Goal: Task Accomplishment & Management: Use online tool/utility

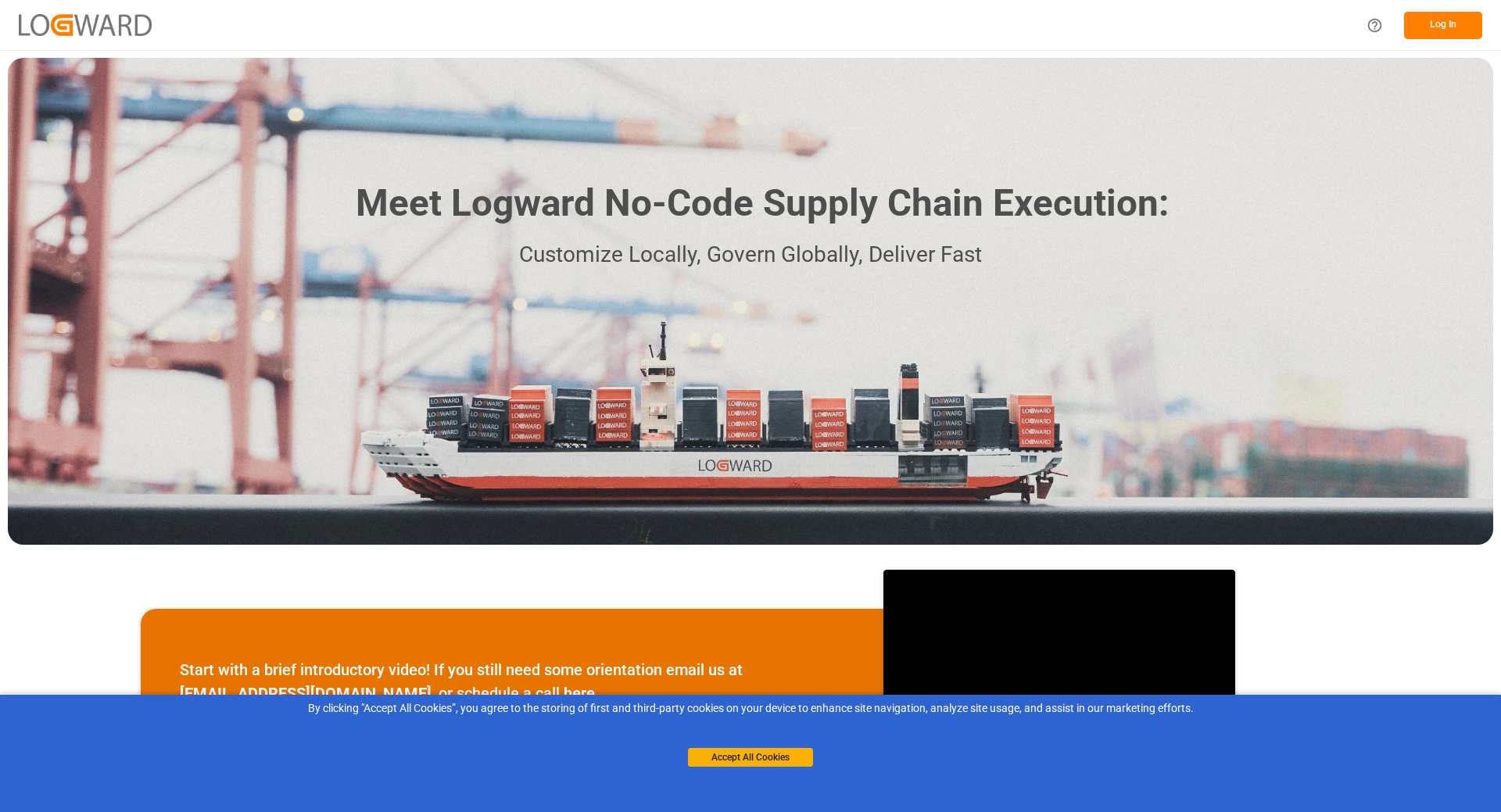
click at [825, 14] on div "Log In" at bounding box center [750, 25] width 1501 height 50
click at [1438, 18] on button "Log In" at bounding box center [1443, 25] width 78 height 27
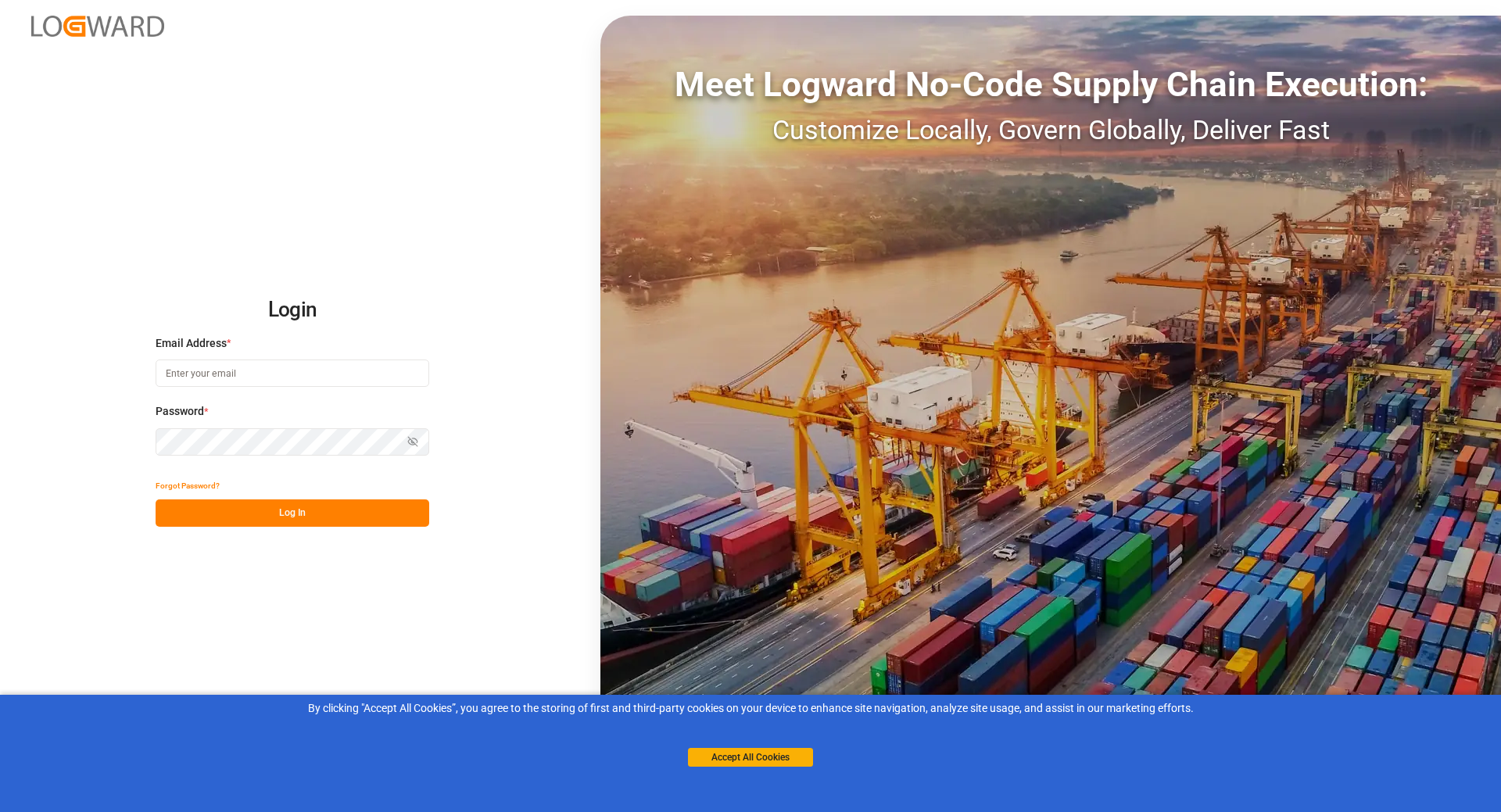
type input "[EMAIL_ADDRESS][DOMAIN_NAME]"
click at [291, 514] on button "Log In" at bounding box center [292, 512] width 274 height 27
click at [769, 763] on button "Accept All Cookies" at bounding box center [750, 757] width 125 height 19
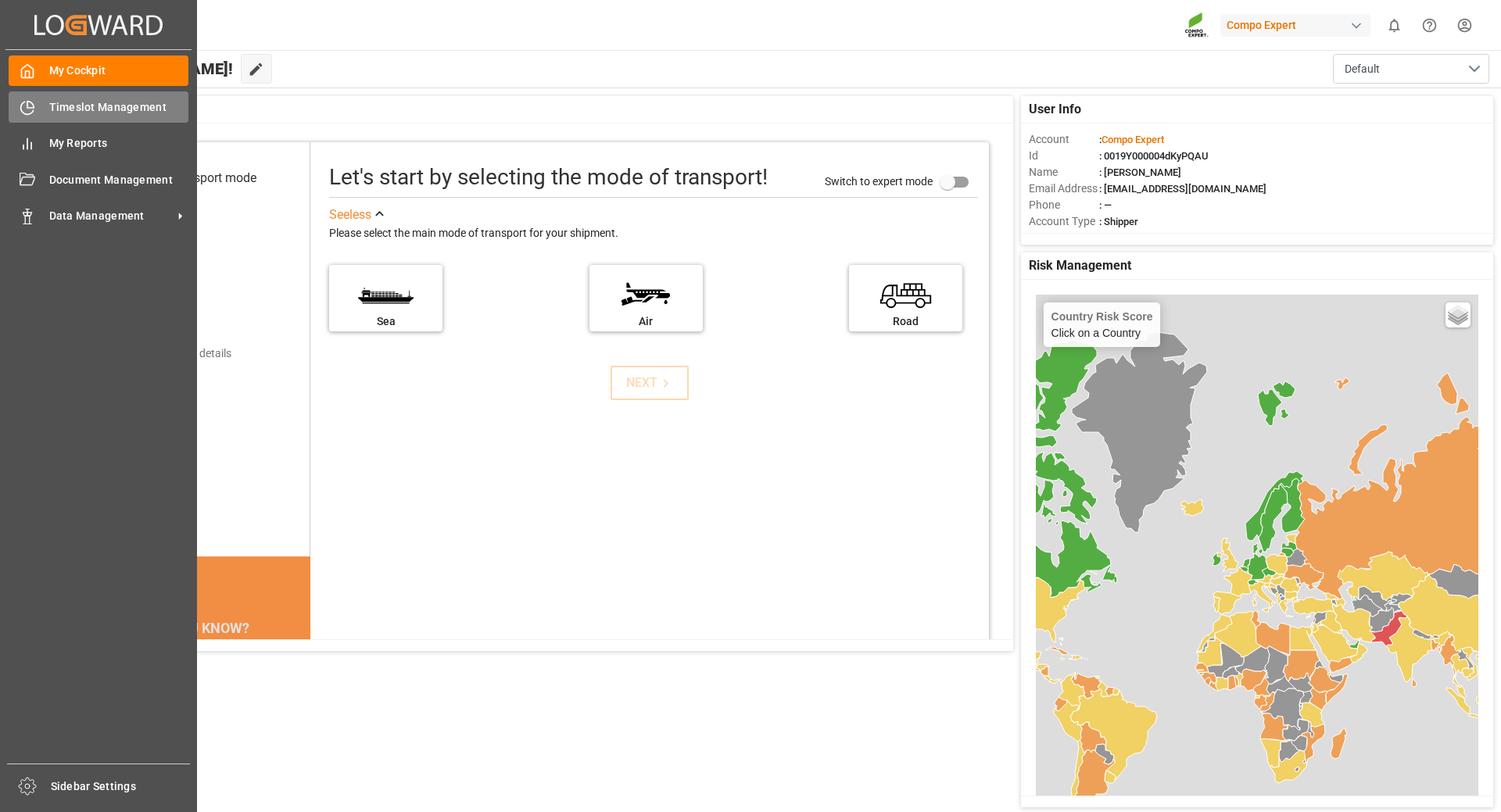
click at [97, 107] on span "Timeslot Management" at bounding box center [120, 107] width 140 height 17
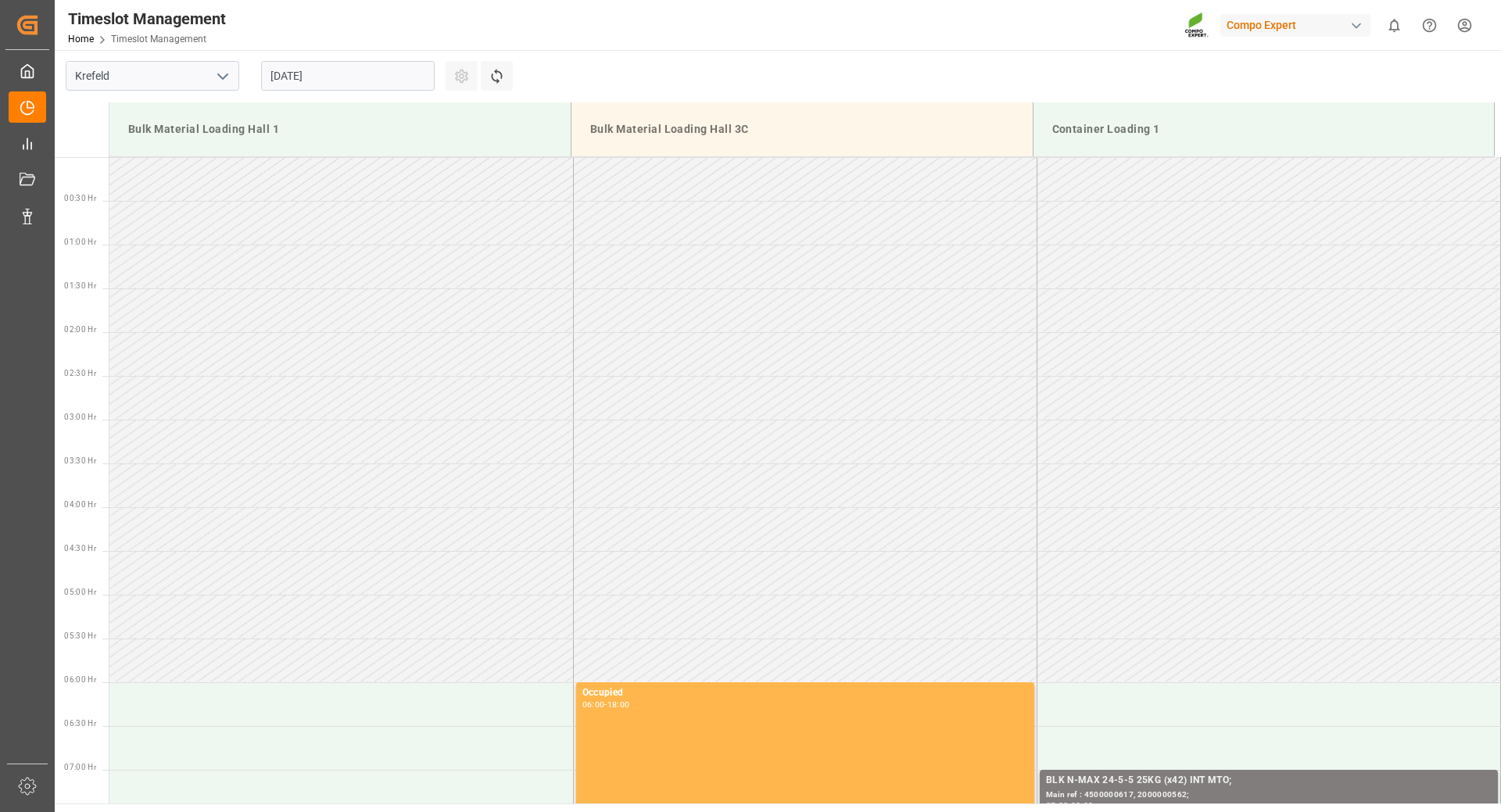
scroll to position [777, 0]
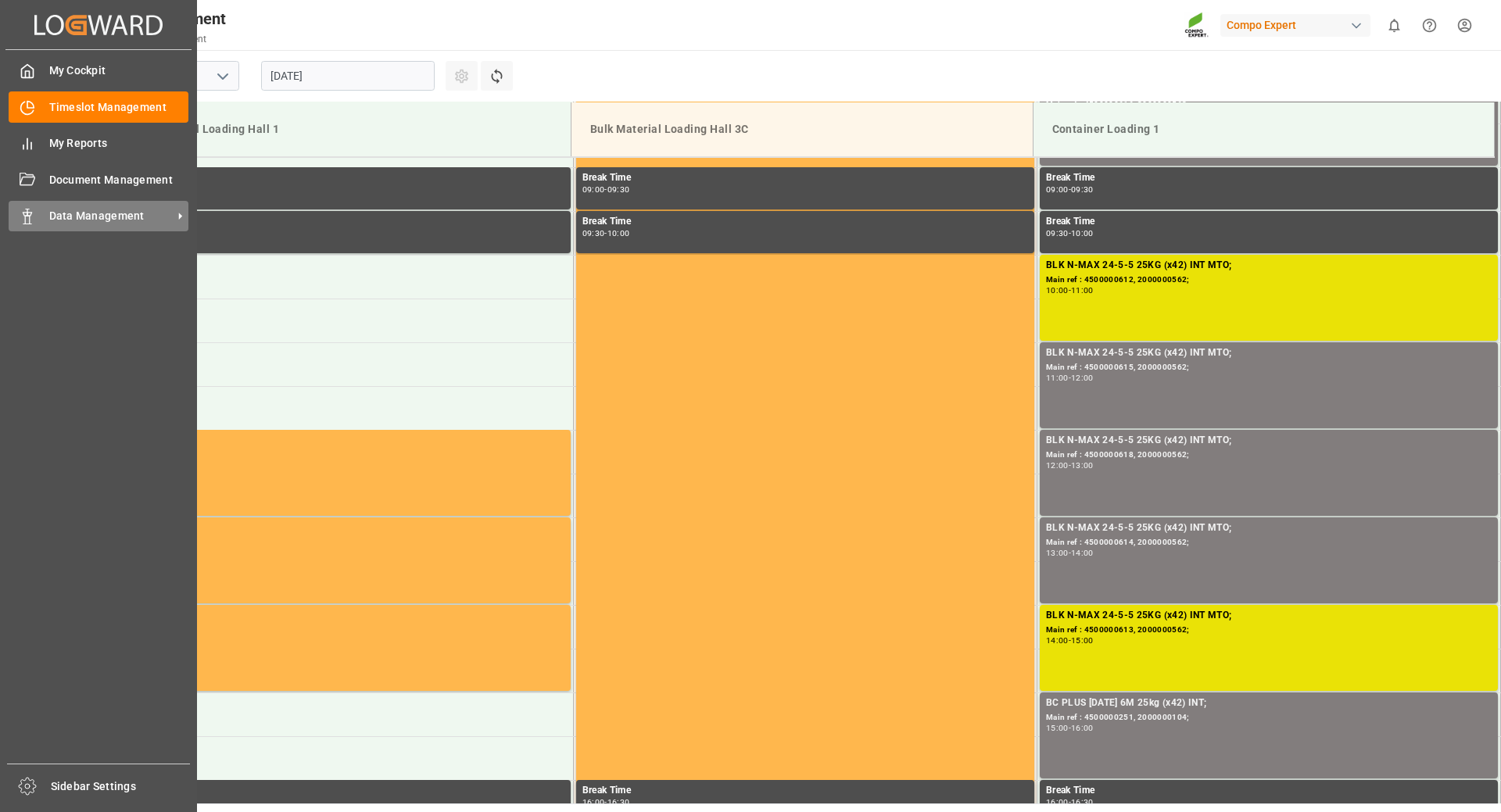
click at [172, 215] on icon at bounding box center [180, 216] width 17 height 17
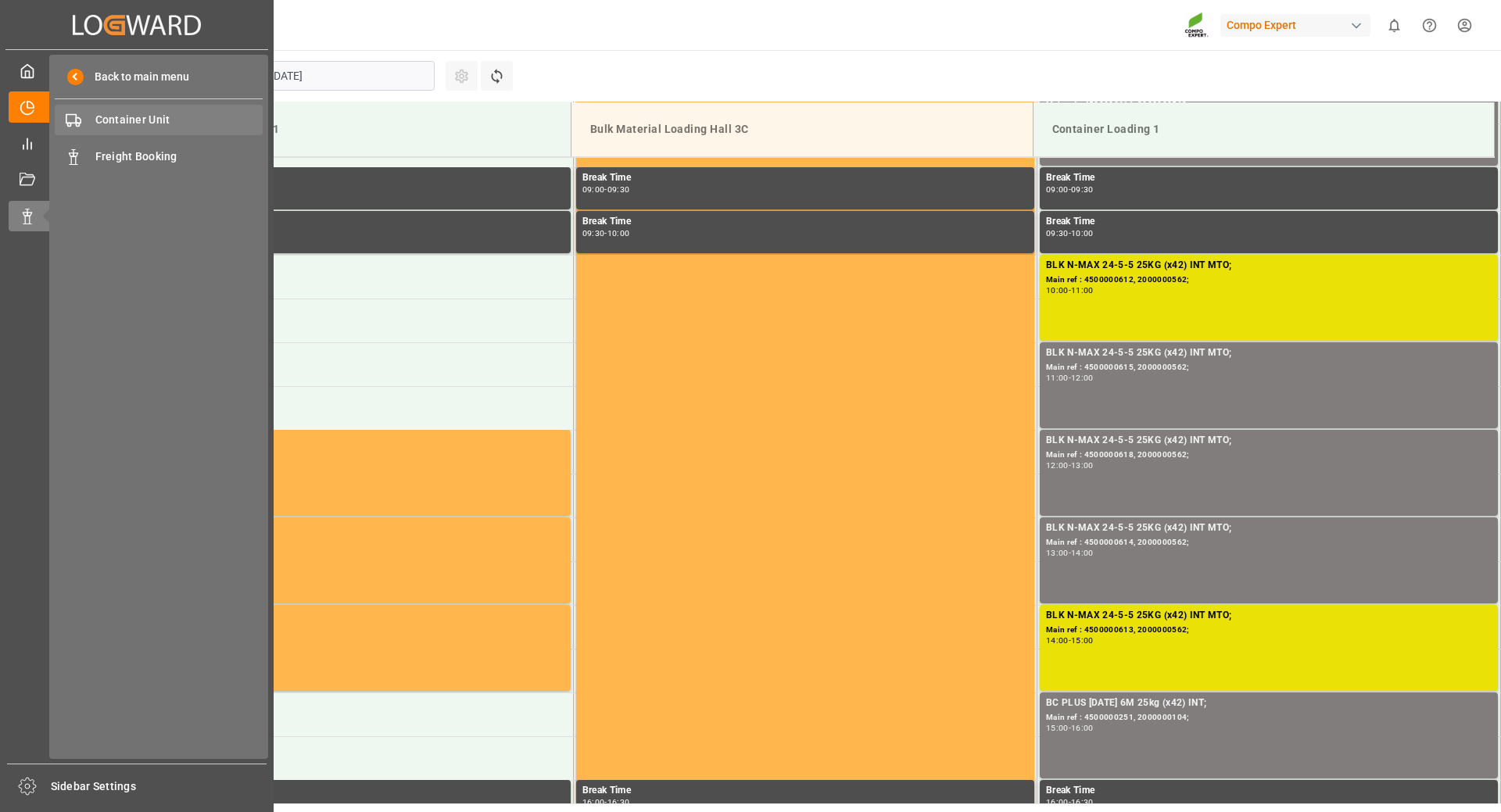
click at [141, 116] on span "Container Unit" at bounding box center [180, 120] width 168 height 17
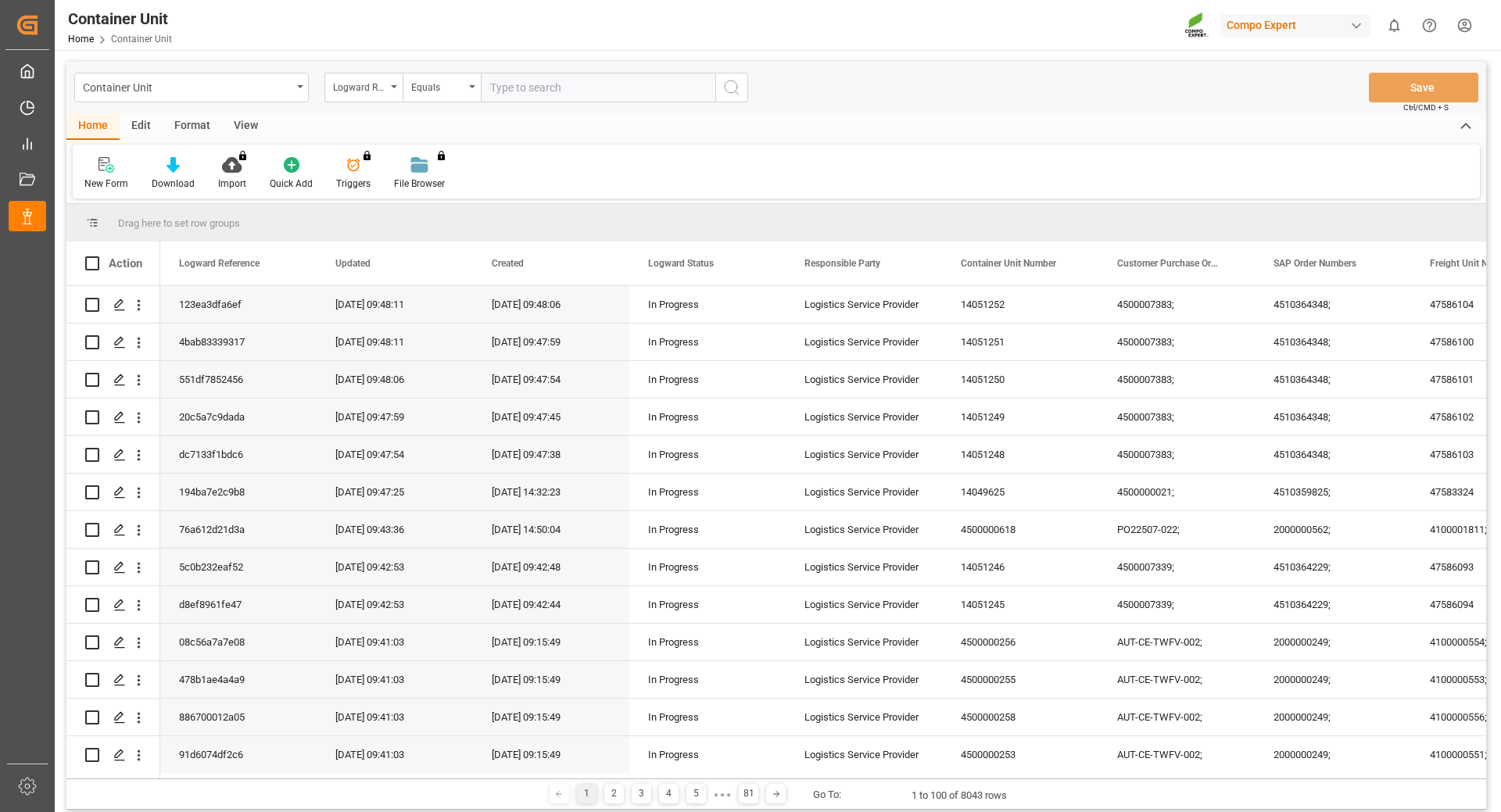
click at [514, 88] on input "text" at bounding box center [598, 88] width 235 height 30
type input "2000000014"
click at [738, 89] on circle "search button" at bounding box center [731, 87] width 12 height 12
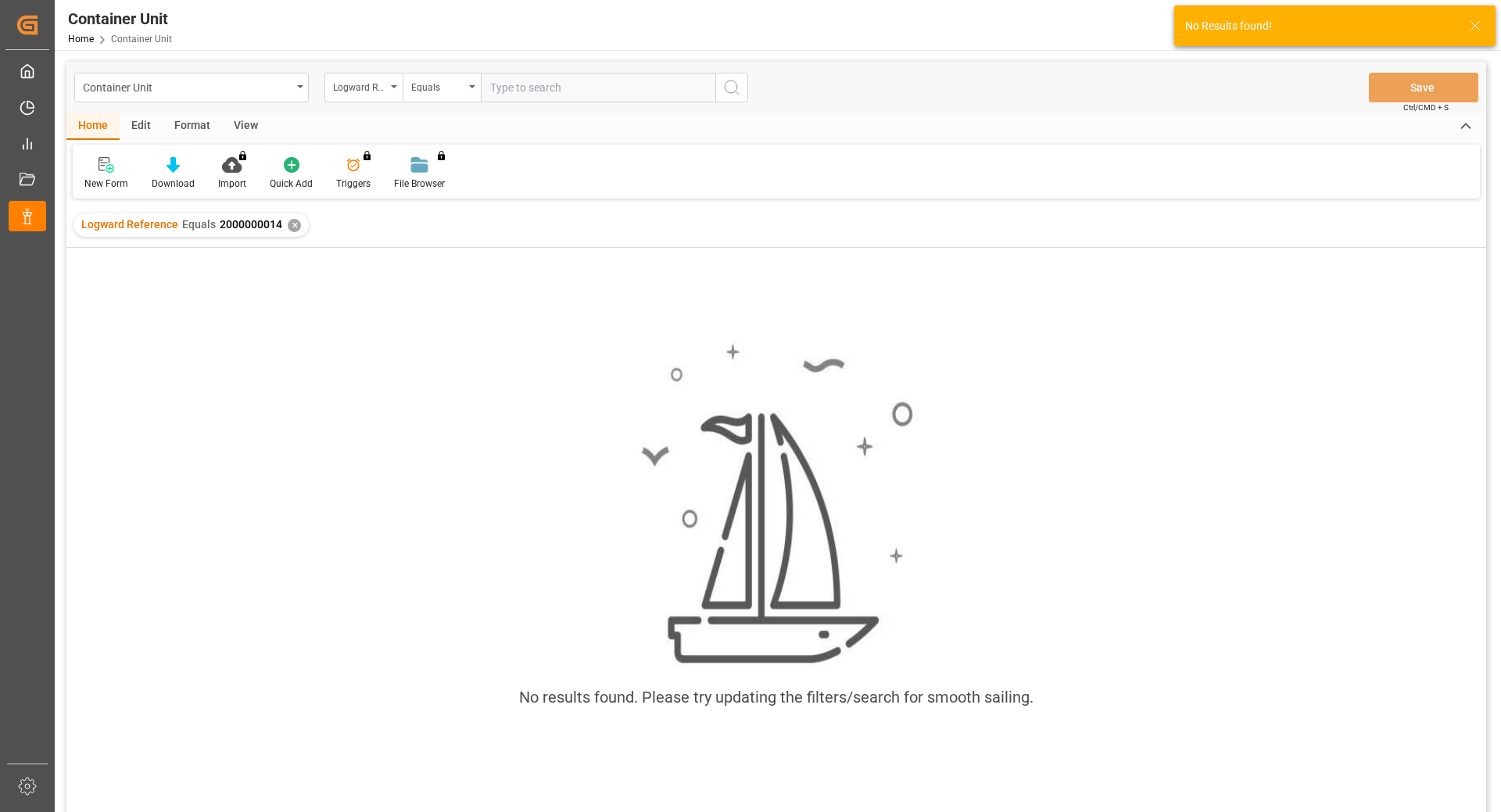
click at [290, 226] on div "✕" at bounding box center [294, 225] width 13 height 13
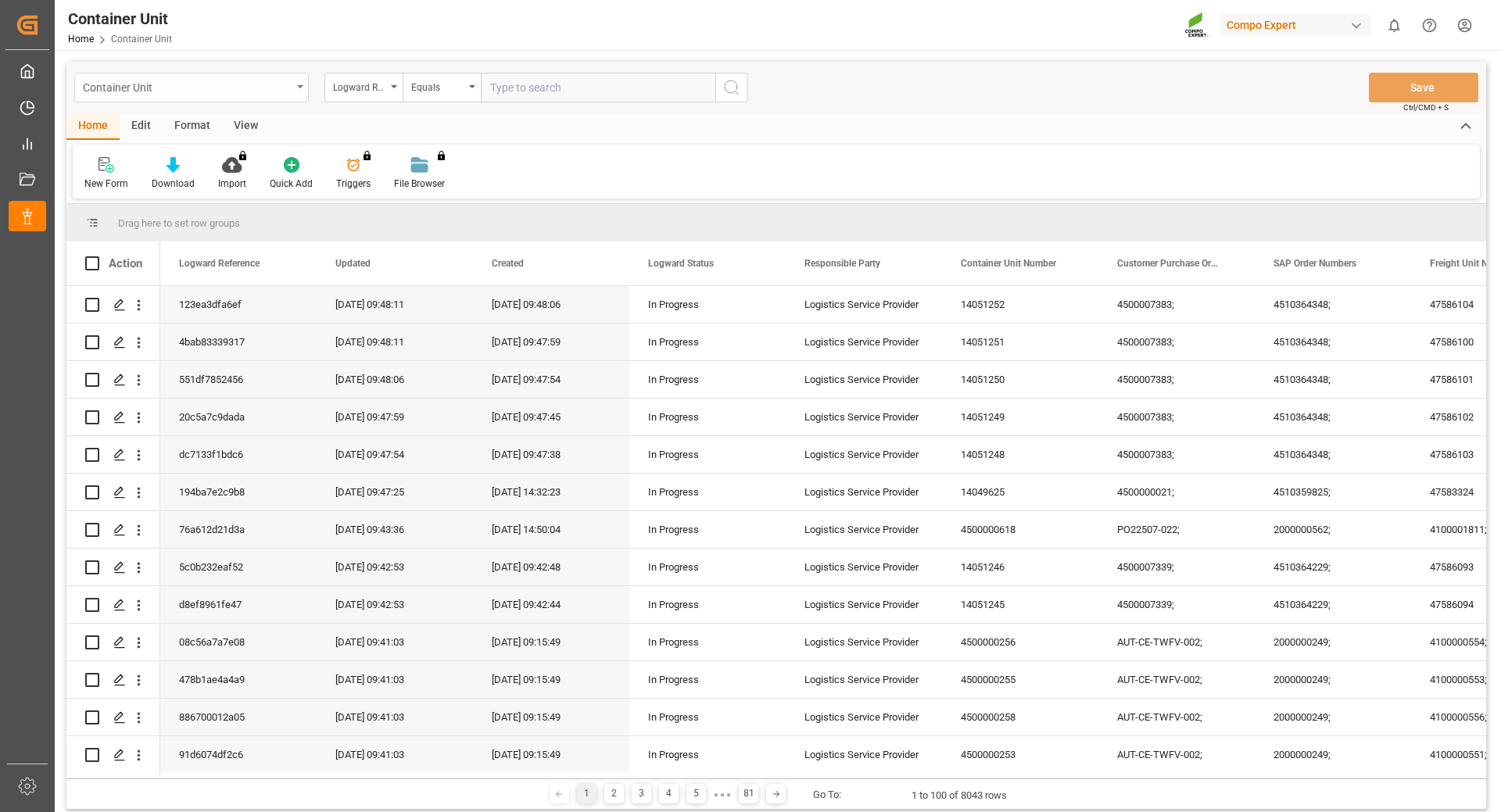
click at [293, 84] on div "Container Unit" at bounding box center [192, 88] width 235 height 30
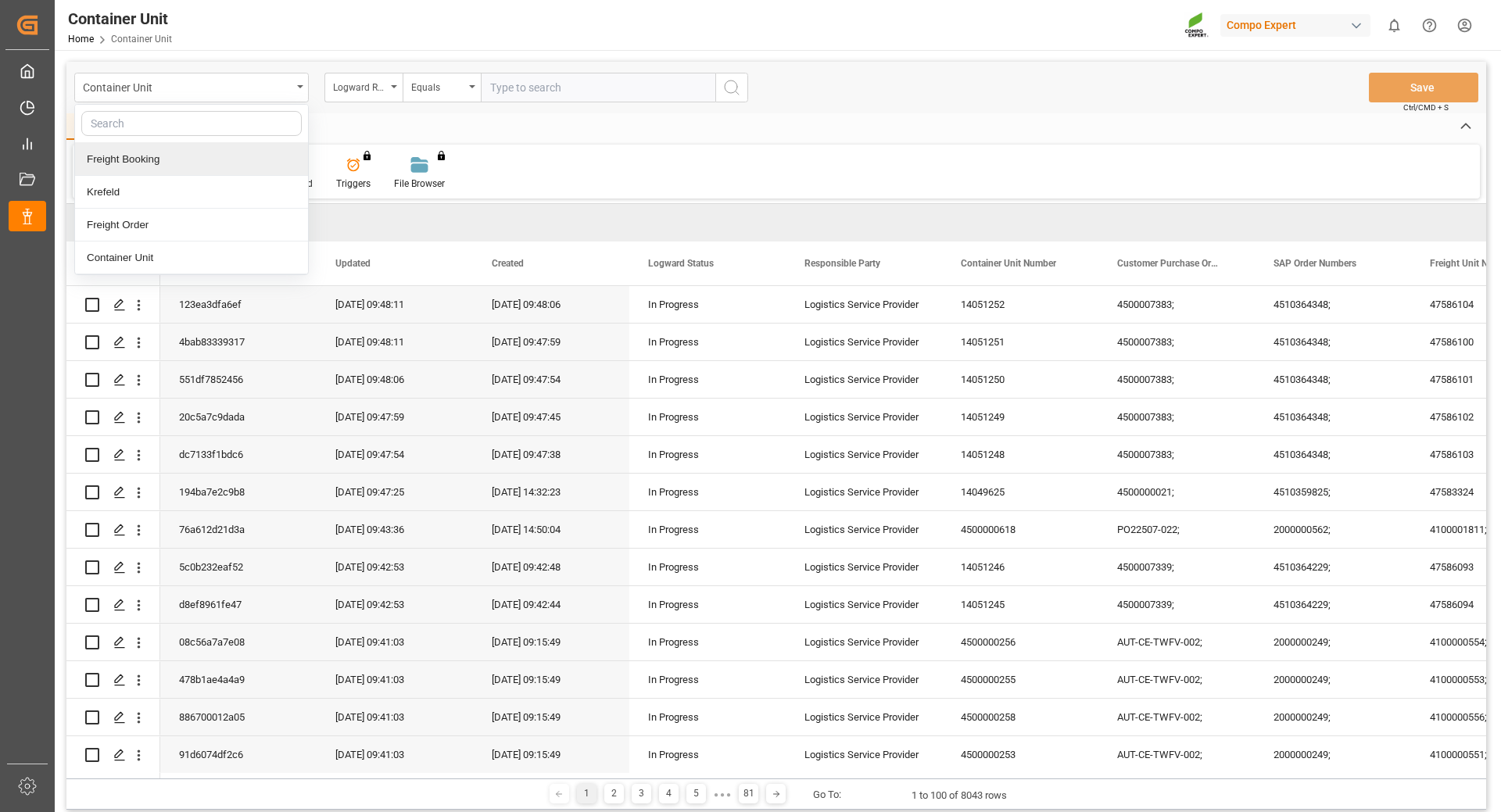
click at [158, 155] on div "Freight Booking" at bounding box center [192, 159] width 233 height 33
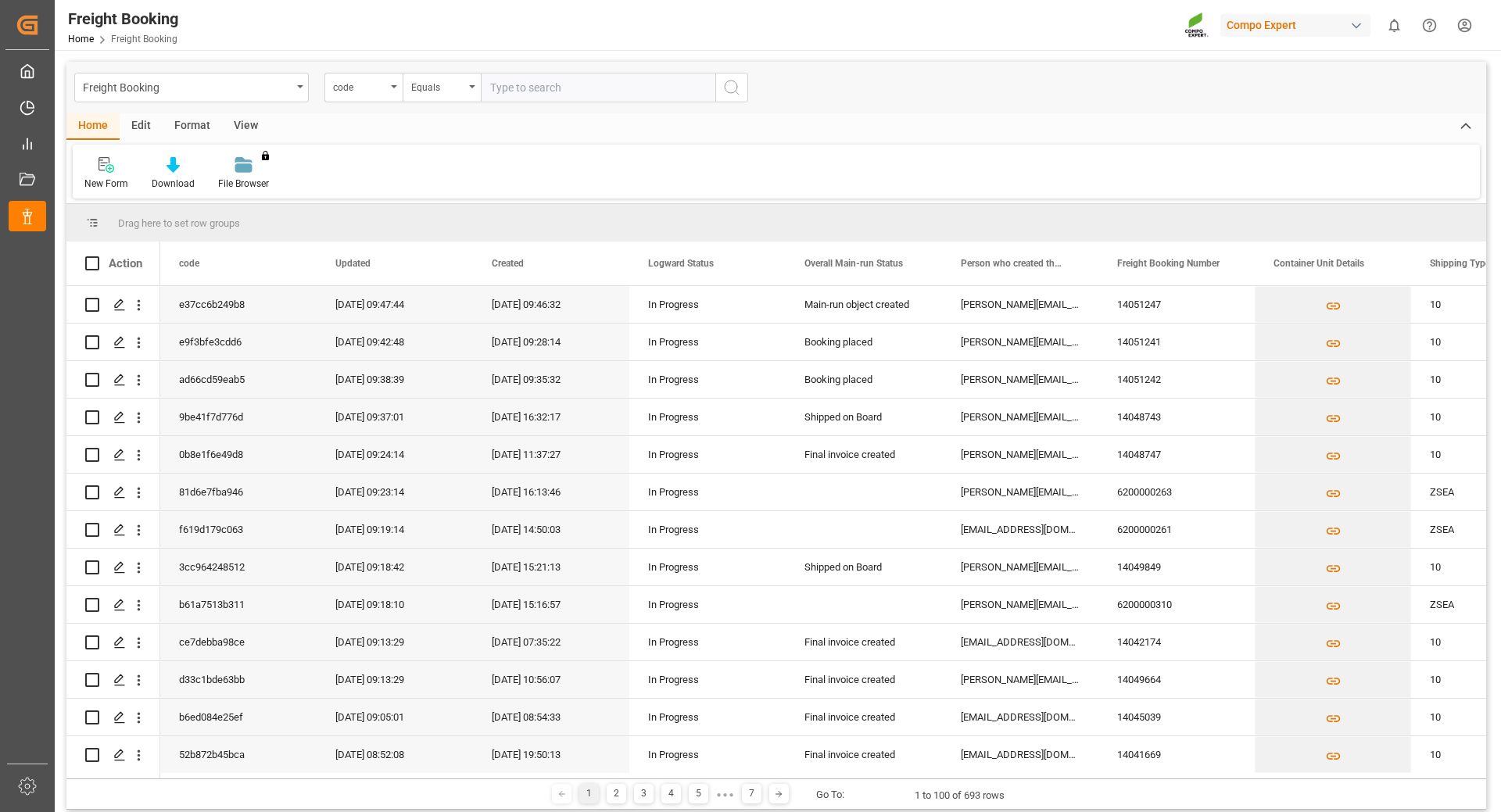
click at [528, 80] on input "text" at bounding box center [598, 88] width 235 height 30
type input "2000000014"
click at [726, 90] on icon "search button" at bounding box center [731, 87] width 19 height 19
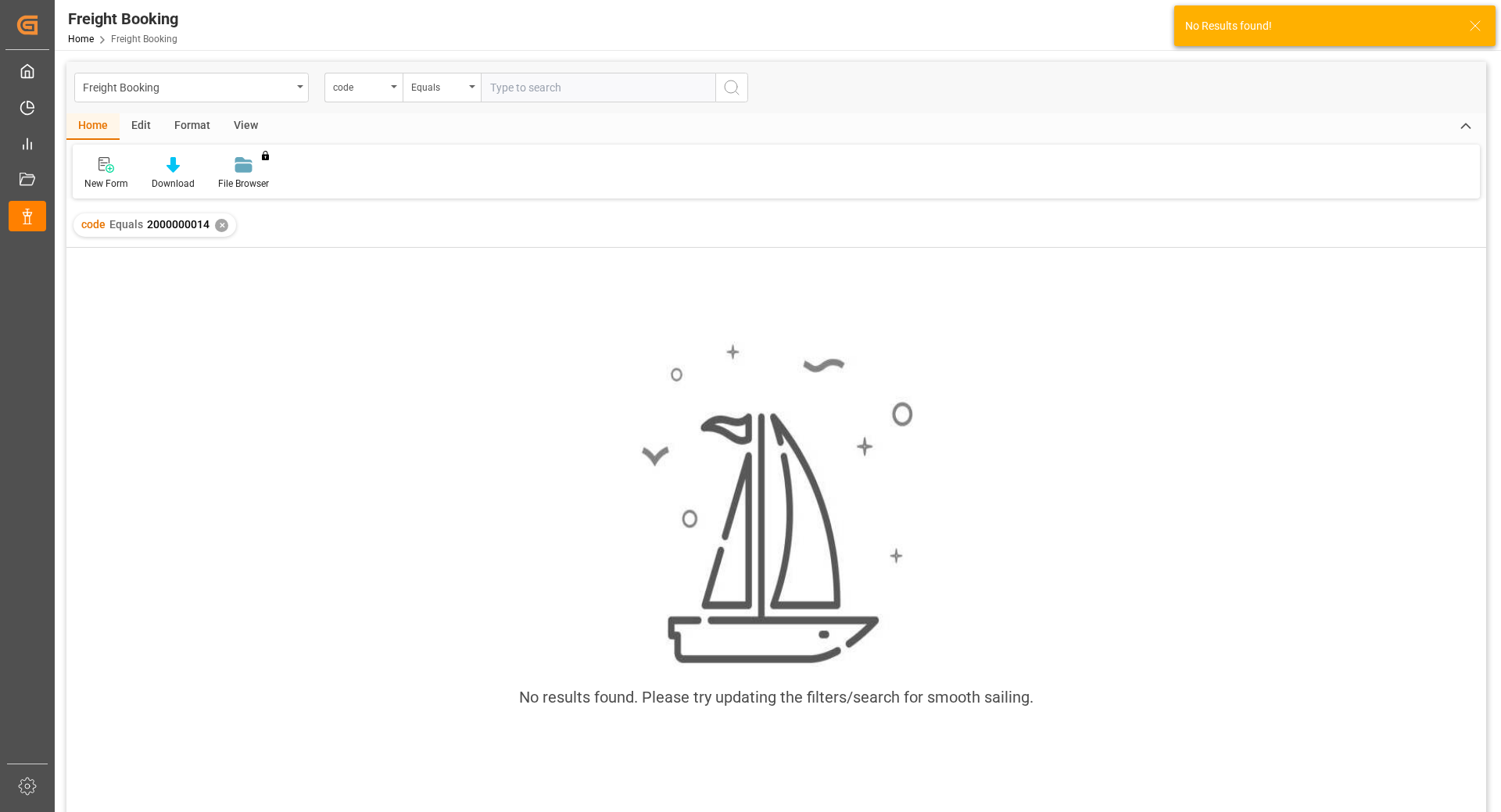
click at [208, 225] on div "code Equals 2000000014 ✕" at bounding box center [154, 225] width 162 height 23
click at [219, 224] on div "✕" at bounding box center [222, 225] width 13 height 13
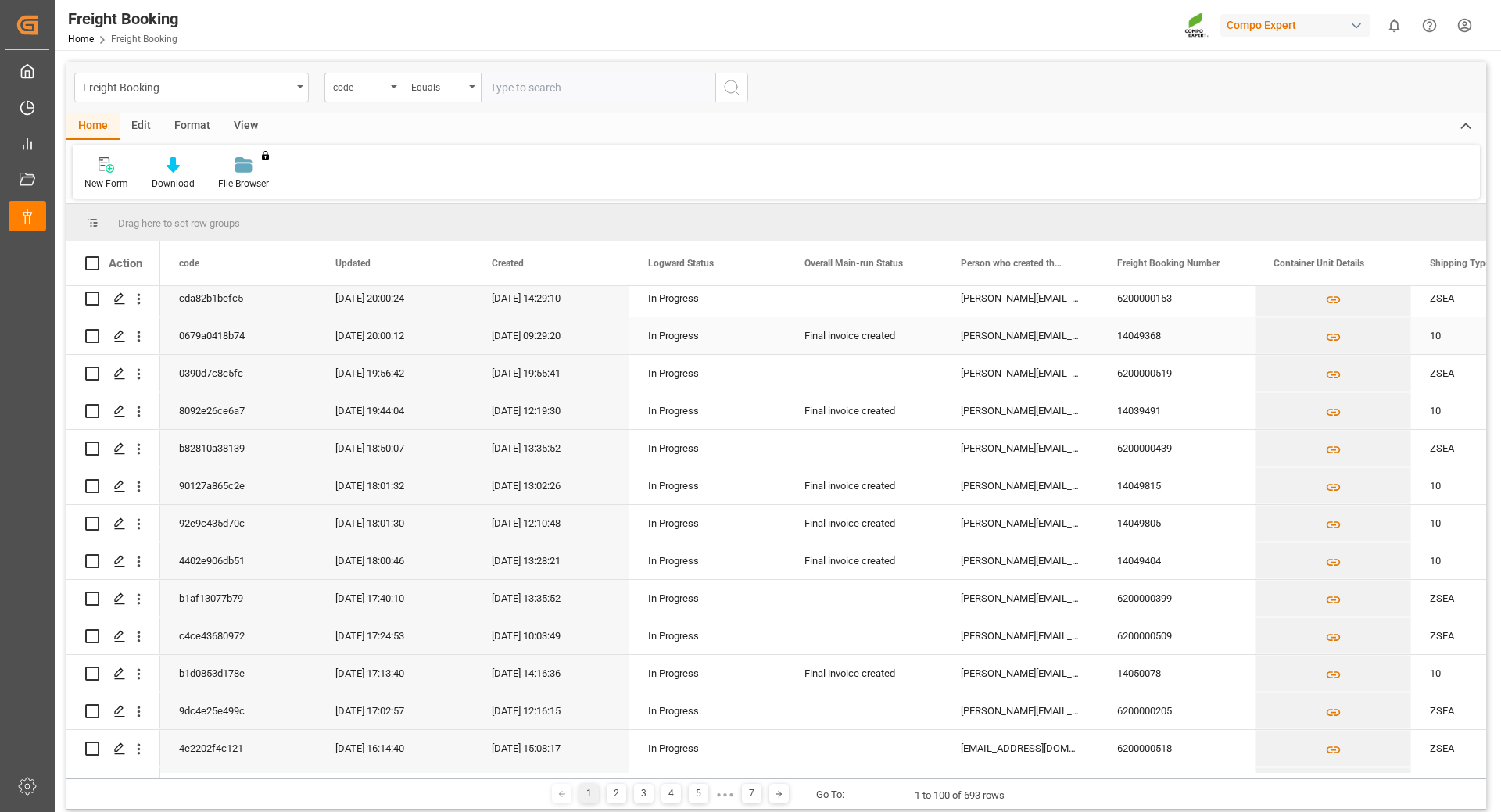
scroll to position [1564, 0]
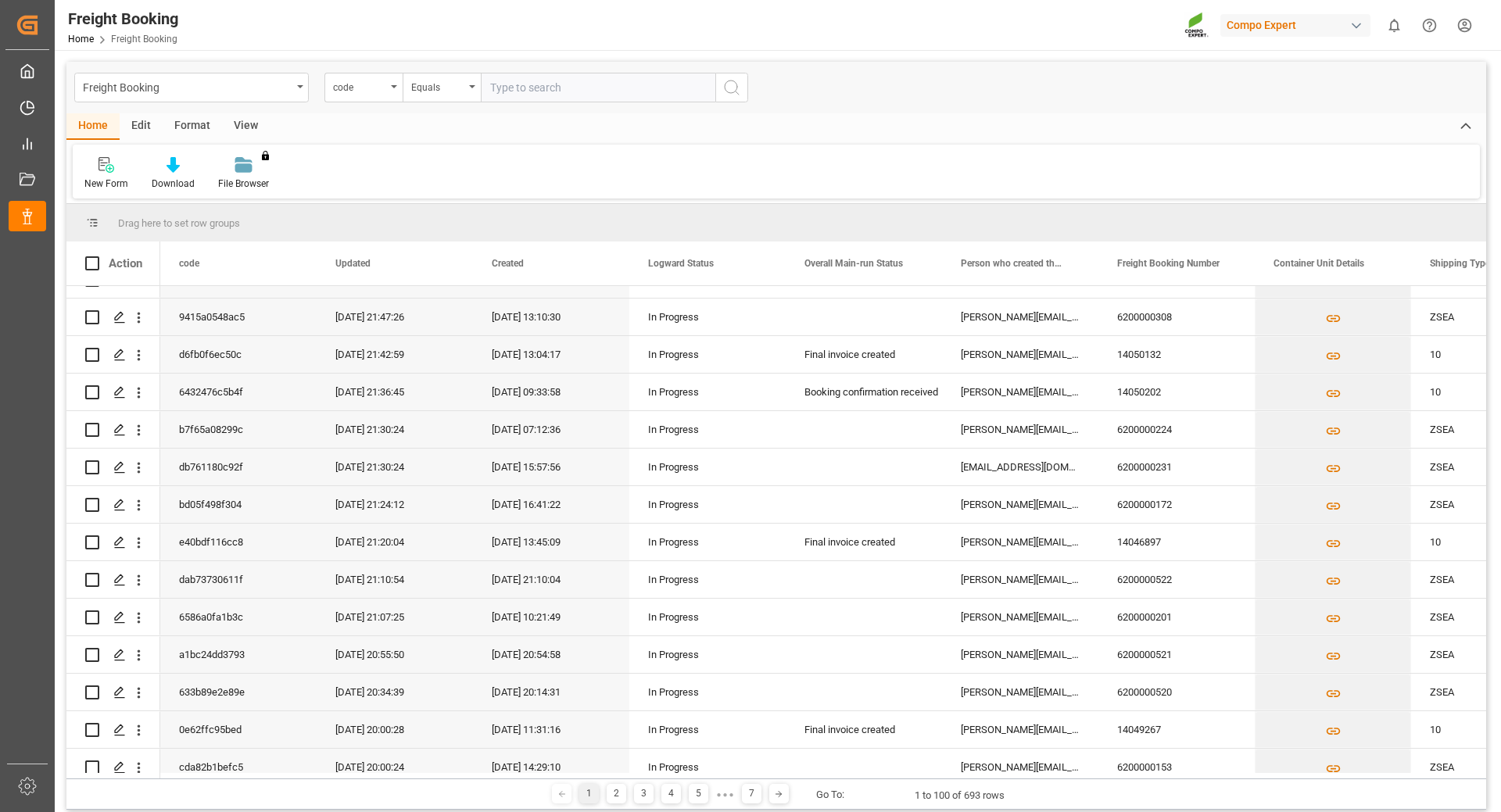
click at [576, 92] on input "text" at bounding box center [598, 88] width 235 height 30
type input "6200000012"
click at [724, 82] on icon "search button" at bounding box center [731, 87] width 19 height 19
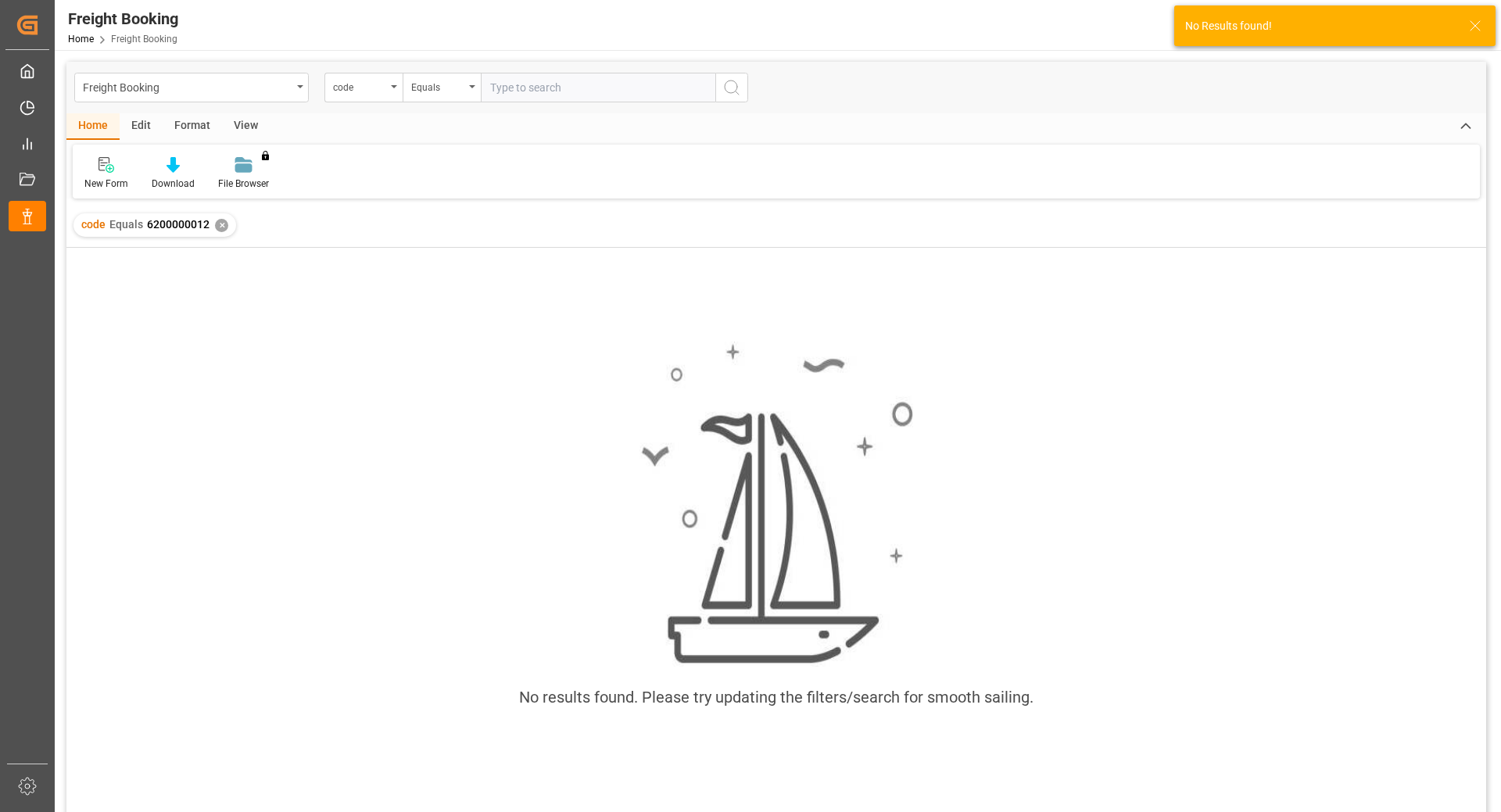
click at [220, 229] on div "✕" at bounding box center [222, 225] width 13 height 13
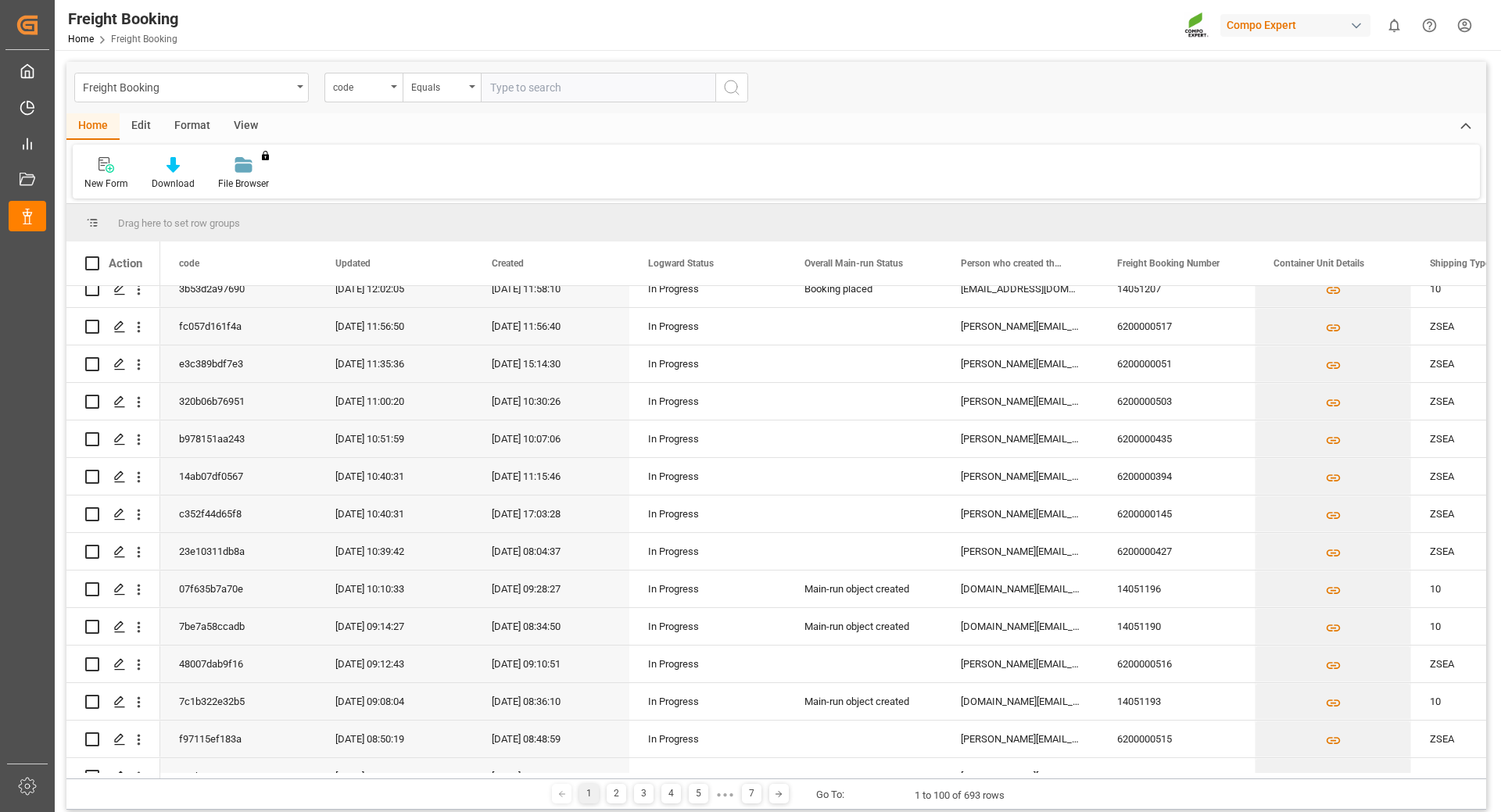
scroll to position [3271, 0]
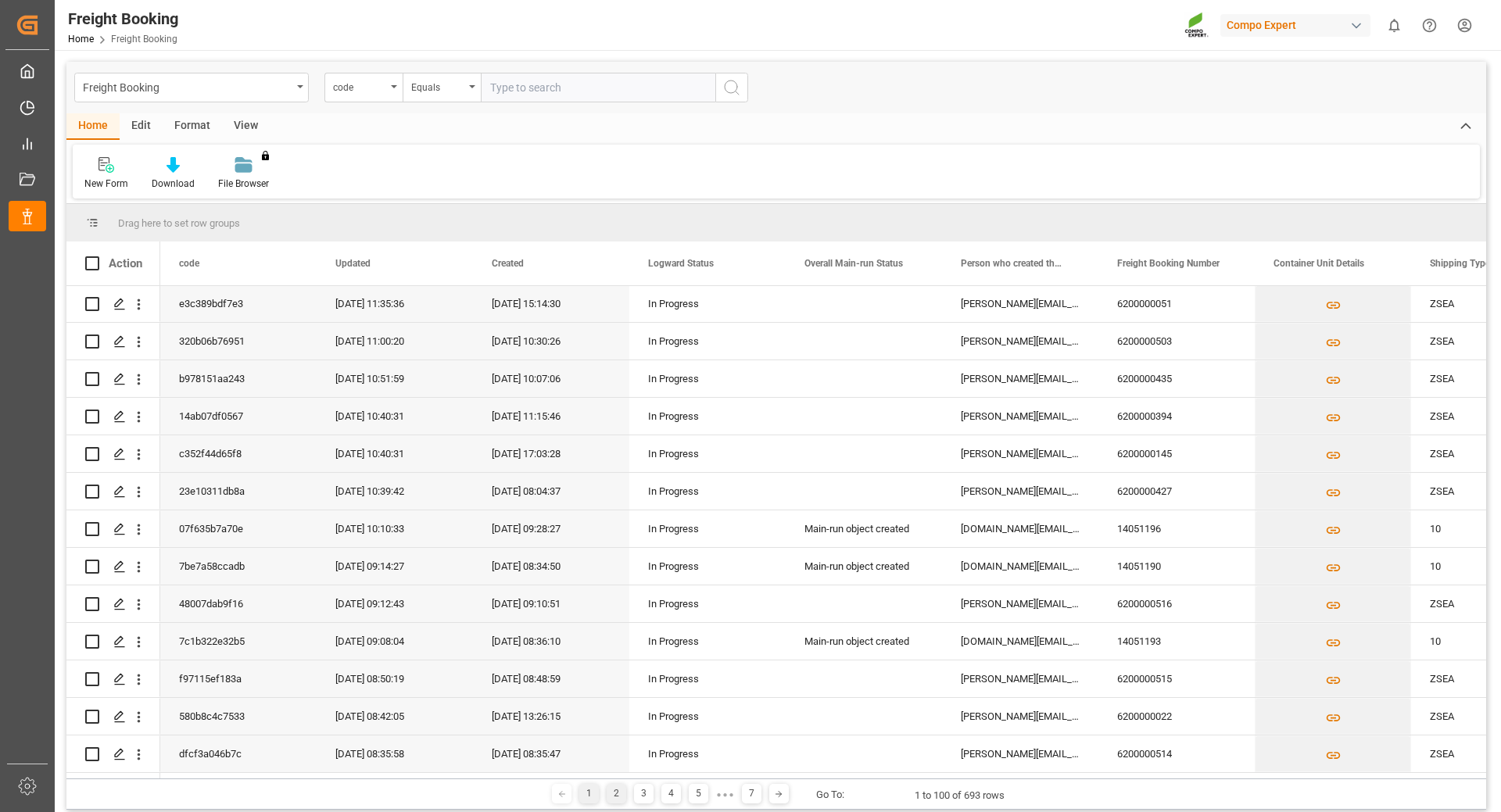
click at [614, 787] on div "2" at bounding box center [616, 793] width 20 height 20
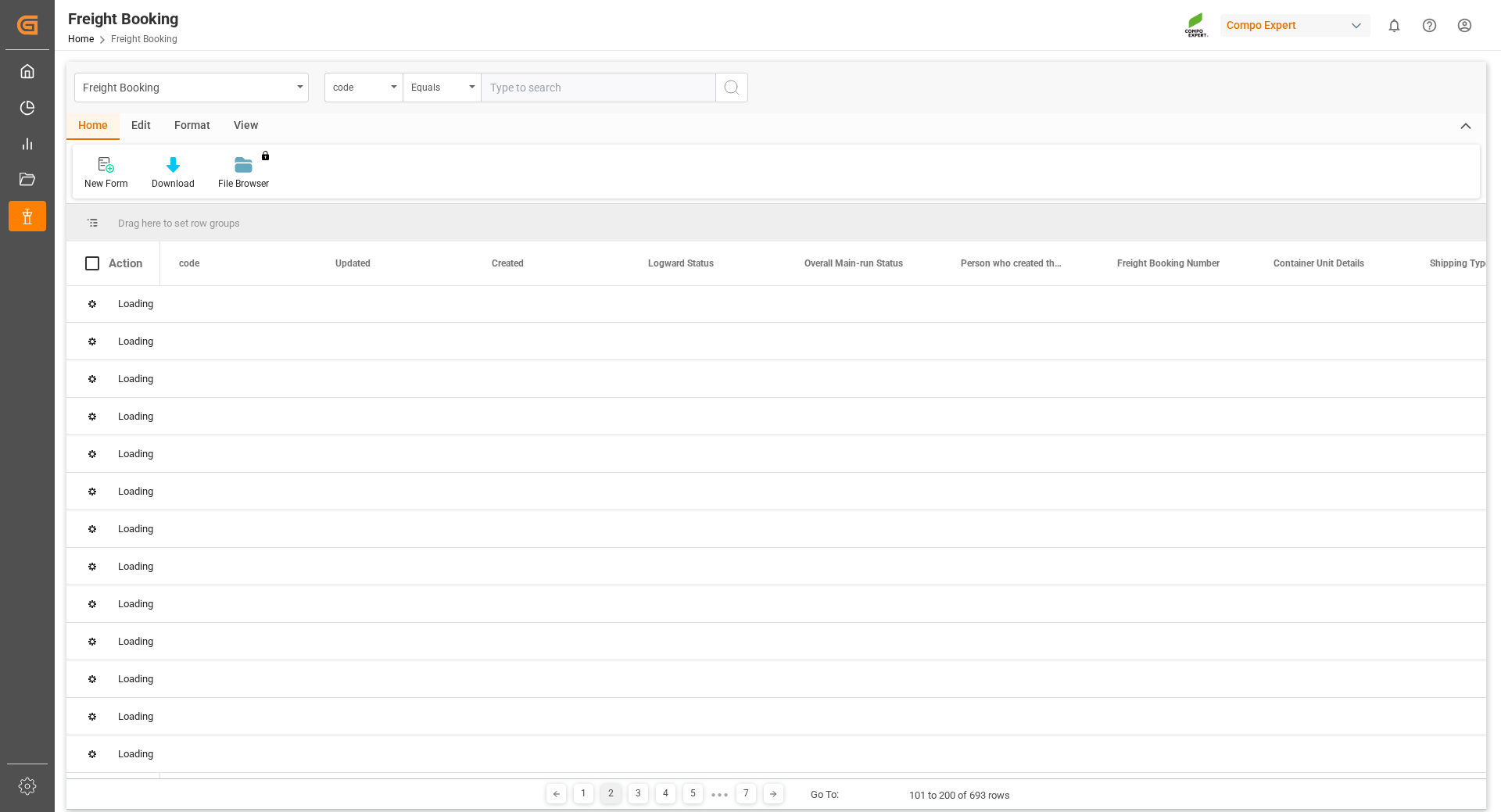
scroll to position [0, 0]
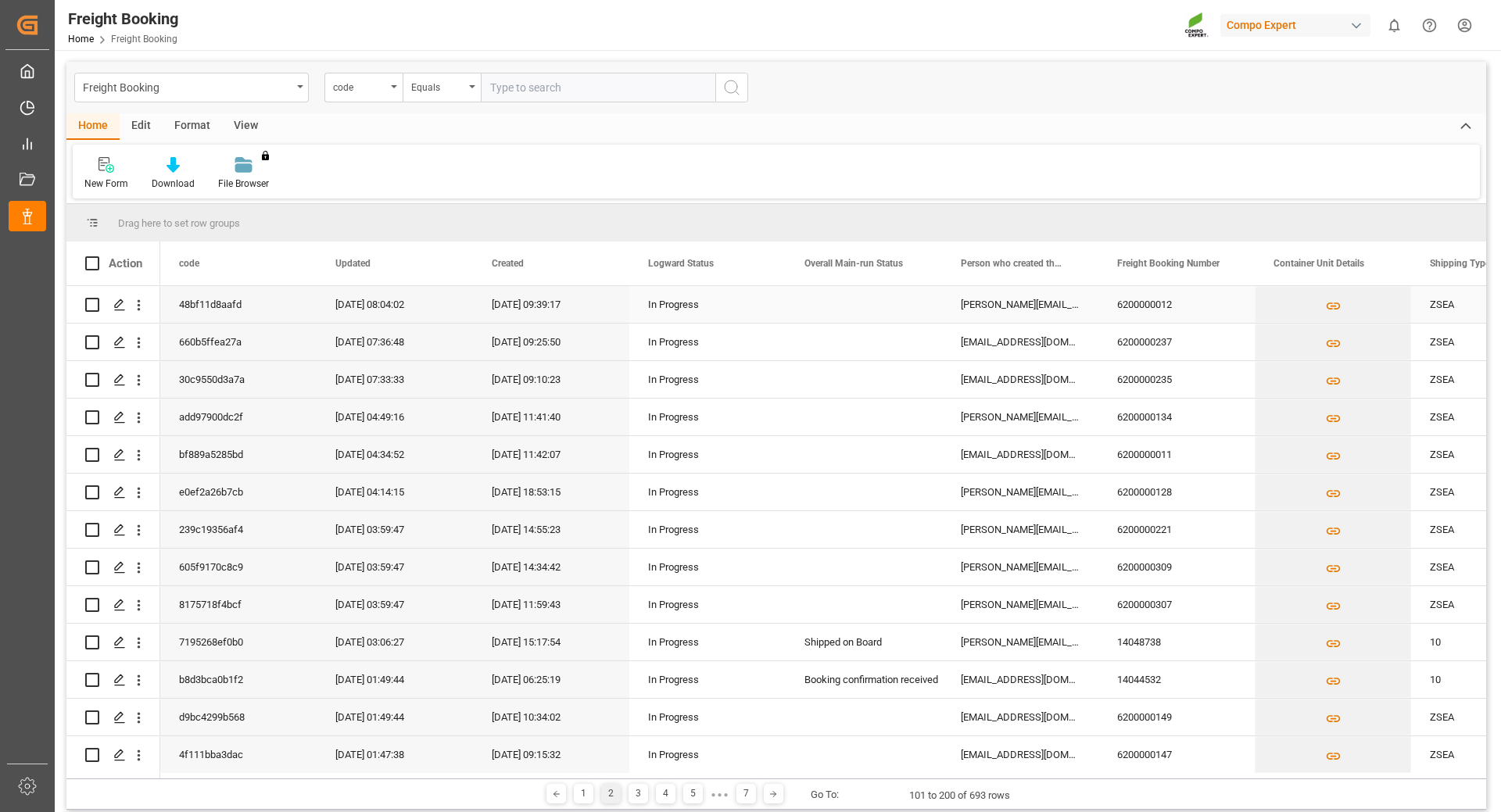
click at [824, 298] on div "Press SPACE to select this row." at bounding box center [864, 304] width 156 height 36
click at [113, 302] on icon "Press SPACE to select this row." at bounding box center [120, 305] width 12 height 12
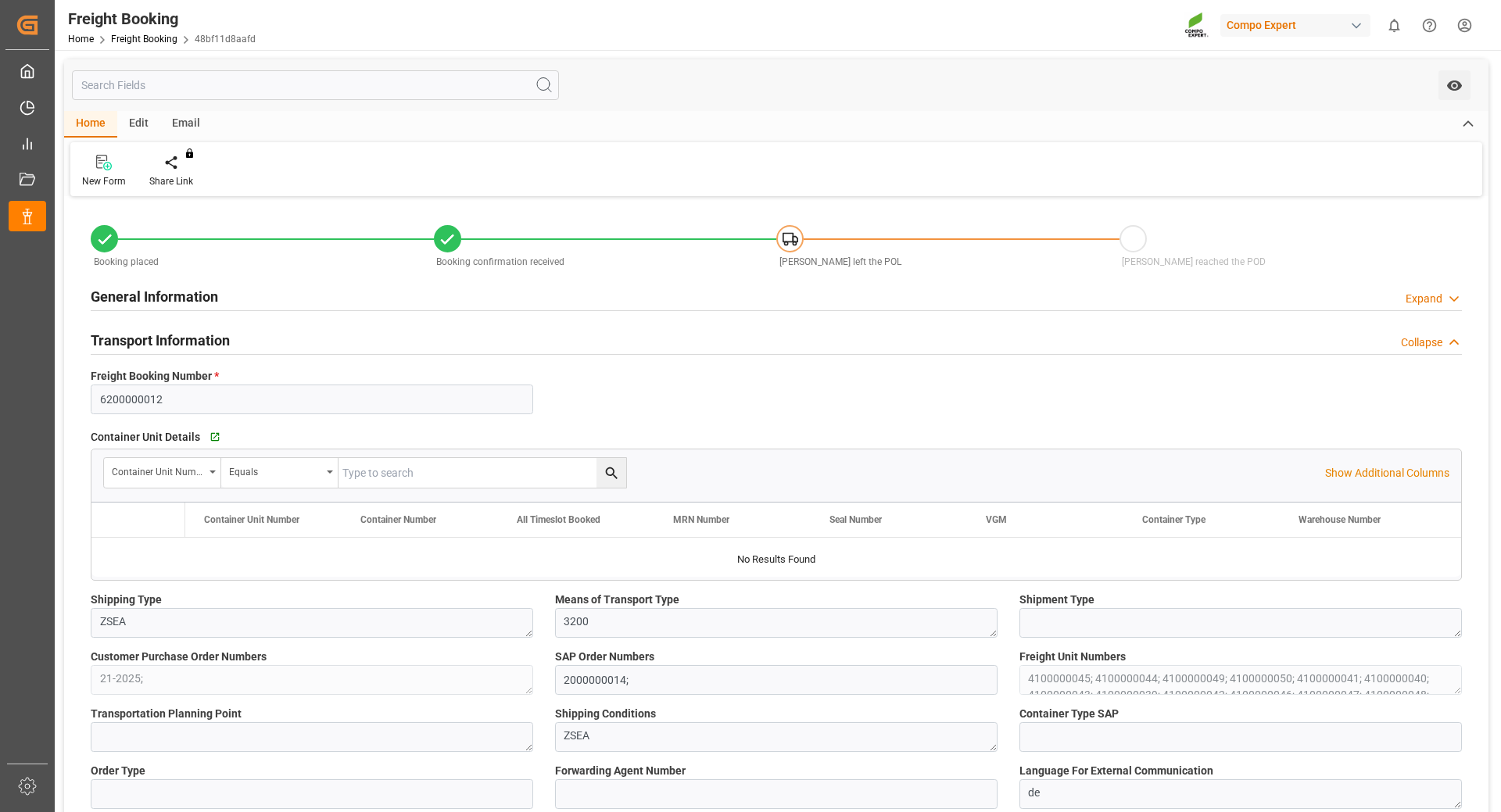
type input "Hapag [PERSON_NAME]"
type input "Hapag [PERSON_NAME] Aktiengesellschaft"
type input "9731949"
type input "BEANR"
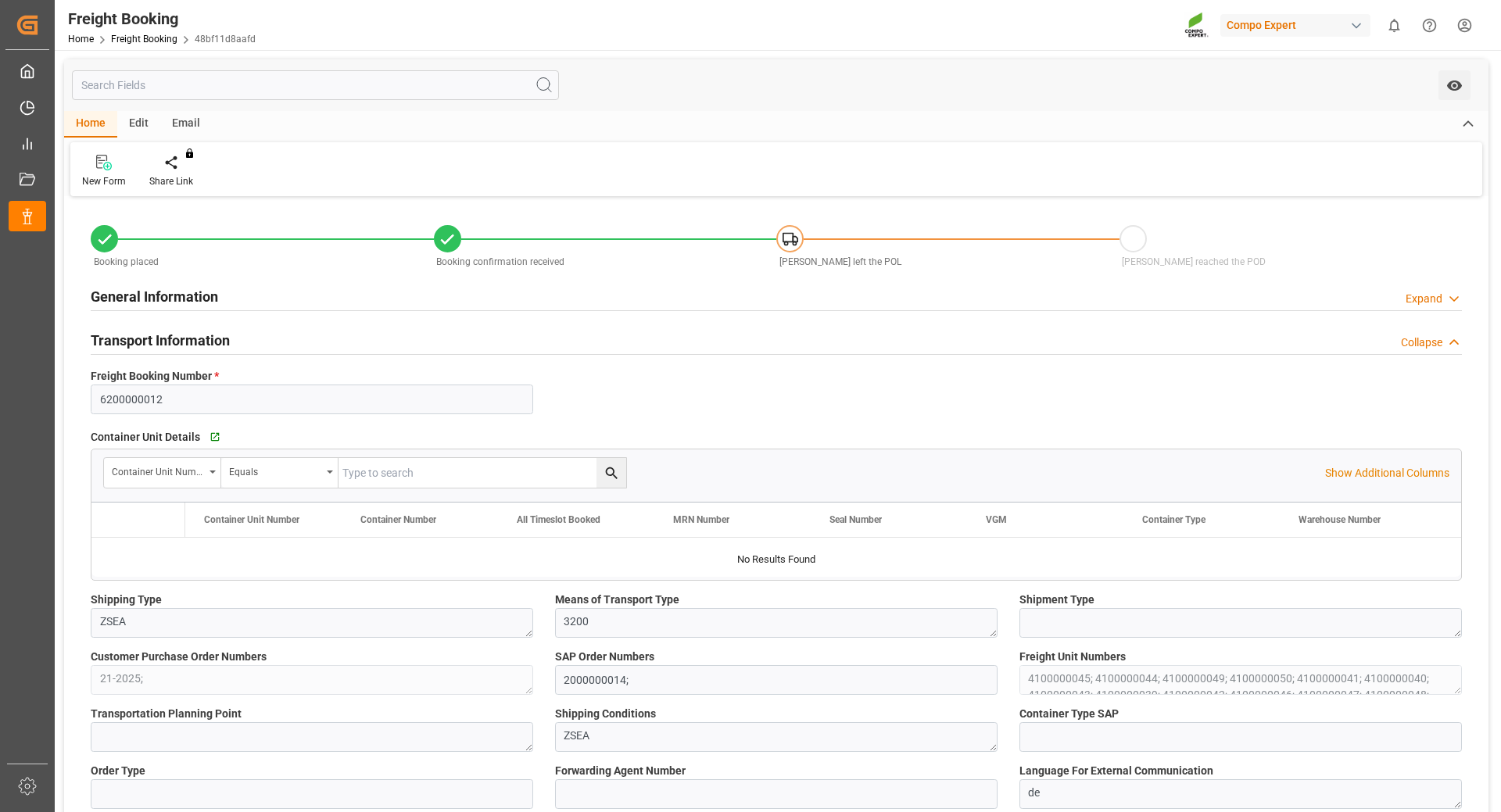
type input "ECPSJ"
type input "0"
type input "1007000"
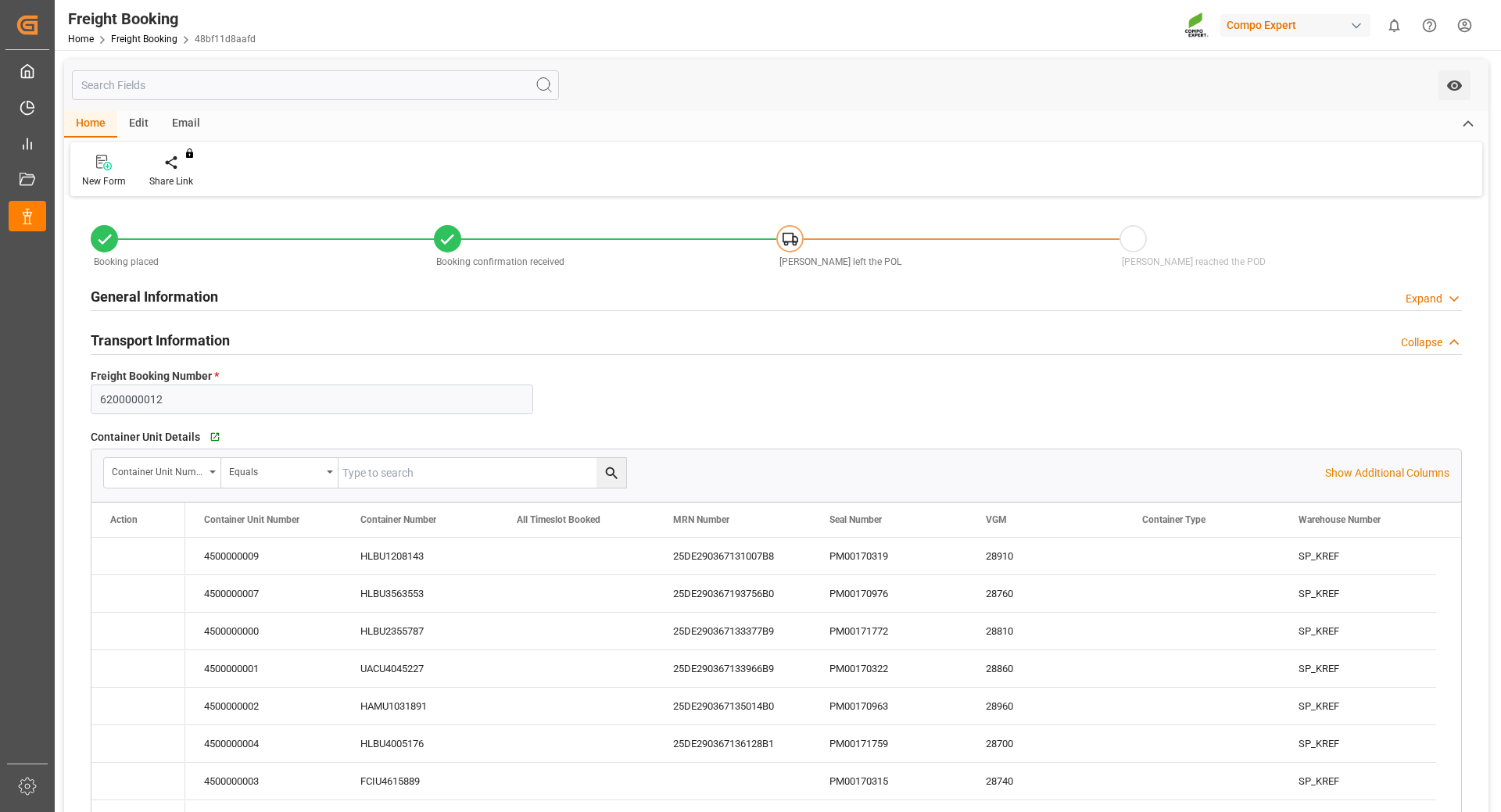
type input "[DATE] 01:00"
type input "[DATE] 00:00"
type input "[DATE] 08:00"
type input "[DATE] 22:00"
type input "[DATE] 17:00"
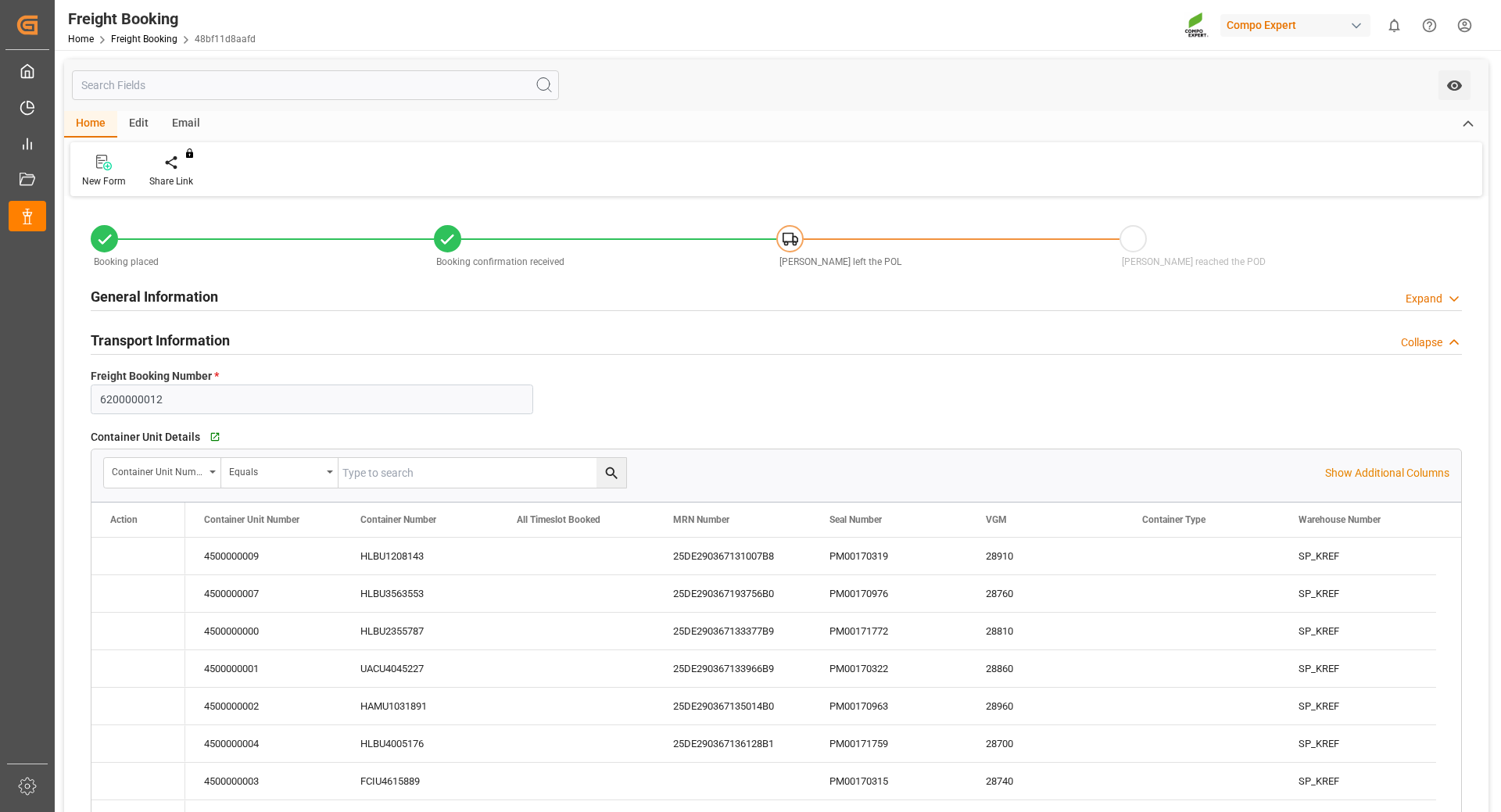
type input "[DATE] 18:14"
type input "[DATE] 09:39"
type input "[DATE] 10:52"
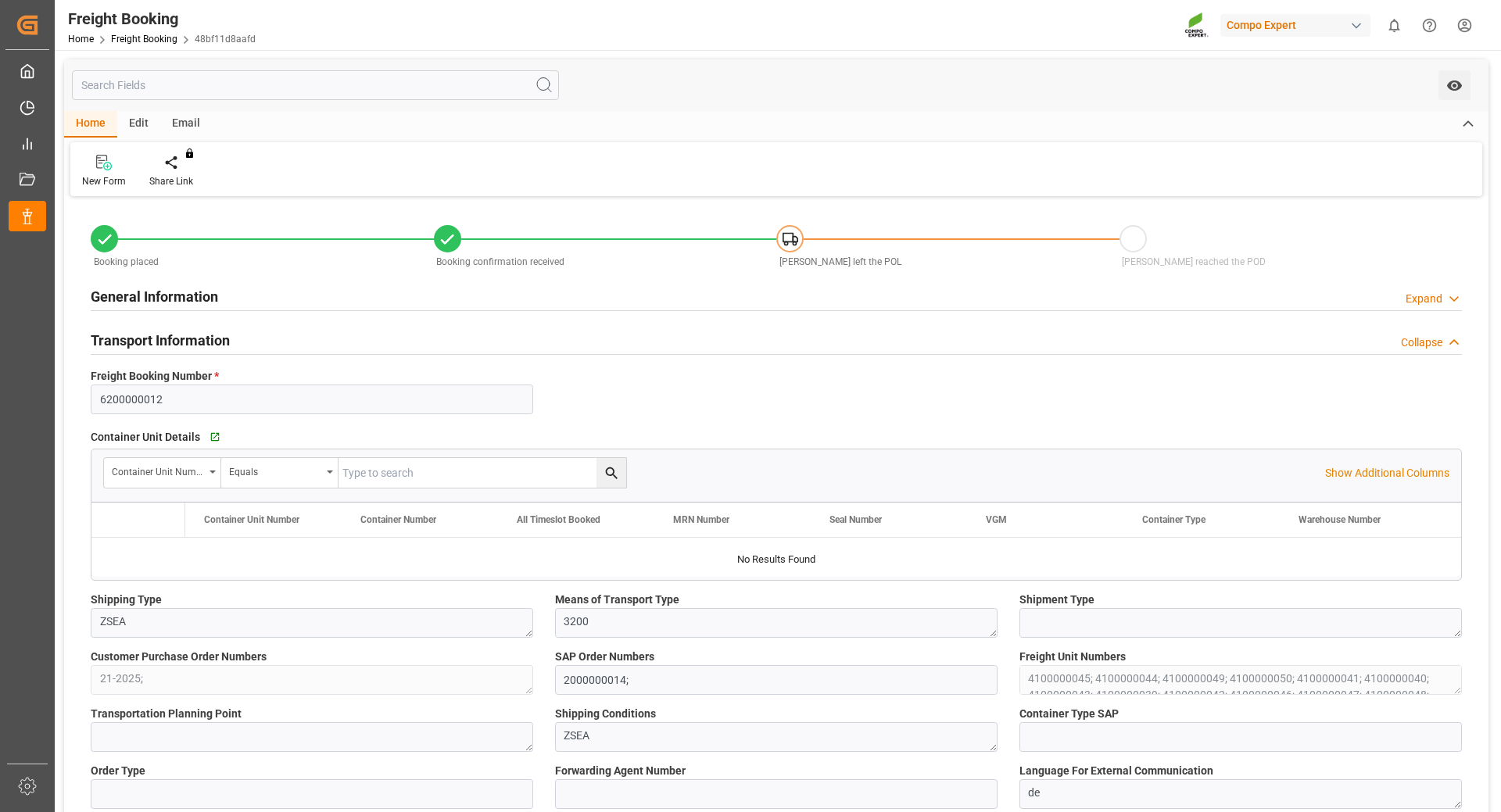
type input "Hapag [PERSON_NAME]"
type input "Hapag [PERSON_NAME] Aktiengesellschaft"
type input "9731949"
type input "BEANR"
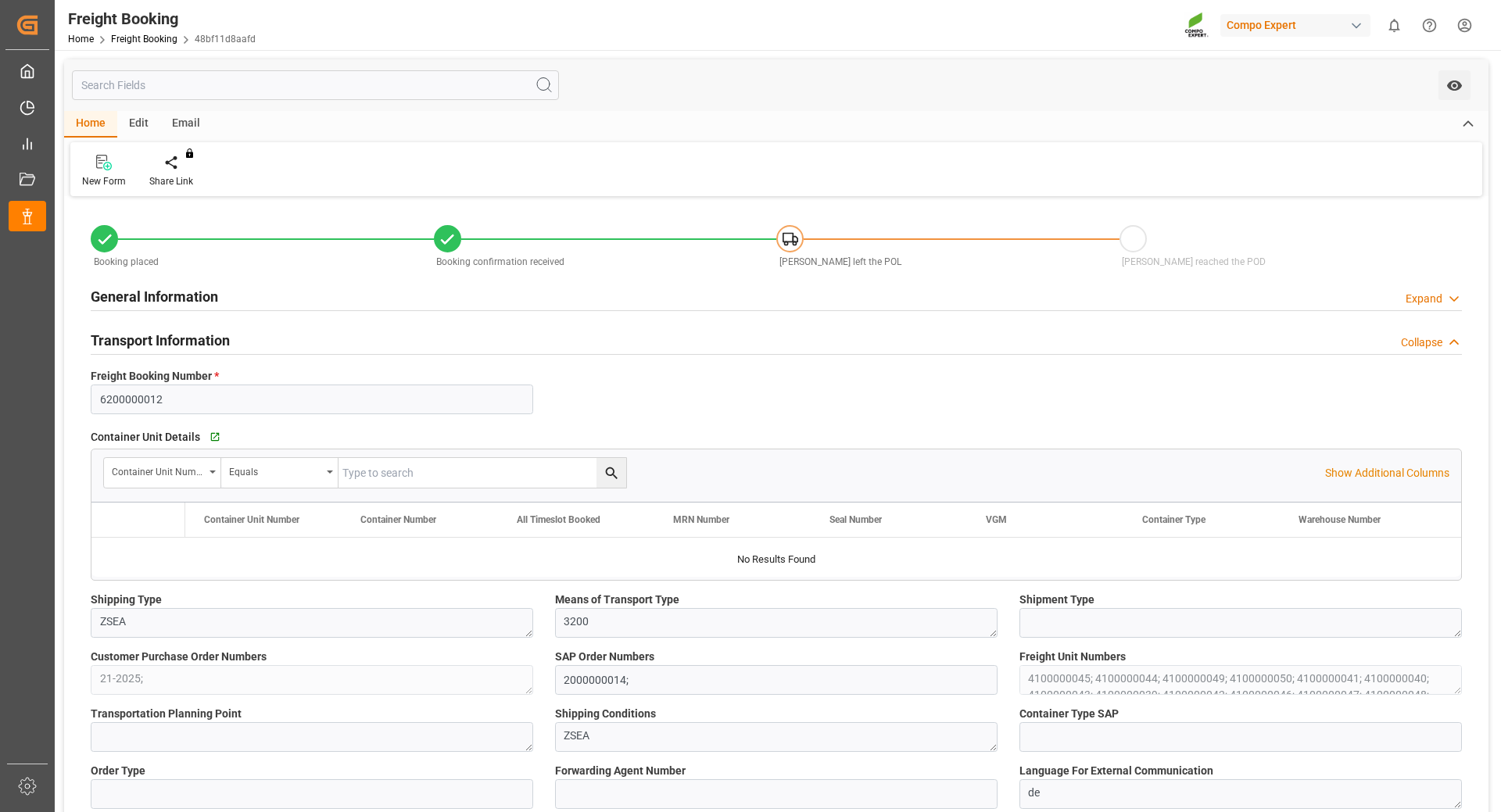
type input "ECPSJ"
type input "0"
type input "1007000"
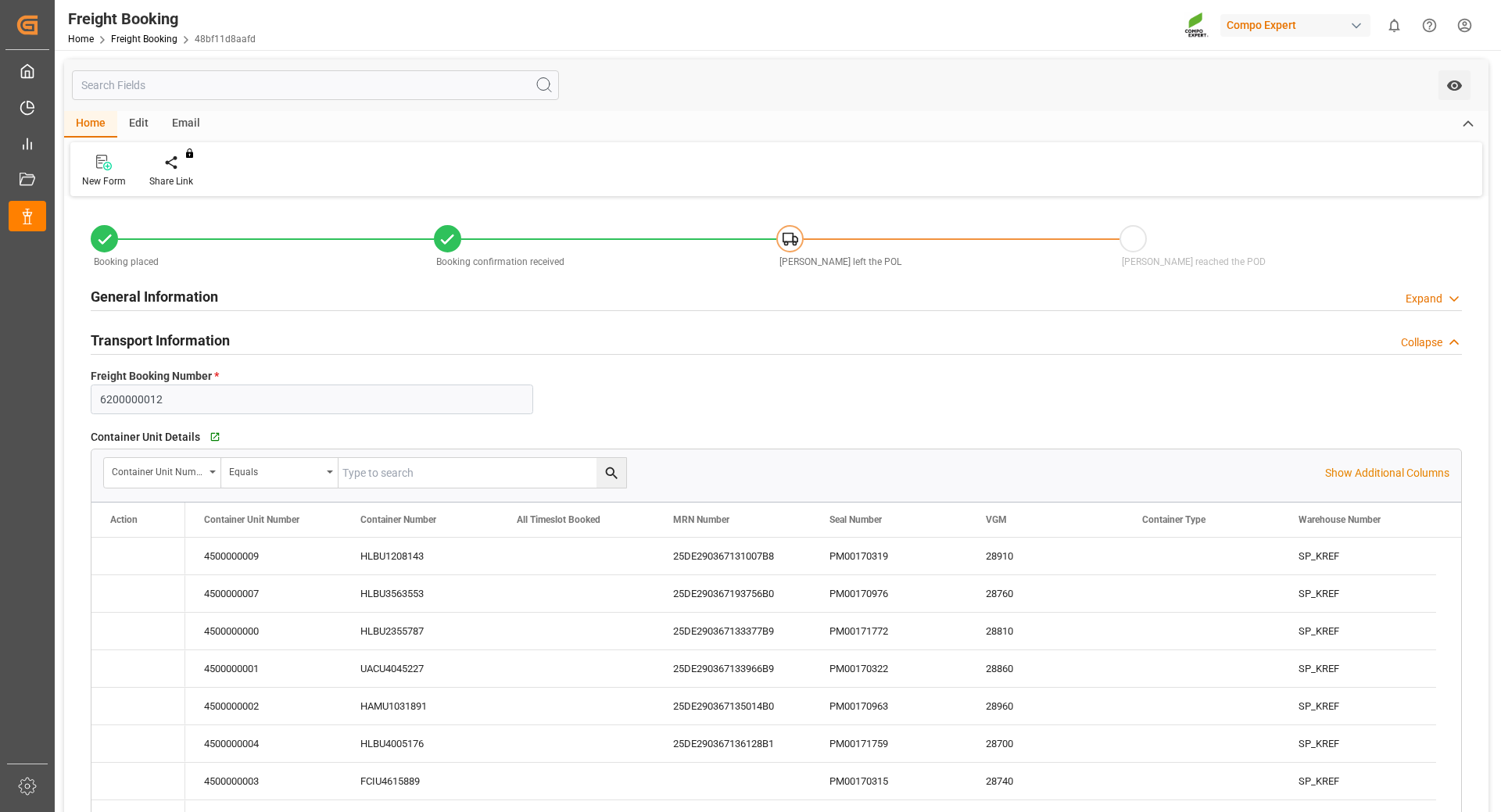
type input "[DATE] 01:00"
type input "[DATE] 00:00"
type input "[DATE] 08:00"
type input "[DATE] 22:00"
type input "[DATE] 17:00"
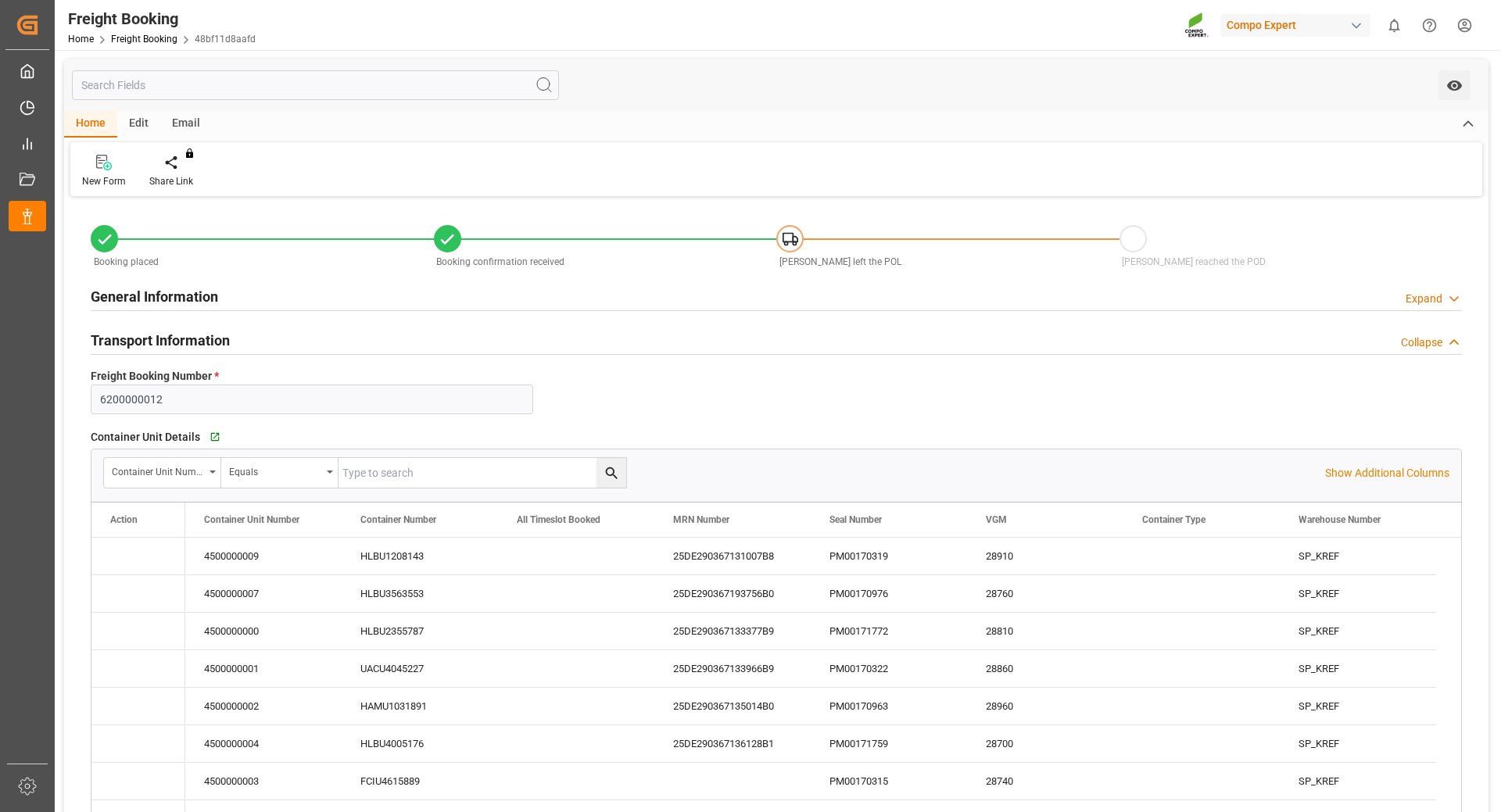
type input "[DATE] 18:14"
type input "[DATE] 09:39"
type input "[DATE] 10:52"
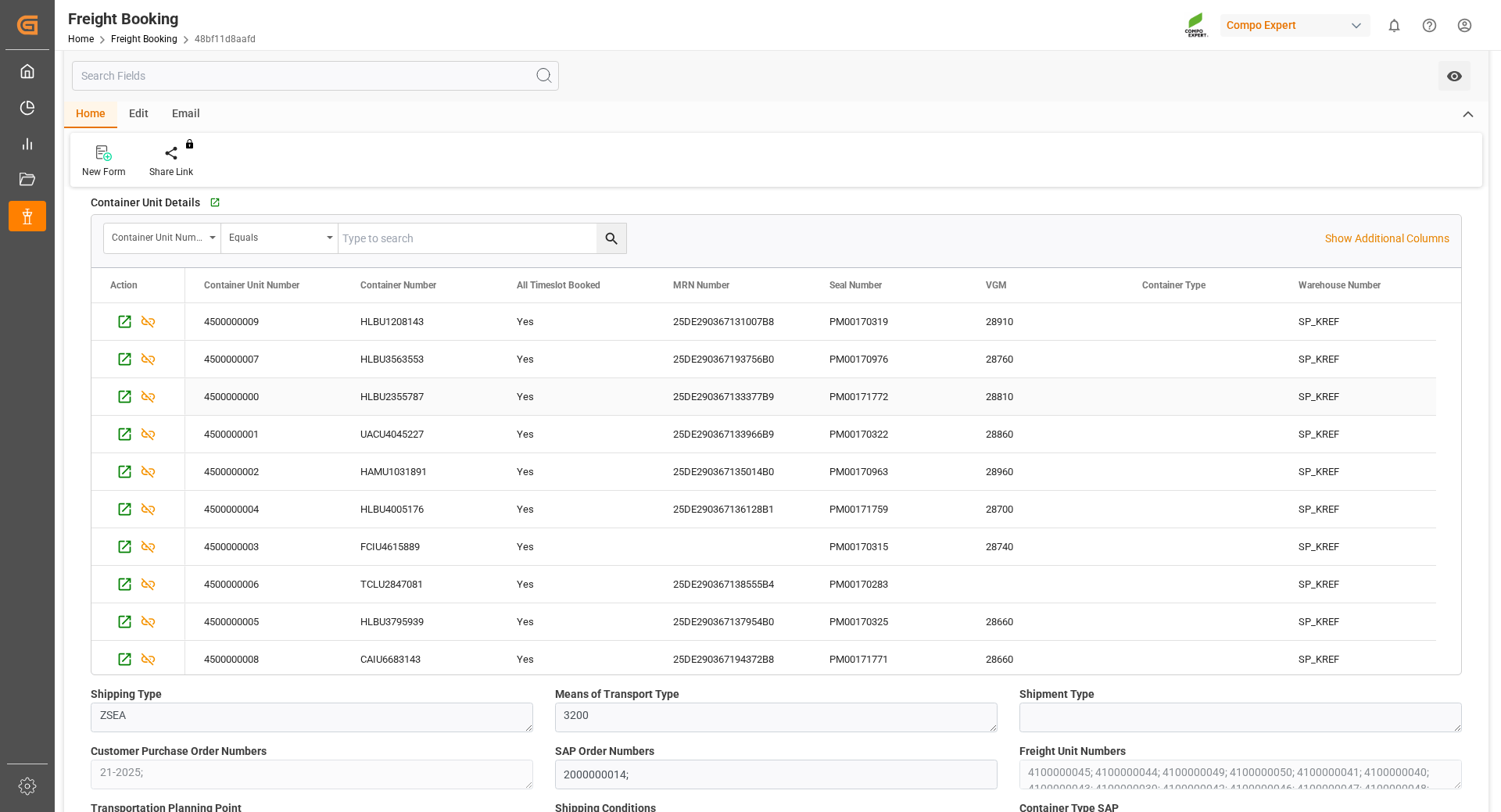
scroll to position [156, 0]
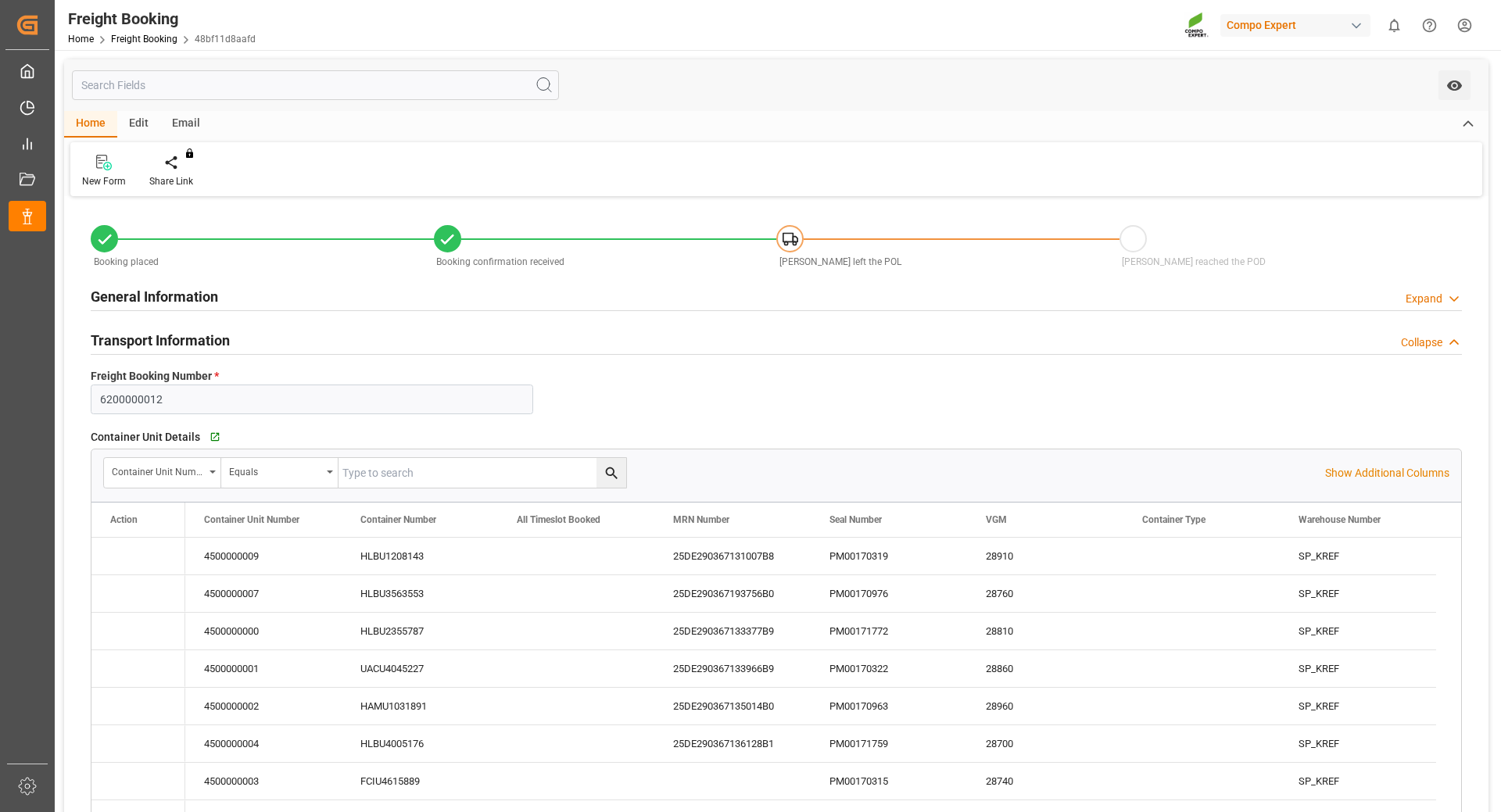
type input "Hapag [PERSON_NAME]"
type input "Hapag [PERSON_NAME] Aktiengesellschaft"
type input "9731949"
type input "BEANR"
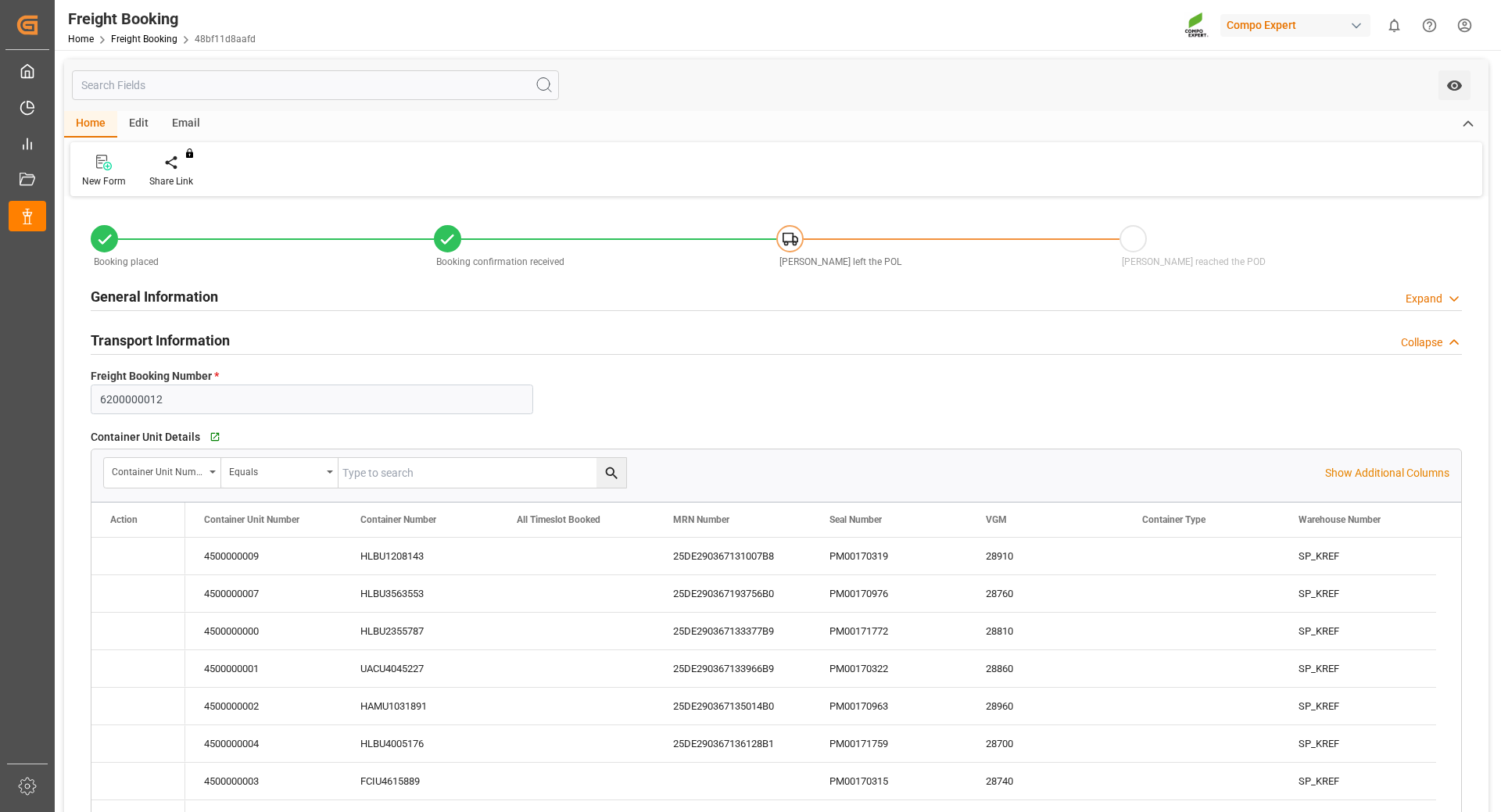
type input "ECPSJ"
type input "0"
type input "1007000"
type input "[DATE] 01:00"
type input "[DATE] 00:00"
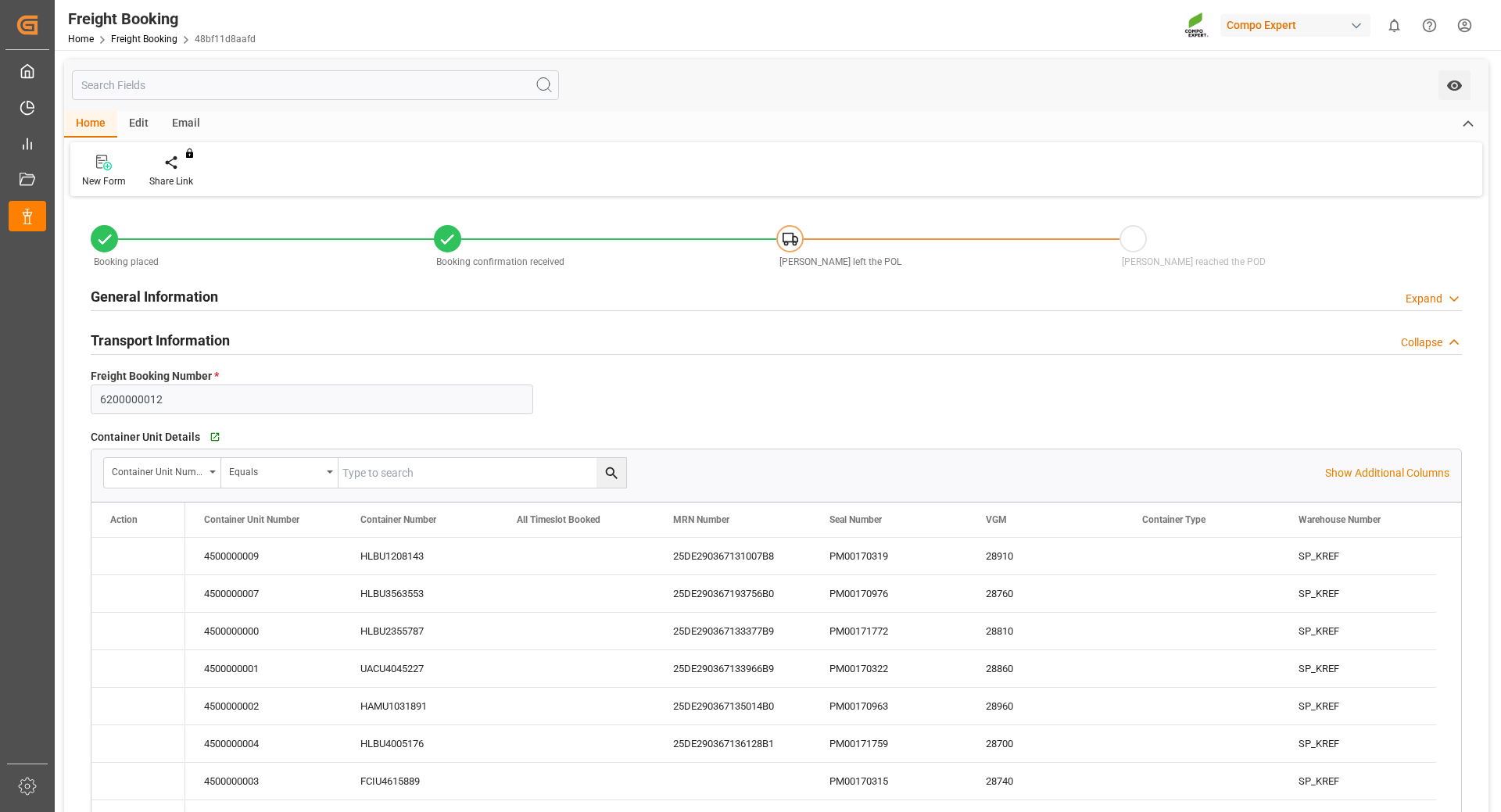
type input "[DATE] 08:00"
type input "[DATE] 22:00"
type input "[DATE] 17:00"
type input "[DATE] 18:14"
type input "[DATE] 09:39"
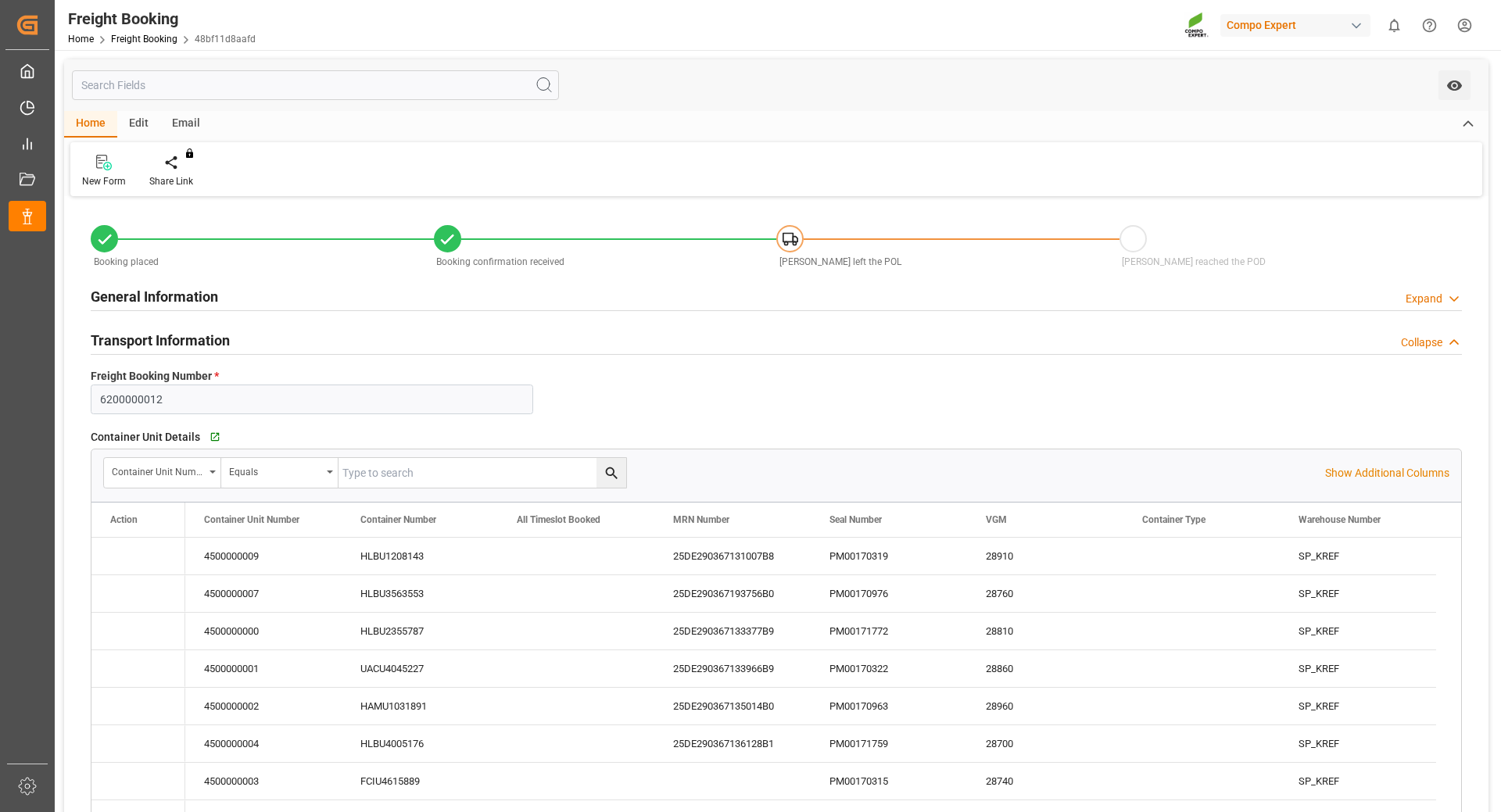
type input "[DATE] 09:39"
type input "[DATE] 10:52"
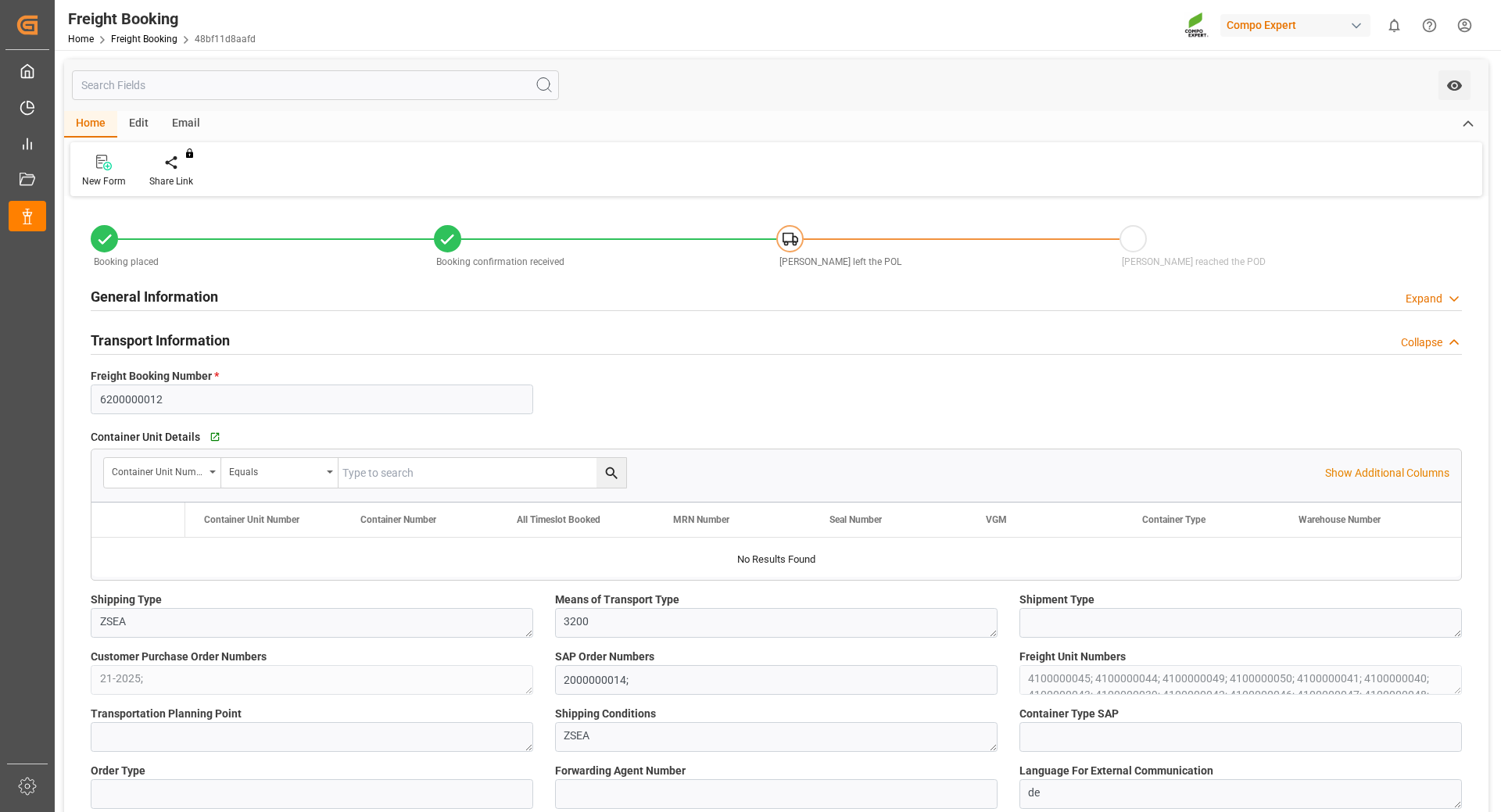
type input "Hapag [PERSON_NAME]"
type input "Hapag [PERSON_NAME] Aktiengesellschaft"
type input "9731949"
type input "BEANR"
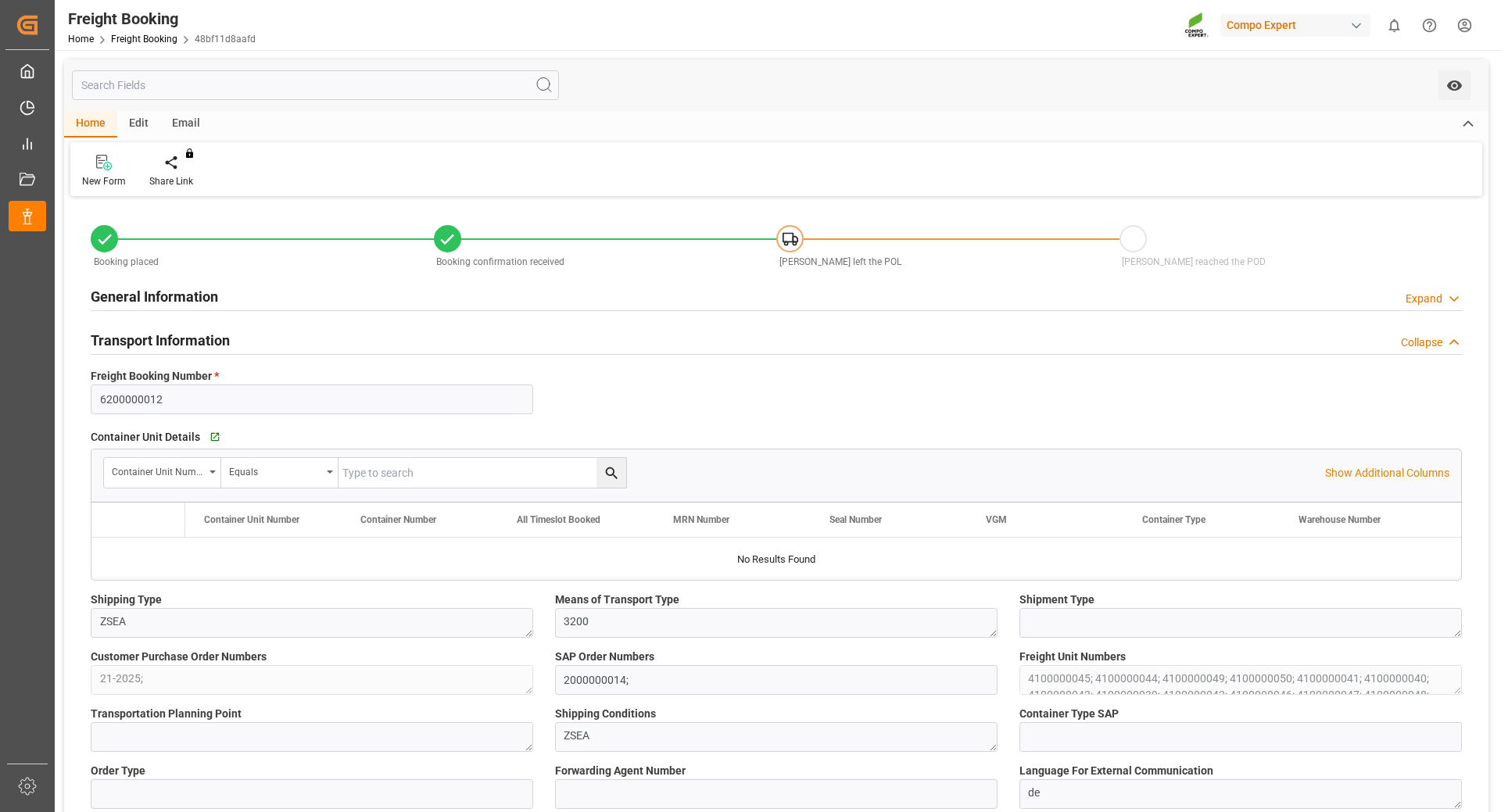
type input "ECPSJ"
type input "0"
type input "1007000"
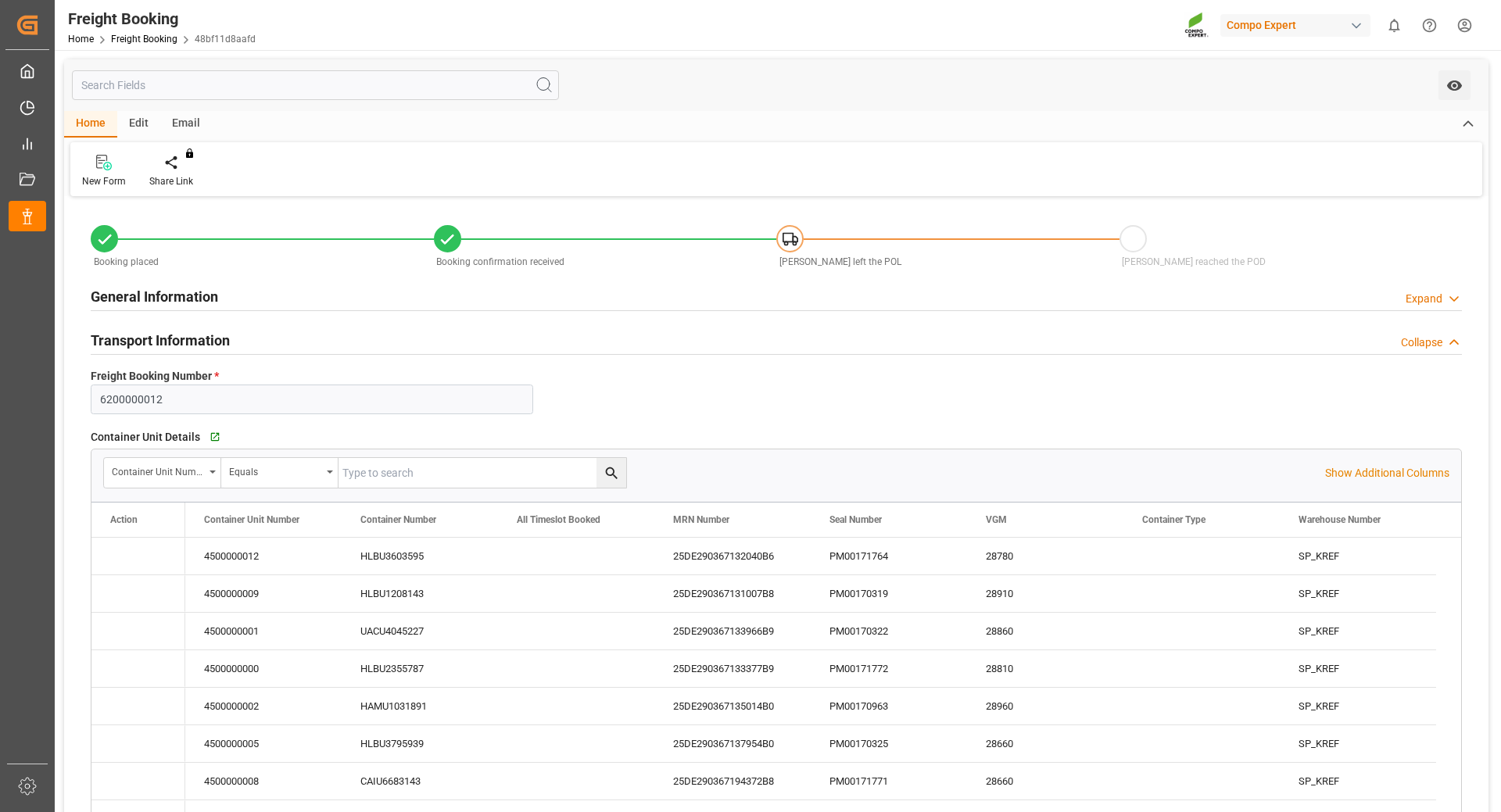
type input "[DATE] 01:00"
type input "[DATE] 00:00"
type input "[DATE] 08:00"
type input "[DATE] 22:00"
type input "[DATE] 17:00"
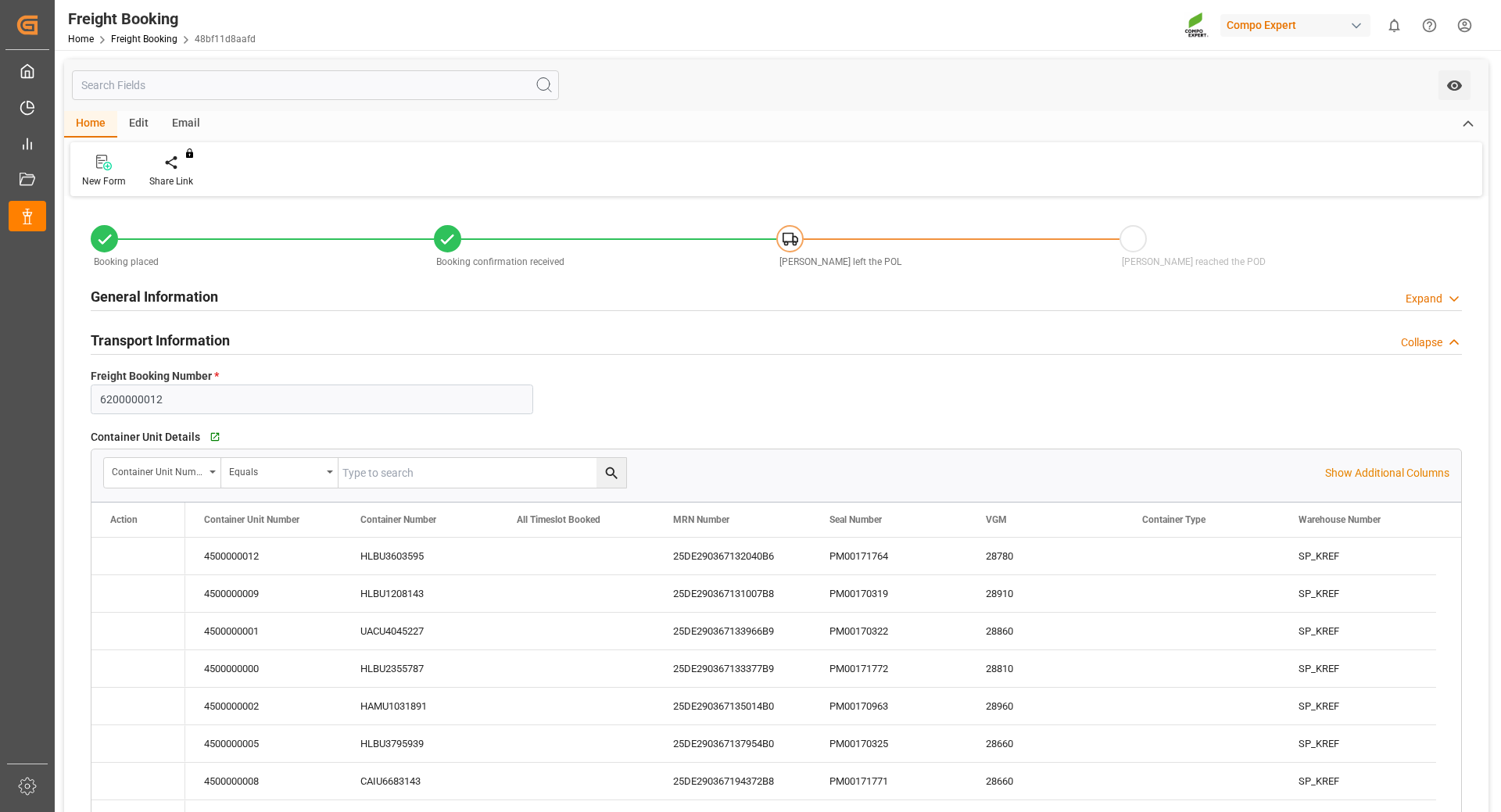
type input "[DATE] 18:14"
type input "[DATE] 09:39"
type input "[DATE] 10:52"
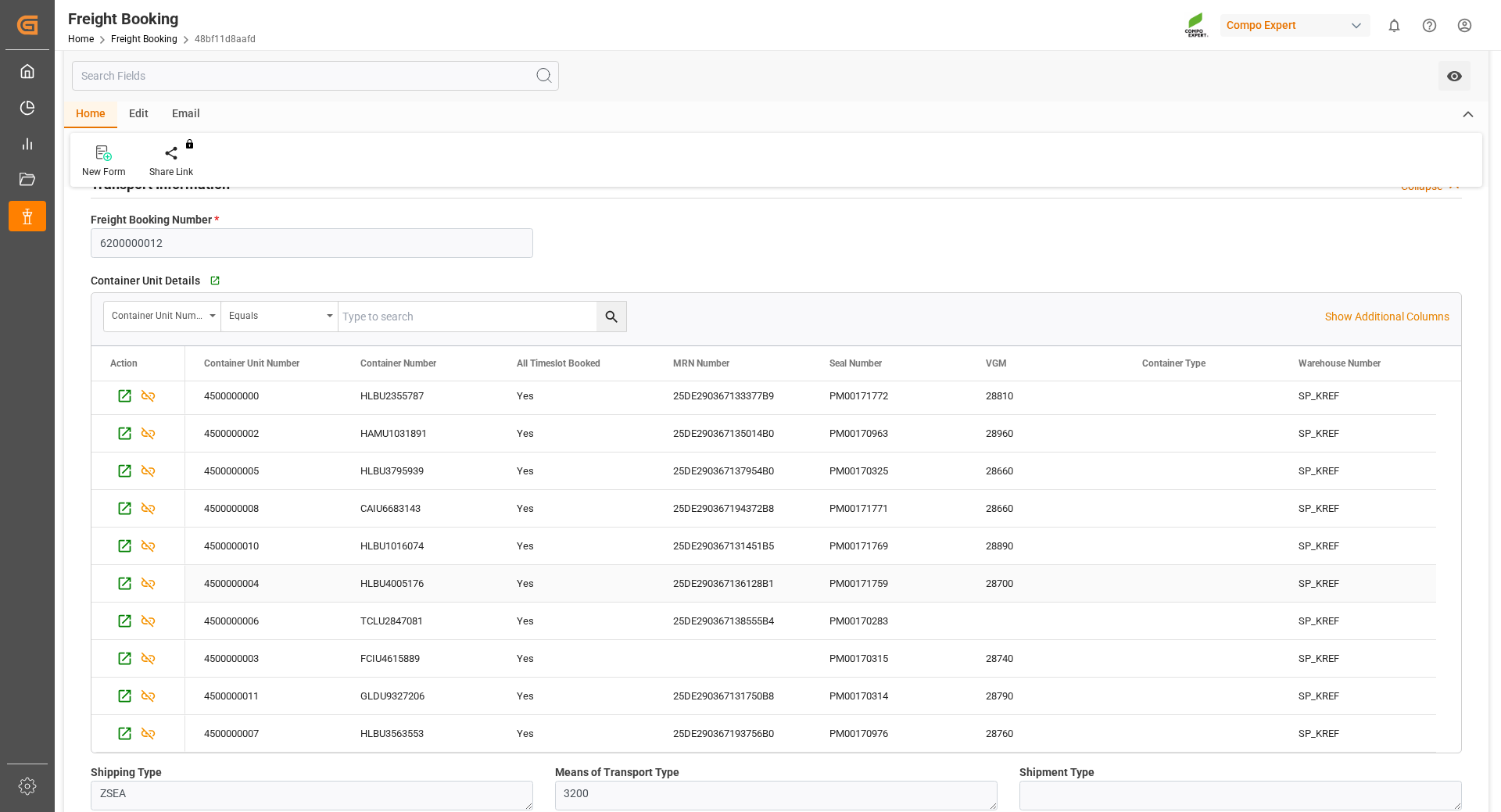
scroll to position [391, 0]
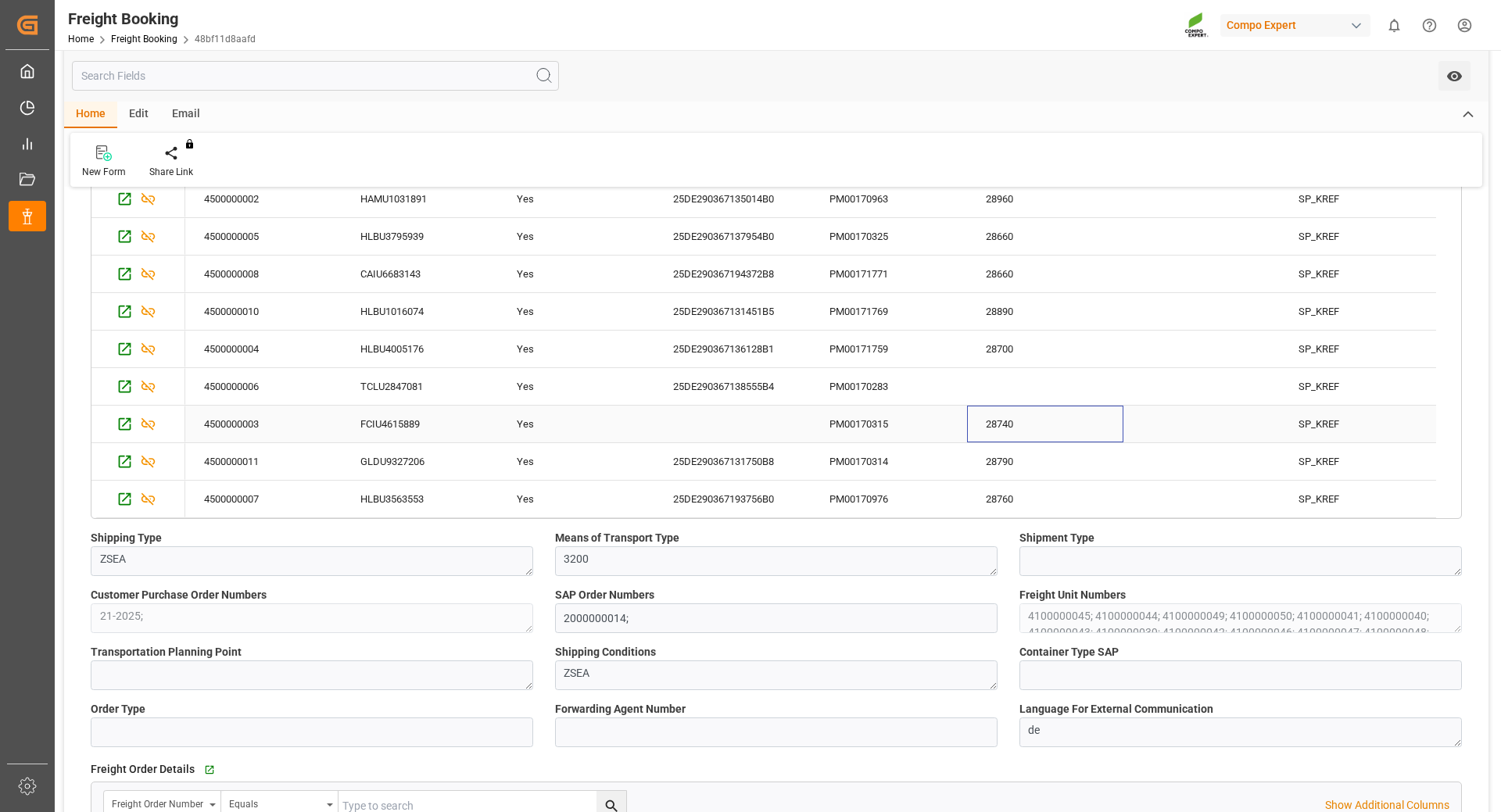
drag, startPoint x: 1033, startPoint y: 419, endPoint x: 689, endPoint y: 411, distance: 344.1
click at [656, 407] on div "4500000003 FCIU4615889 Yes PM00170315 28740 SP_KREF" at bounding box center [810, 425] width 1251 height 37
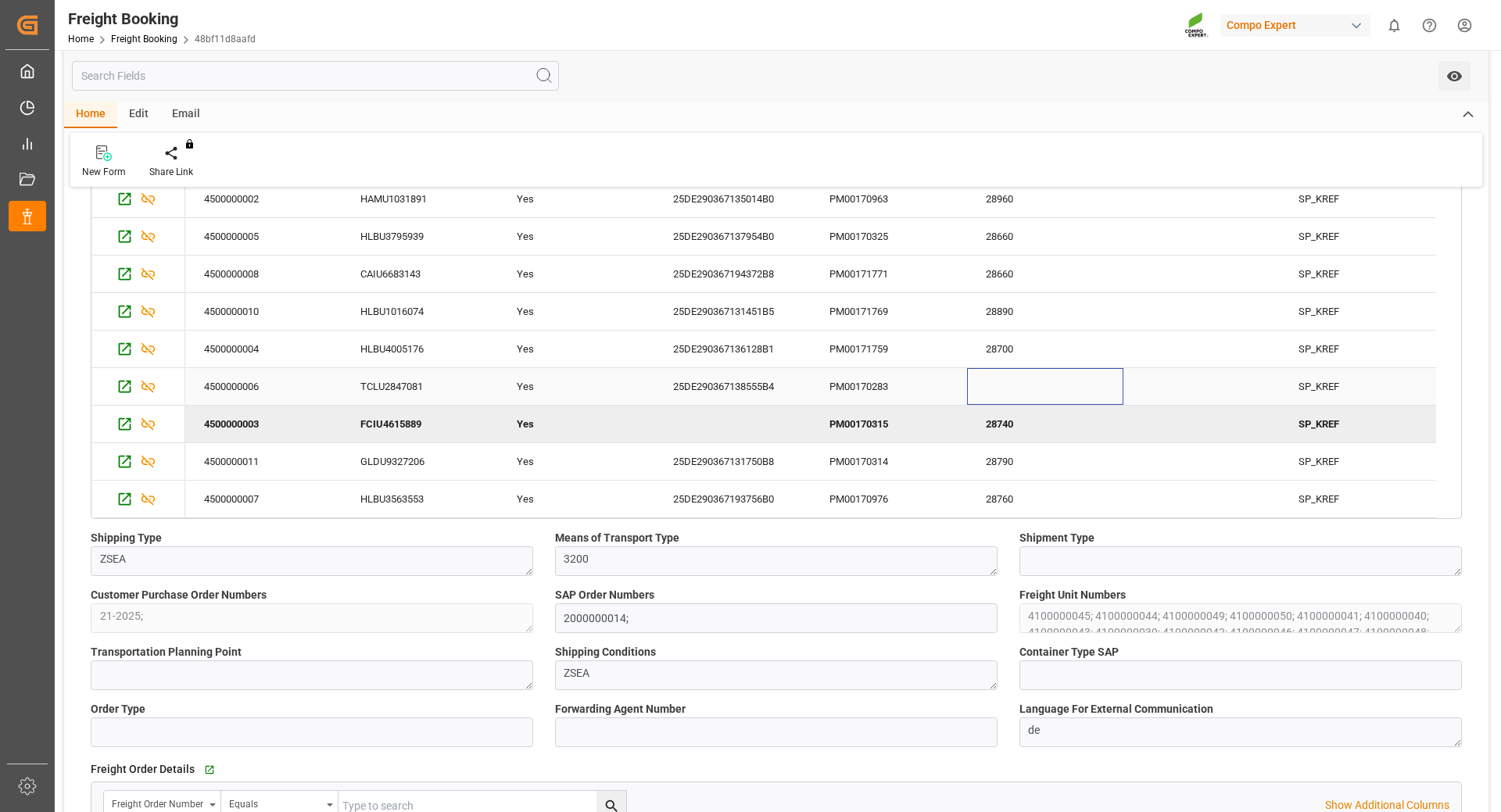
click at [996, 372] on div "Press SPACE to select this row." at bounding box center [1045, 386] width 156 height 36
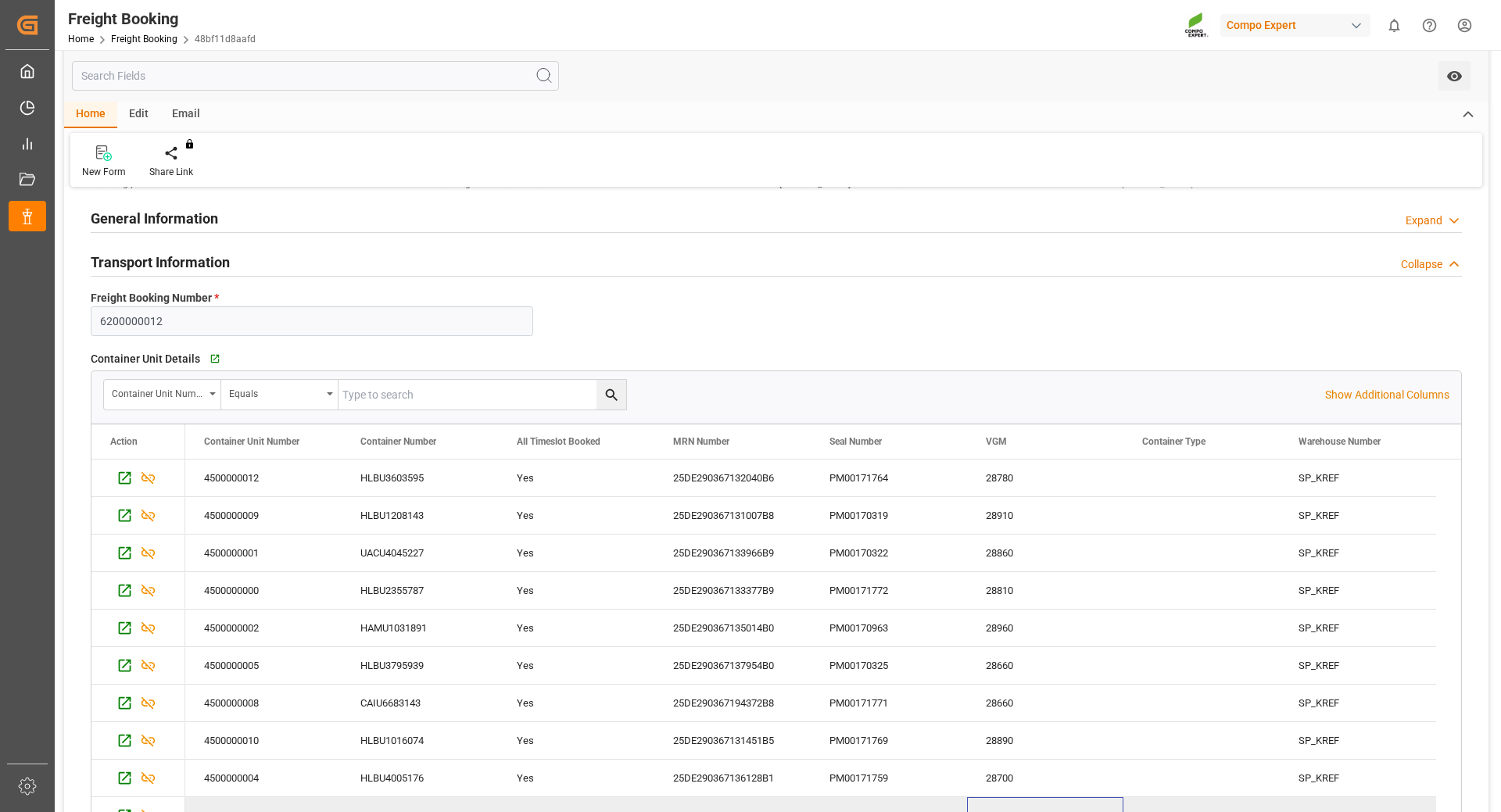
scroll to position [0, 0]
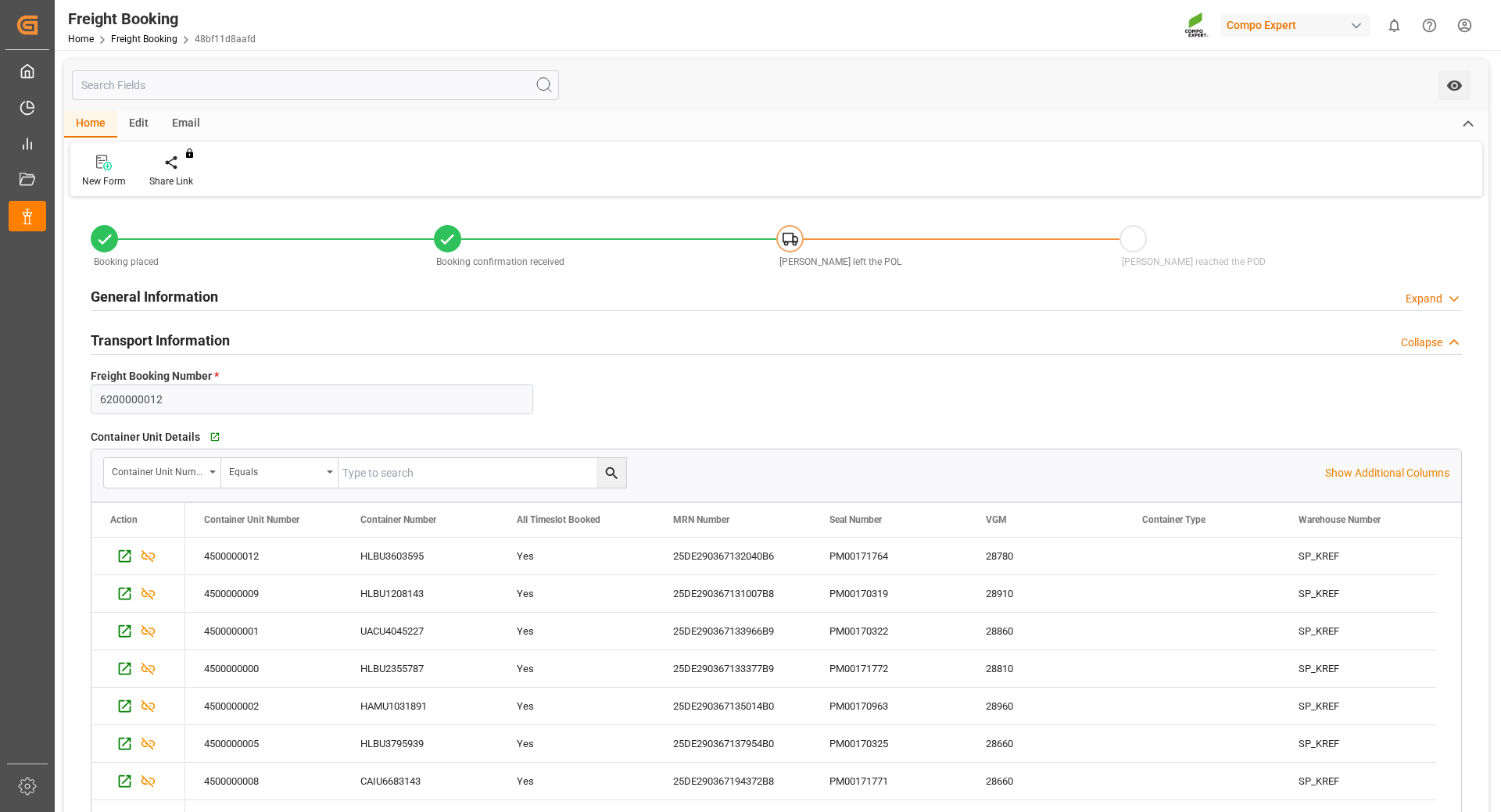
click at [91, 128] on div "Home" at bounding box center [90, 124] width 53 height 27
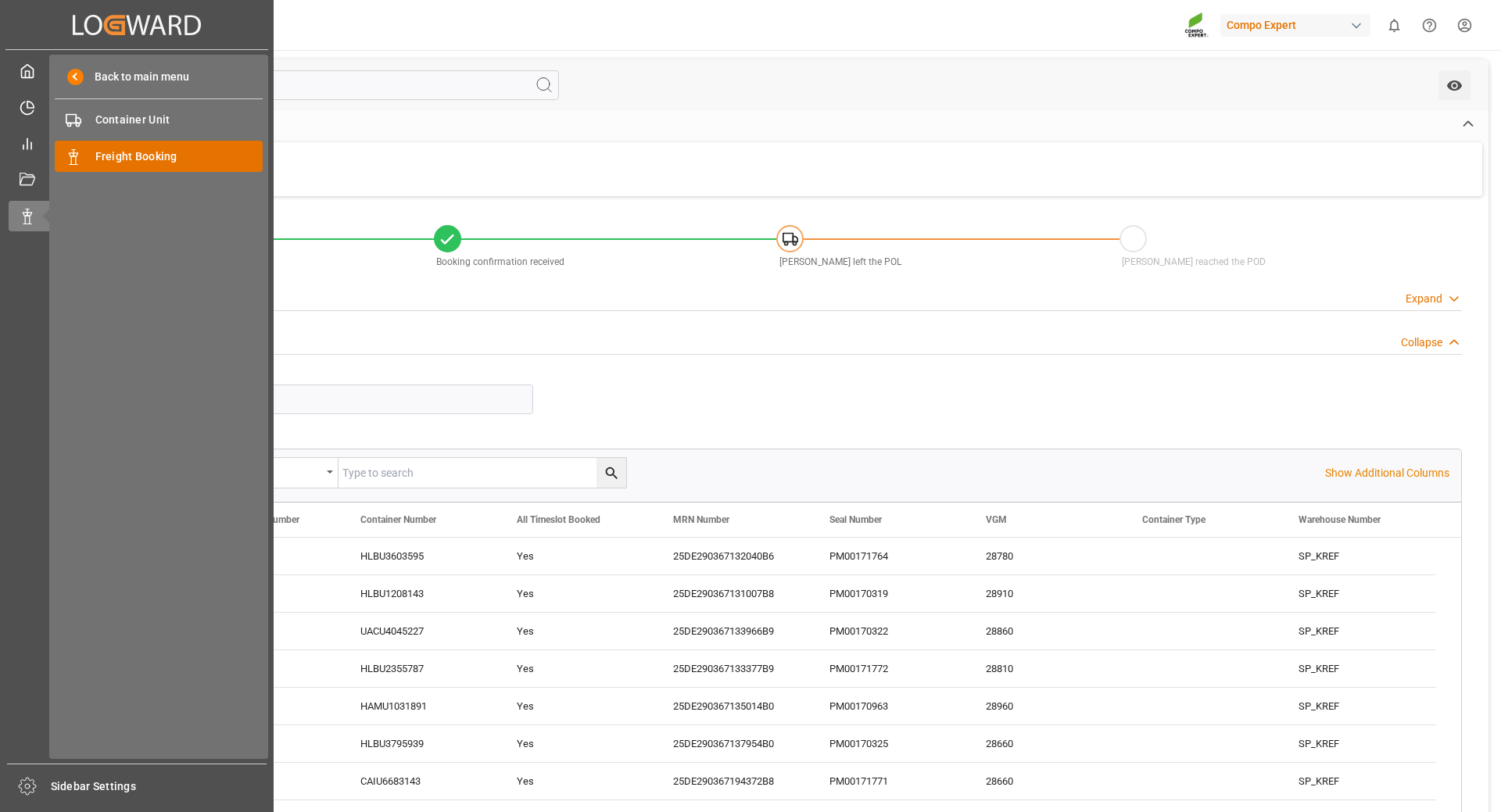
click at [113, 162] on span "Freight Booking" at bounding box center [180, 157] width 168 height 17
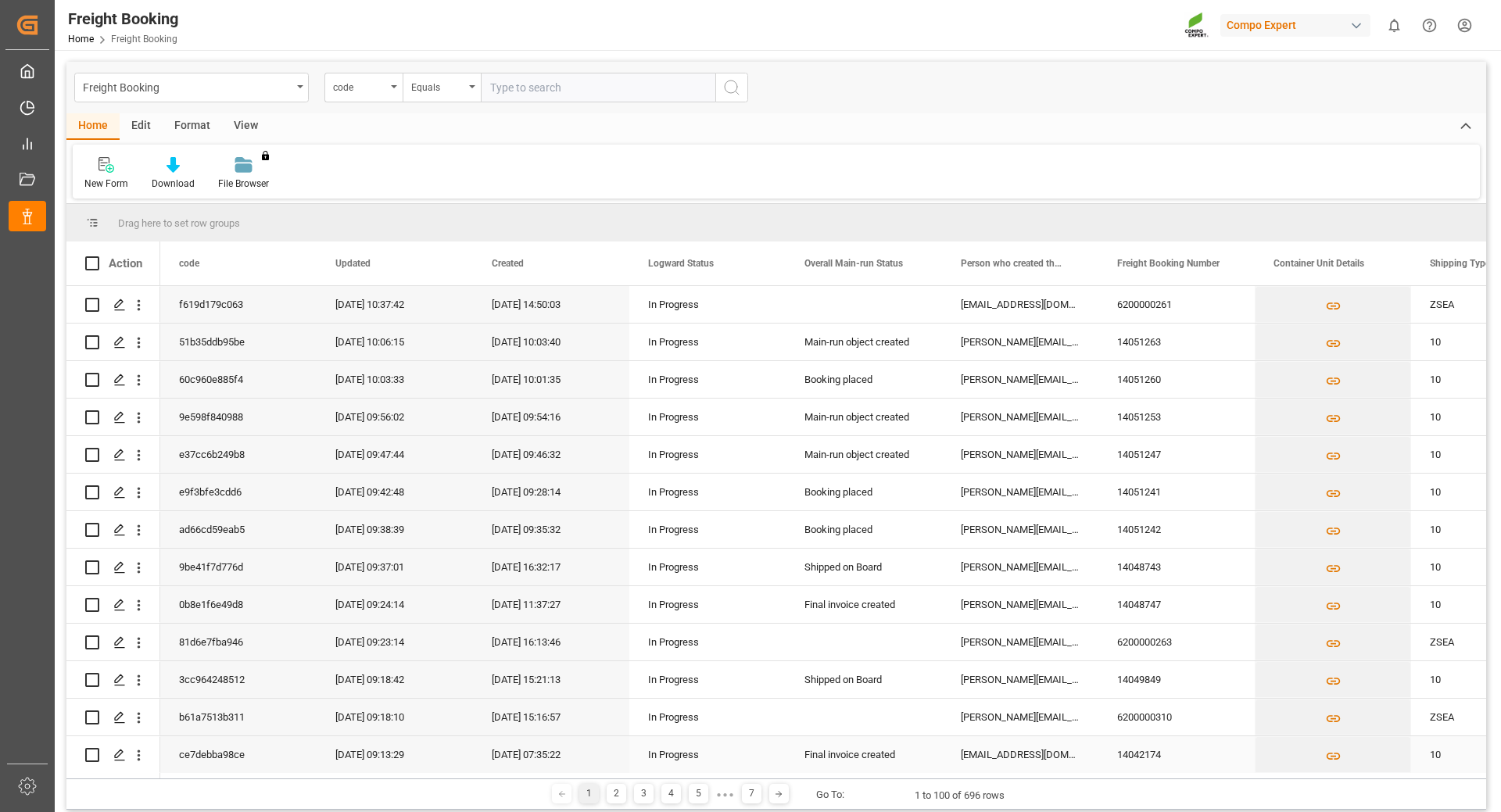
scroll to position [235, 0]
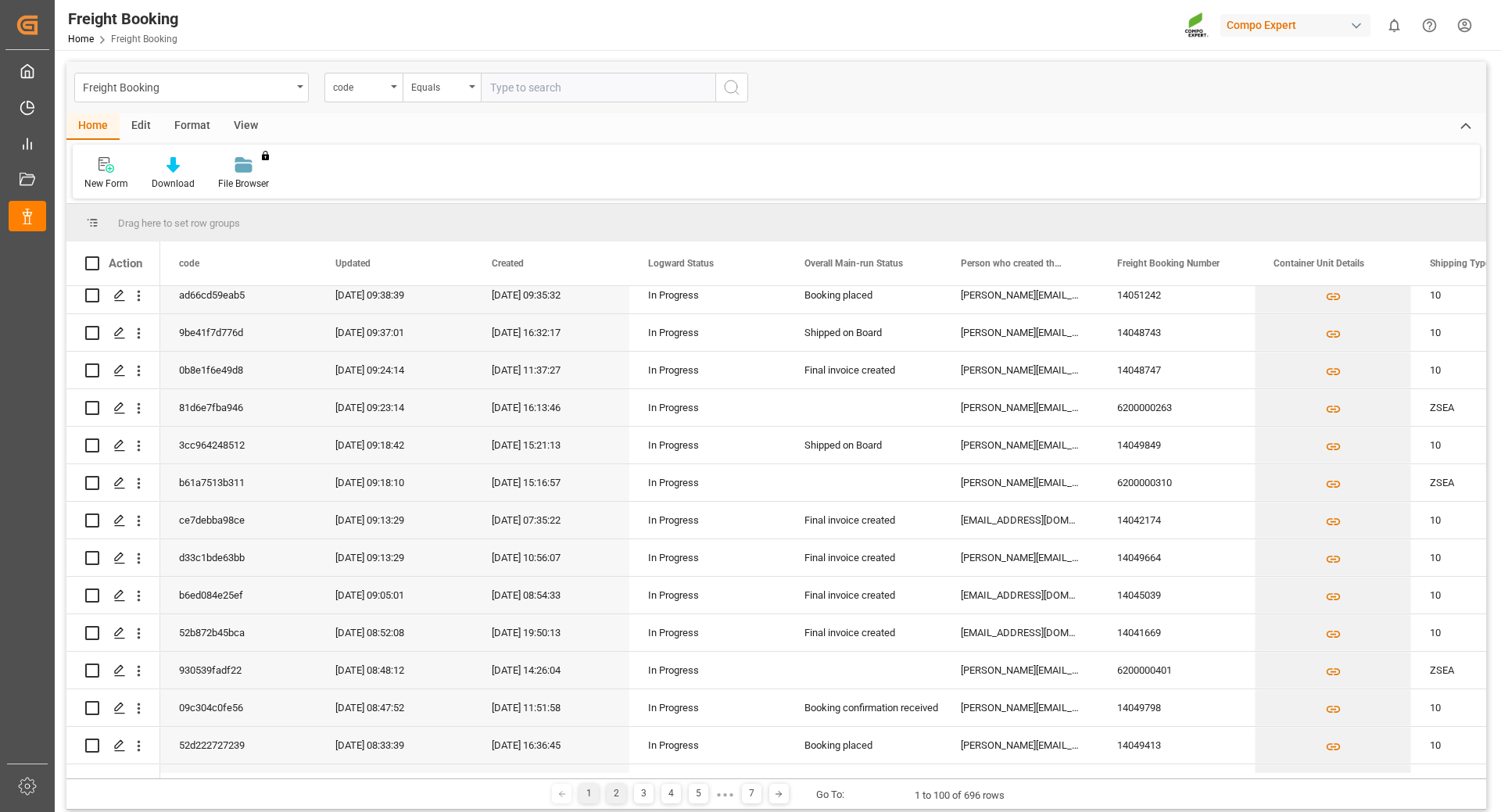
click at [612, 795] on div "2" at bounding box center [616, 793] width 20 height 20
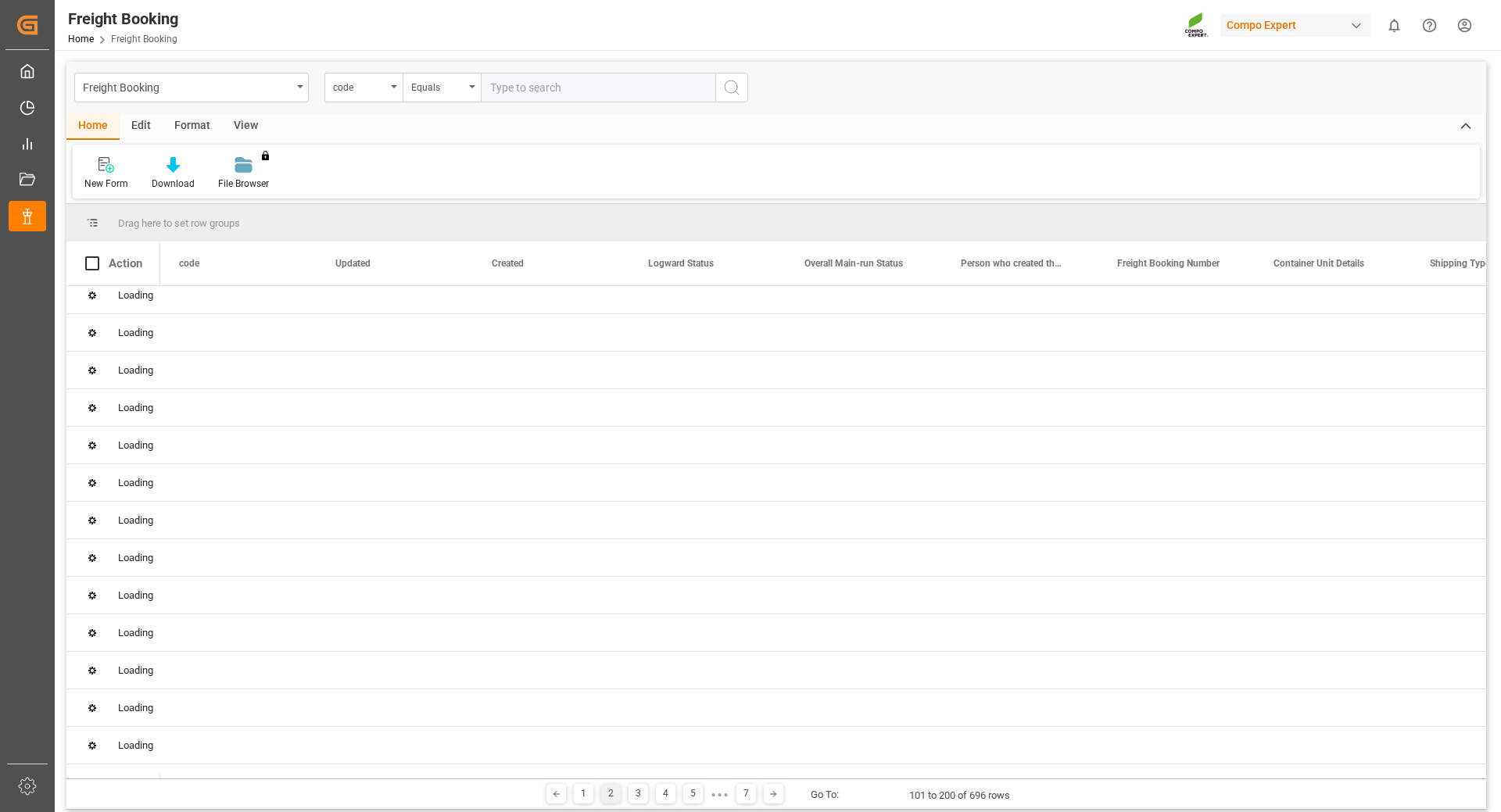
scroll to position [0, 0]
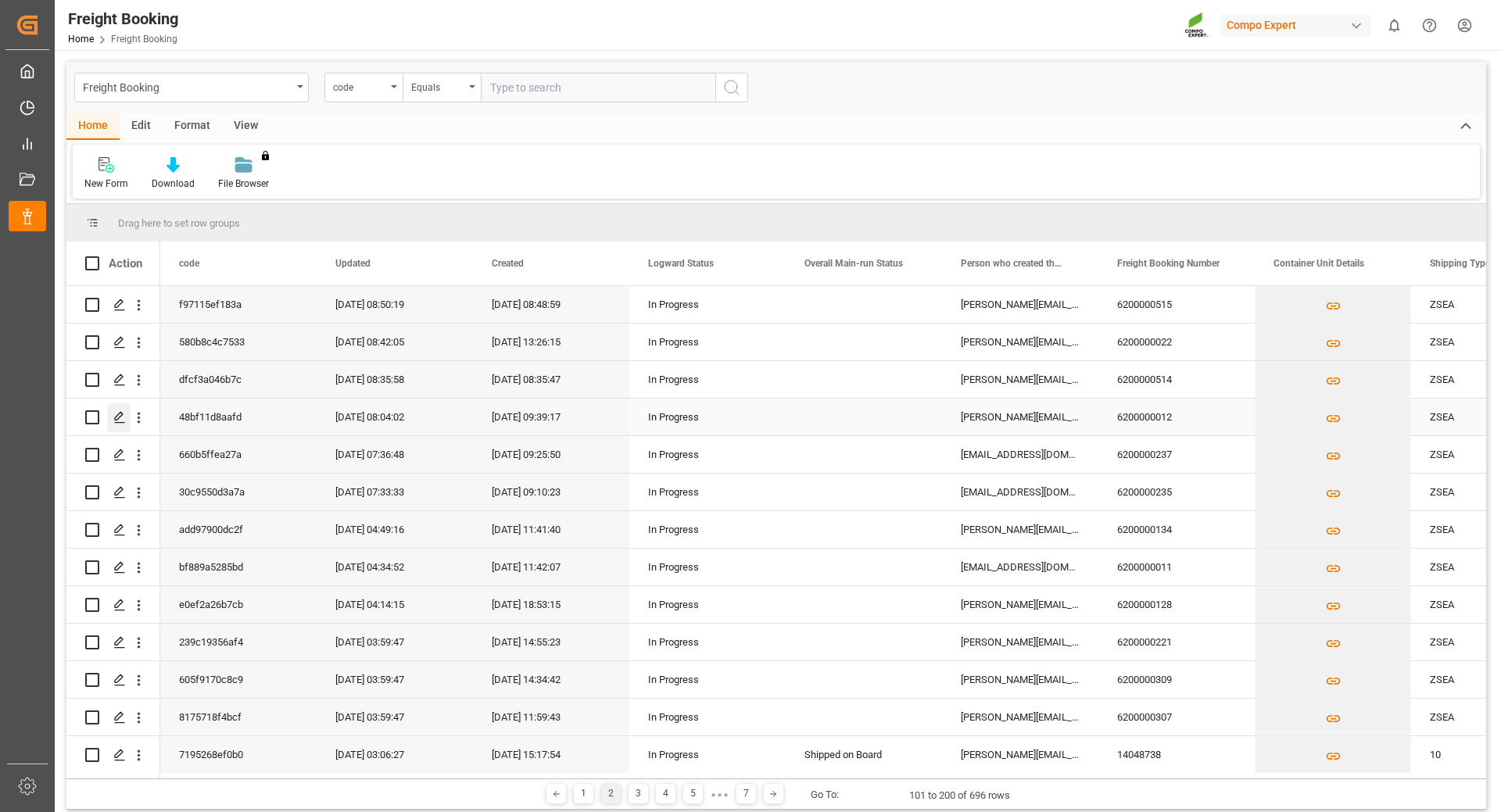
click at [116, 418] on icon "Press SPACE to select this row." at bounding box center [120, 418] width 12 height 12
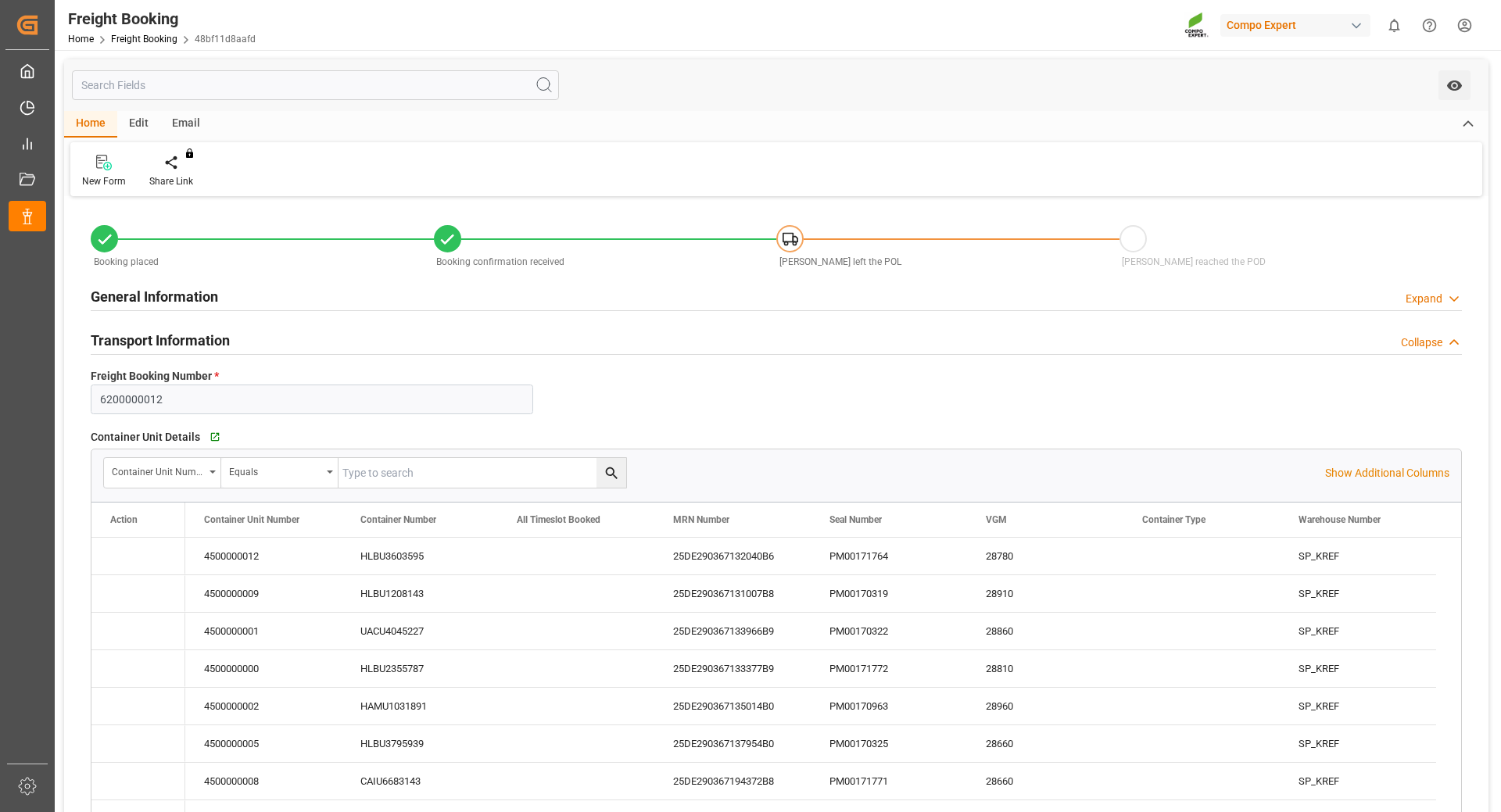
type input "Hapag [PERSON_NAME]"
type input "Hapag [PERSON_NAME] Aktiengesellschaft"
type input "9731949"
type input "BEANR"
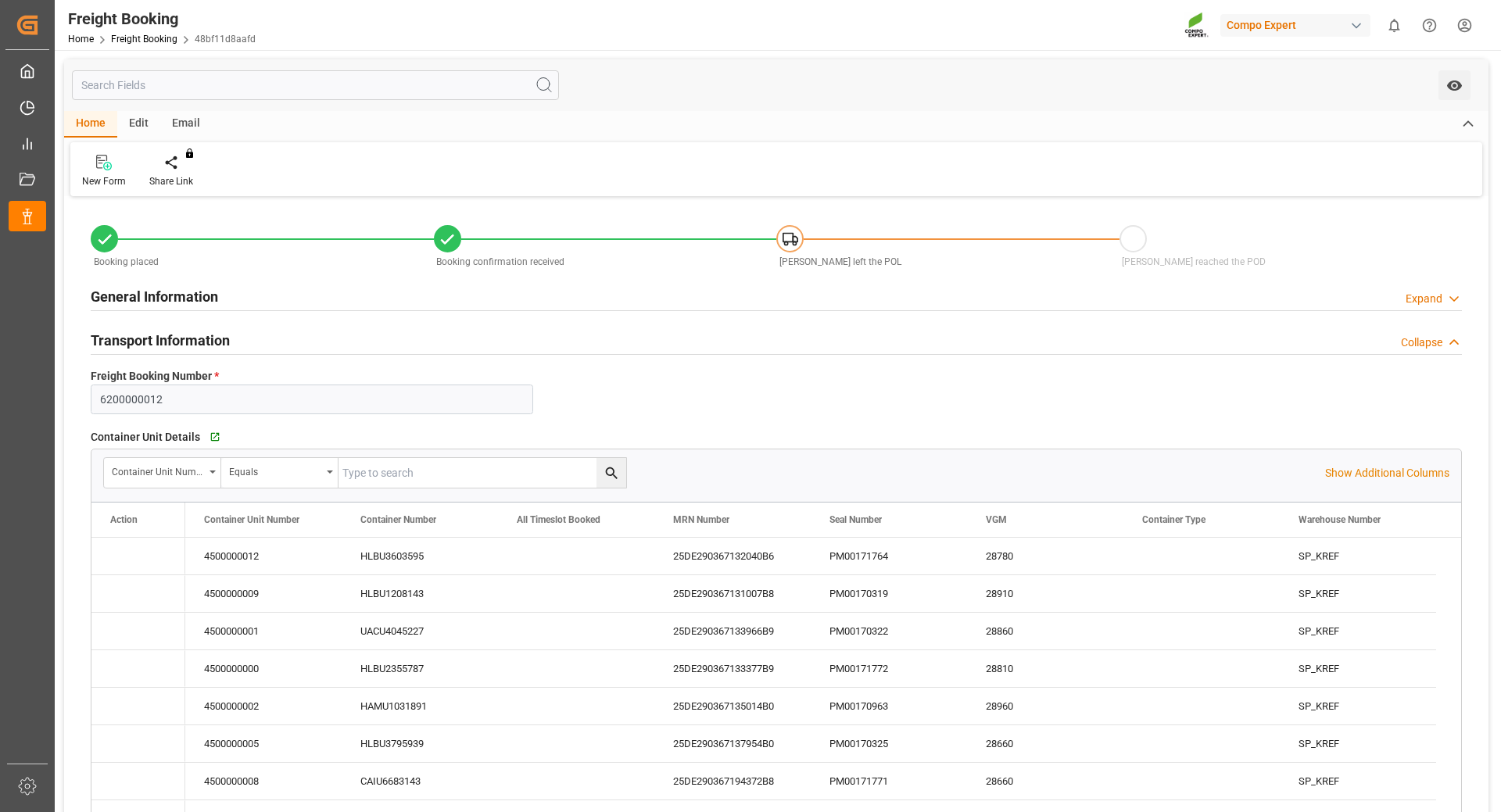
type input "ECPSJ"
type input "0"
type input "1007000"
type input "[DATE] 01:00"
type input "[DATE] 00:00"
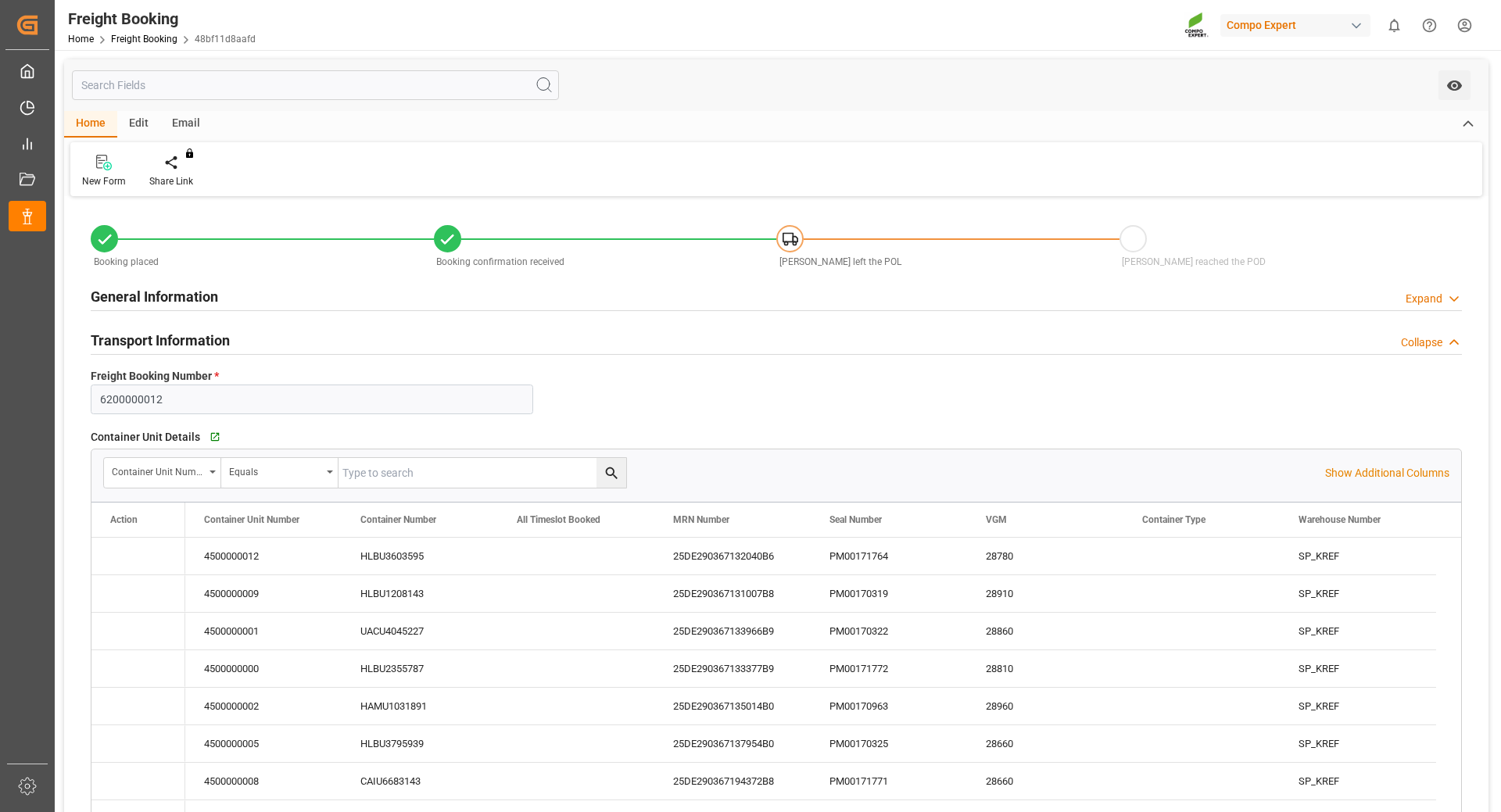
type input "[DATE] 08:00"
type input "[DATE] 22:00"
type input "[DATE] 17:00"
type input "[DATE] 18:14"
type input "[DATE] 09:39"
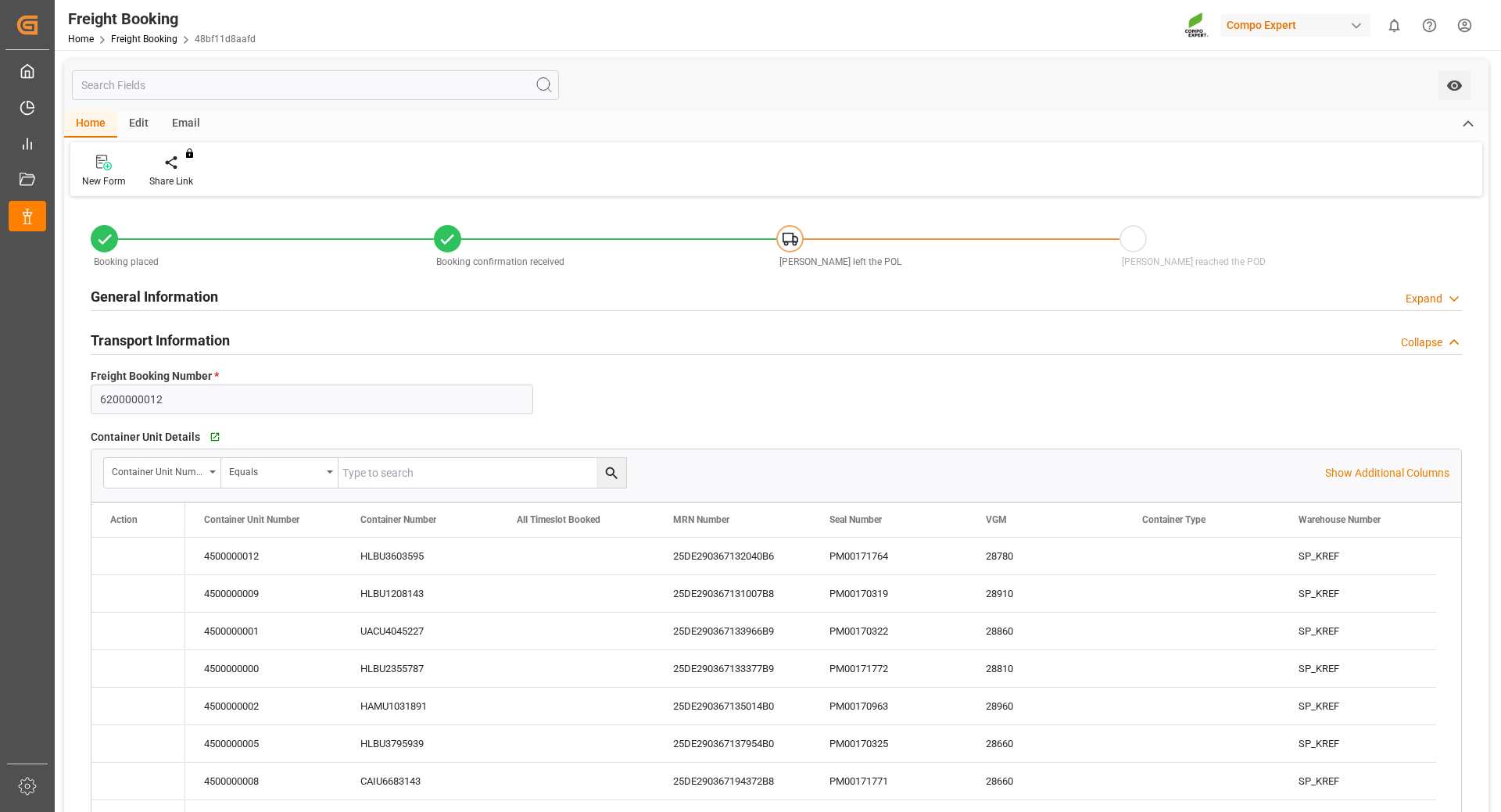
type input "[DATE] 09:39"
type input "[DATE] 10:52"
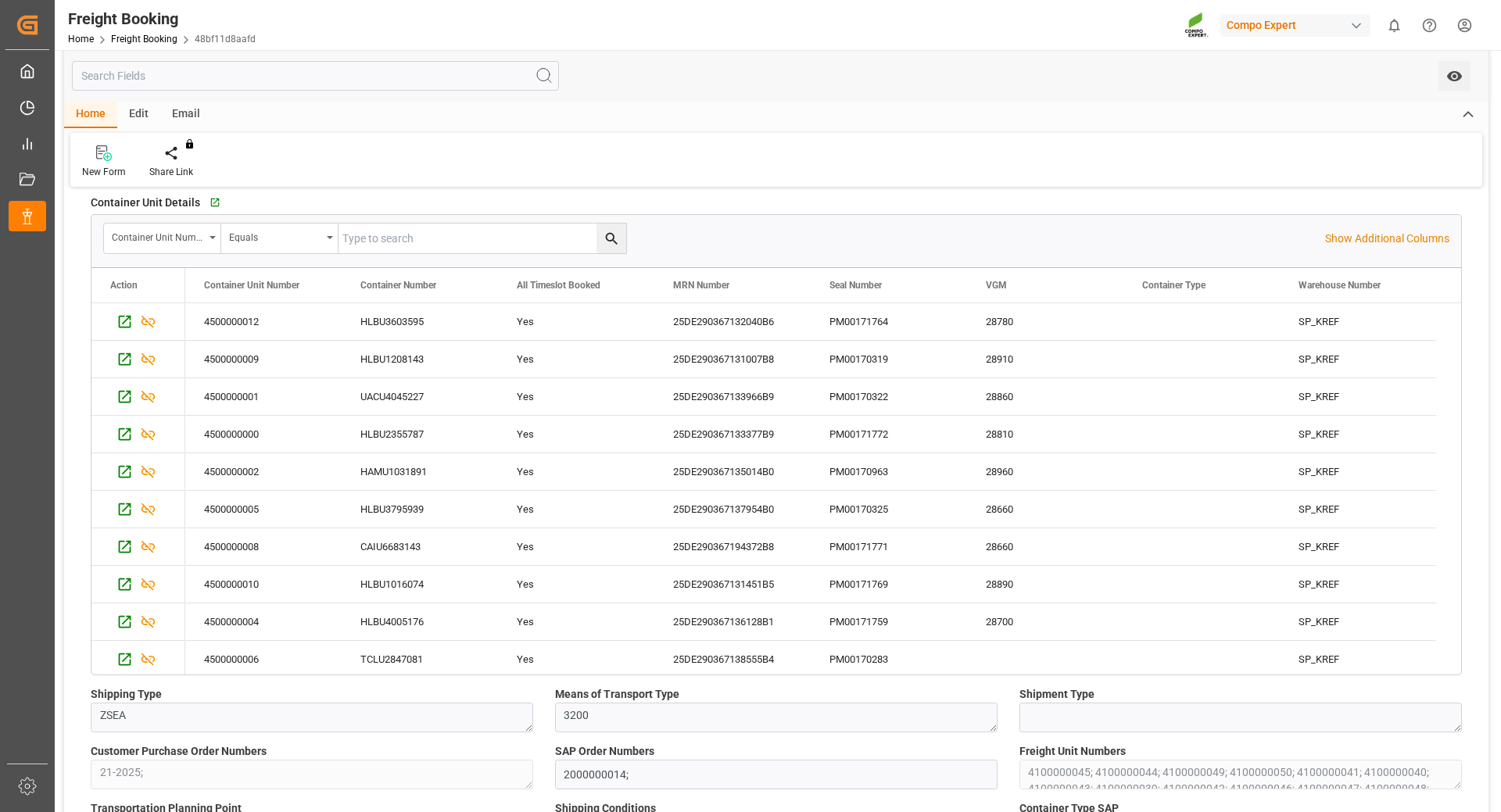
click at [536, 168] on div "New Form Share Link You don't have permission for this feature. Contact admin." at bounding box center [776, 160] width 1412 height 54
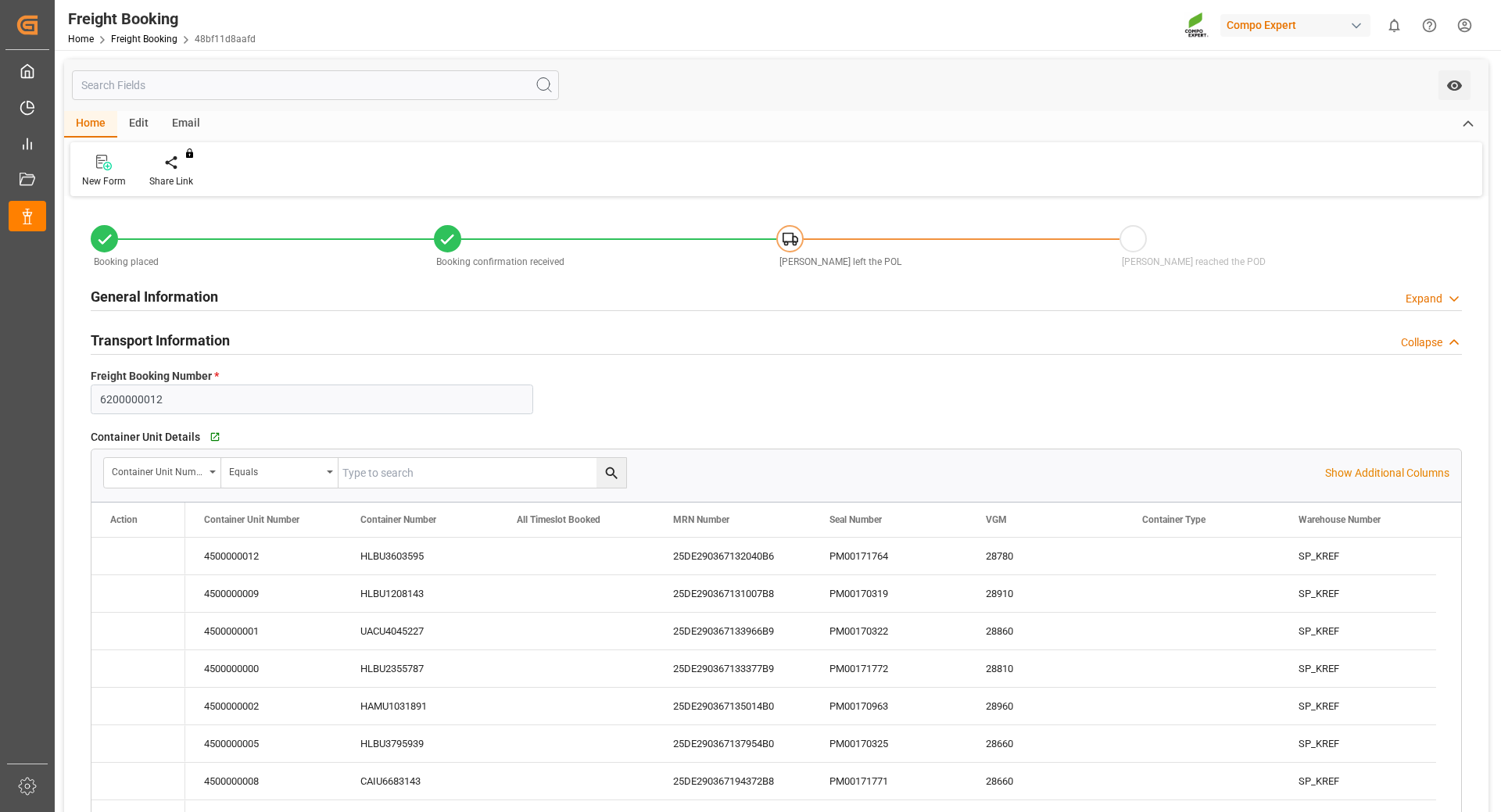
type input "Hapag [PERSON_NAME]"
type input "Hapag [PERSON_NAME] Aktiengesellschaft"
type input "9731949"
type input "BEANR"
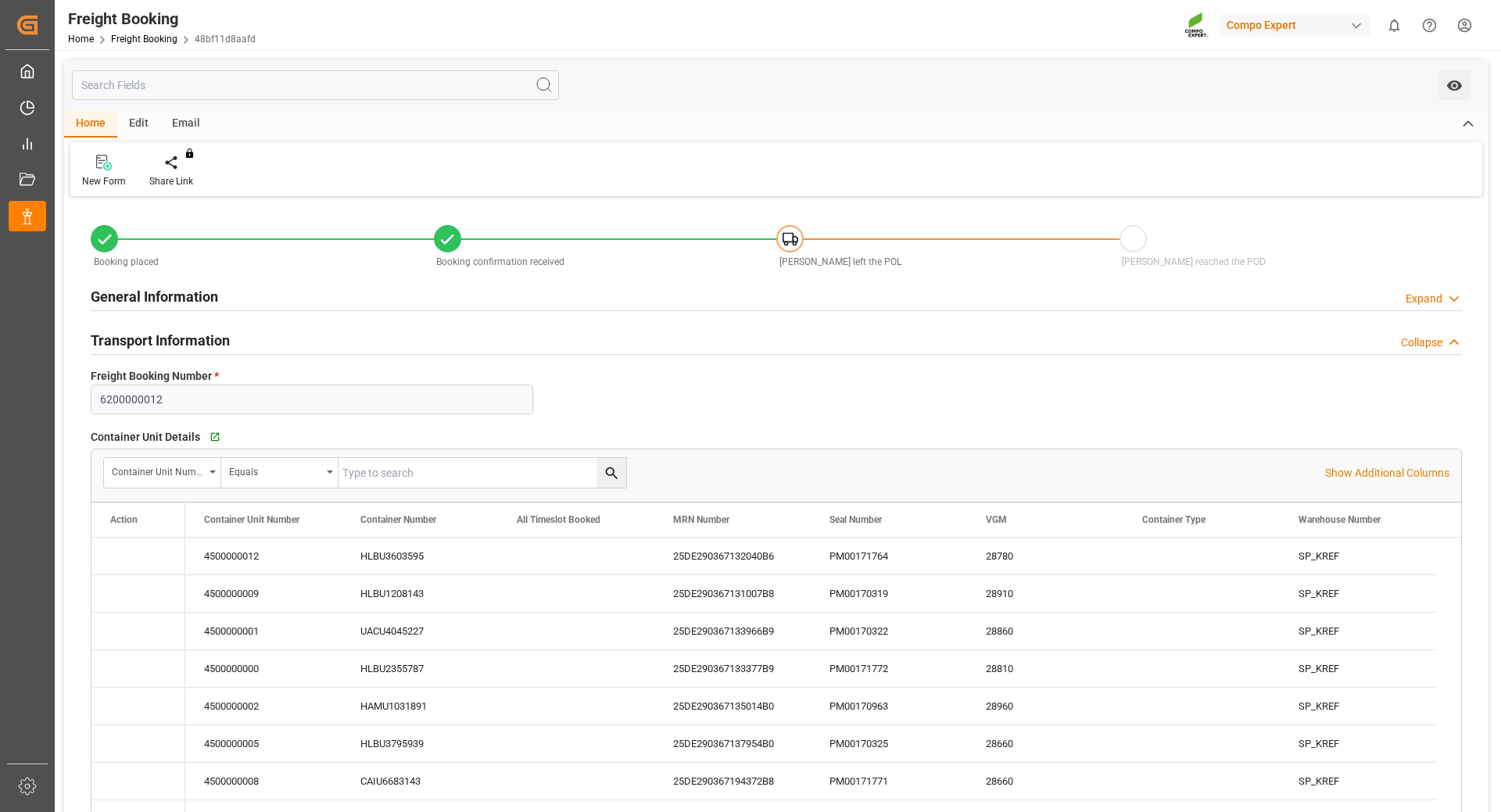
type input "ECPSJ"
type input "0"
type input "1007000"
type input "[DATE] 01:00"
type input "[DATE] 00:00"
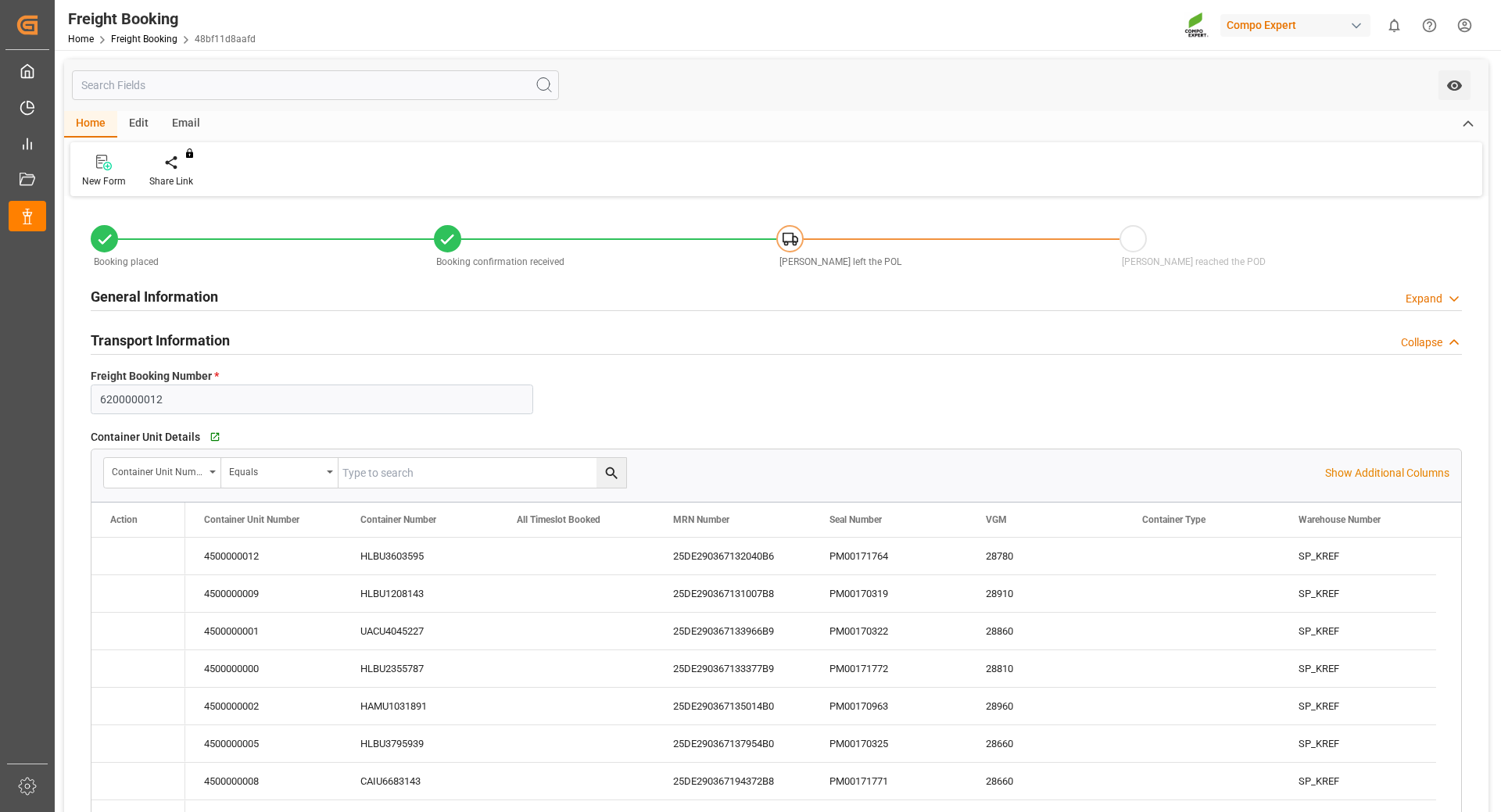
type input "[DATE] 08:00"
type input "[DATE] 22:00"
type input "[DATE] 17:00"
type input "[DATE] 18:14"
type input "[DATE] 09:39"
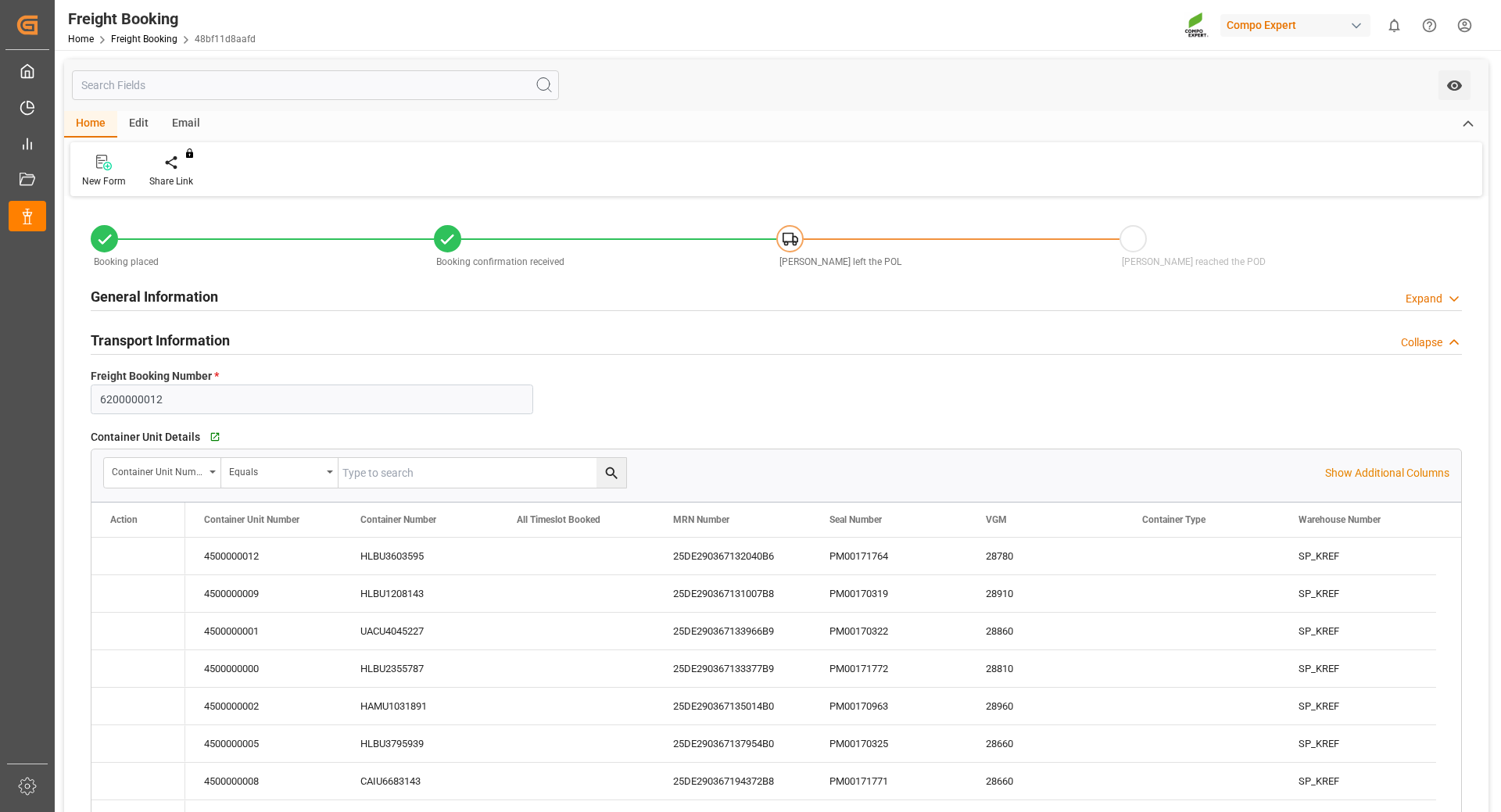
type input "[DATE] 09:39"
type input "[DATE] 10:52"
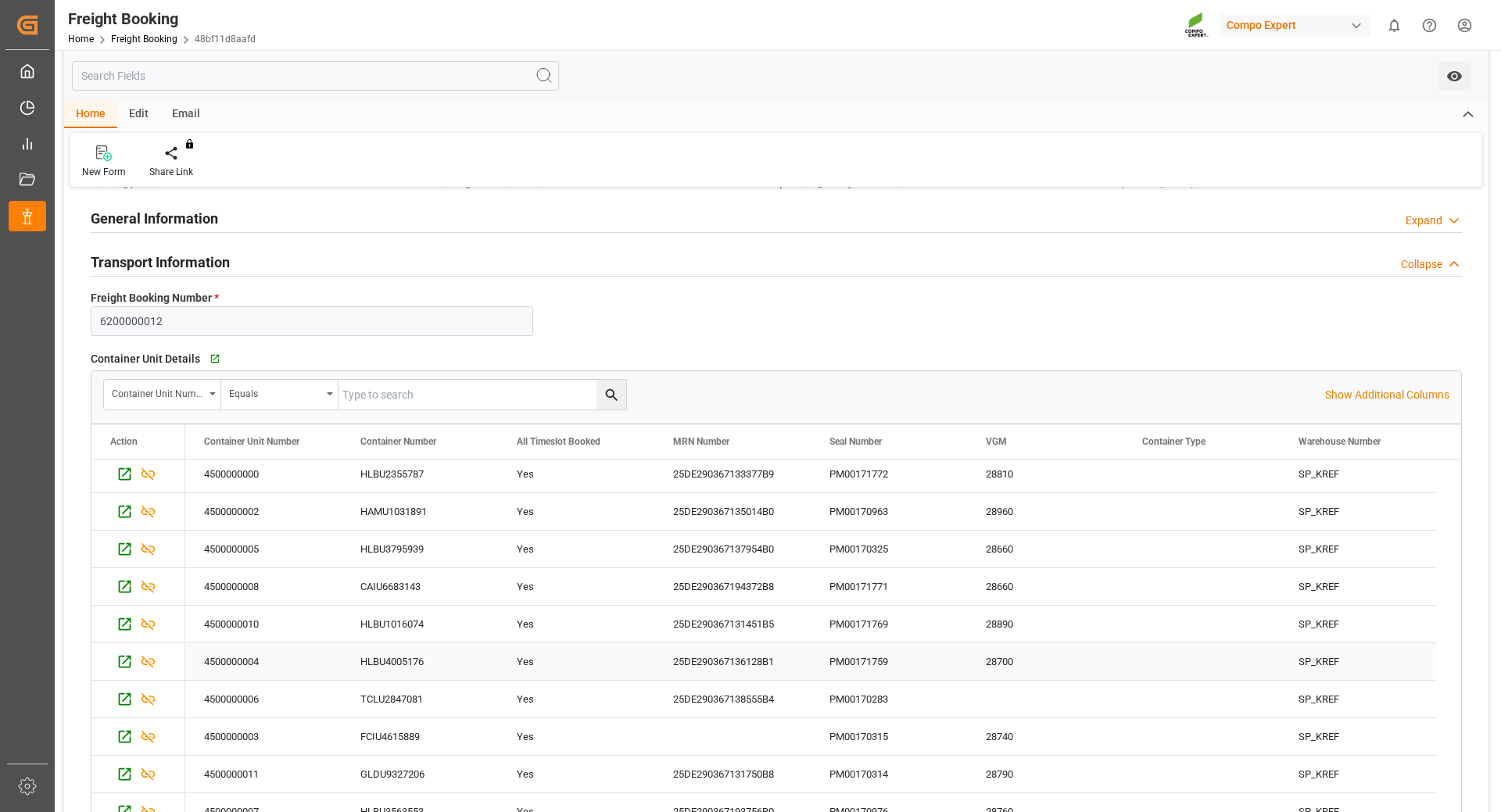
scroll to position [156, 0]
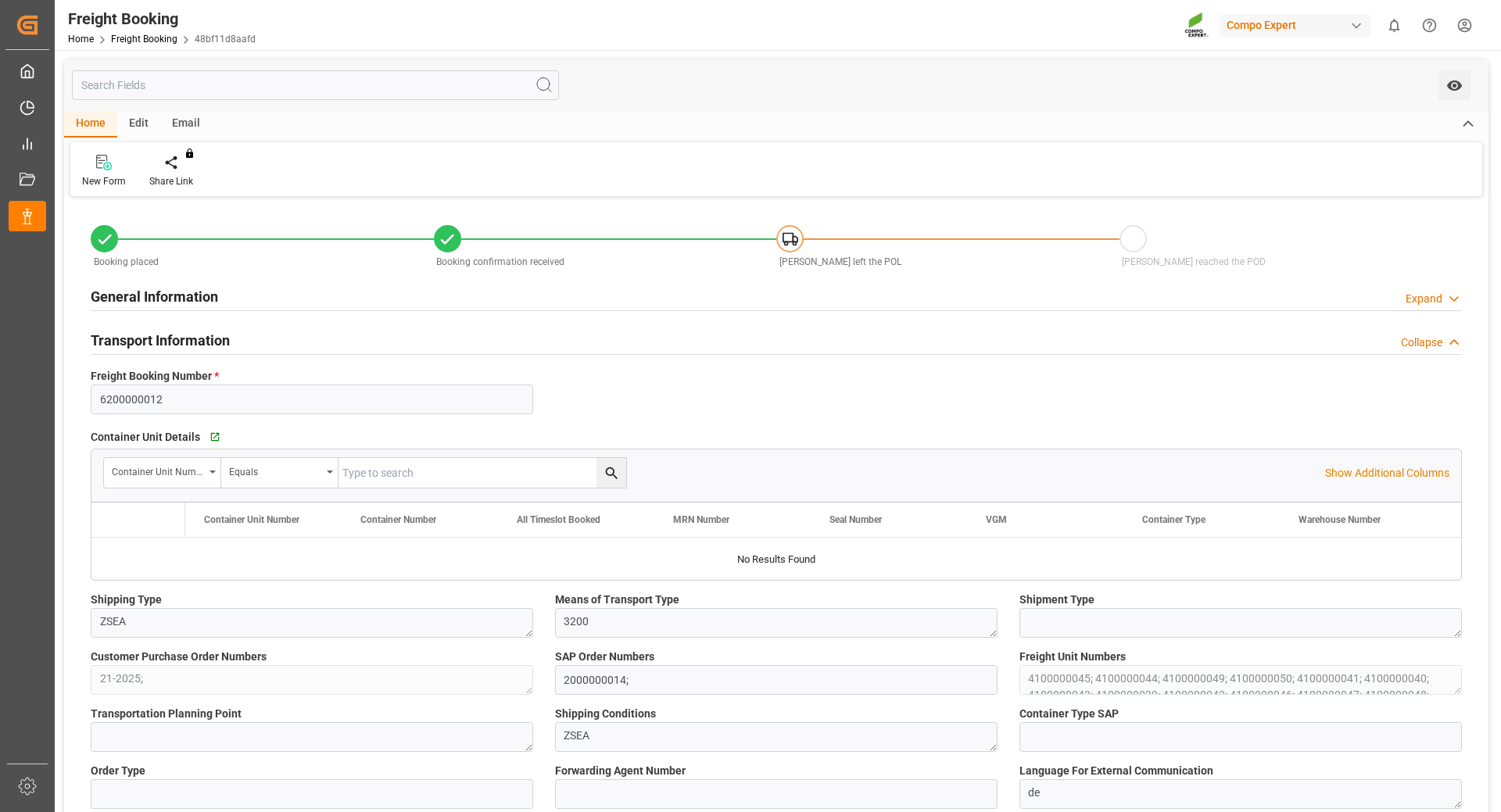
type input "Hapag [PERSON_NAME]"
type input "Hapag [PERSON_NAME] Aktiengesellschaft"
type input "9731949"
type input "BEANR"
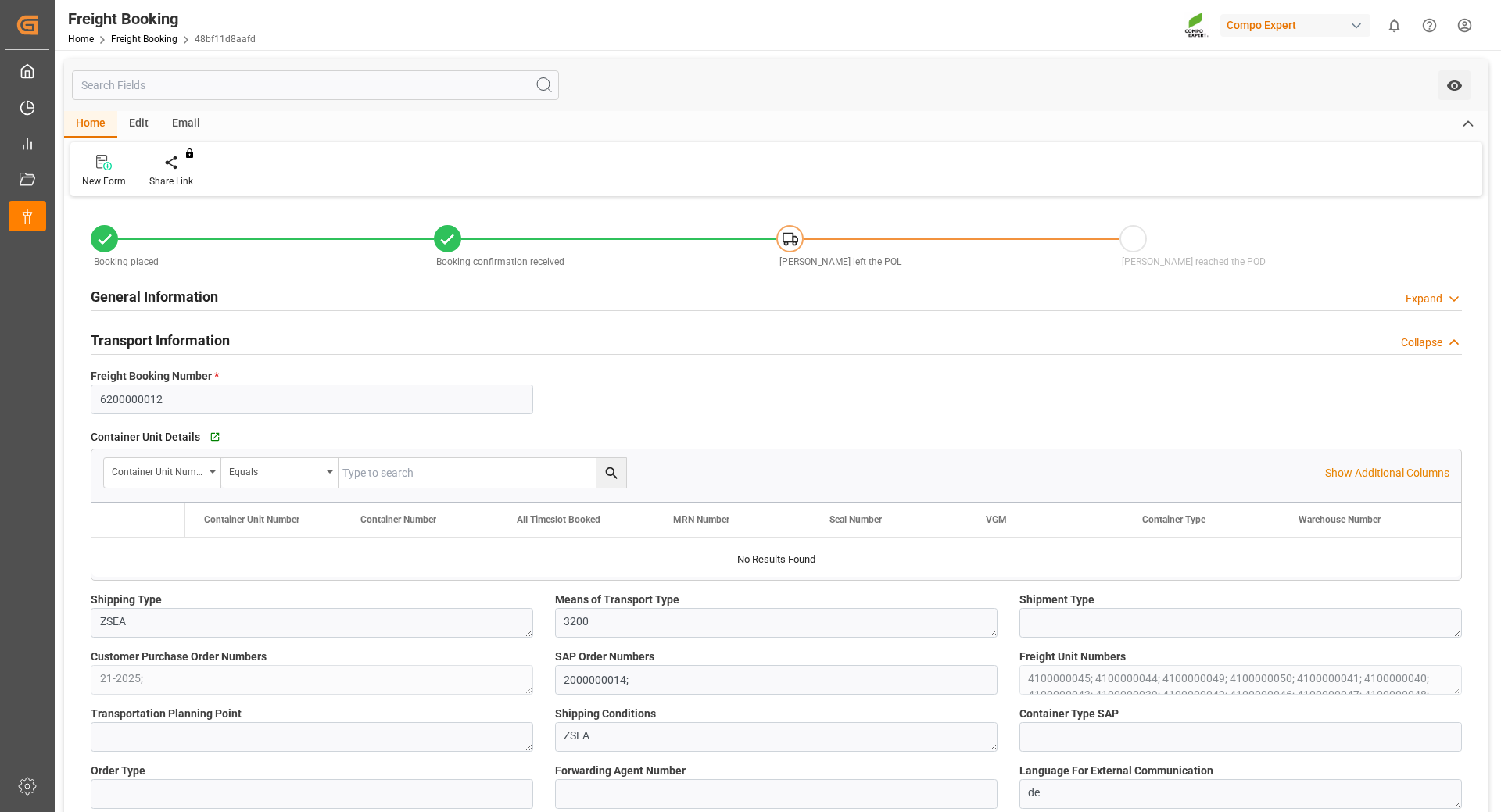
type input "ECPSJ"
type input "0"
type input "1007000"
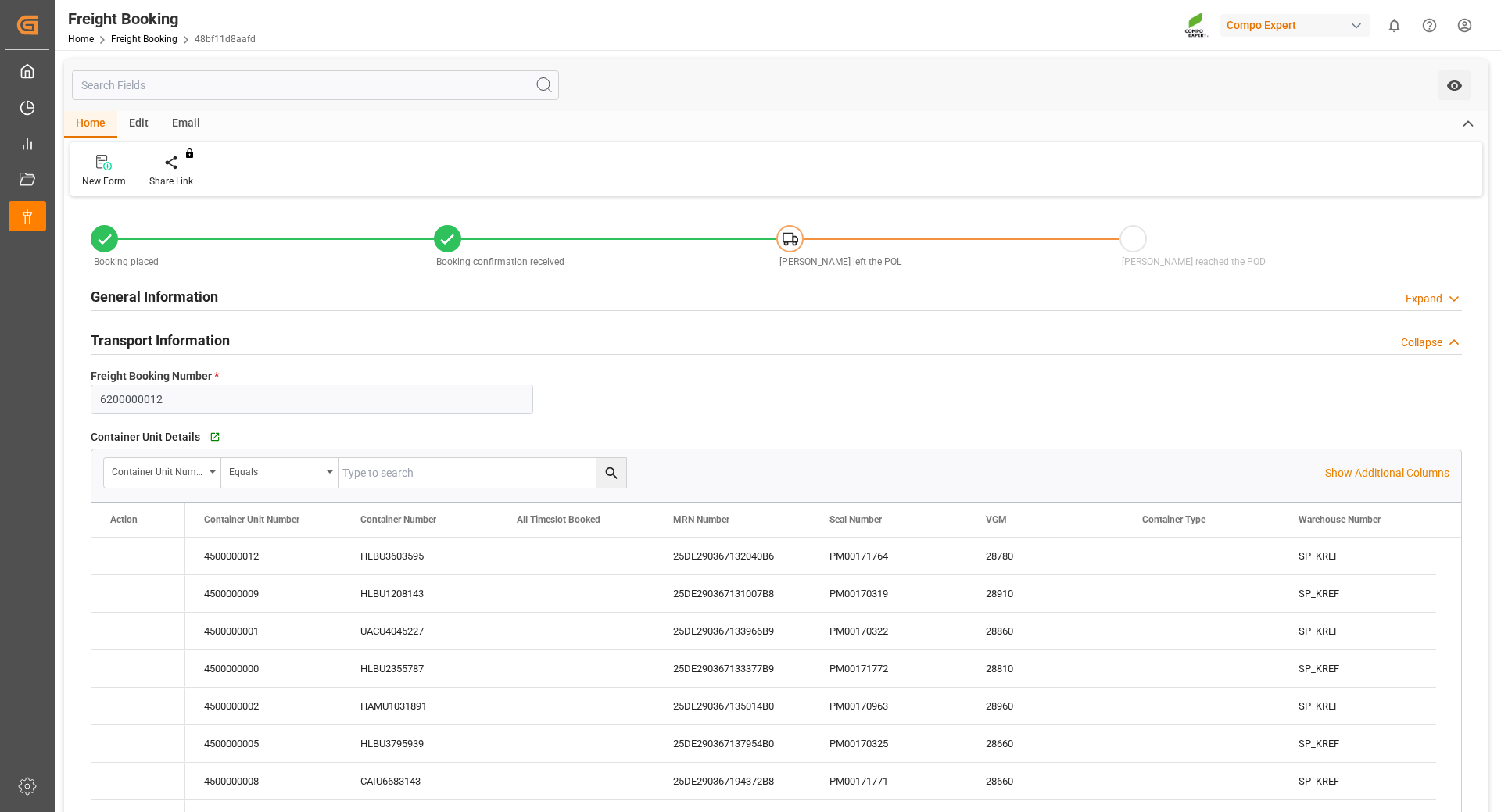
type input "[DATE] 01:00"
type input "[DATE] 00:00"
type input "[DATE] 08:00"
type input "[DATE] 22:00"
type input "[DATE] 17:00"
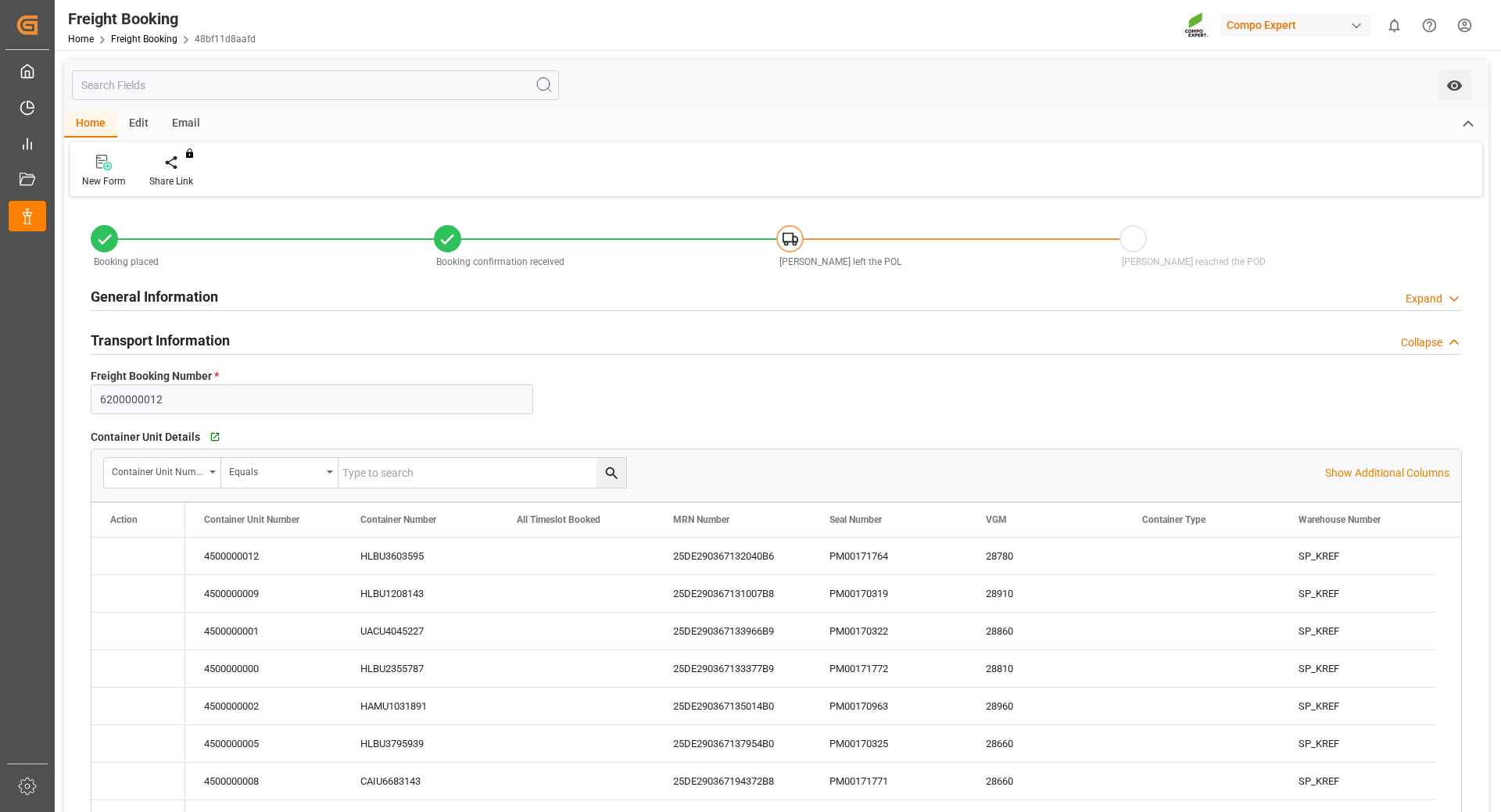
type input "[DATE] 18:14"
type input "[DATE] 09:39"
type input "[DATE] 10:52"
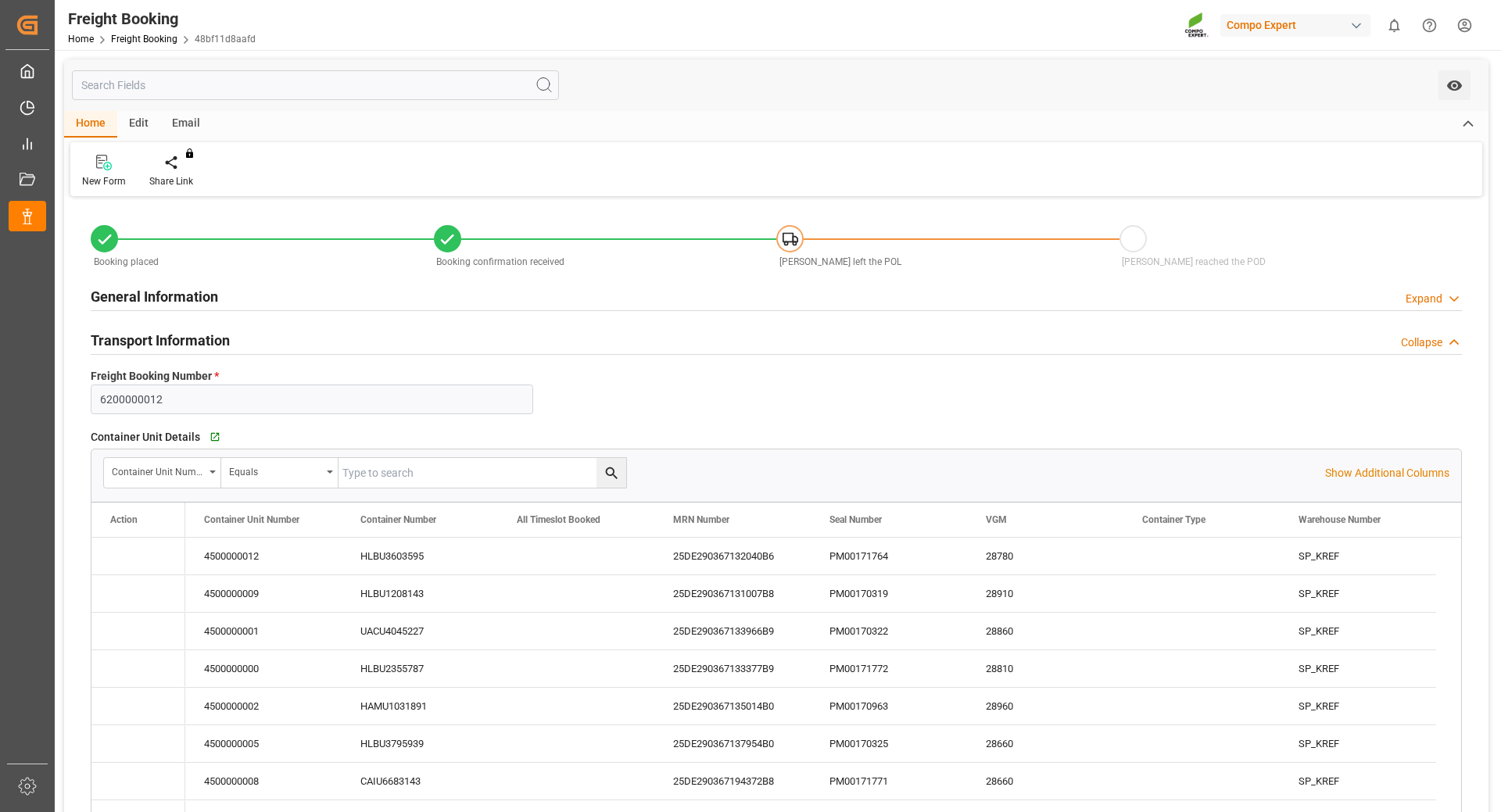
type input "Hapag [PERSON_NAME]"
type input "Hapag [PERSON_NAME] Aktiengesellschaft"
type input "9731949"
type input "BEANR"
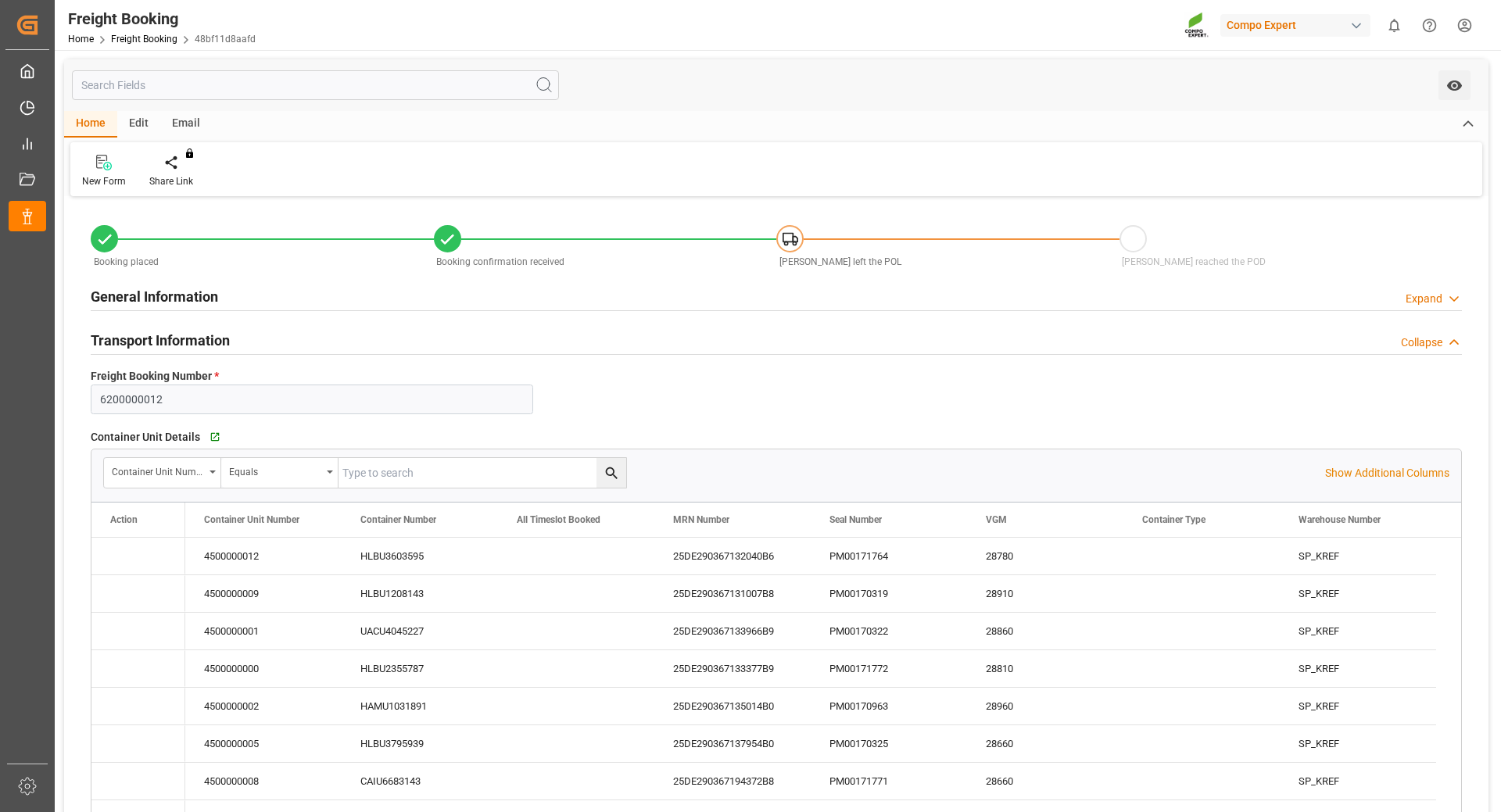
type input "ECPSJ"
type input "0"
type input "1007000"
type input "[DATE] 01:00"
type input "[DATE] 00:00"
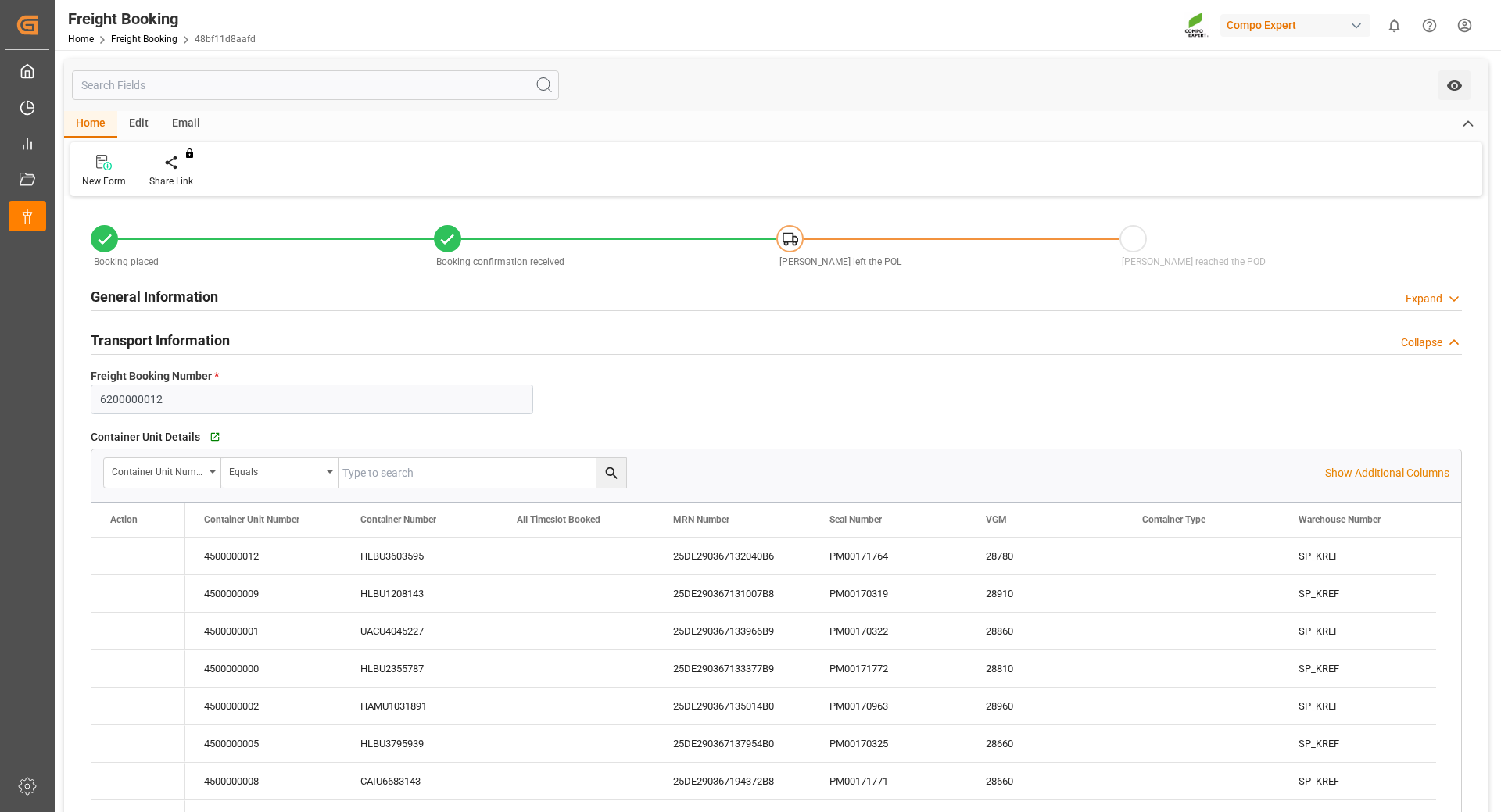
type input "[DATE] 08:00"
type input "[DATE] 22:00"
type input "[DATE] 17:00"
type input "[DATE] 18:14"
type input "[DATE] 09:39"
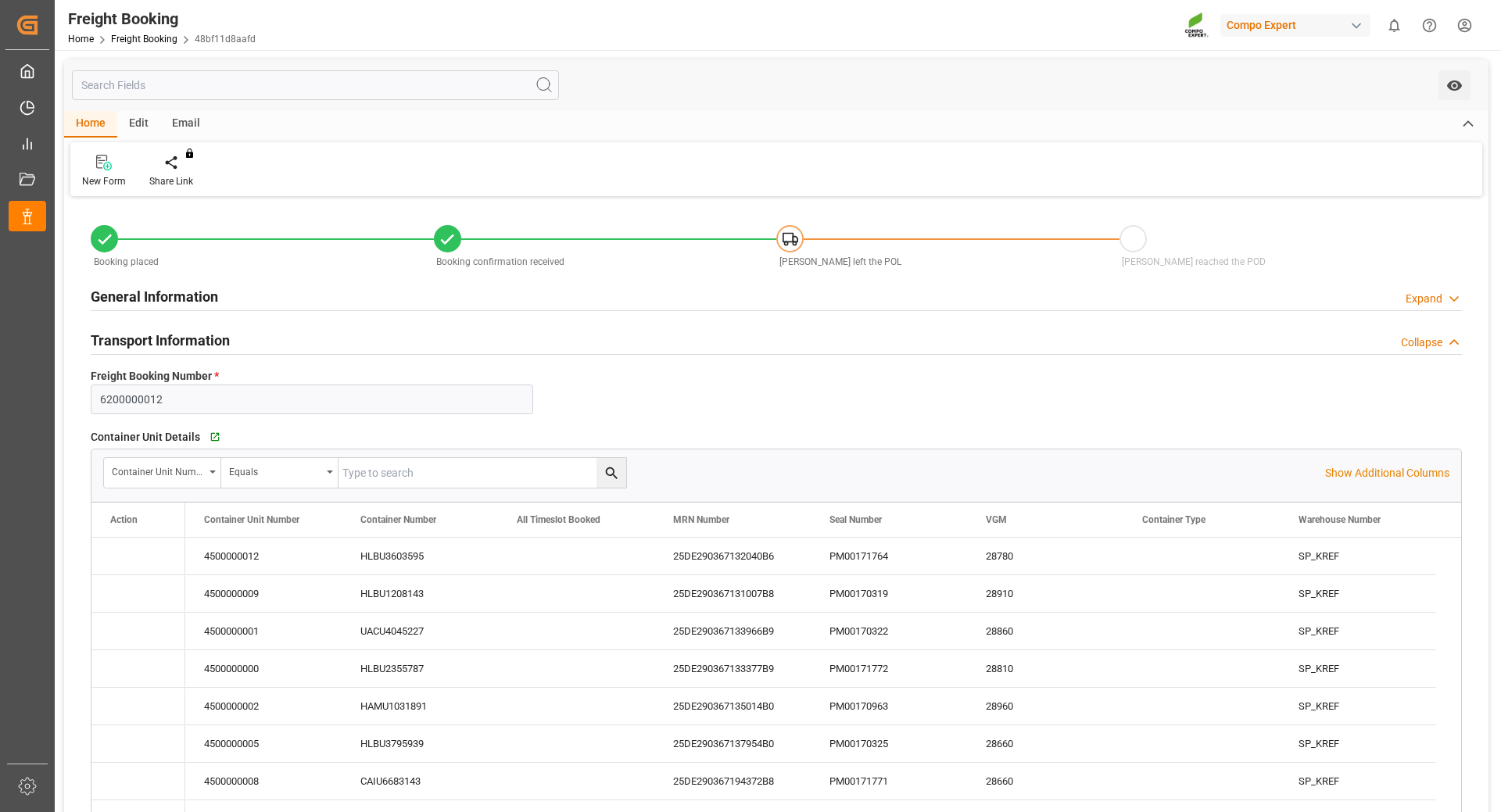
type input "[DATE] 09:39"
type input "[DATE] 10:52"
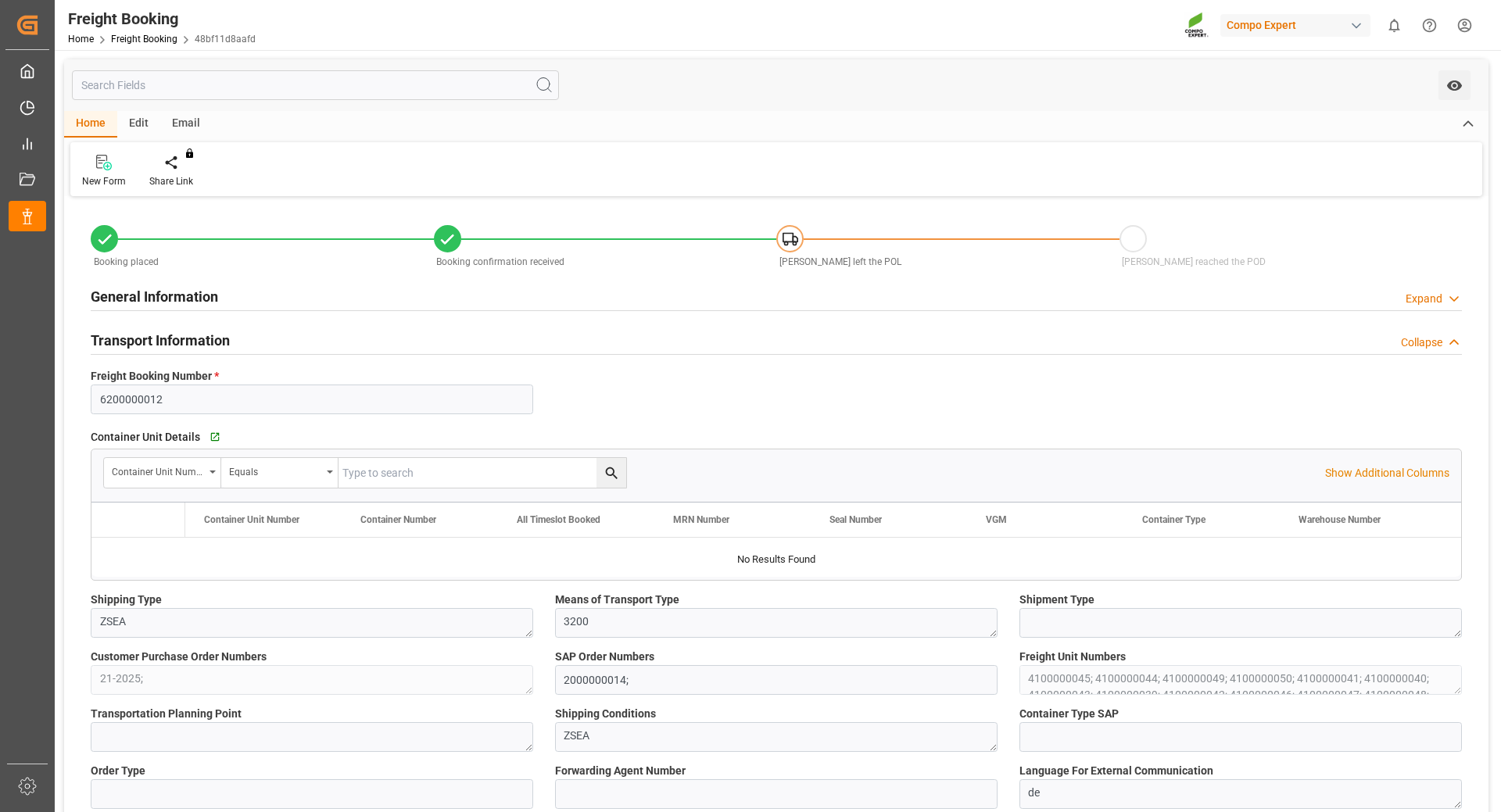
type input "Hapag [PERSON_NAME]"
type input "Hapag [PERSON_NAME] Aktiengesellschaft"
type input "9731949"
type input "BEANR"
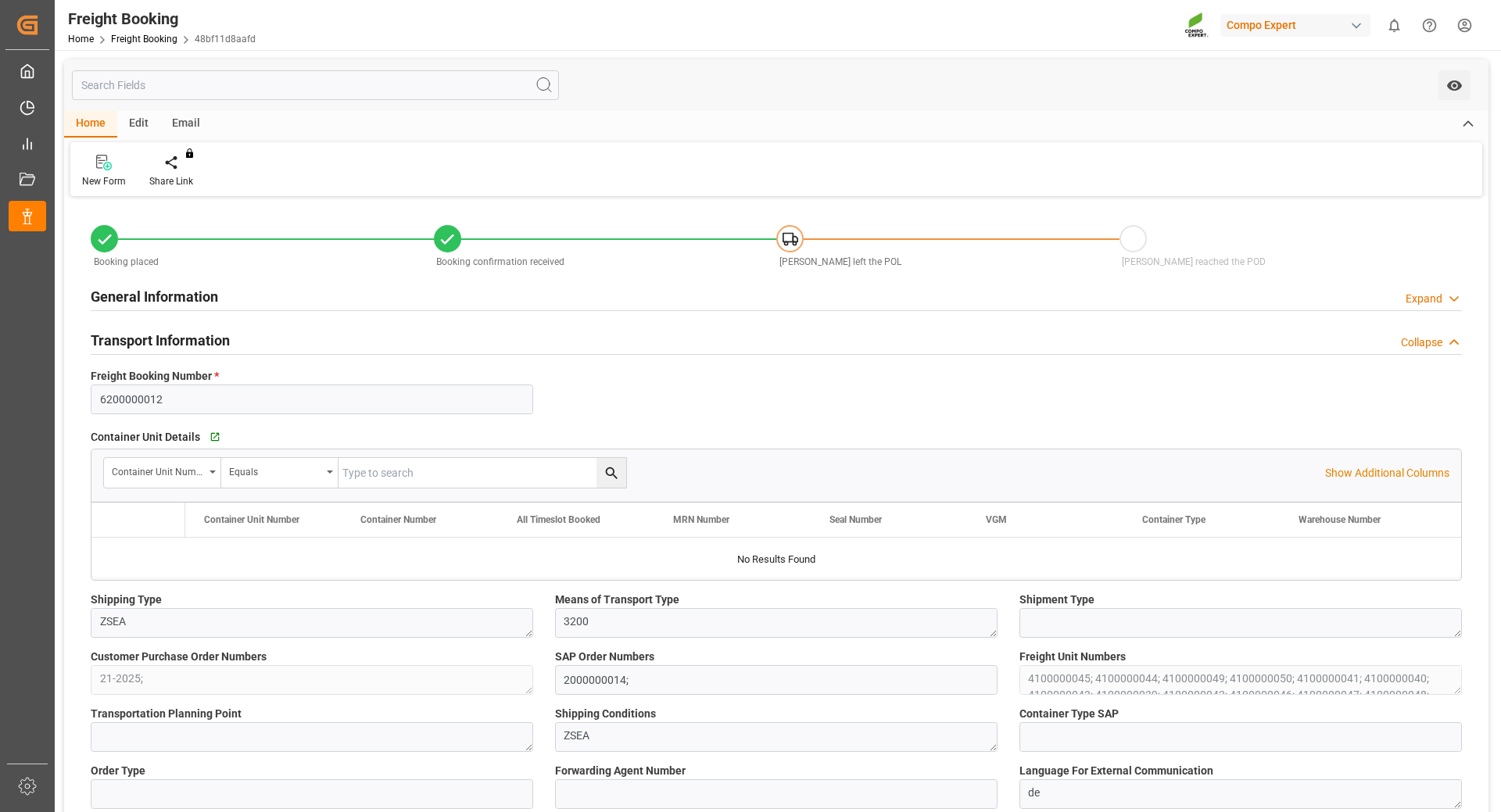
type input "ECPSJ"
type input "0"
type input "1007000"
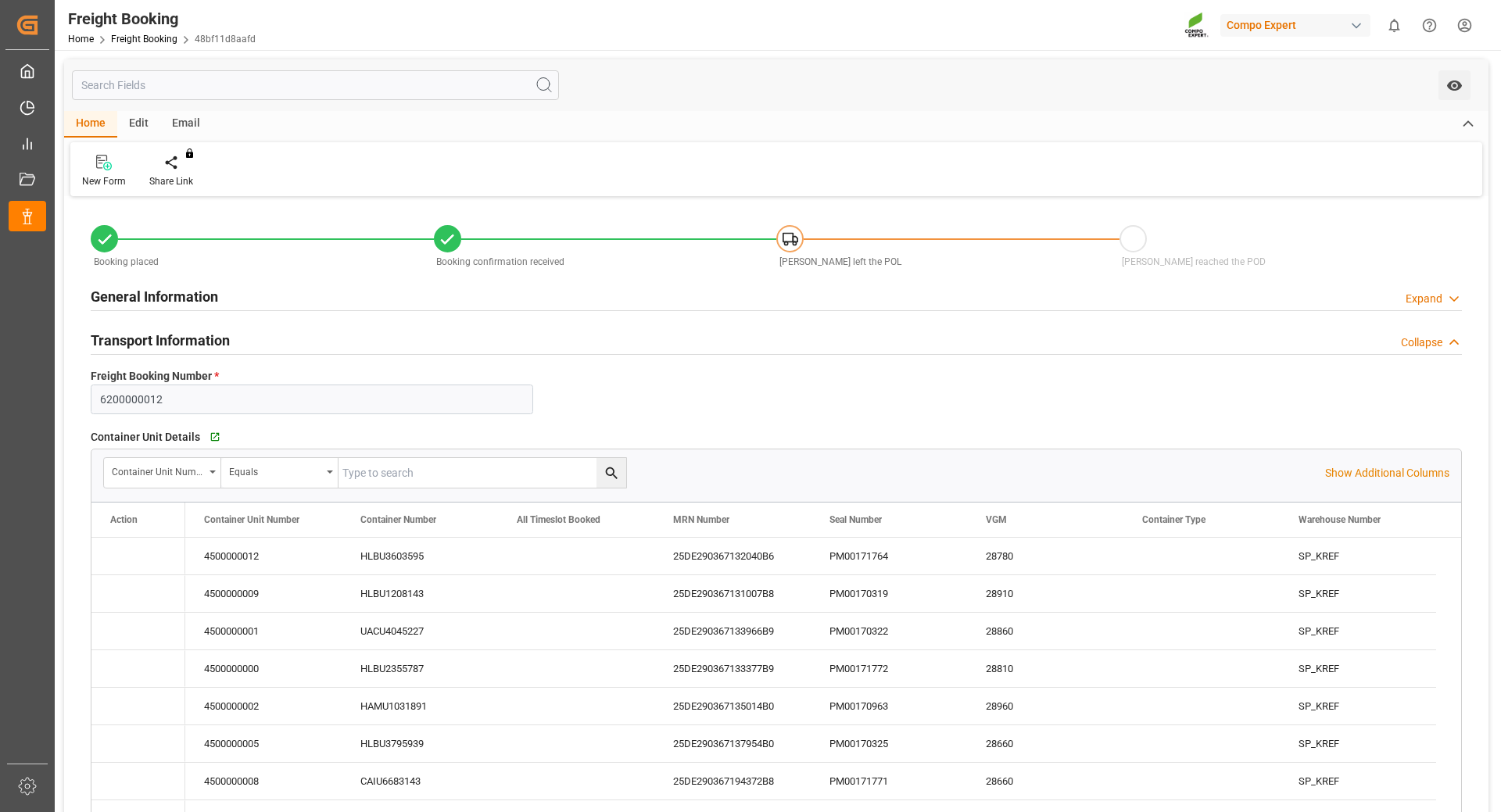
type input "[DATE] 01:00"
type input "[DATE] 00:00"
type input "[DATE] 08:00"
type input "[DATE] 22:00"
type input "[DATE] 17:00"
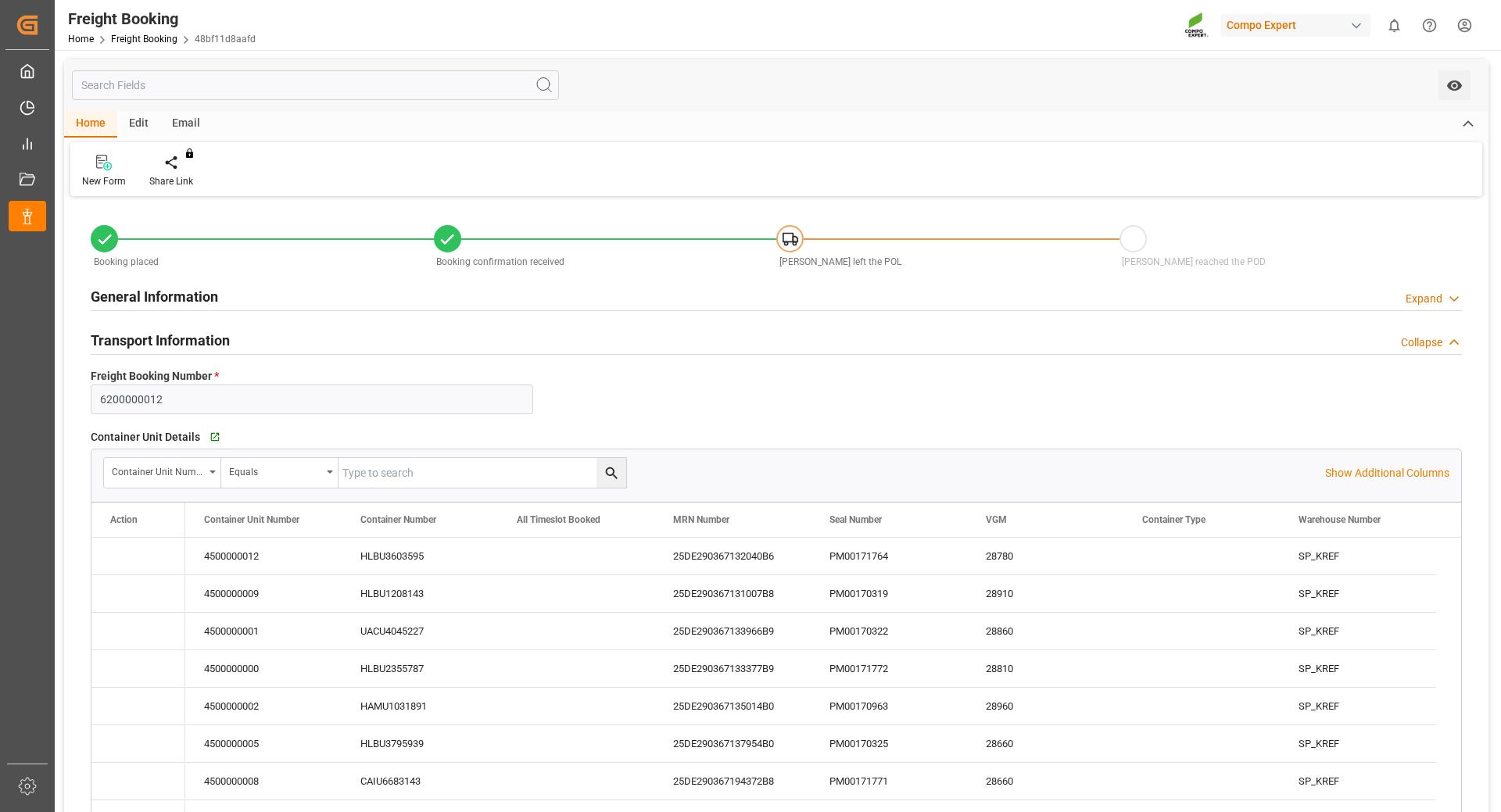
type input "[DATE] 18:14"
type input "[DATE] 09:39"
type input "[DATE] 10:52"
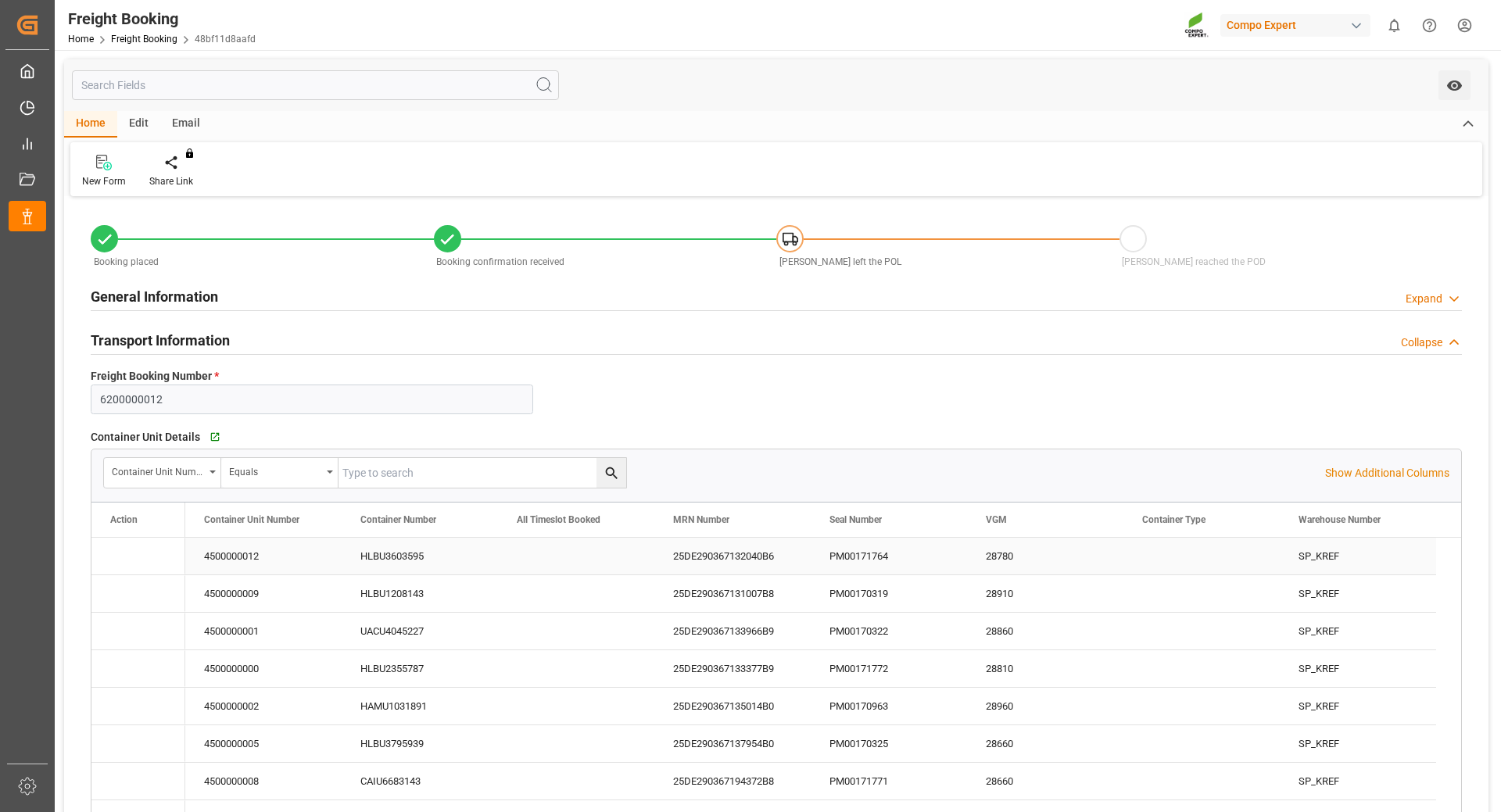
type input "Hapag [PERSON_NAME]"
type input "Hapag [PERSON_NAME] Aktiengesellschaft"
type input "9731949"
type input "BEANR"
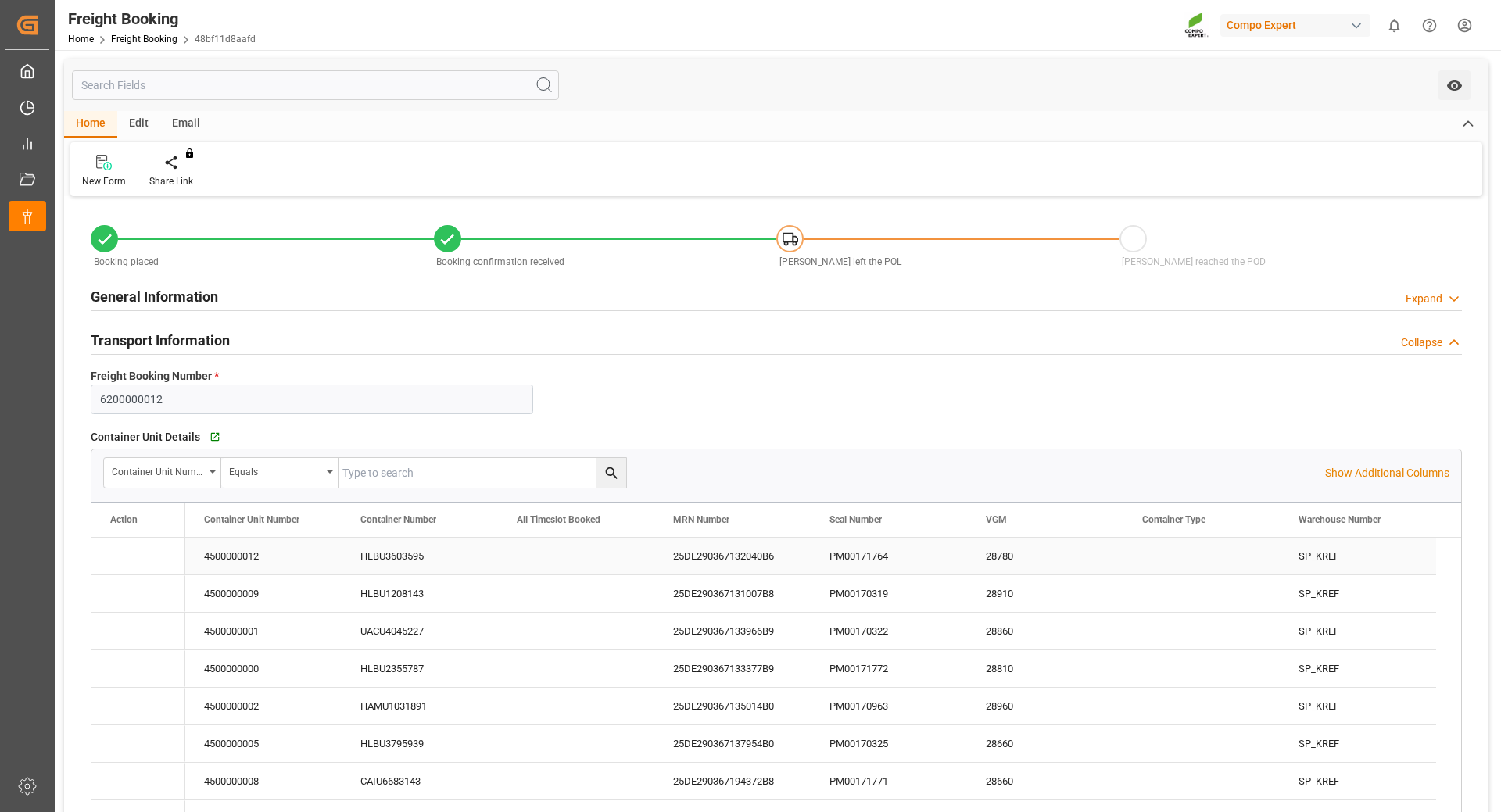
type input "ECPSJ"
type input "0"
type input "1007000"
type input "[DATE] 01:00"
type input "[DATE] 00:00"
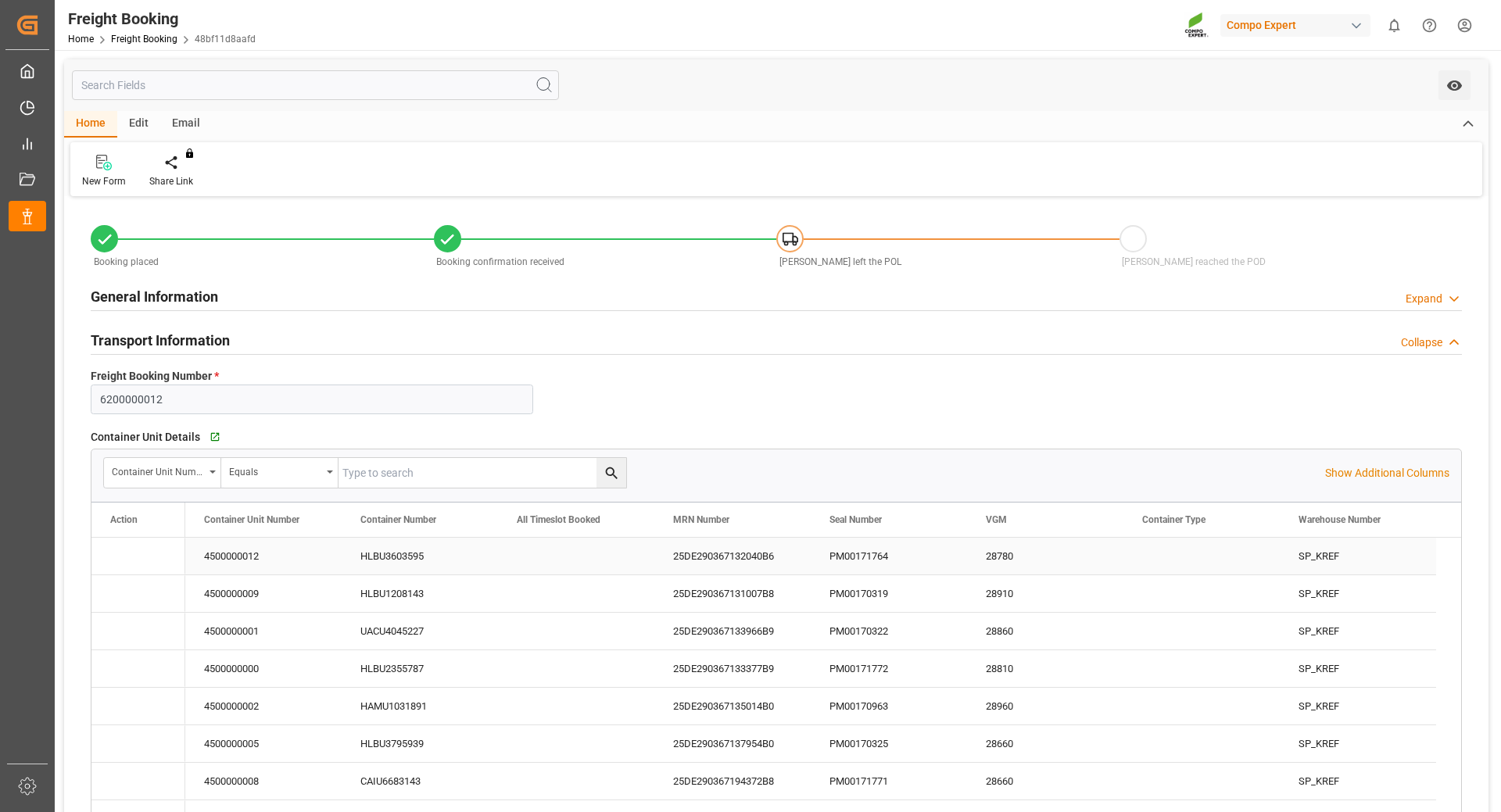
type input "[DATE] 08:00"
type input "[DATE] 22:00"
type input "[DATE] 17:00"
type input "[DATE] 18:14"
type input "[DATE] 09:39"
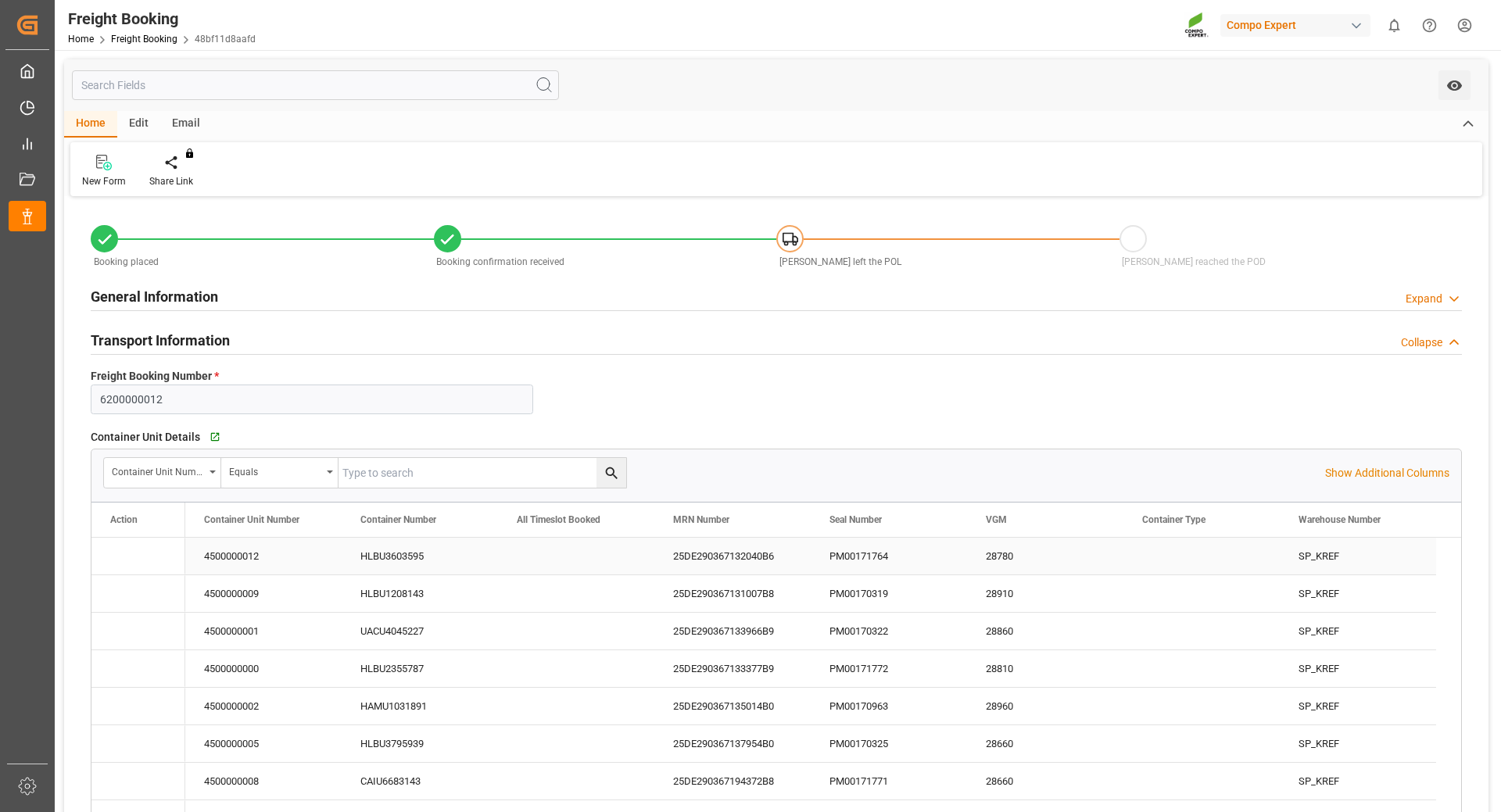
type input "[DATE] 09:39"
type input "[DATE] 10:52"
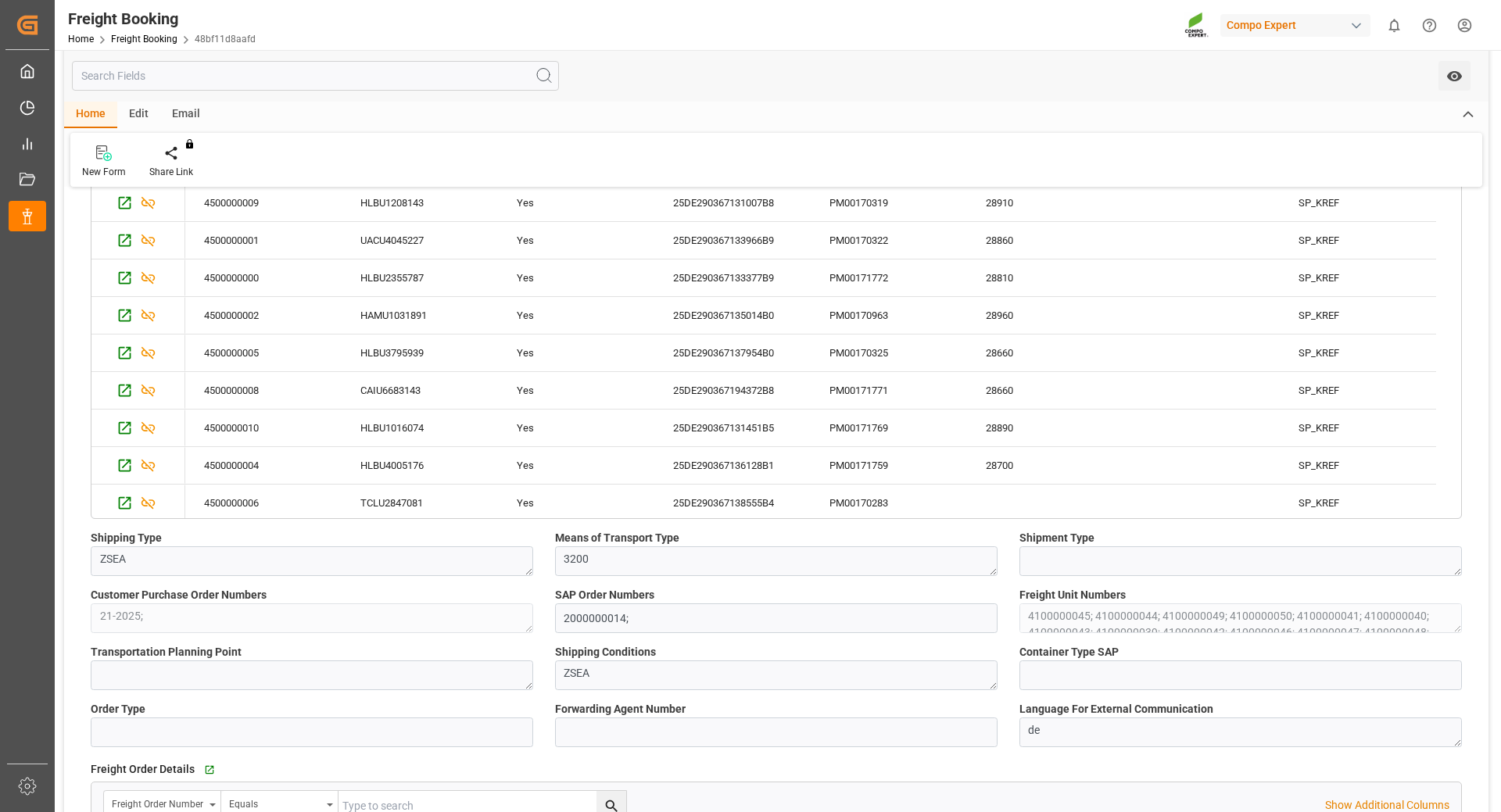
scroll to position [116, 0]
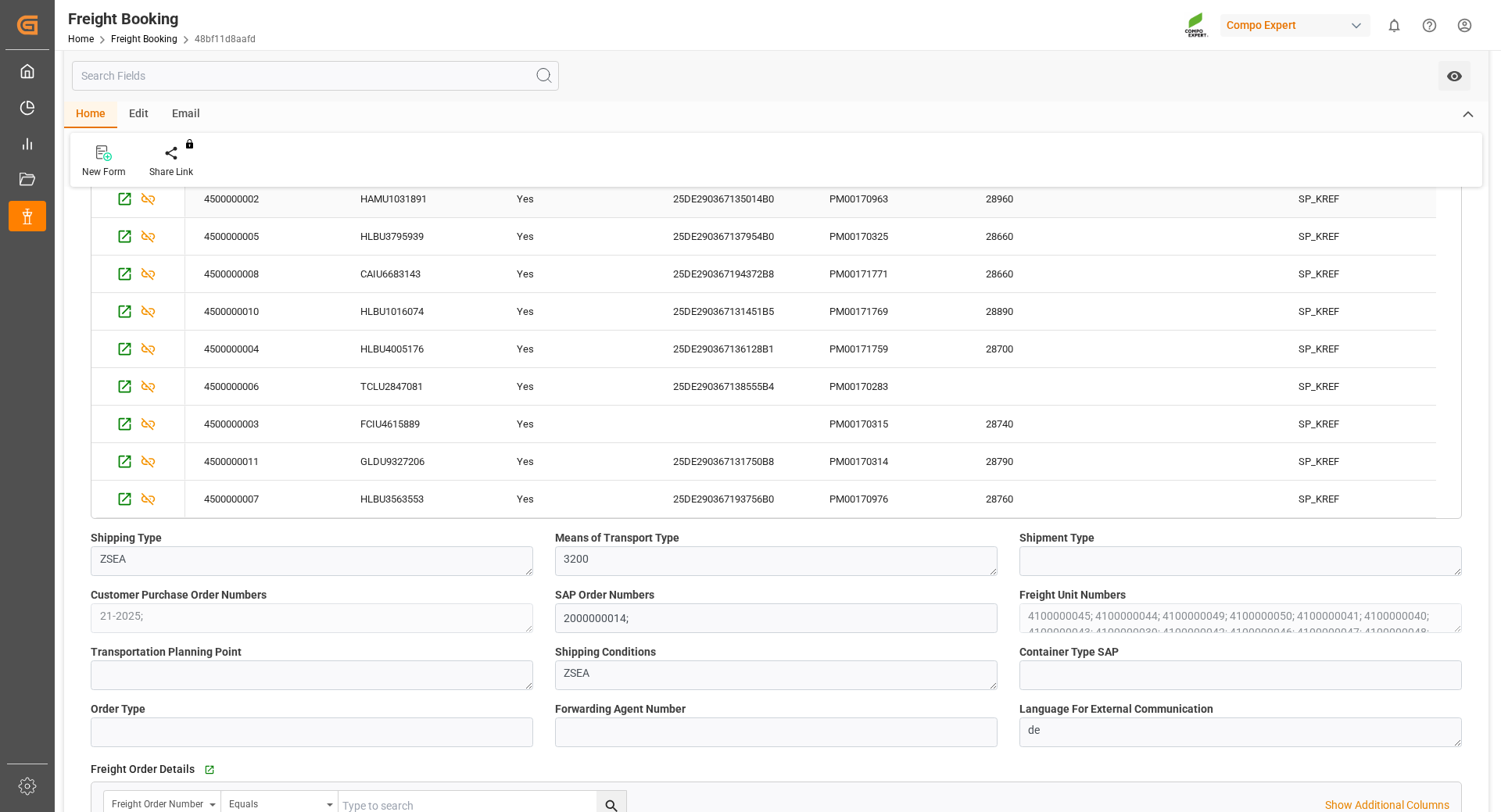
click at [728, 197] on div "25DE290367135014B0" at bounding box center [732, 199] width 156 height 36
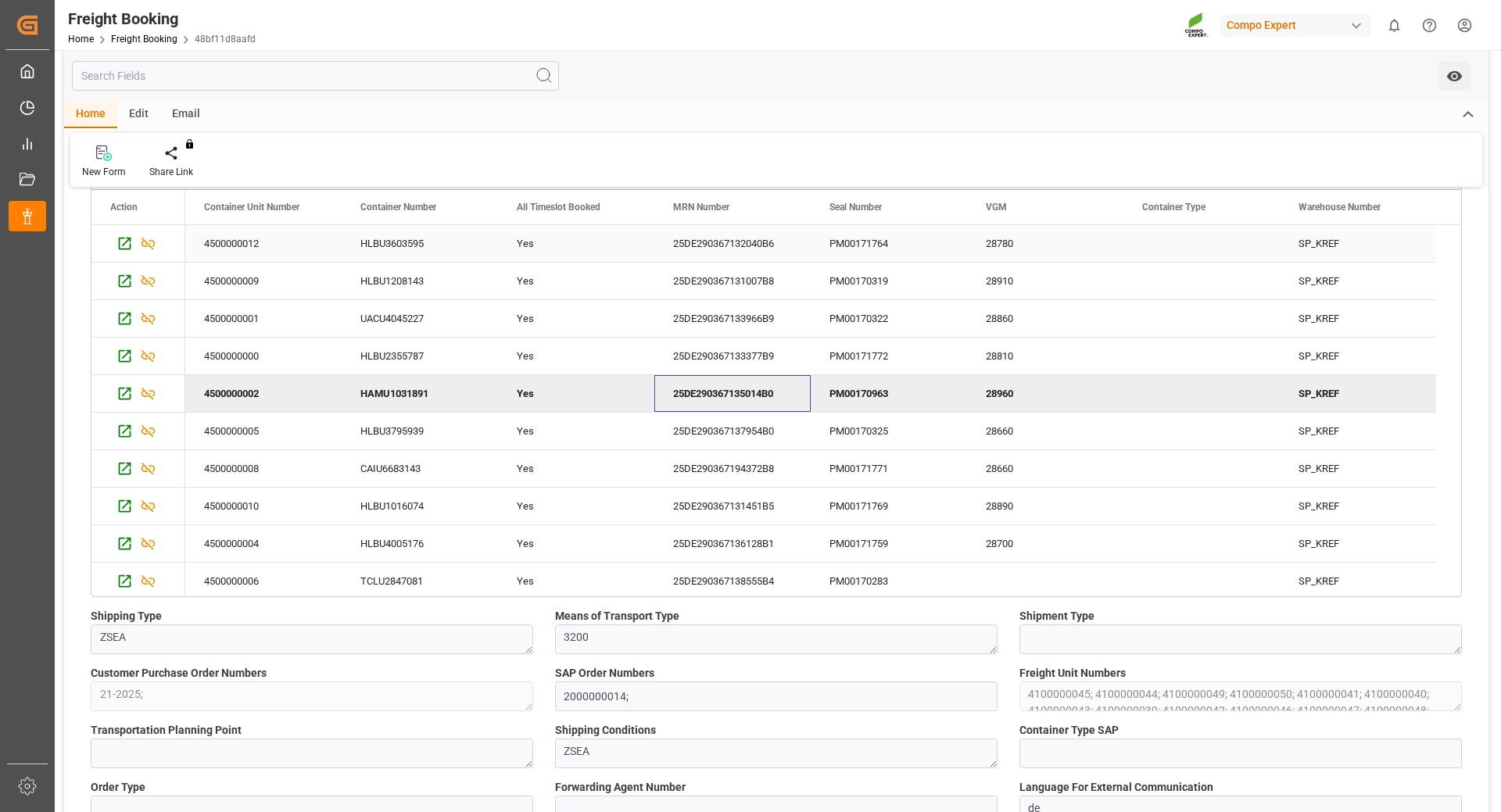
scroll to position [235, 0]
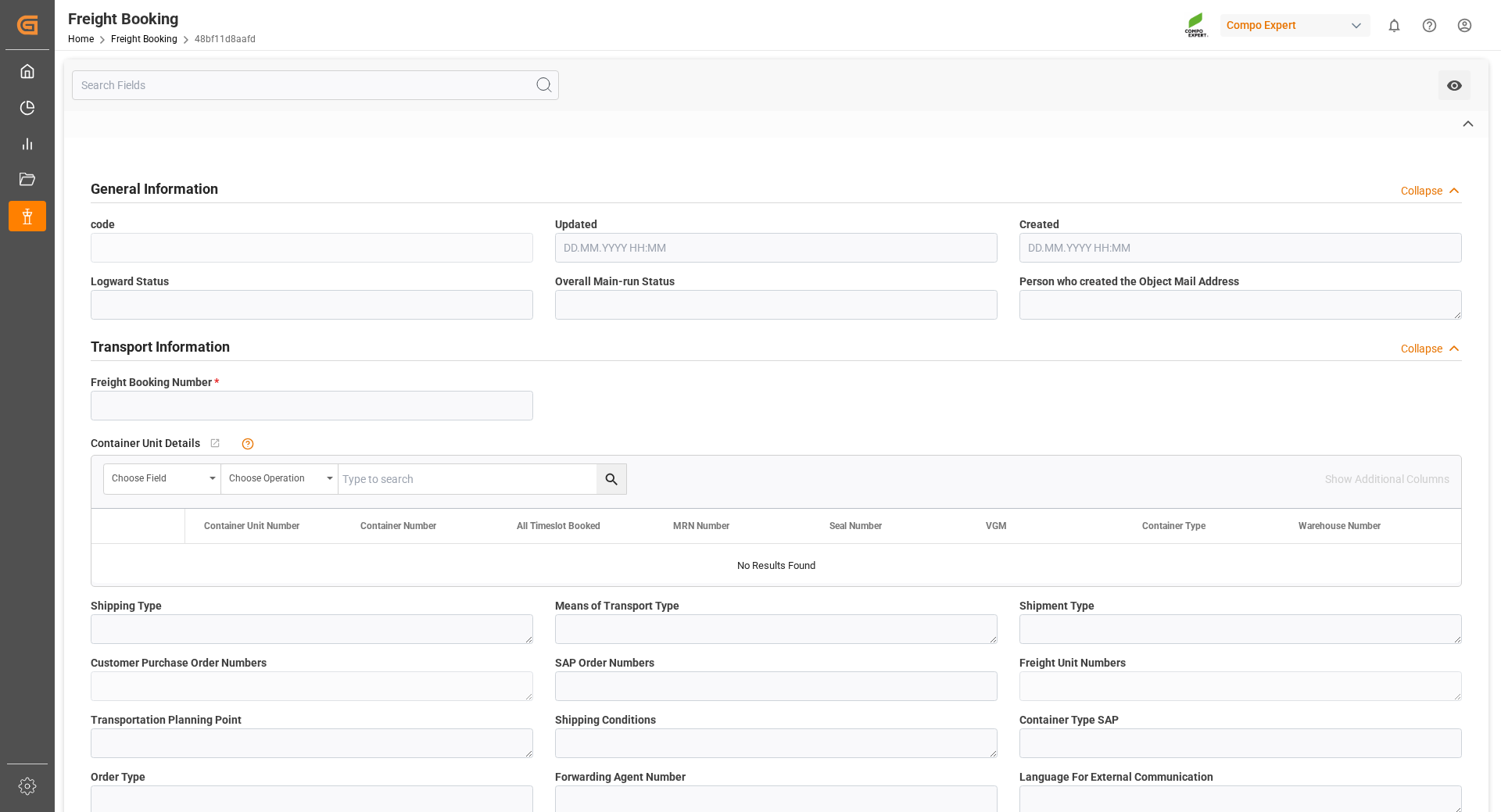
type input "6200000012"
type textarea "ZSEA"
type textarea "3200"
type textarea "21-2025;"
type input "2000000014;"
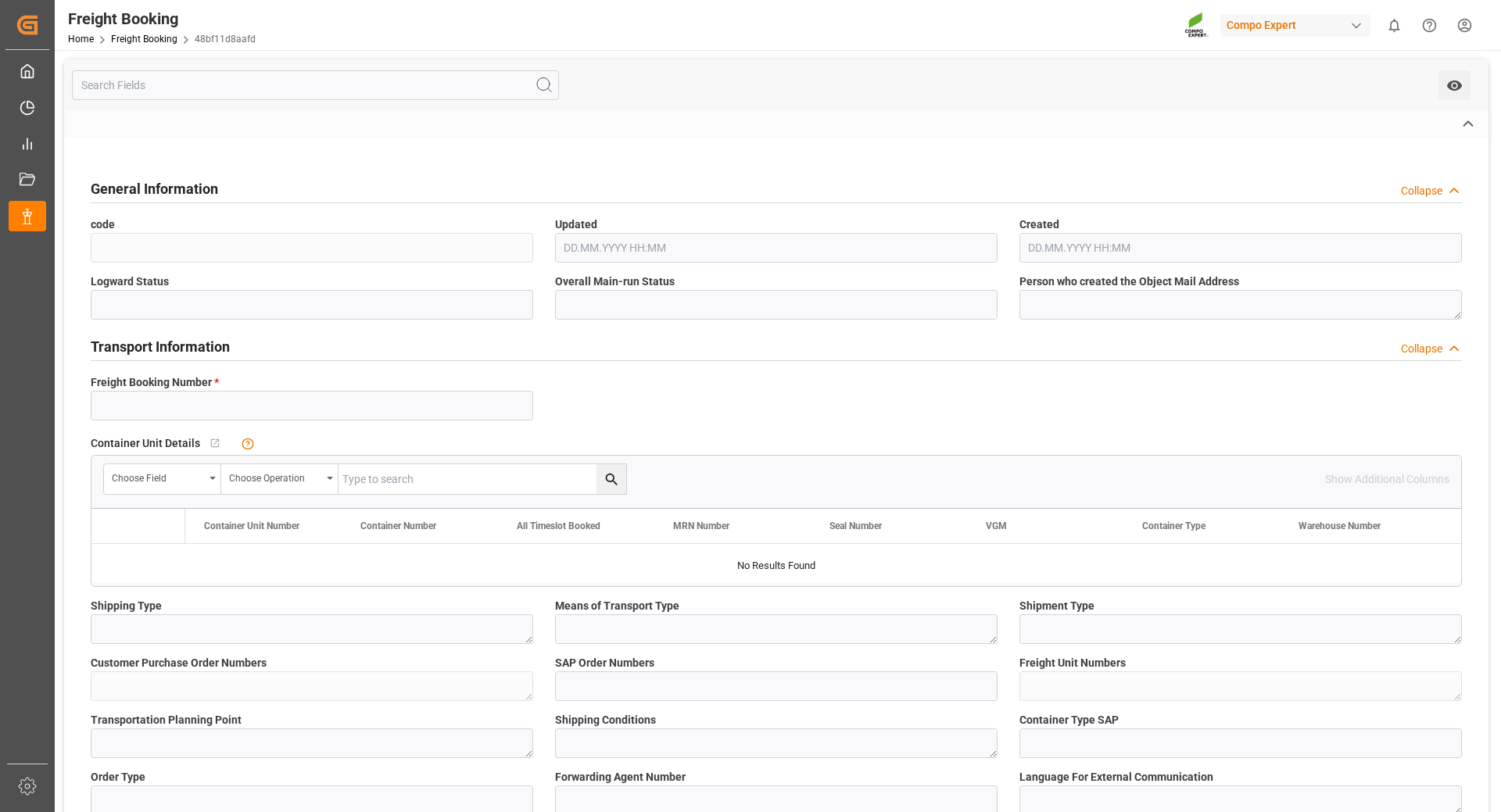
type textarea "4100000045; 4100000044; 4100000049; 4100000050; 4100000041; 4100000040; 4100000…"
type textarea "ZSEA"
type textarea "de"
type input "HLCU"
type input "32051077"
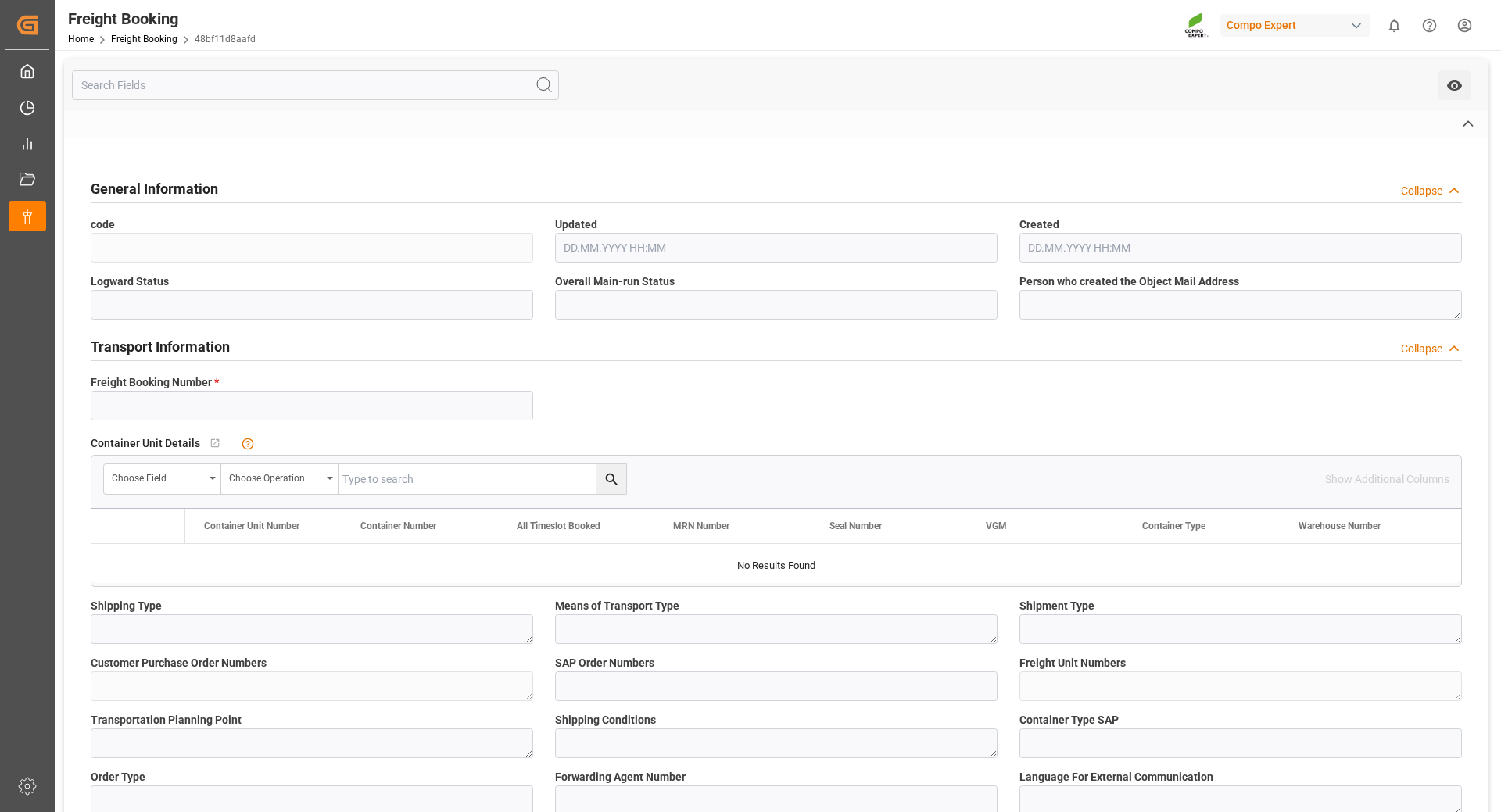
type input "COSCO SHIPPING SEINE"
type input "[GEOGRAPHIC_DATA]"
type input "Posorja"
type textarea "CIF"
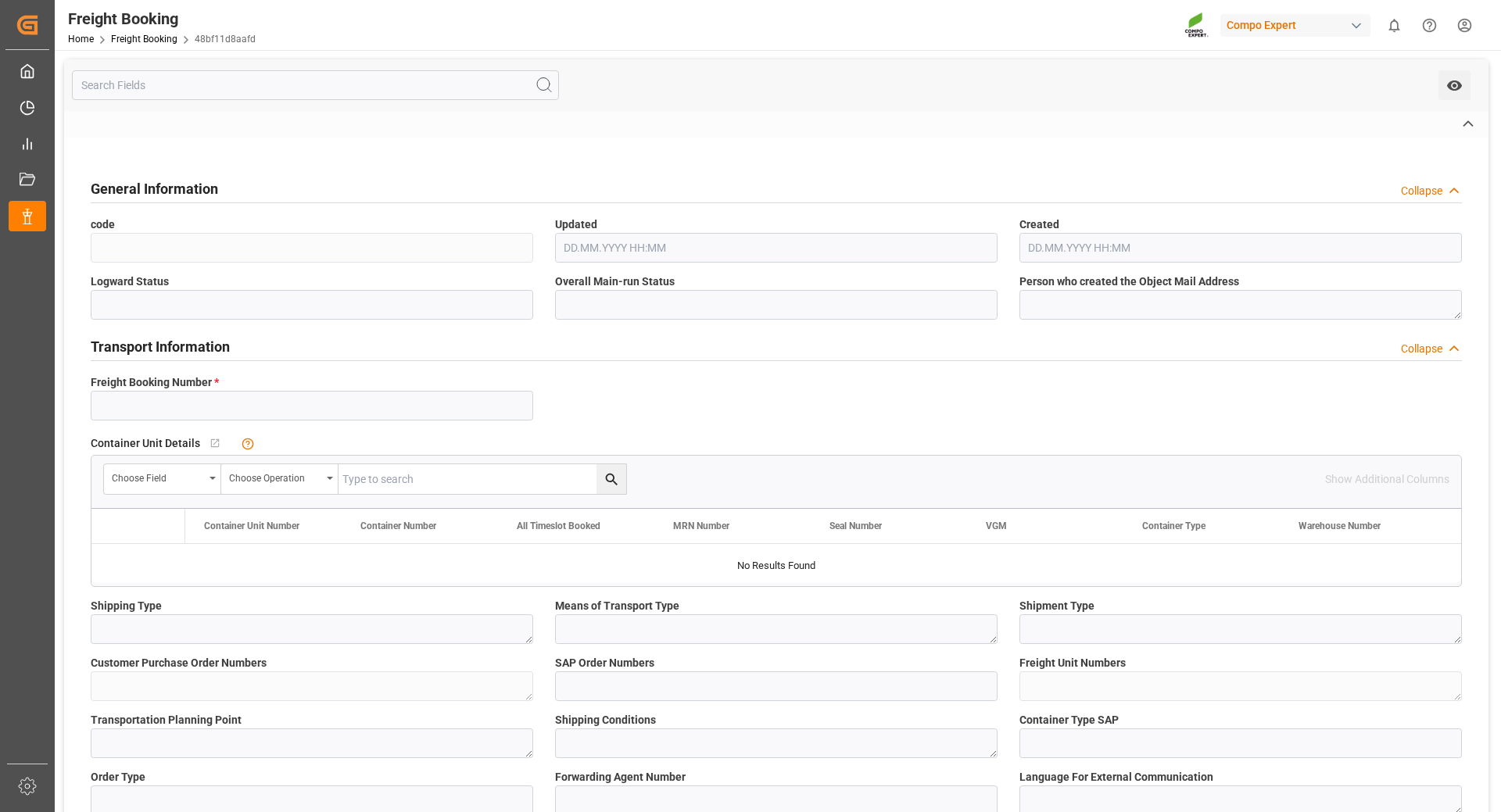
type textarea "SP_KREF"
type textarea "NTC PREMIUM [DATE]+3+TE BULK;"
type textarea "2566502000;"
type input "SP_KREF"
type input "Logistics Service Provider"
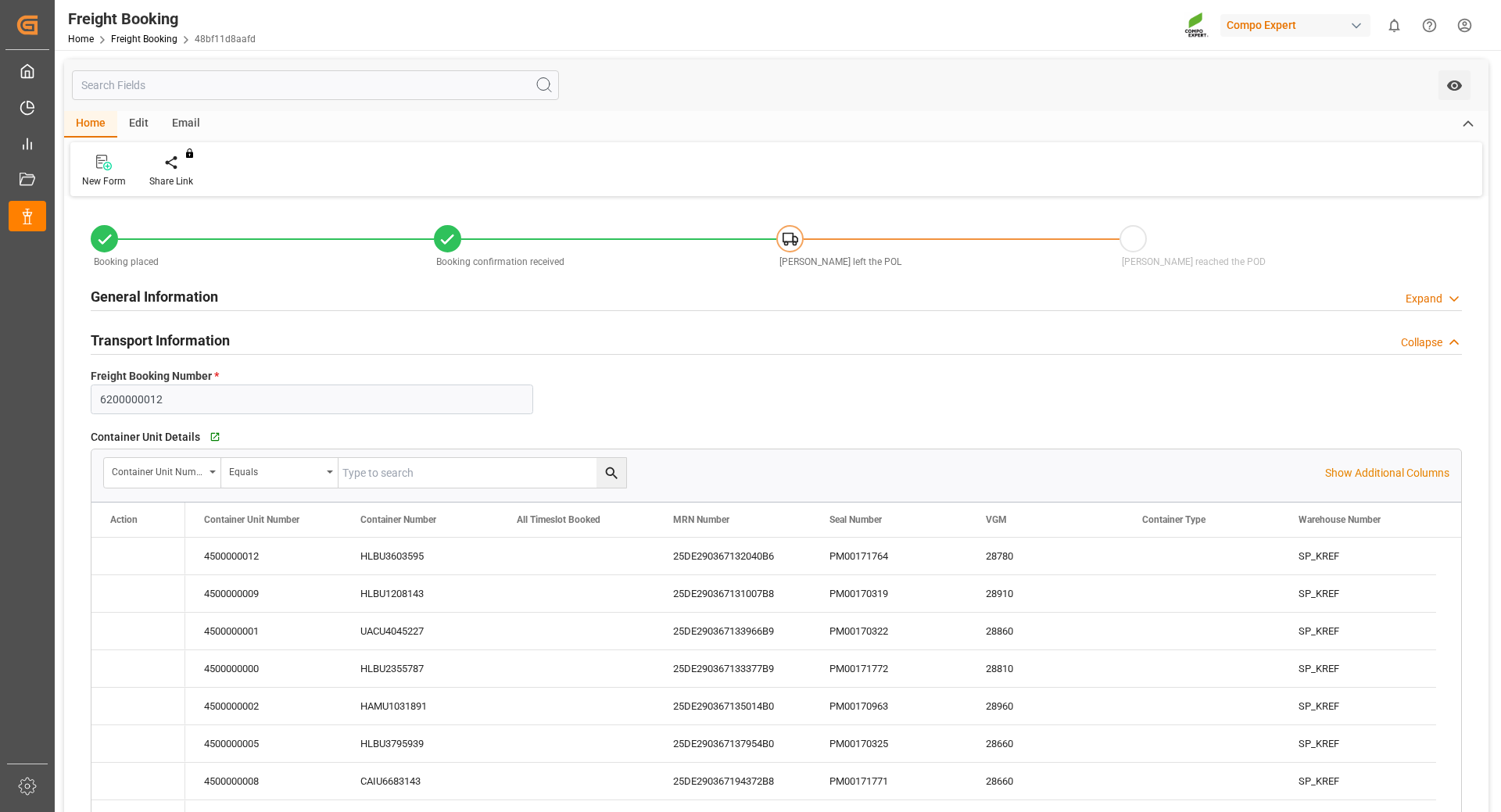
type input "Hapag [PERSON_NAME]"
type input "Hapag [PERSON_NAME] Aktiengesellschaft"
type input "9731949"
type input "BEANR"
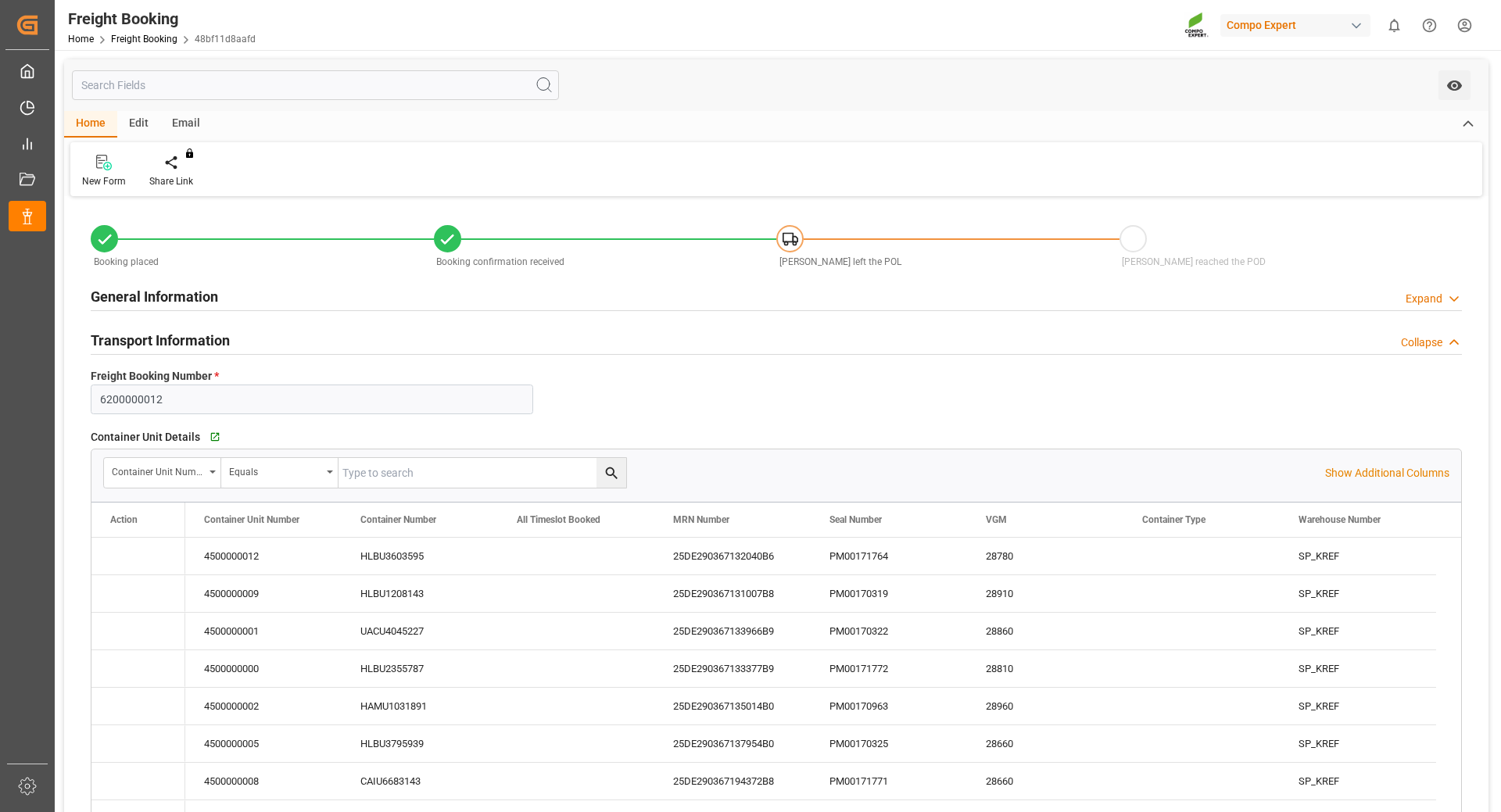
type input "ECPSJ"
type input "0"
type input "1007000"
type input "[DATE] 01:00"
type input "[DATE] 00:00"
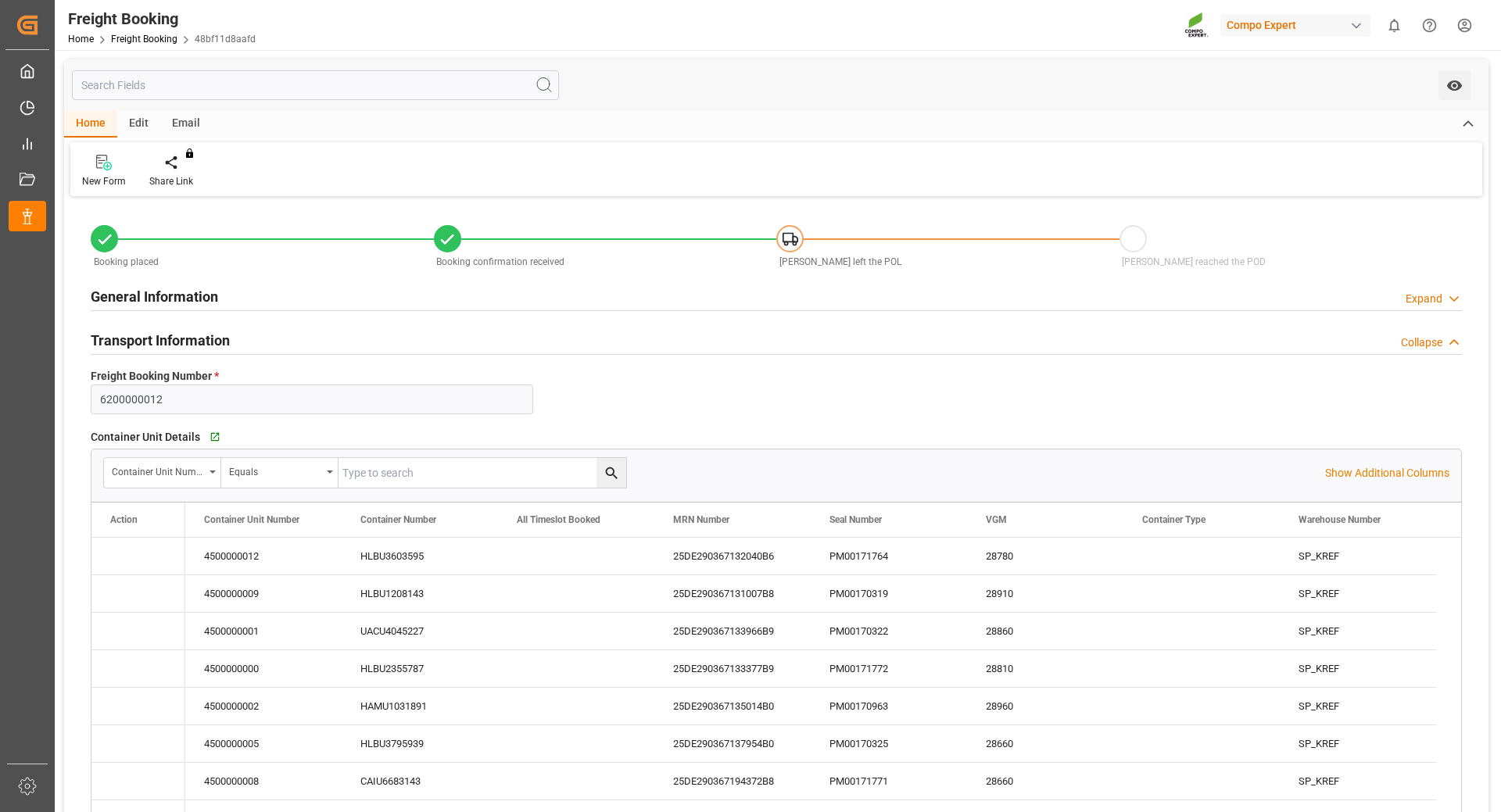
type input "[DATE] 08:00"
type input "[DATE] 22:00"
type input "[DATE] 17:00"
type input "[DATE] 18:14"
type input "[DATE] 09:39"
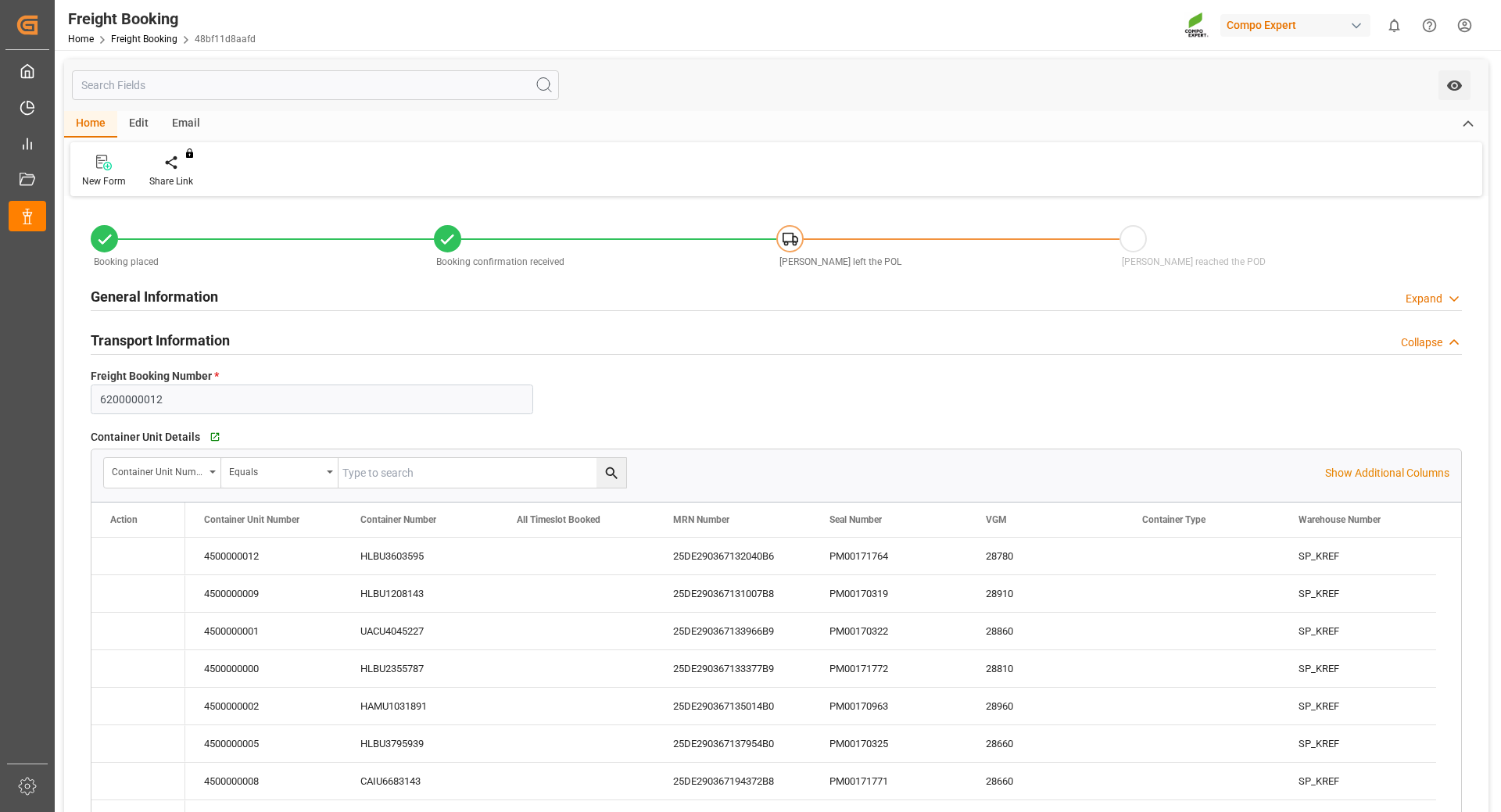
type input "[DATE] 09:39"
type input "[DATE] 10:52"
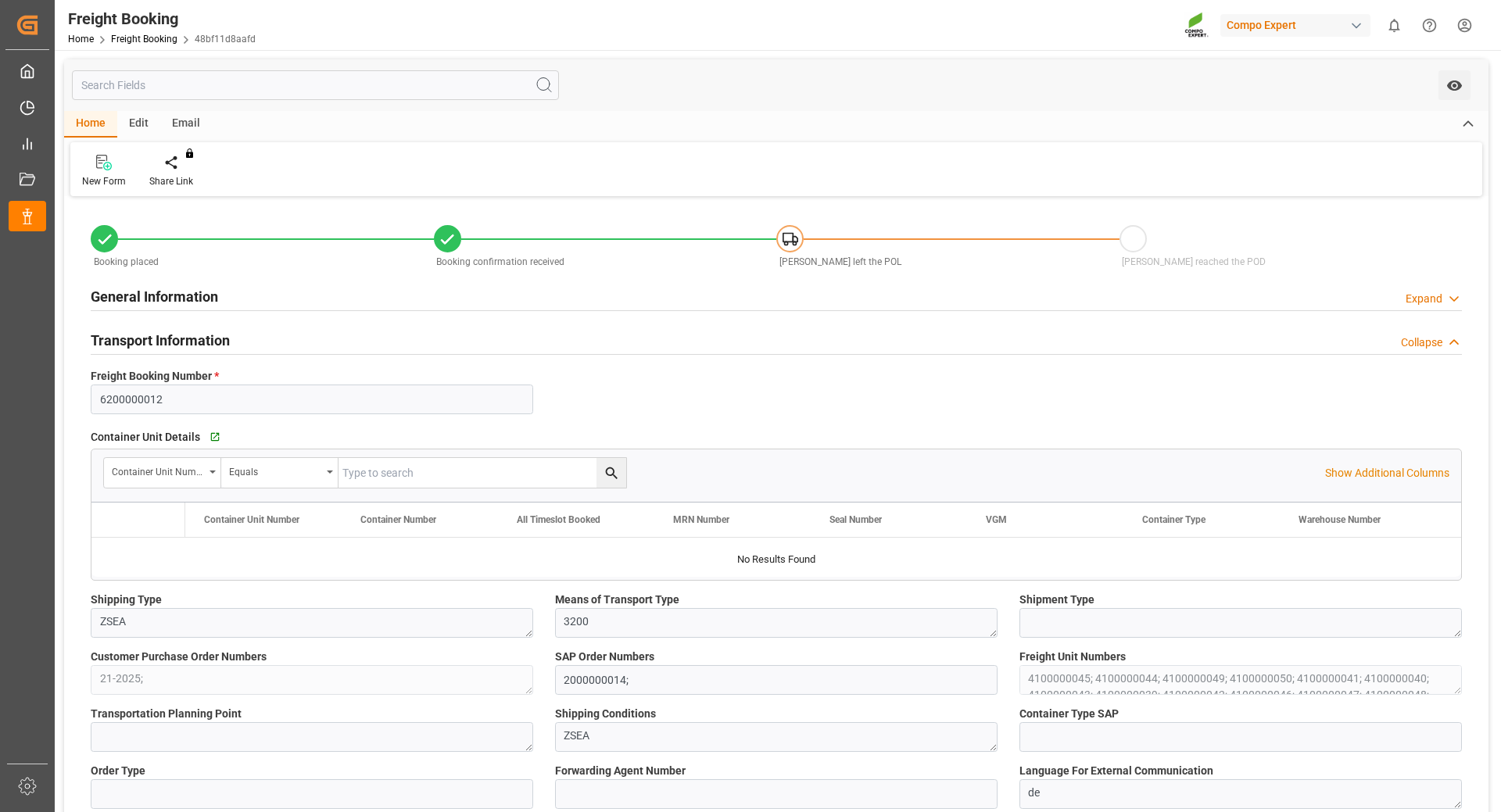
type input "Hapag [PERSON_NAME]"
type input "Hapag [PERSON_NAME] Aktiengesellschaft"
type input "9731949"
type input "BEANR"
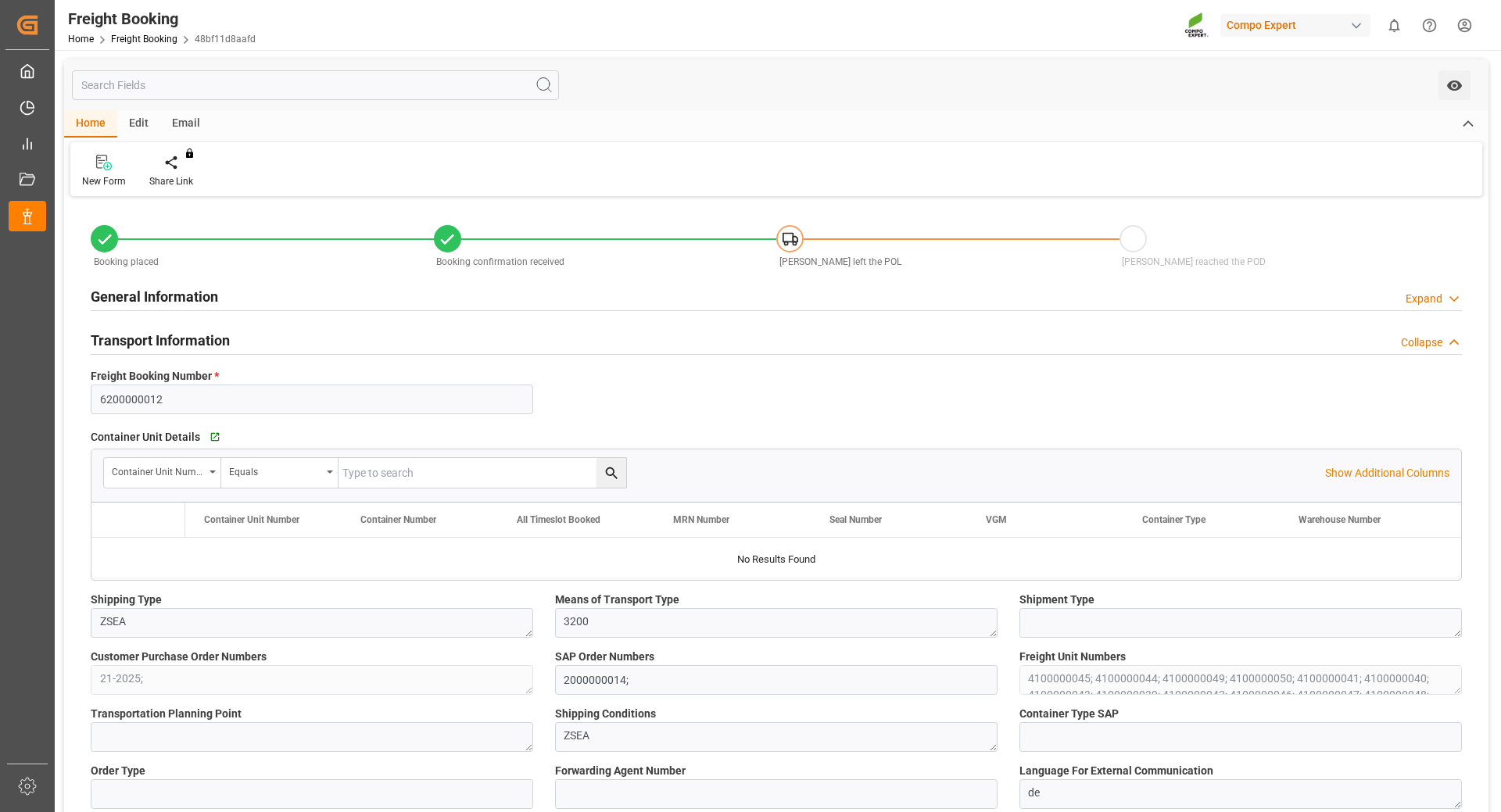
type input "ECPSJ"
type input "0"
type input "1007000"
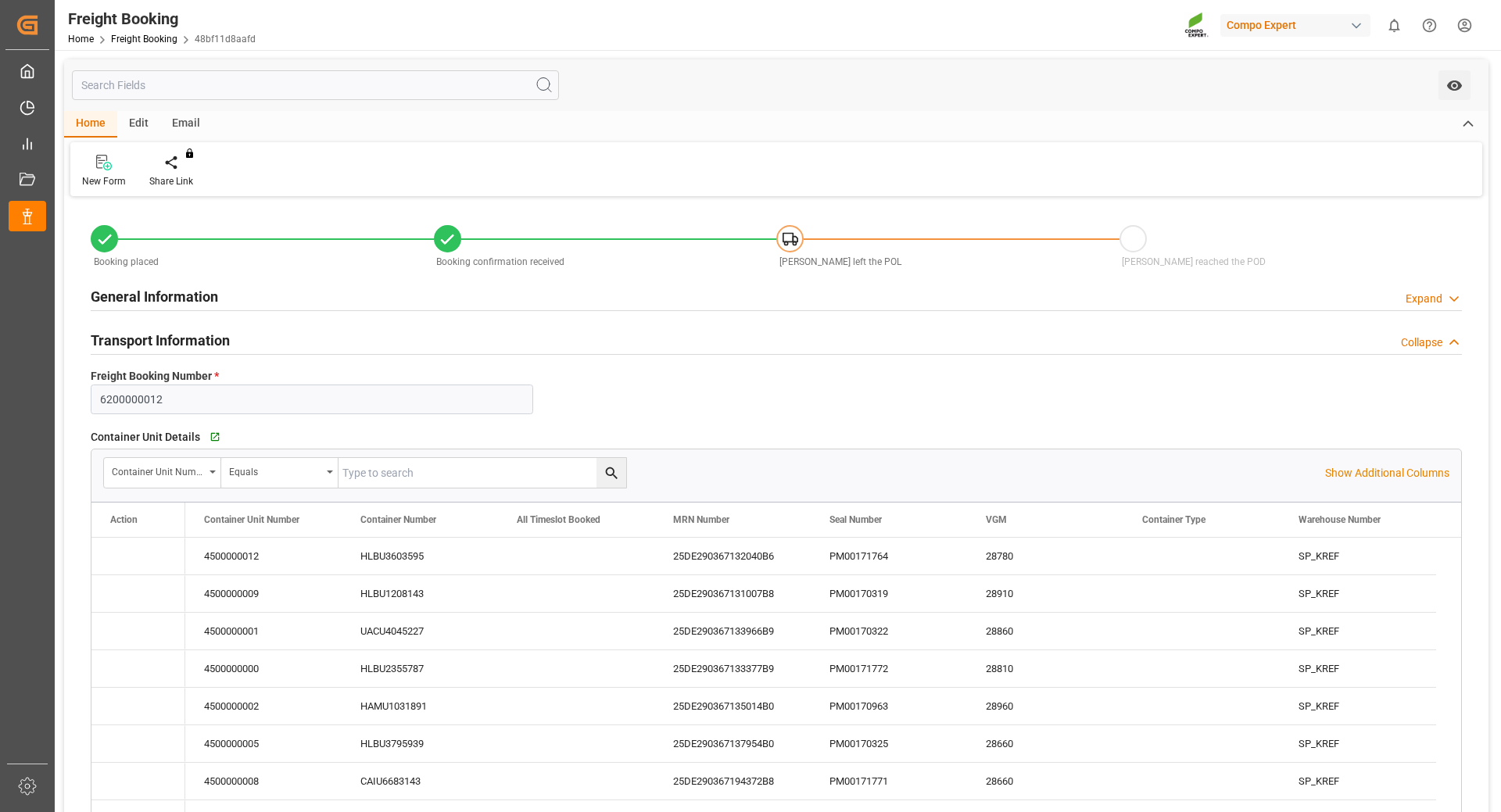
type input "[DATE] 01:00"
type input "[DATE] 00:00"
type input "[DATE] 08:00"
type input "[DATE] 22:00"
type input "[DATE] 17:00"
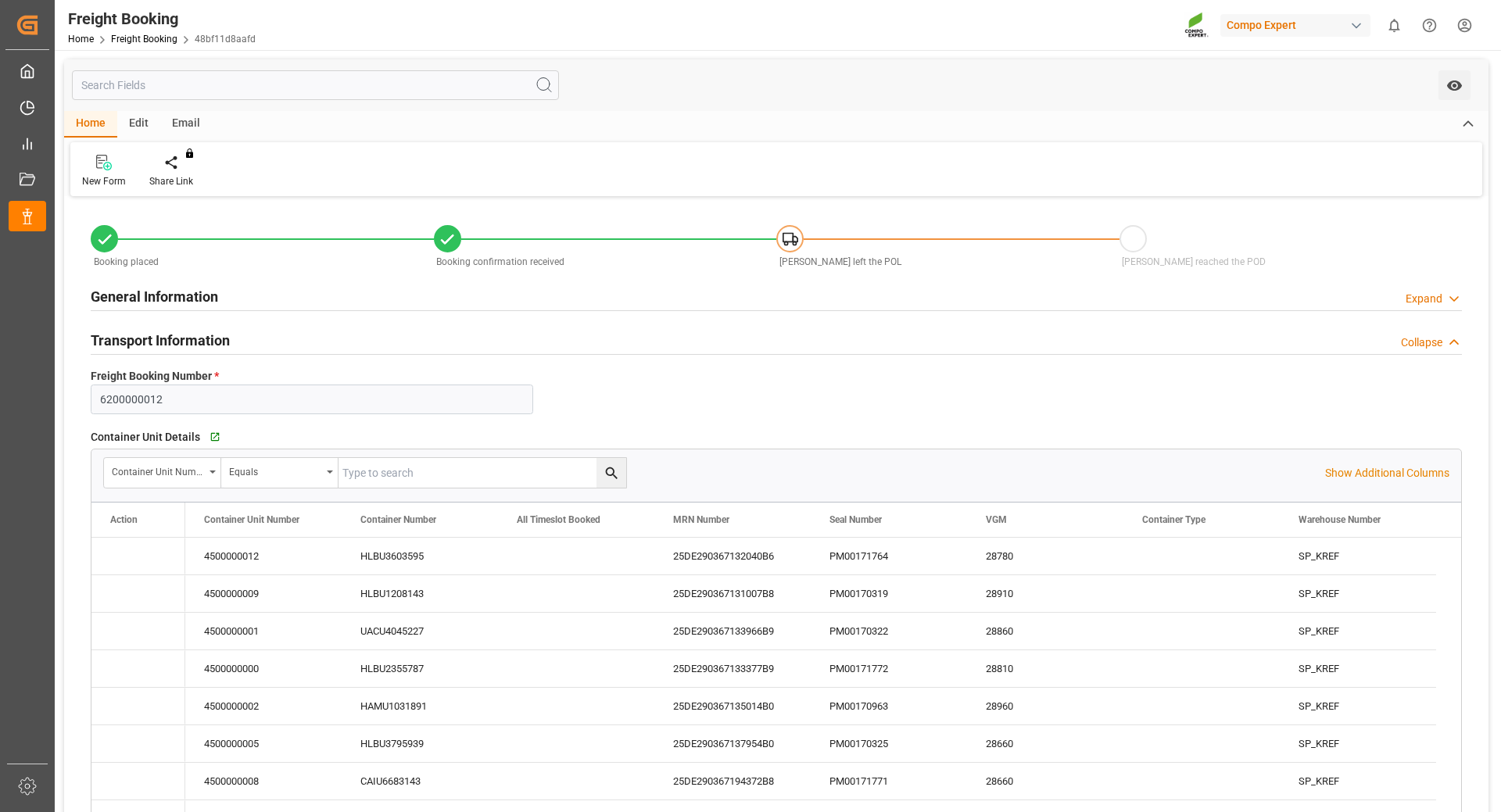
type input "[DATE] 18:14"
type input "[DATE] 09:39"
type input "[DATE] 10:52"
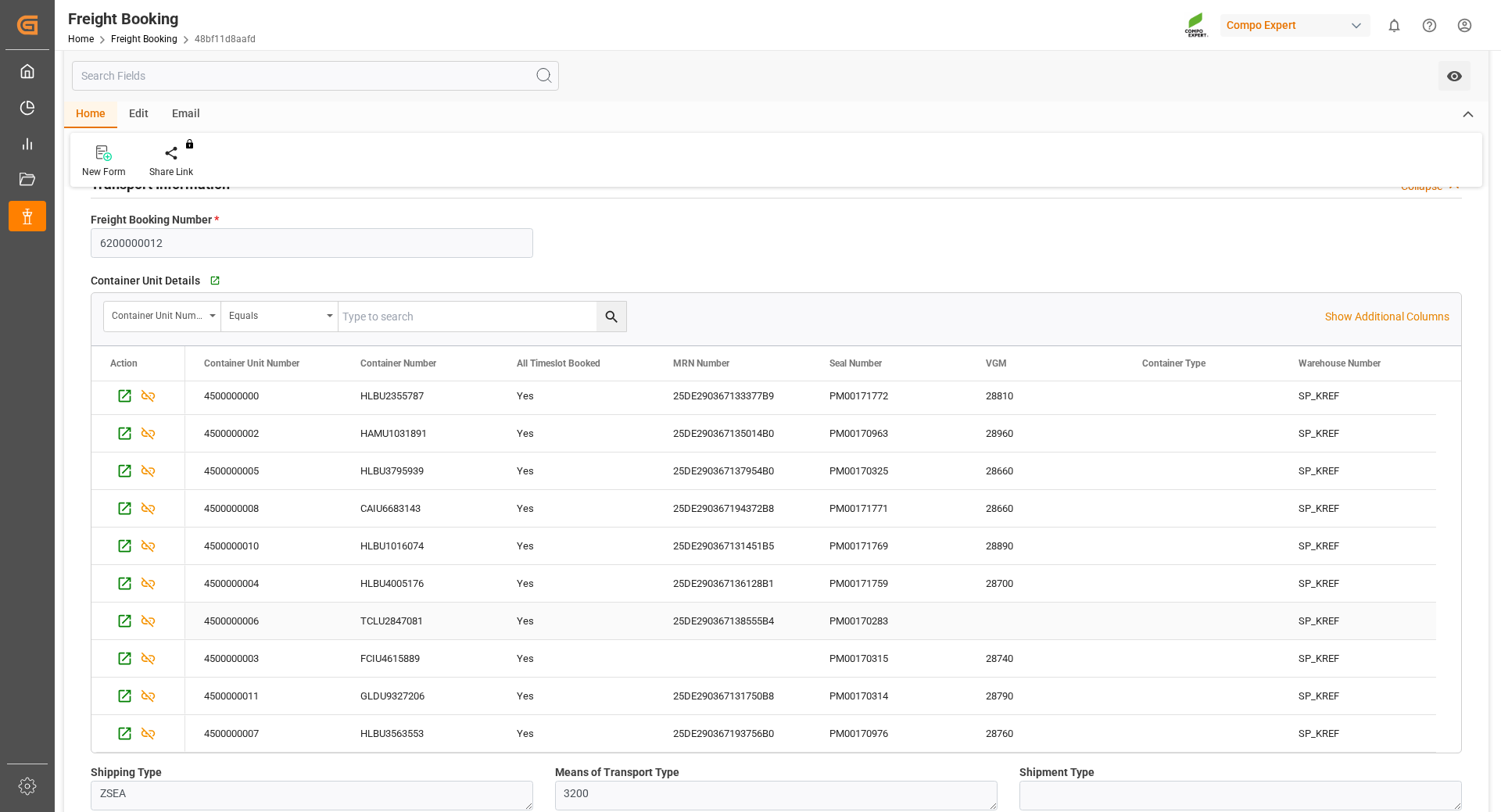
scroll to position [313, 0]
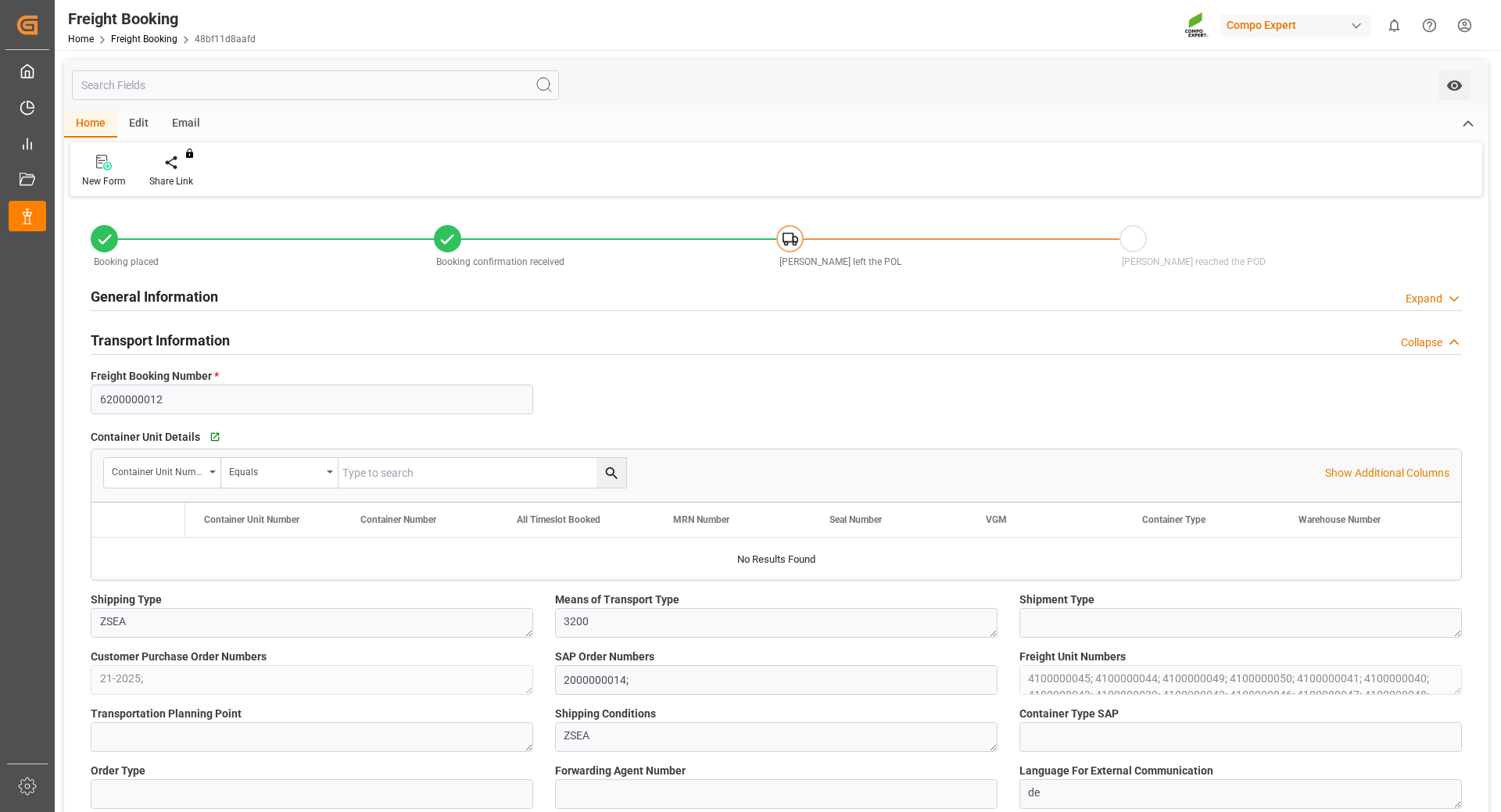
type input "Hapag [PERSON_NAME]"
type input "Hapag [PERSON_NAME] Aktiengesellschaft"
type input "9731949"
type input "BEANR"
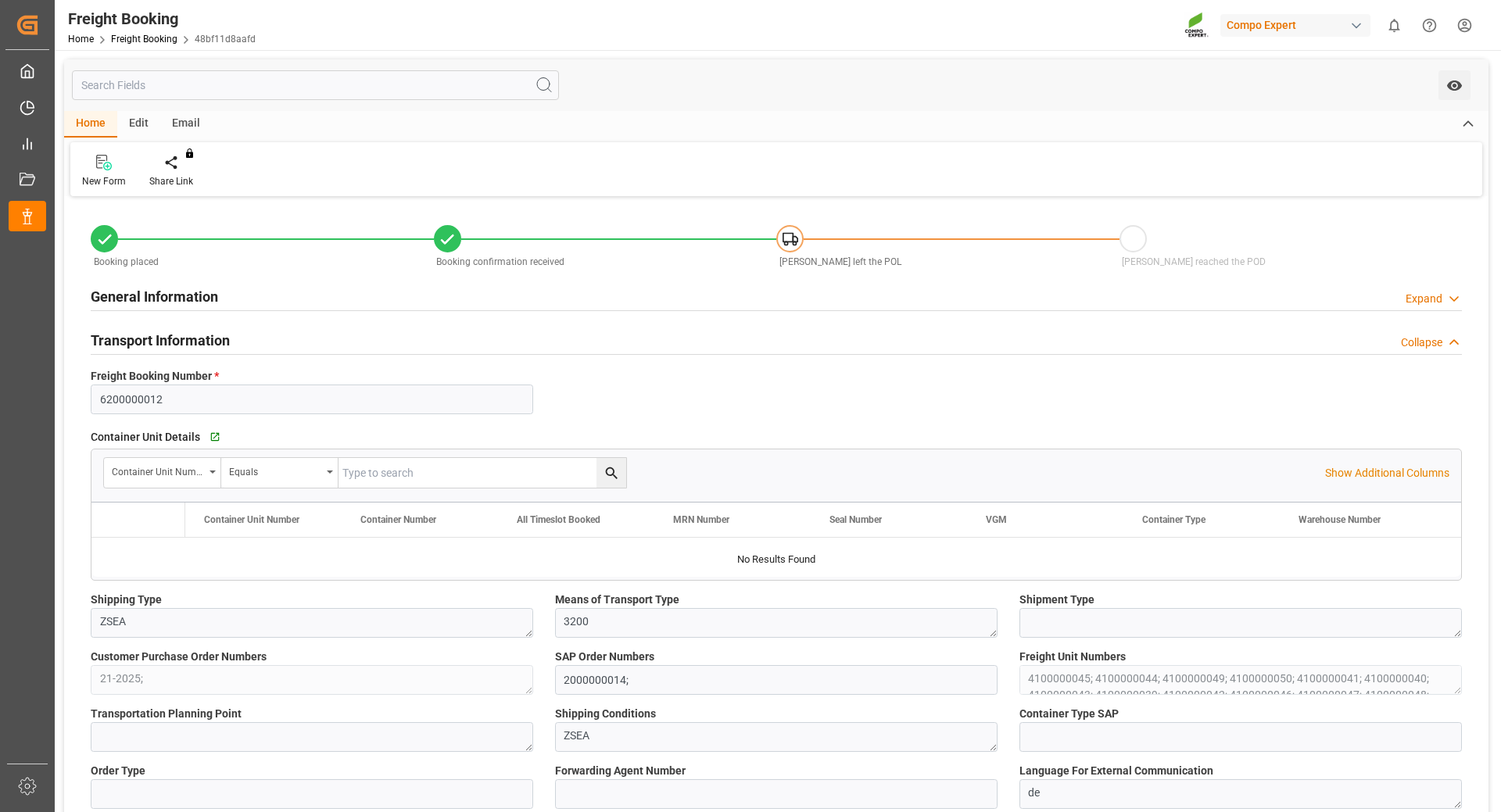
type input "ECPSJ"
type input "0"
type input "1007000"
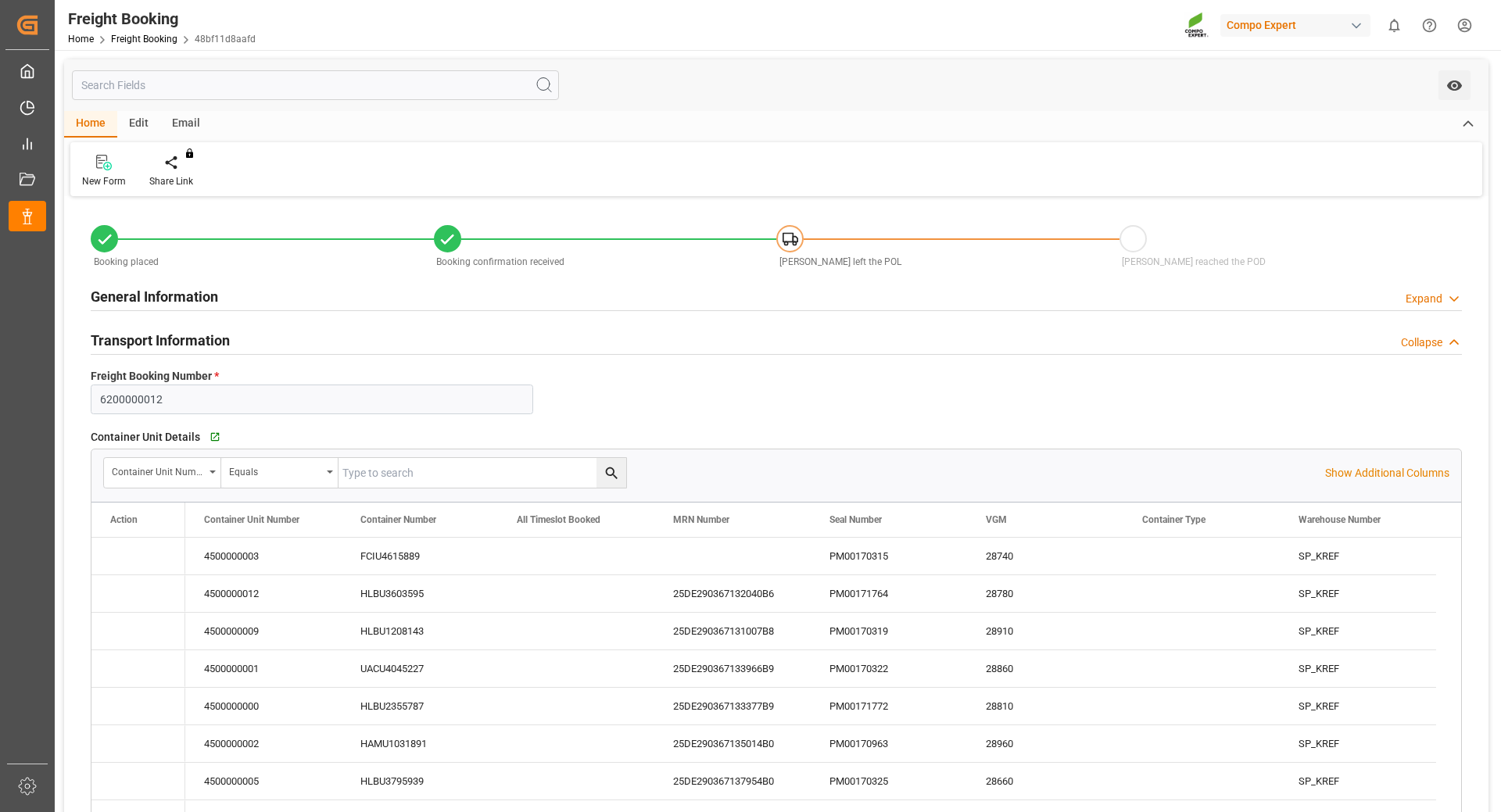
type input "[DATE] 01:00"
type input "[DATE] 00:00"
type input "[DATE] 08:00"
type input "[DATE] 22:00"
type input "[DATE] 17:00"
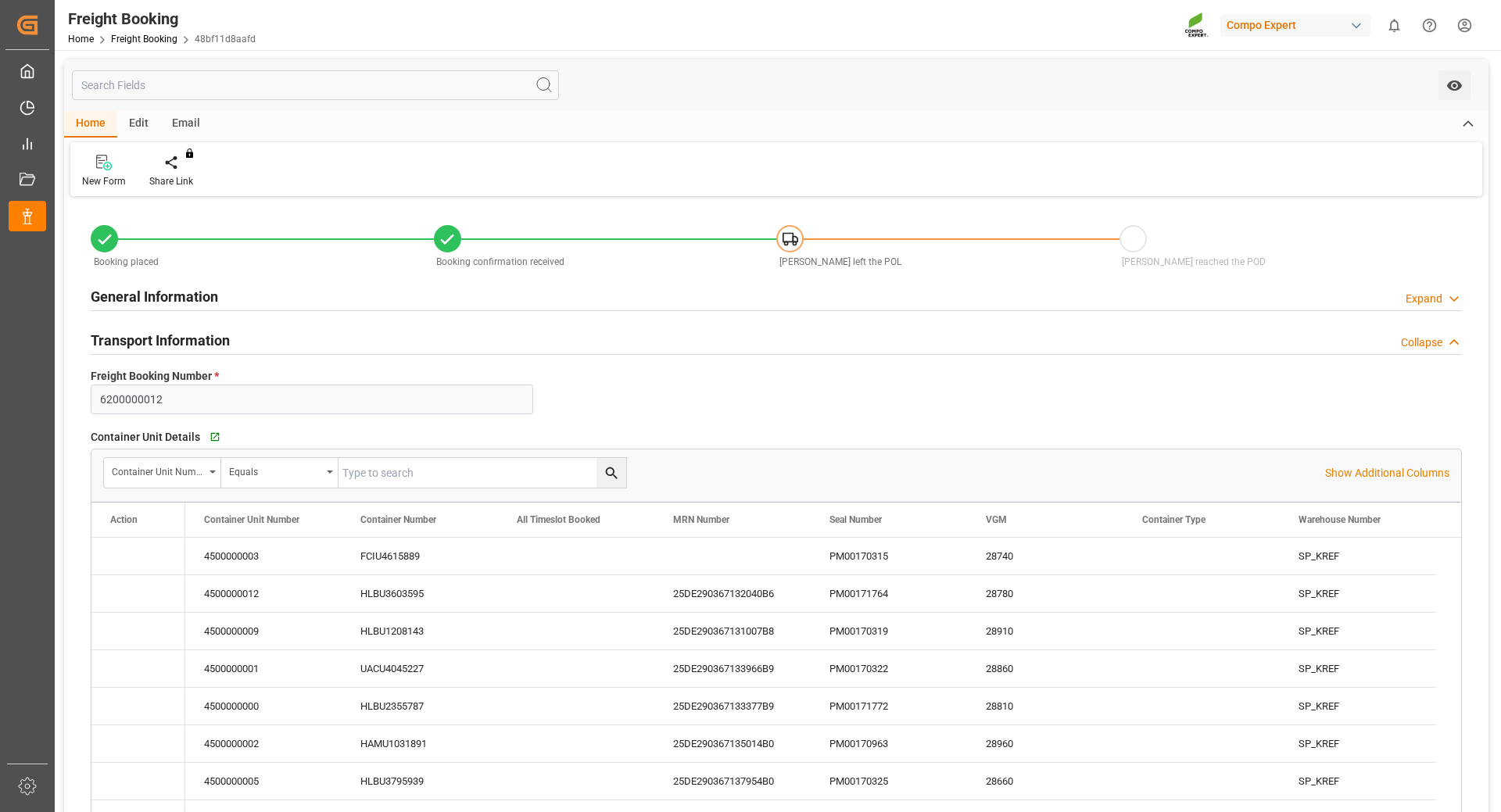
type input "[DATE] 18:14"
type input "[DATE] 09:39"
type input "[DATE] 10:52"
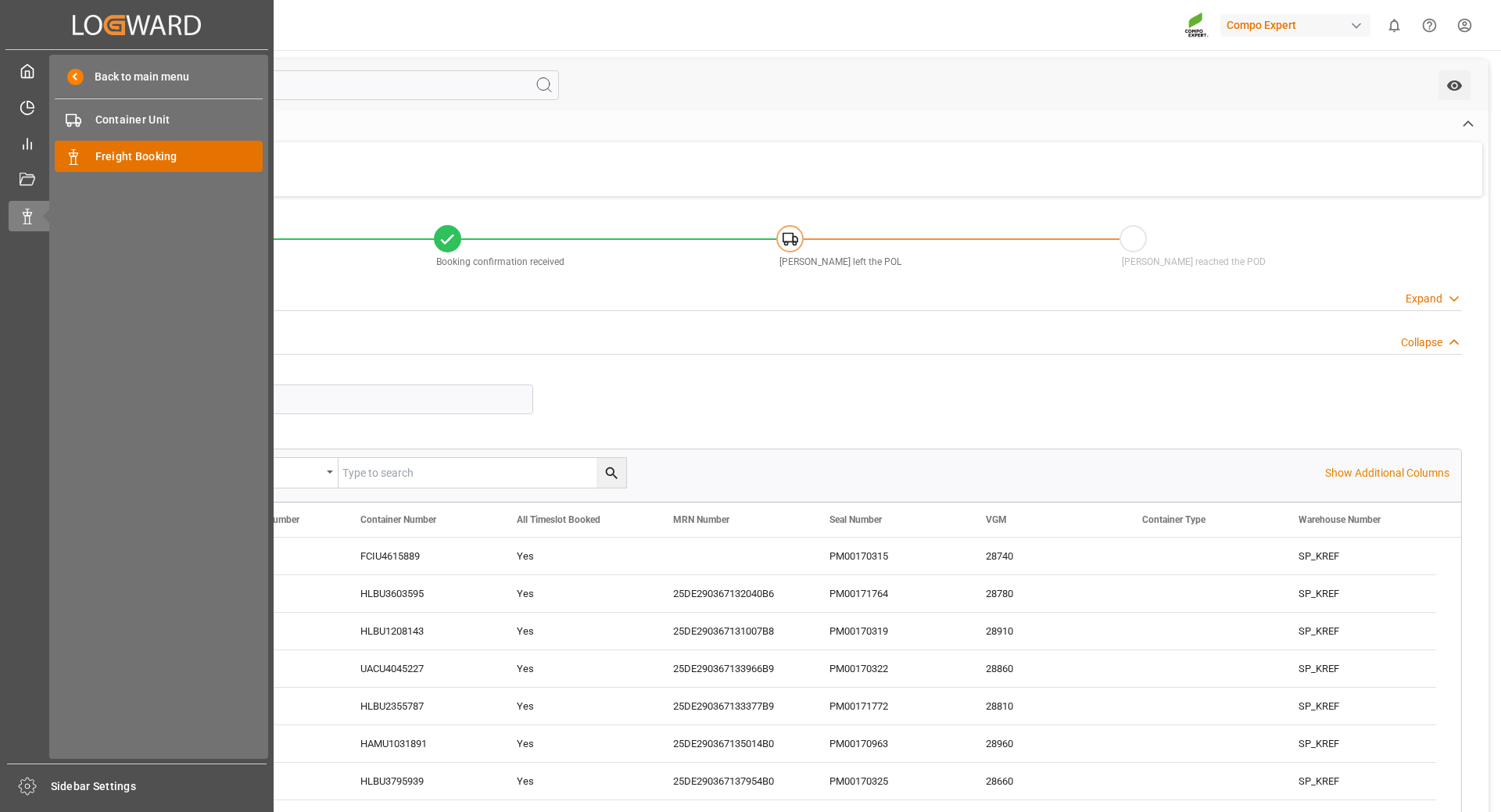
click at [108, 149] on span "Freight Booking" at bounding box center [180, 157] width 168 height 17
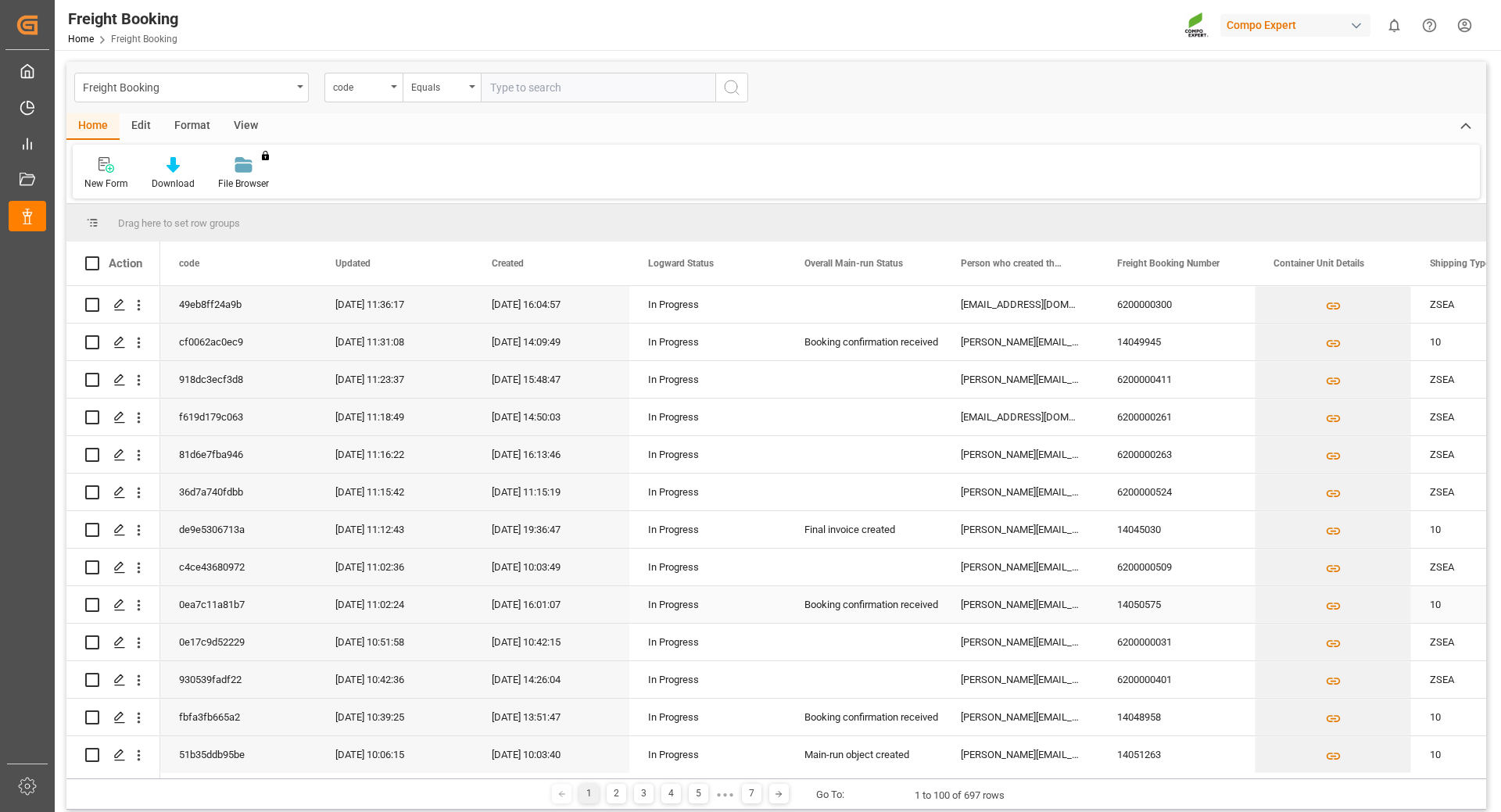
scroll to position [235, 0]
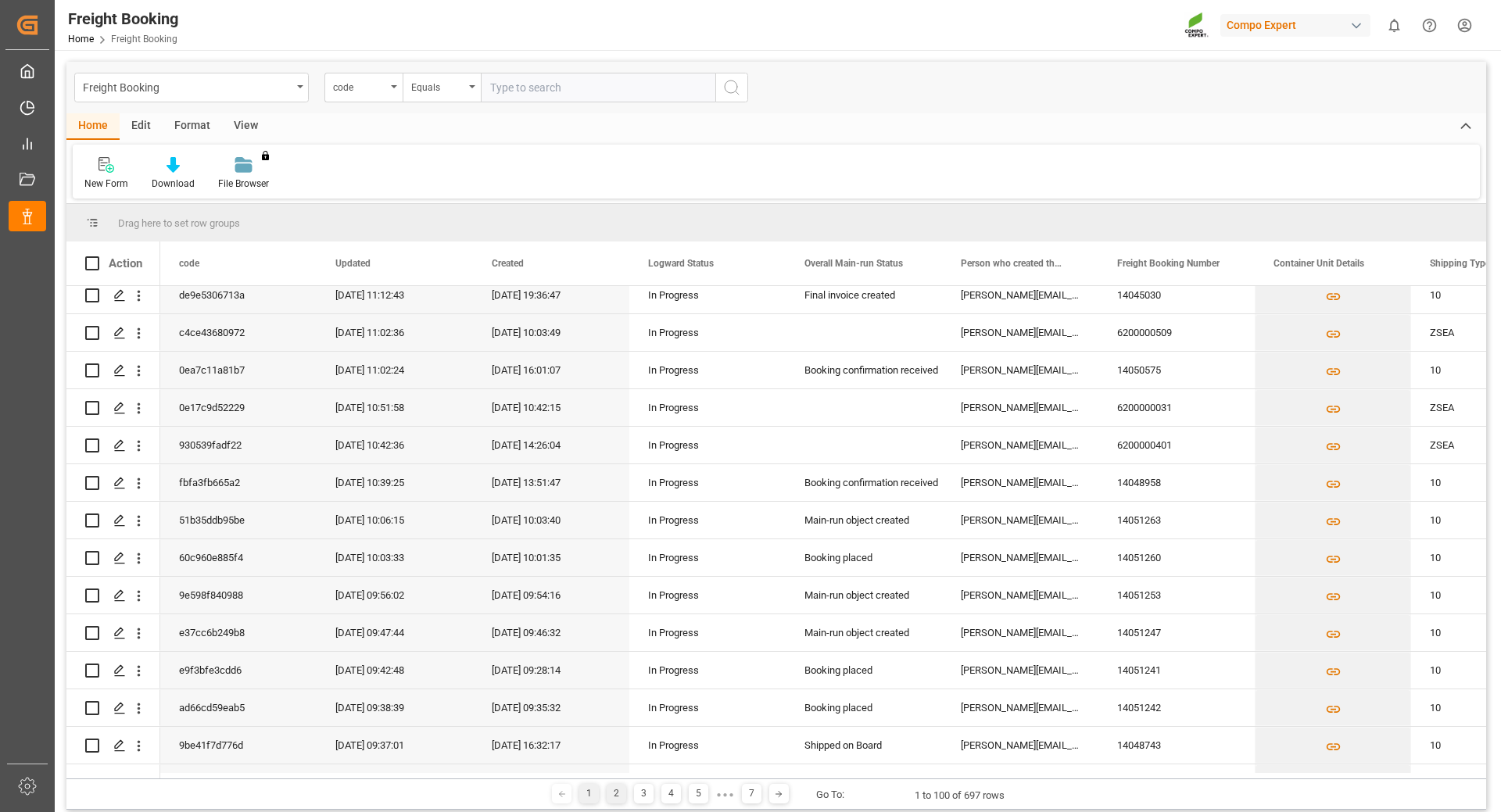
click at [615, 791] on div "2" at bounding box center [616, 793] width 20 height 20
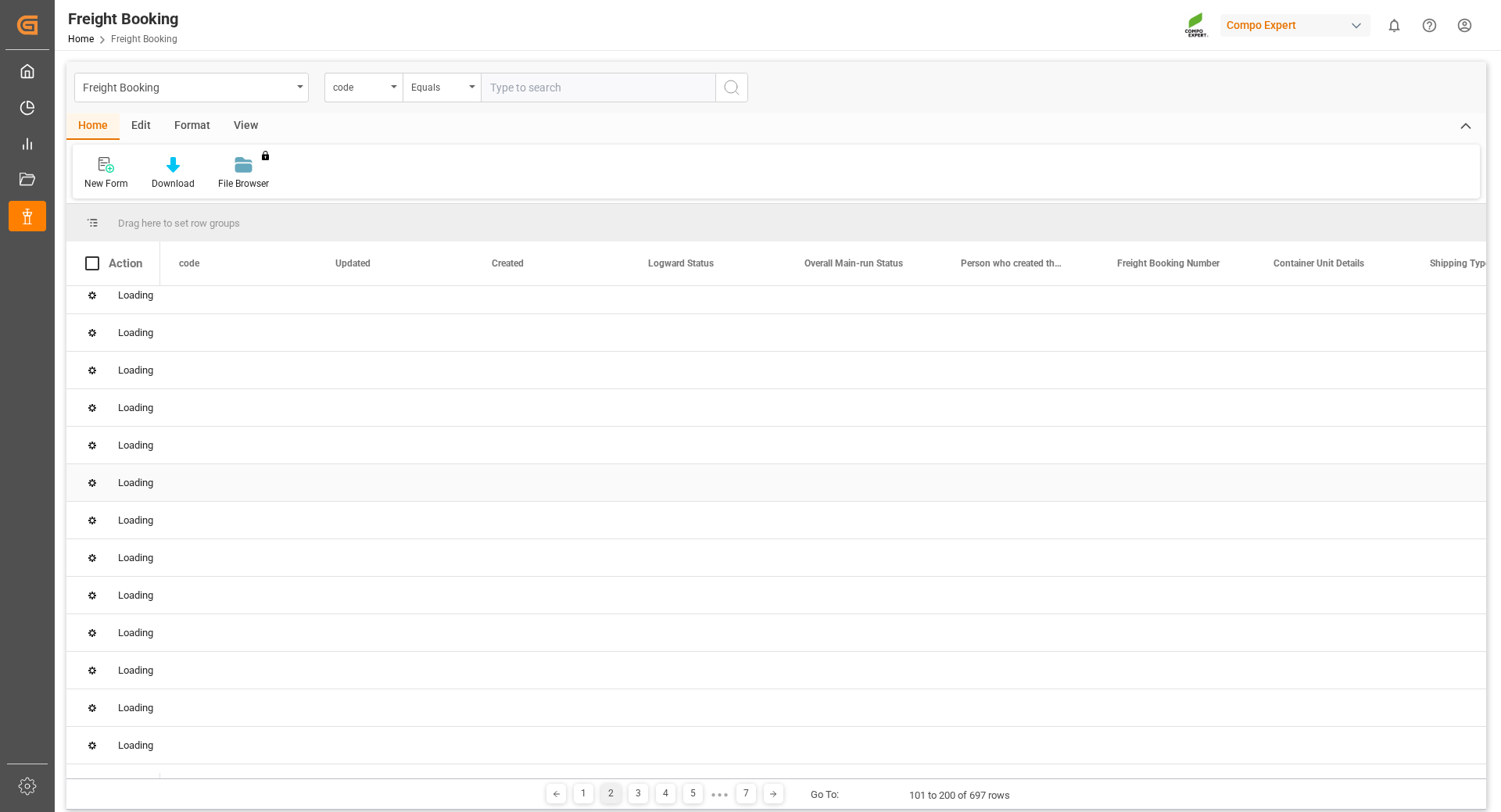
scroll to position [0, 0]
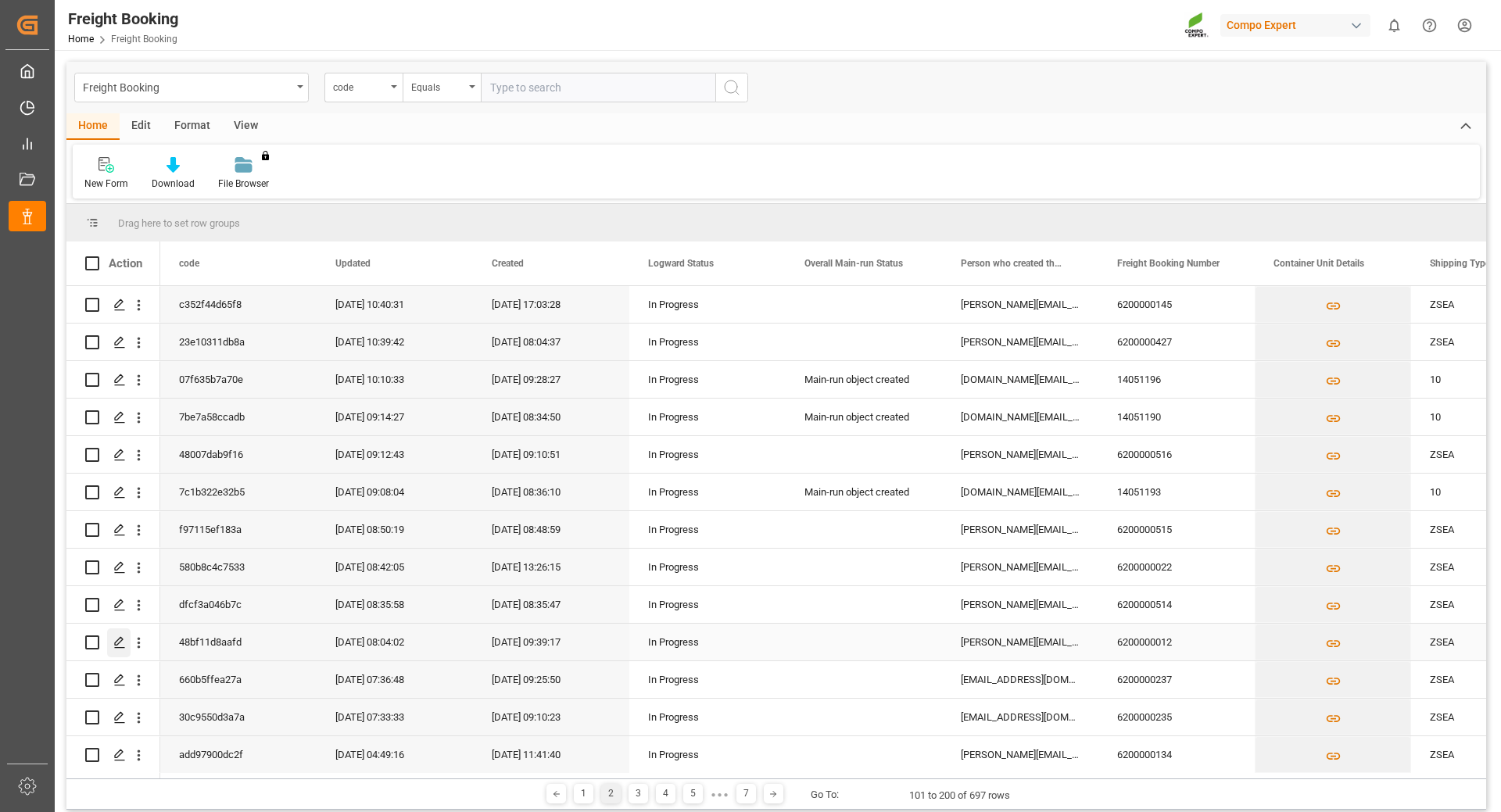
click at [116, 645] on polygon "Press SPACE to select this row." at bounding box center [119, 642] width 8 height 8
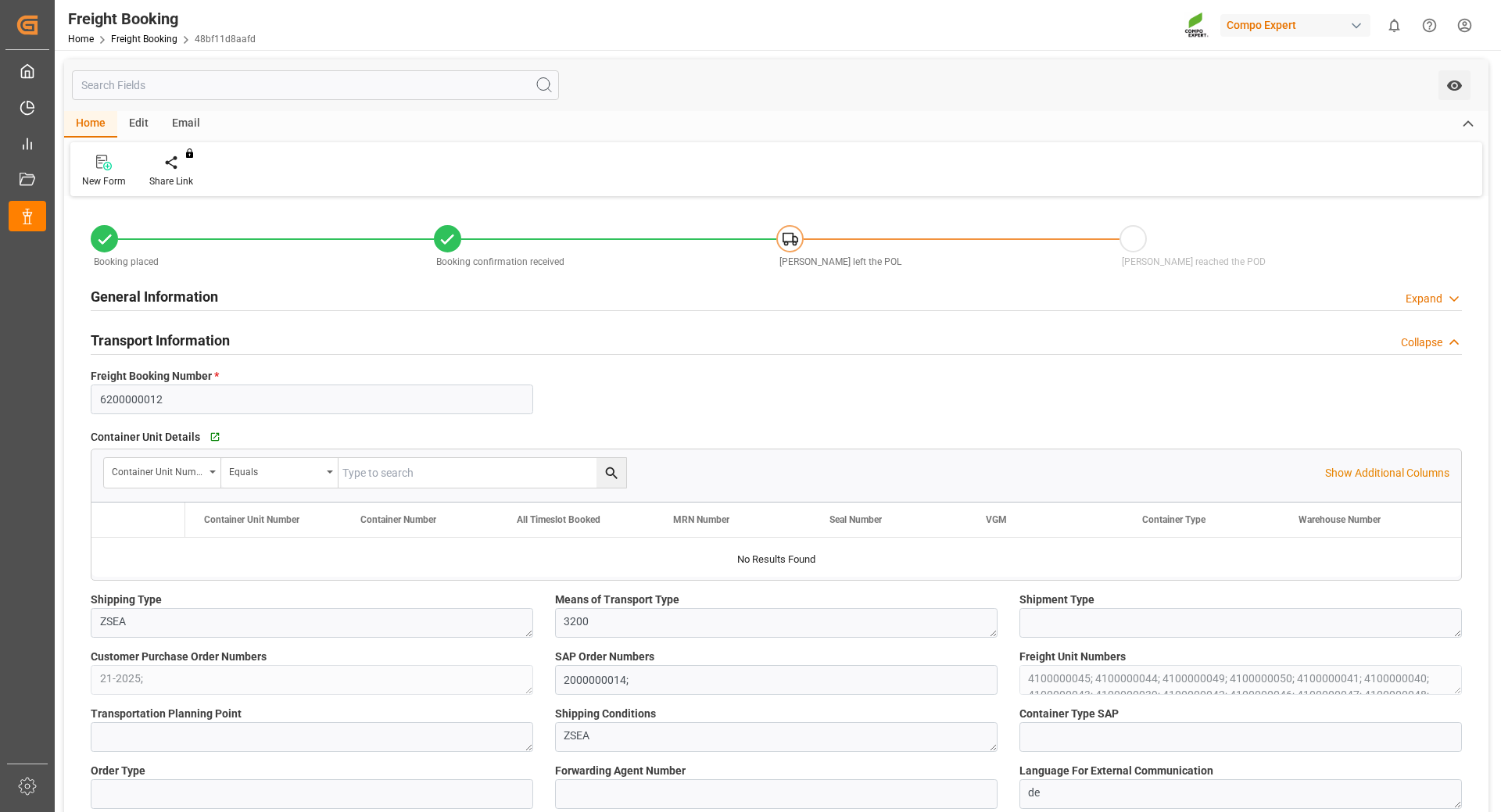
type input "Hapag [PERSON_NAME]"
type input "Hapag [PERSON_NAME] Aktiengesellschaft"
type input "9731949"
type input "BEANR"
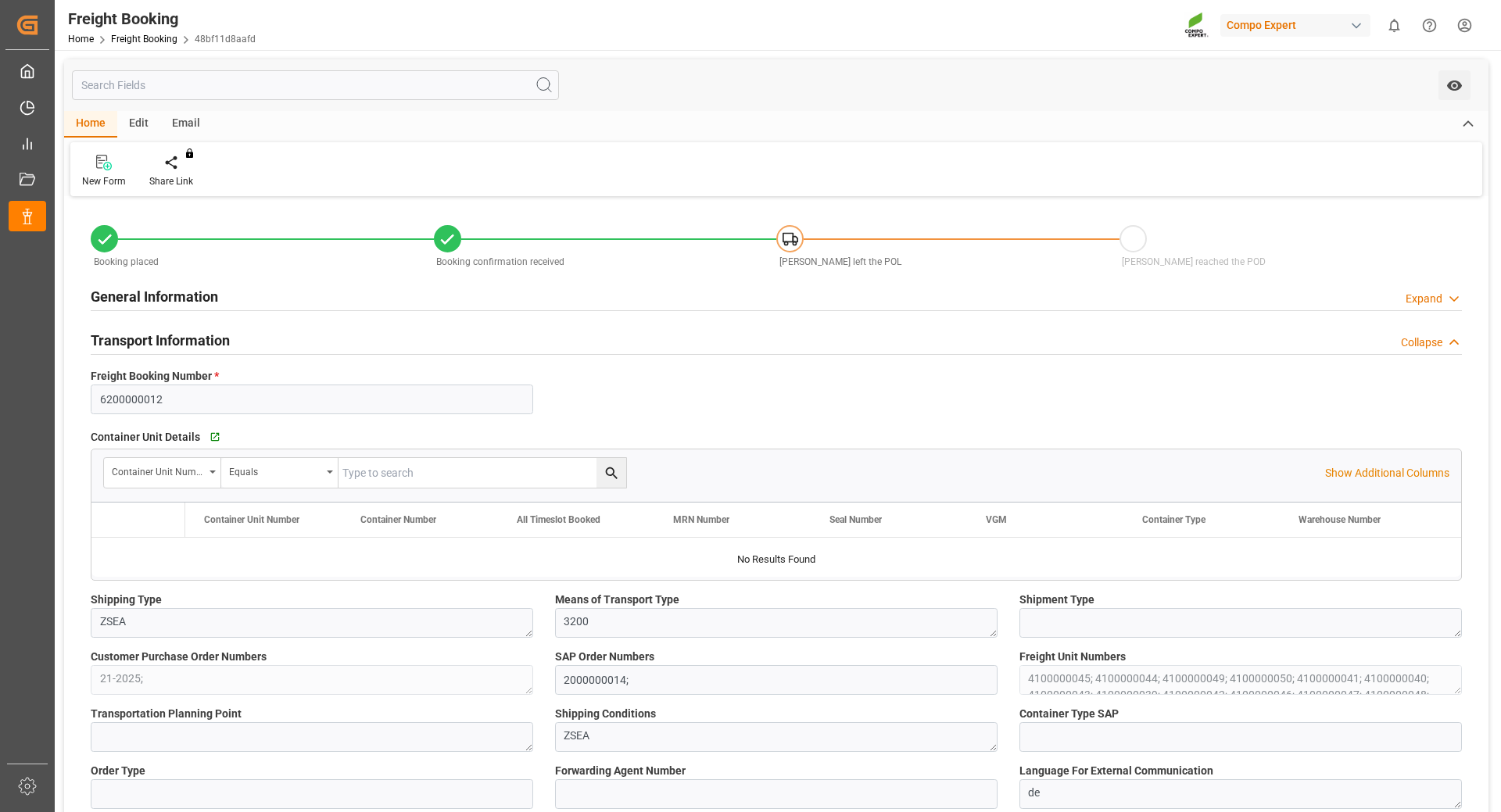
type input "ECPSJ"
type input "0"
type input "1007000"
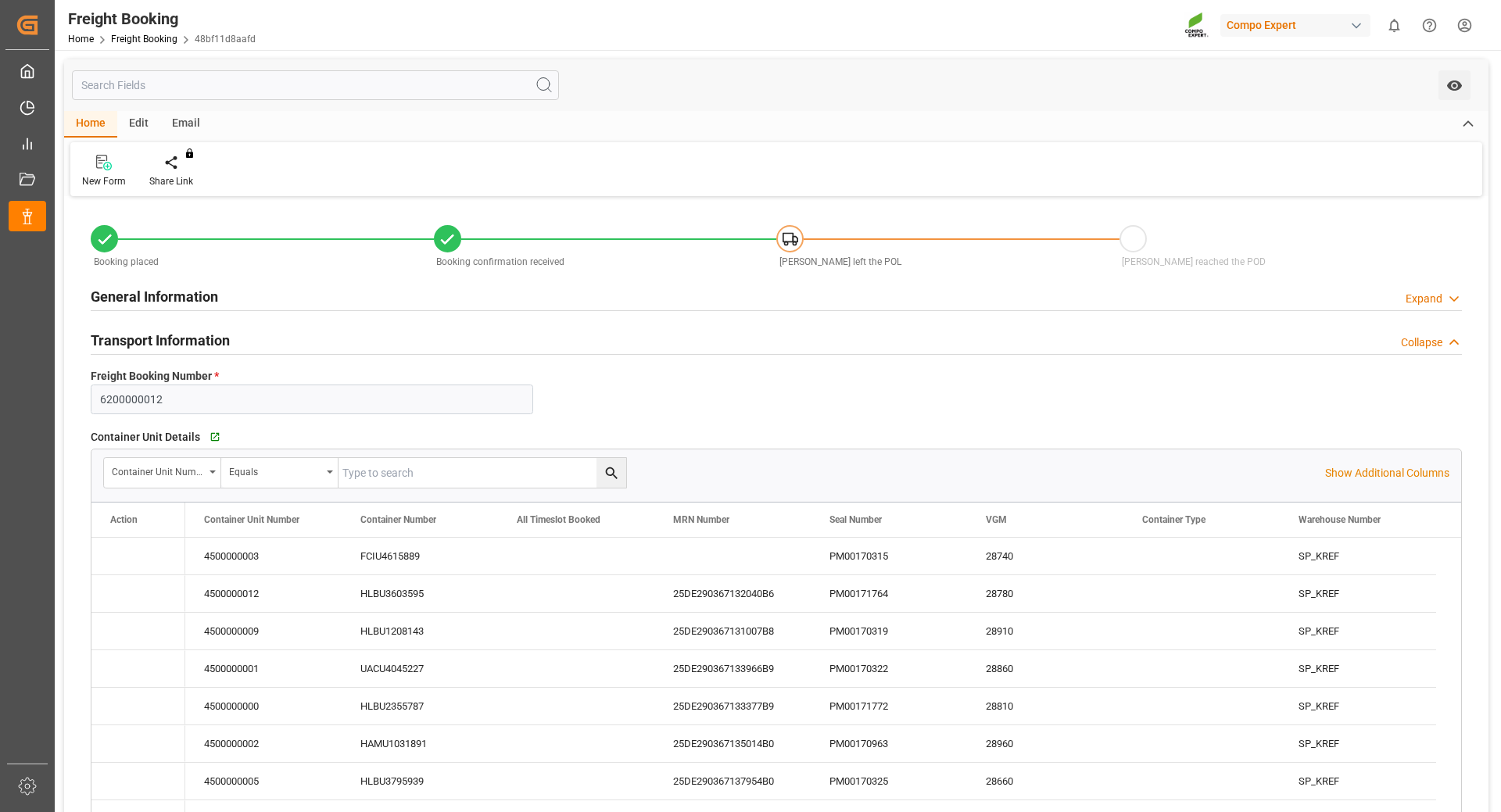
type input "[DATE] 01:00"
type input "[DATE] 00:00"
type input "[DATE] 08:00"
type input "[DATE] 22:00"
type input "[DATE] 17:00"
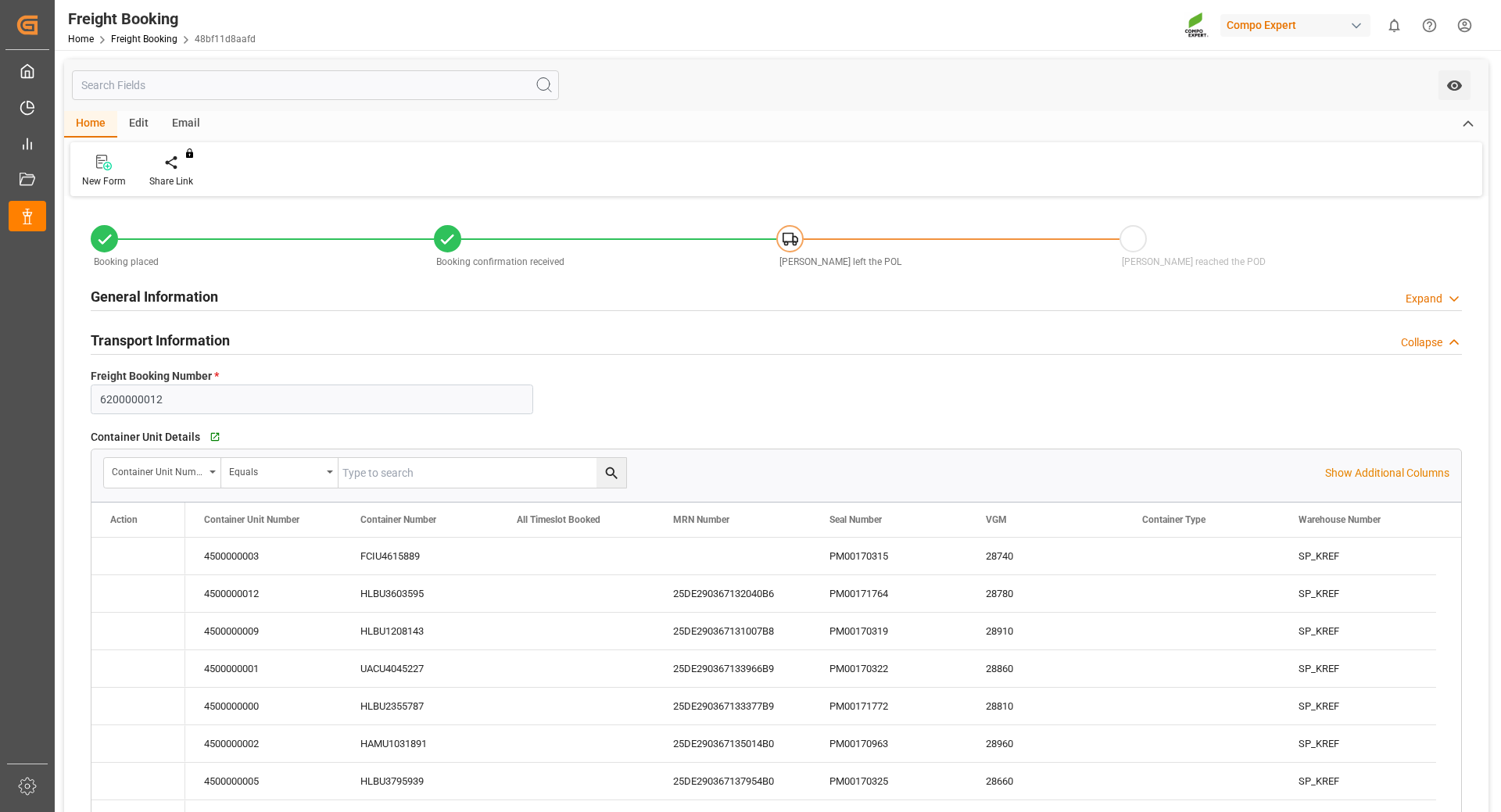
type input "[DATE] 18:14"
type input "[DATE] 09:39"
type input "[DATE] 10:52"
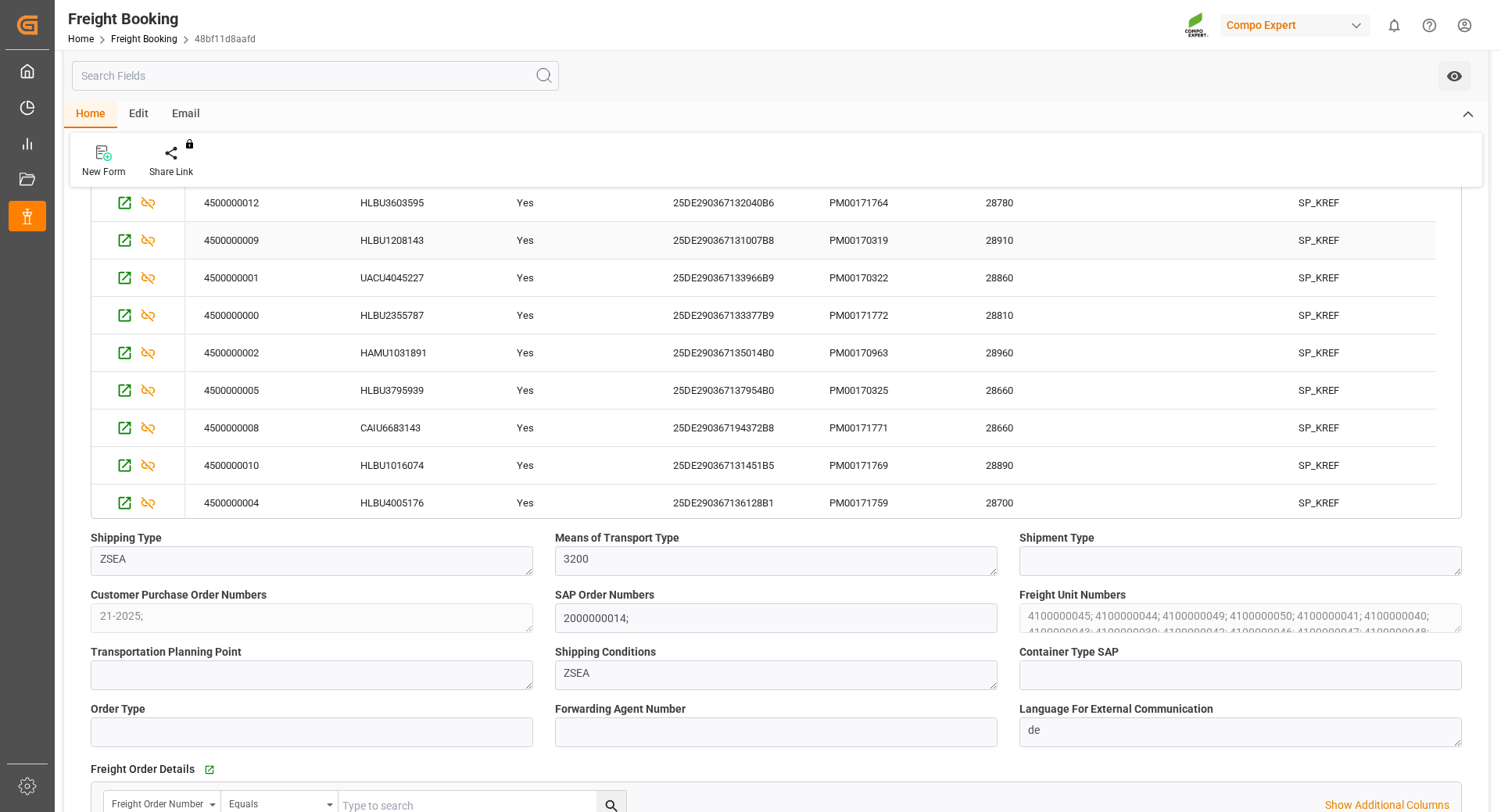
scroll to position [313, 0]
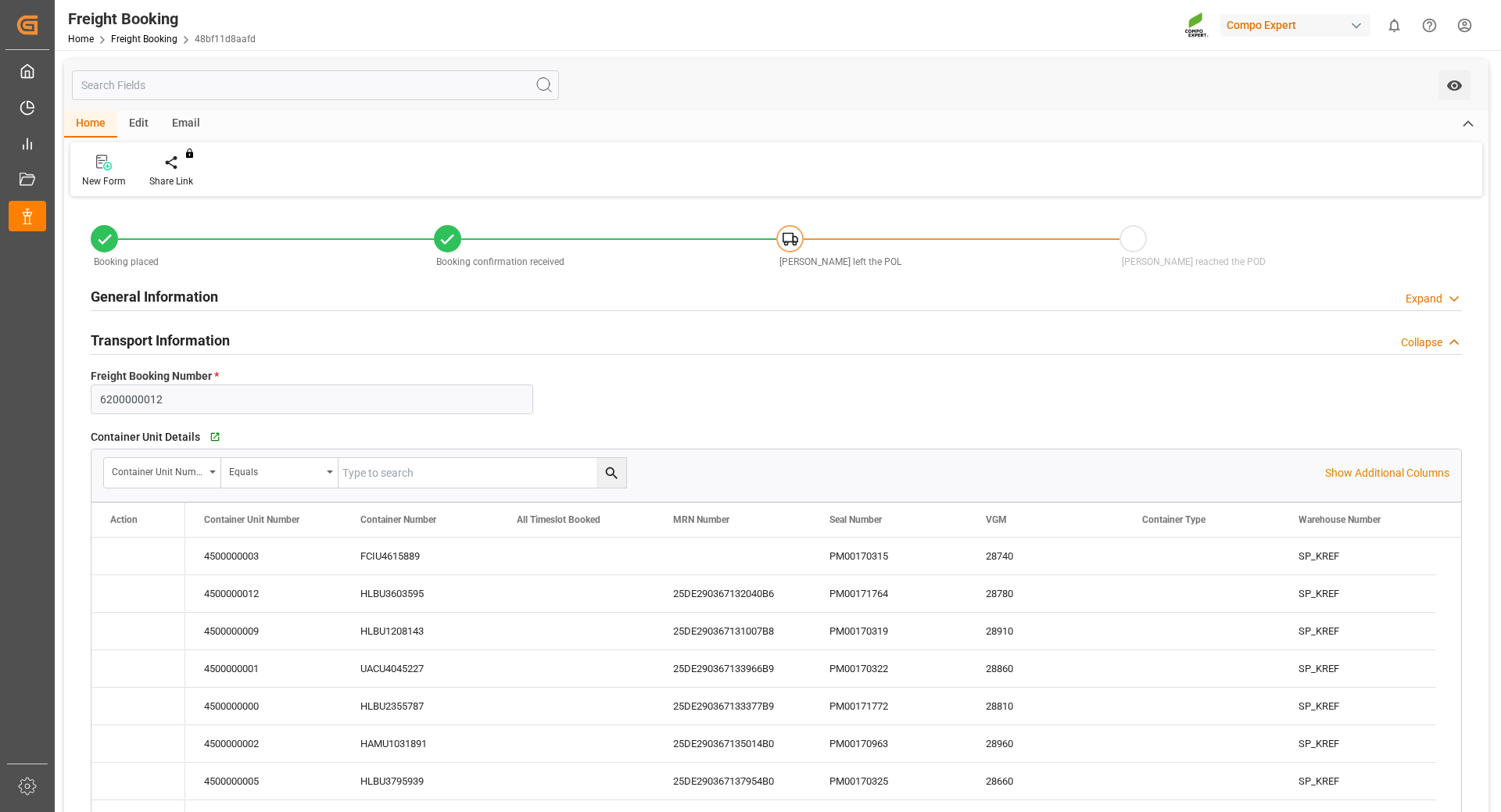
type input "Hapag [PERSON_NAME]"
type input "Hapag [PERSON_NAME] Aktiengesellschaft"
type input "9731949"
type input "BEANR"
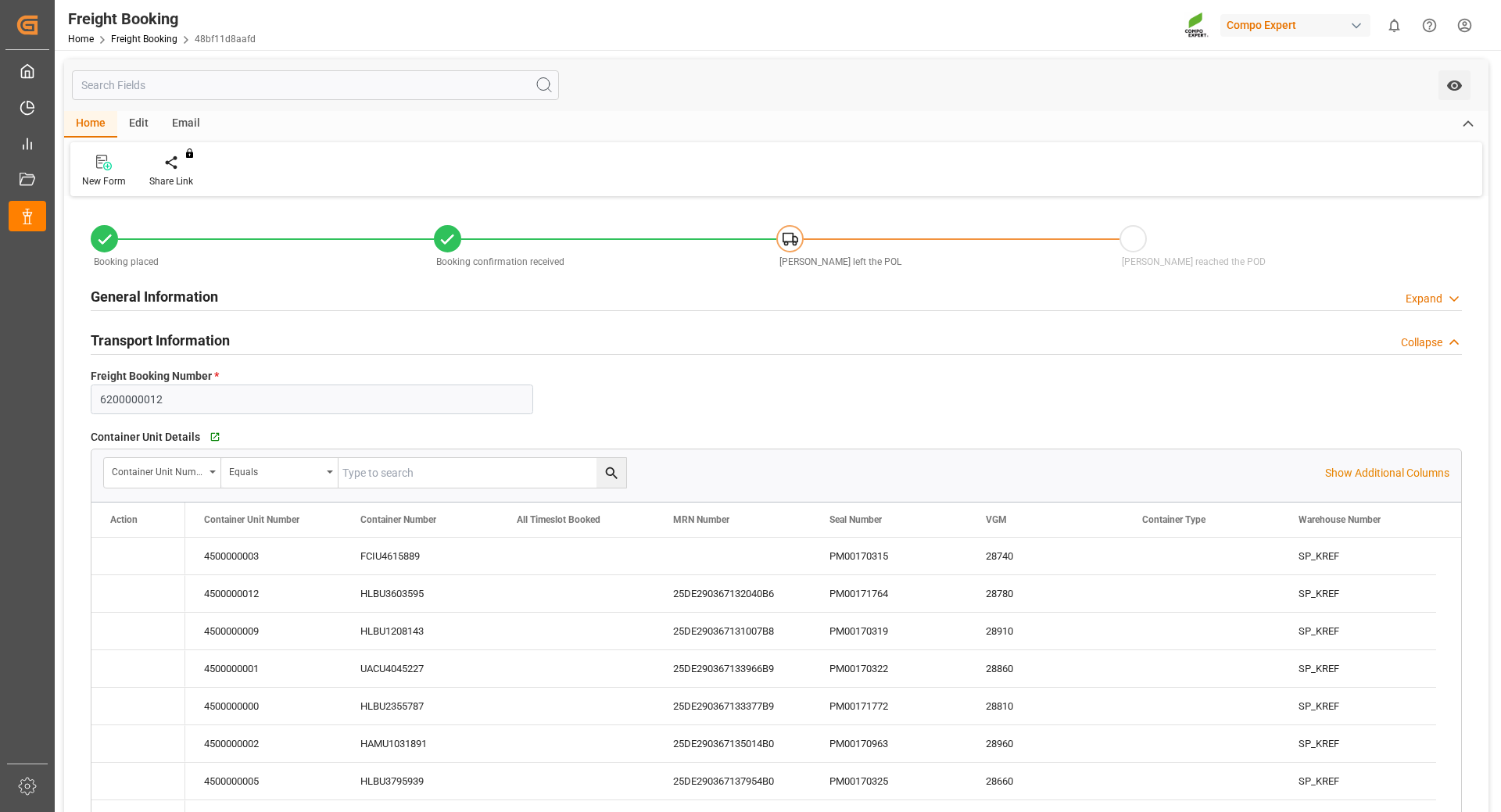
type input "ECPSJ"
type input "0"
type input "1007000"
type input "[DATE] 01:00"
type input "[DATE] 00:00"
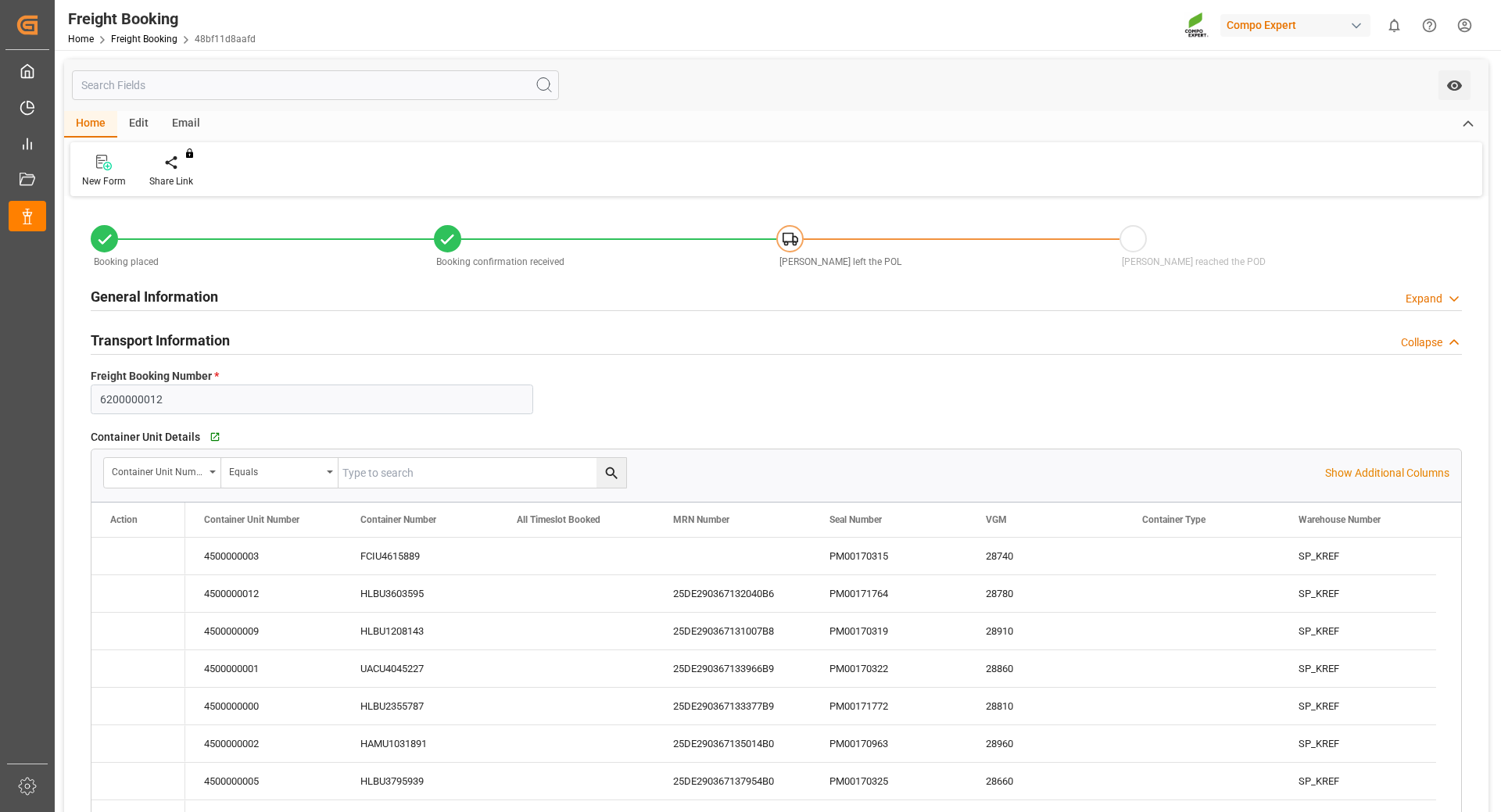
type input "[DATE] 08:00"
type input "[DATE] 22:00"
type input "[DATE] 17:00"
type input "[DATE] 18:14"
type input "[DATE] 09:39"
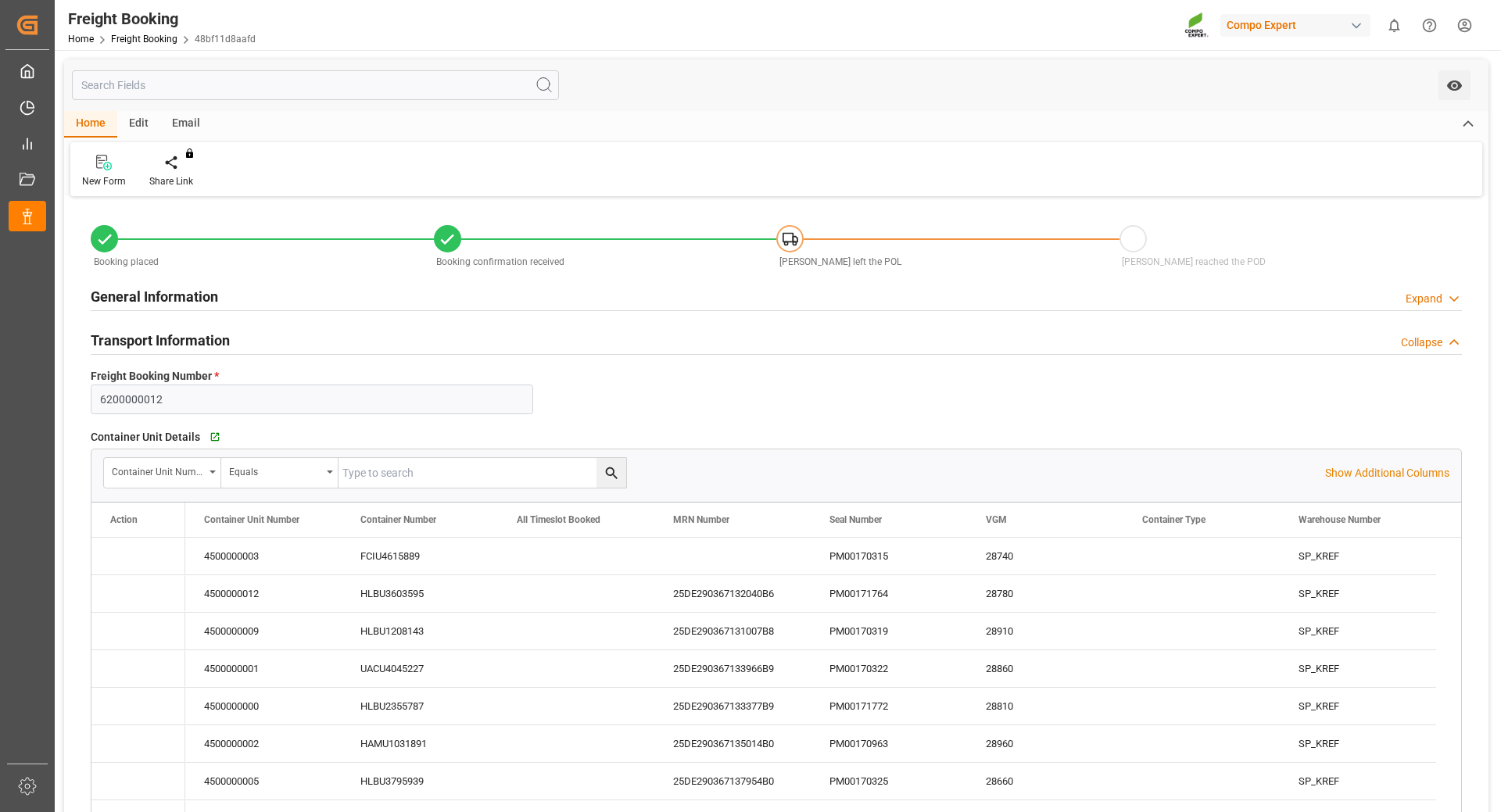
type input "[DATE] 09:39"
type input "[DATE] 10:52"
click at [83, 128] on div "Home" at bounding box center [90, 124] width 53 height 27
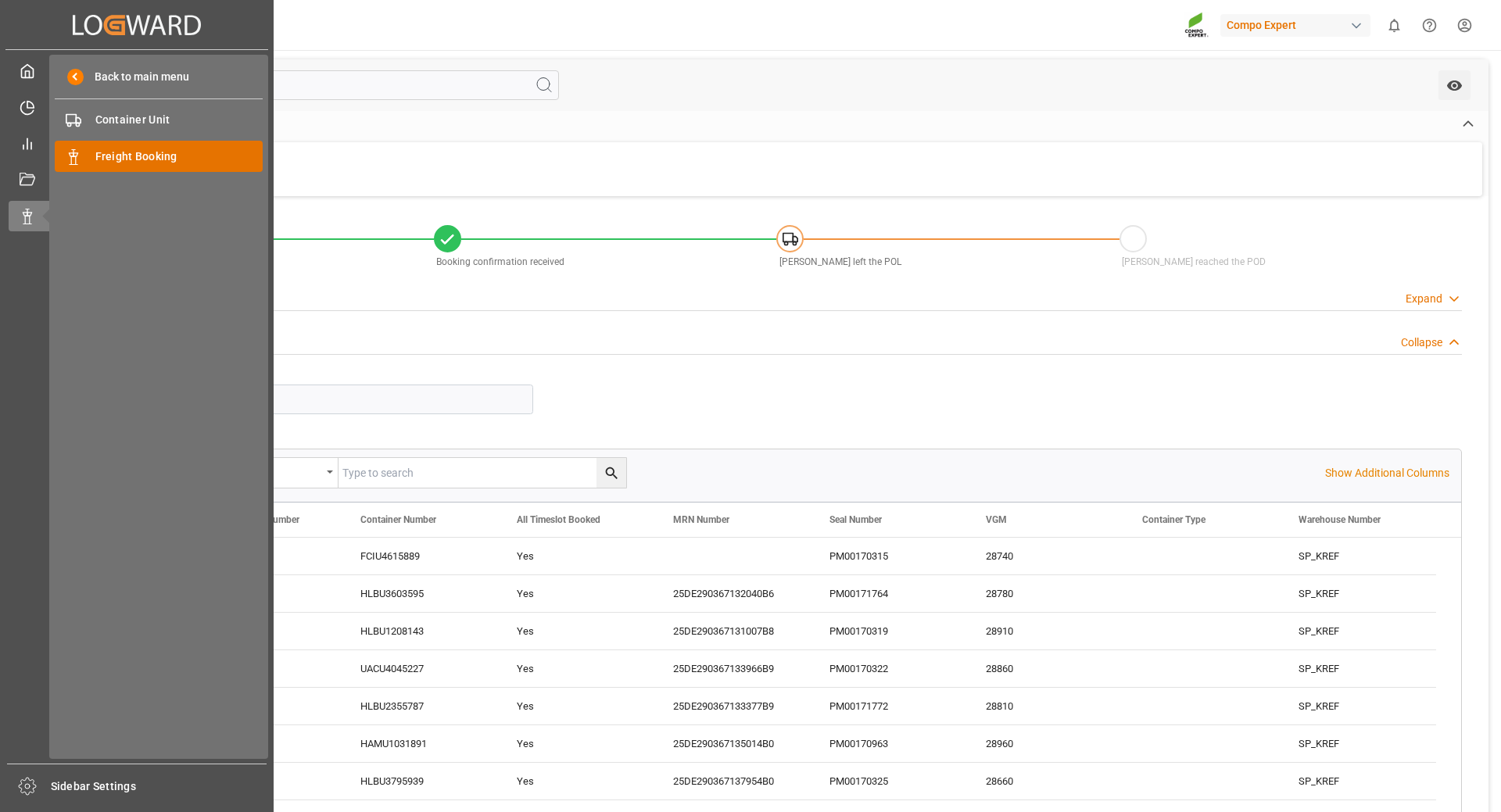
click at [113, 155] on span "Freight Booking" at bounding box center [180, 157] width 168 height 17
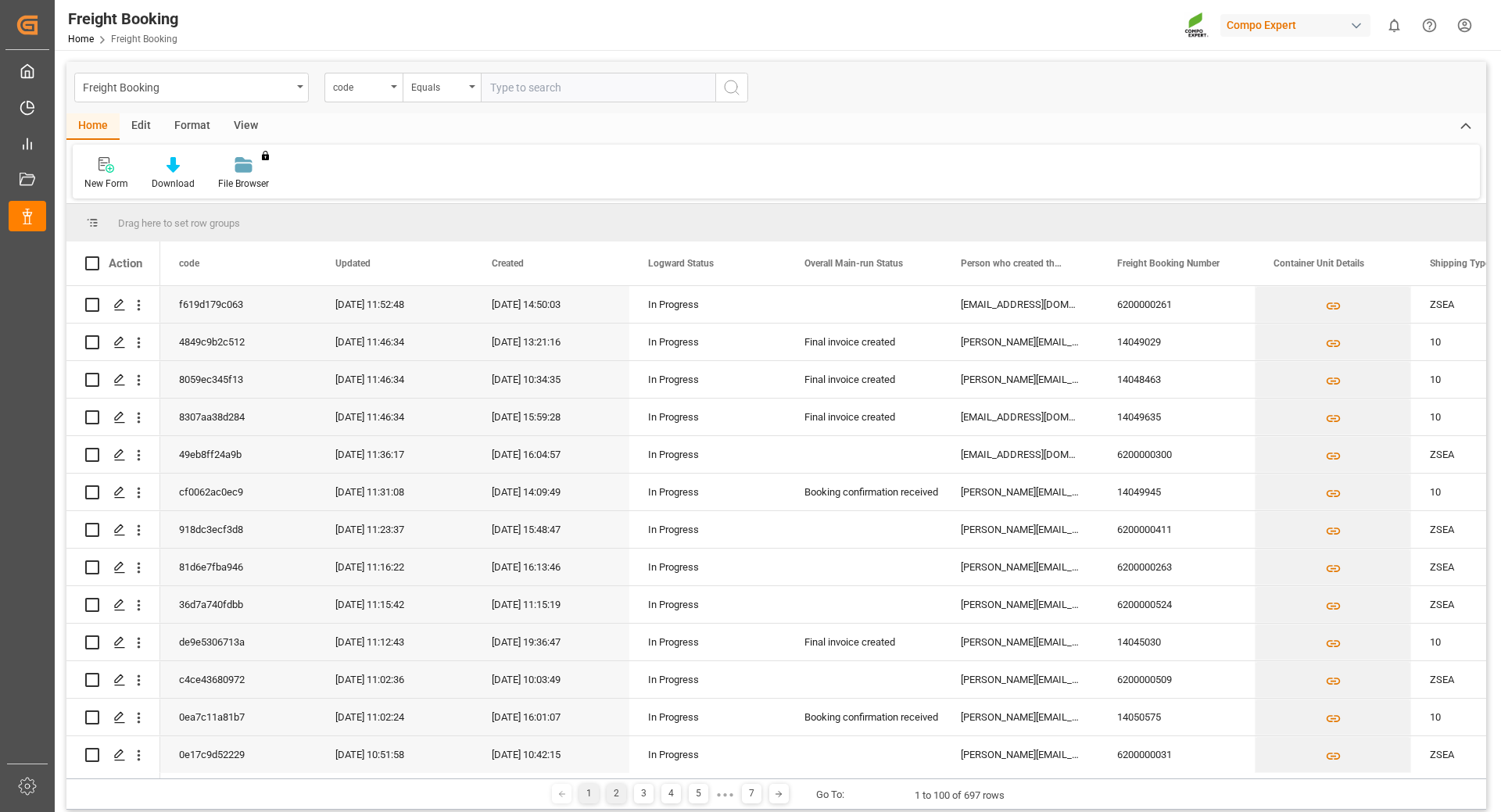
click at [611, 792] on div "2" at bounding box center [616, 793] width 20 height 20
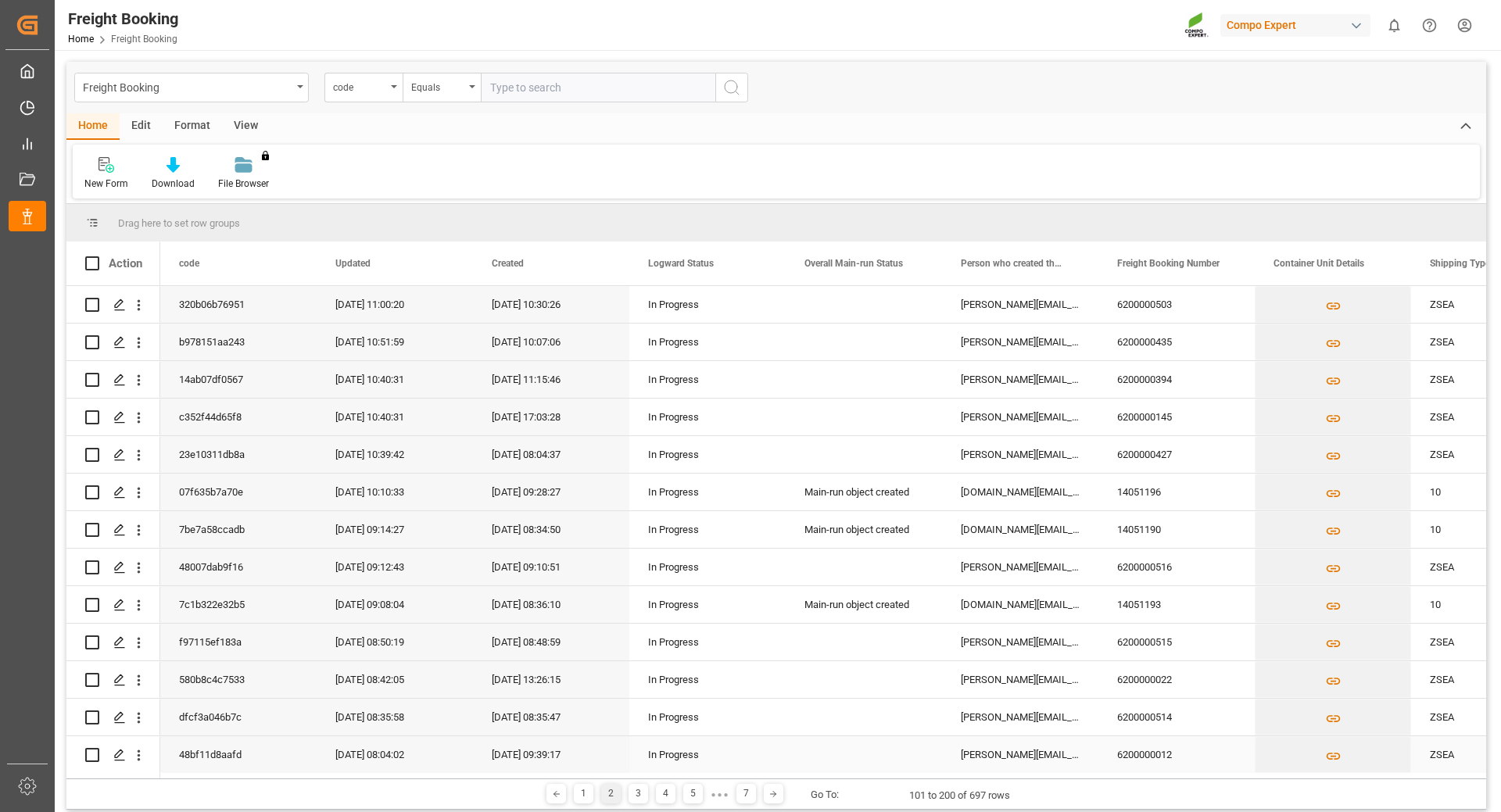
scroll to position [78, 0]
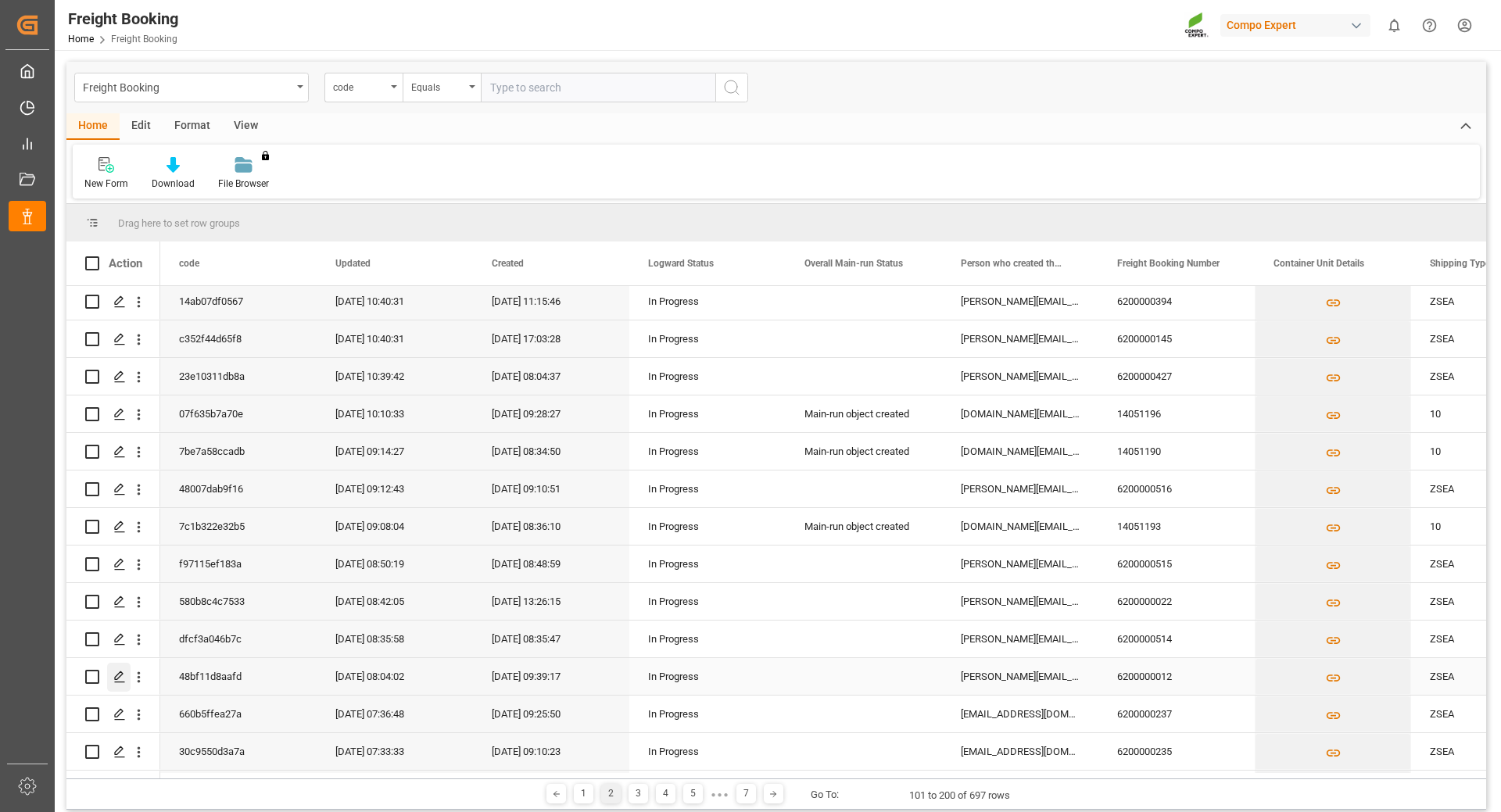
click at [120, 678] on icon "Press SPACE to select this row." at bounding box center [120, 677] width 12 height 12
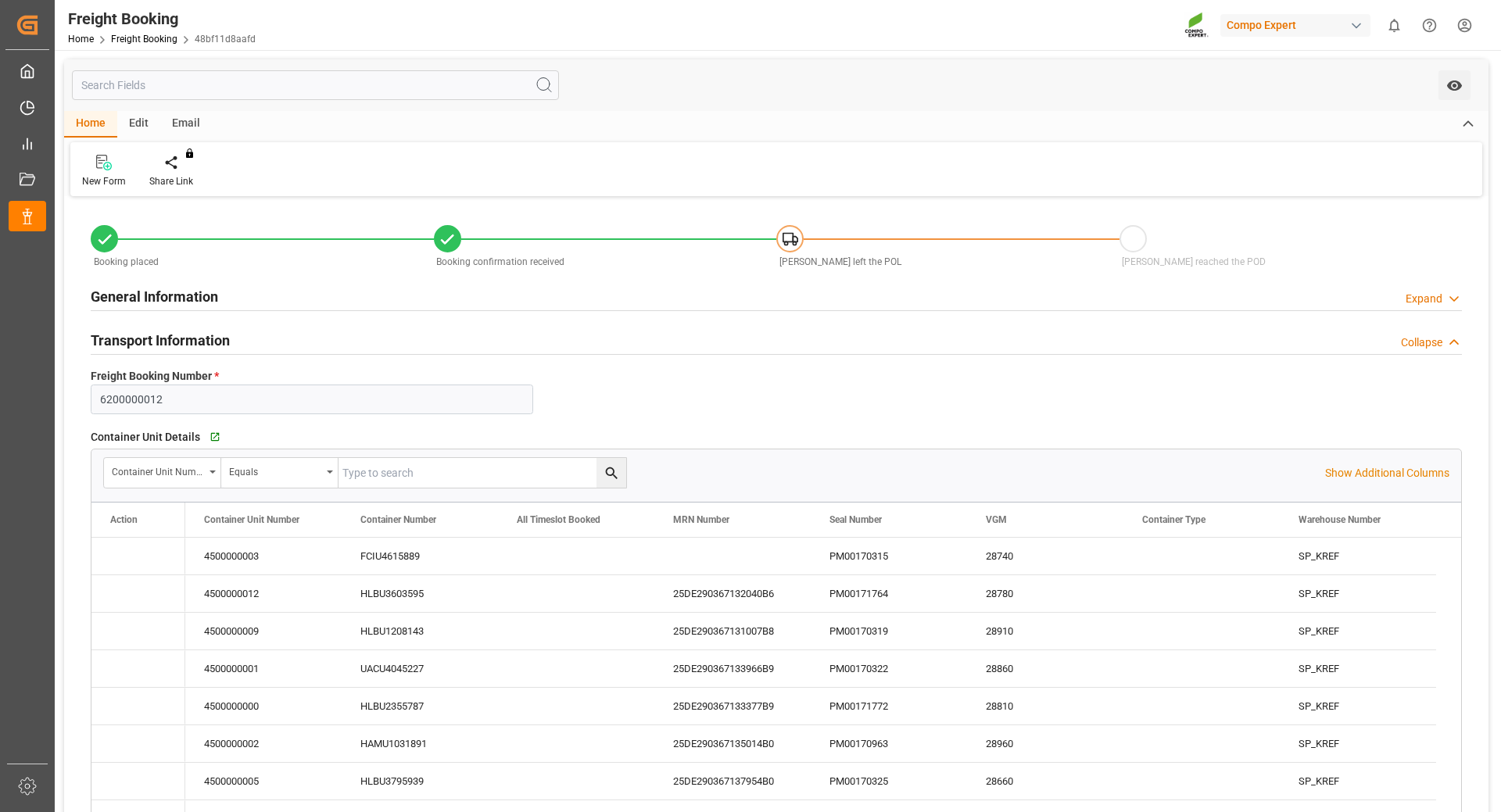
type input "Hapag Lloyd"
type input "Hapag Lloyd Aktiengesellschaft"
type input "9731949"
type input "BEANR"
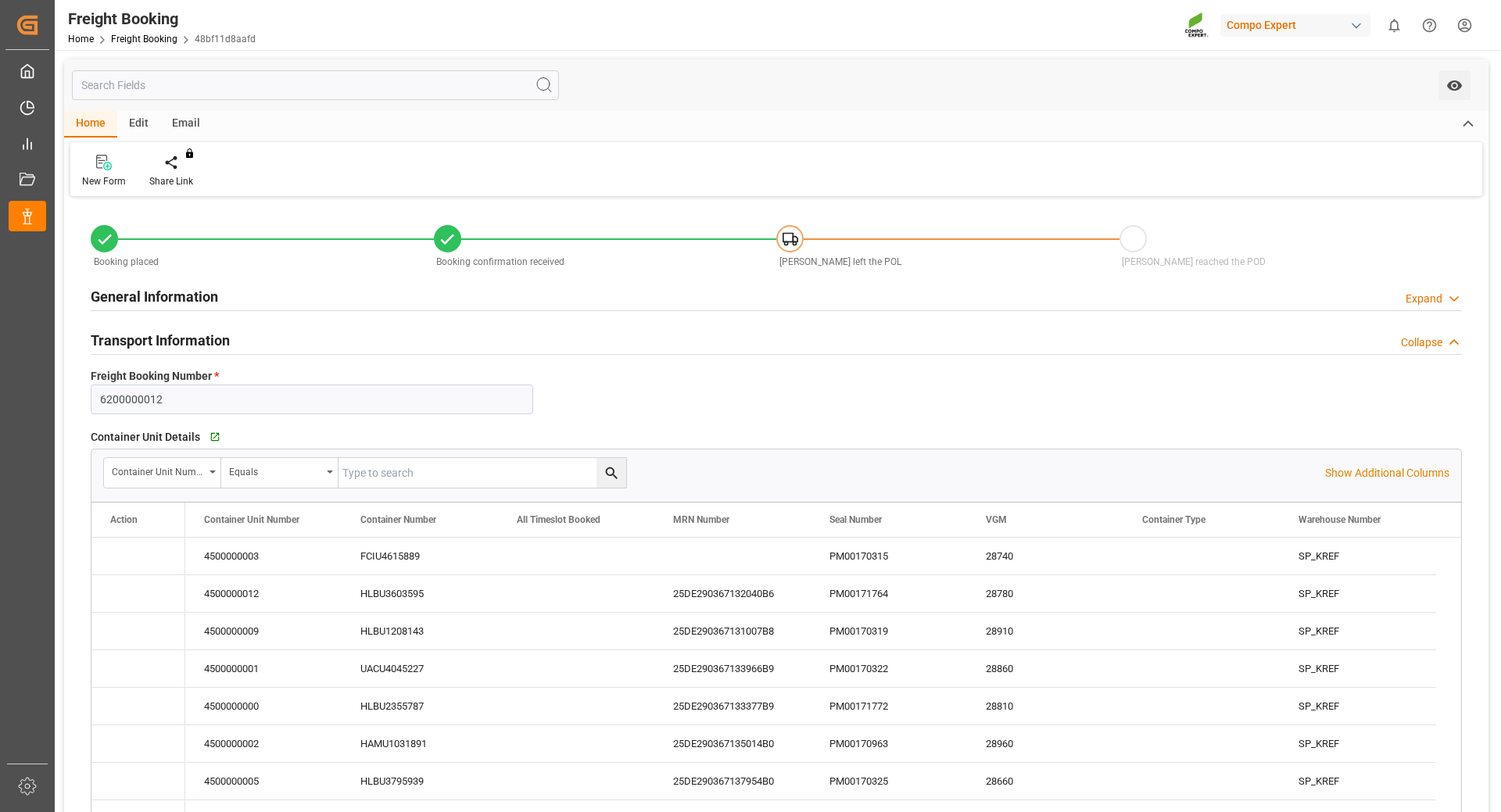
type input "ECPSJ"
type input "0"
type input "1007000"
type input "21.08.2025 01:00"
type input "29.08.2025 00:00"
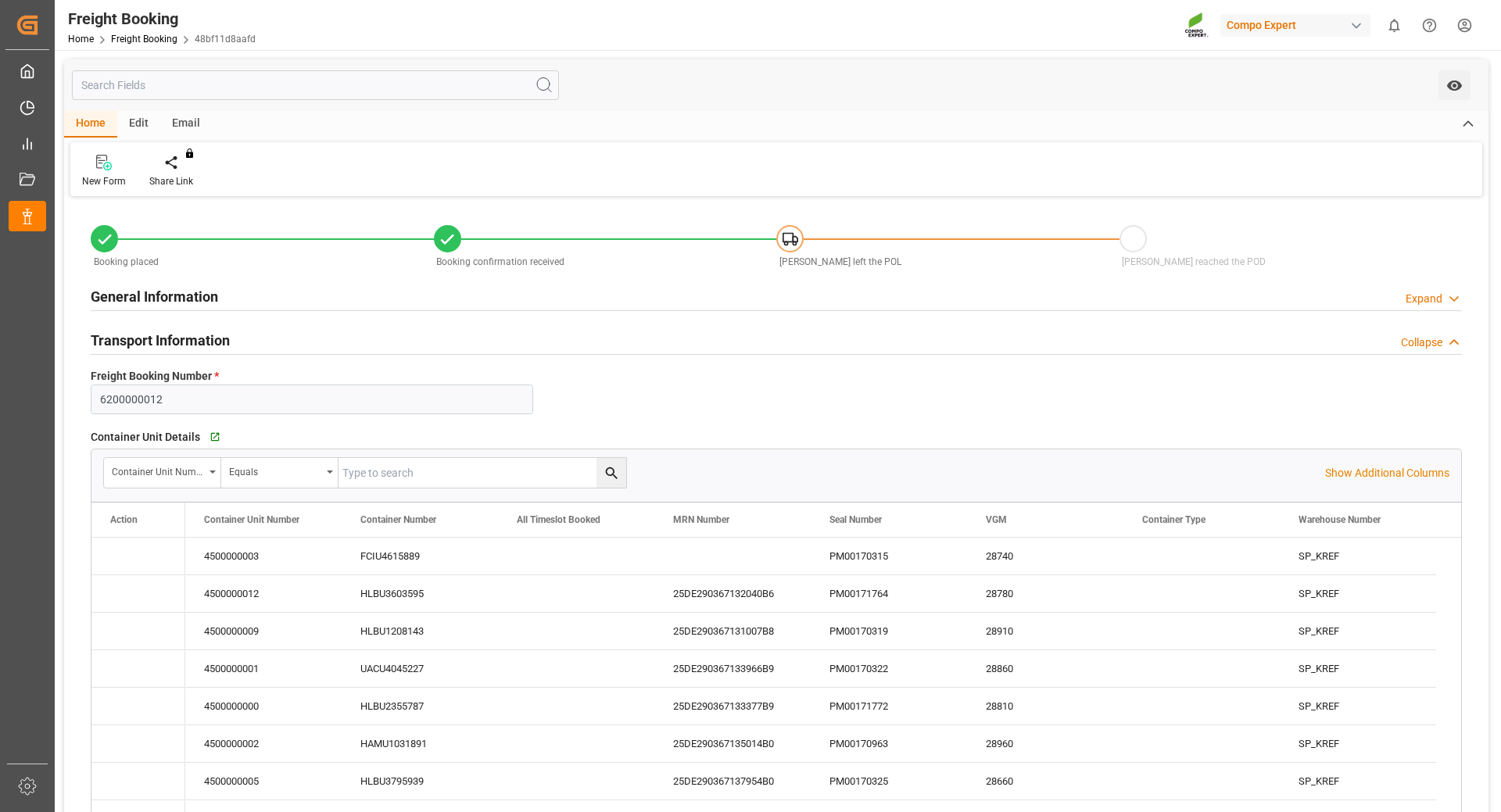
type input "22.09.2025 08:00"
type input "28.08.2025 22:00"
type input "22.09.2025 17:00"
type input "08.08.2025 18:14"
type input "05.08.2025 09:39"
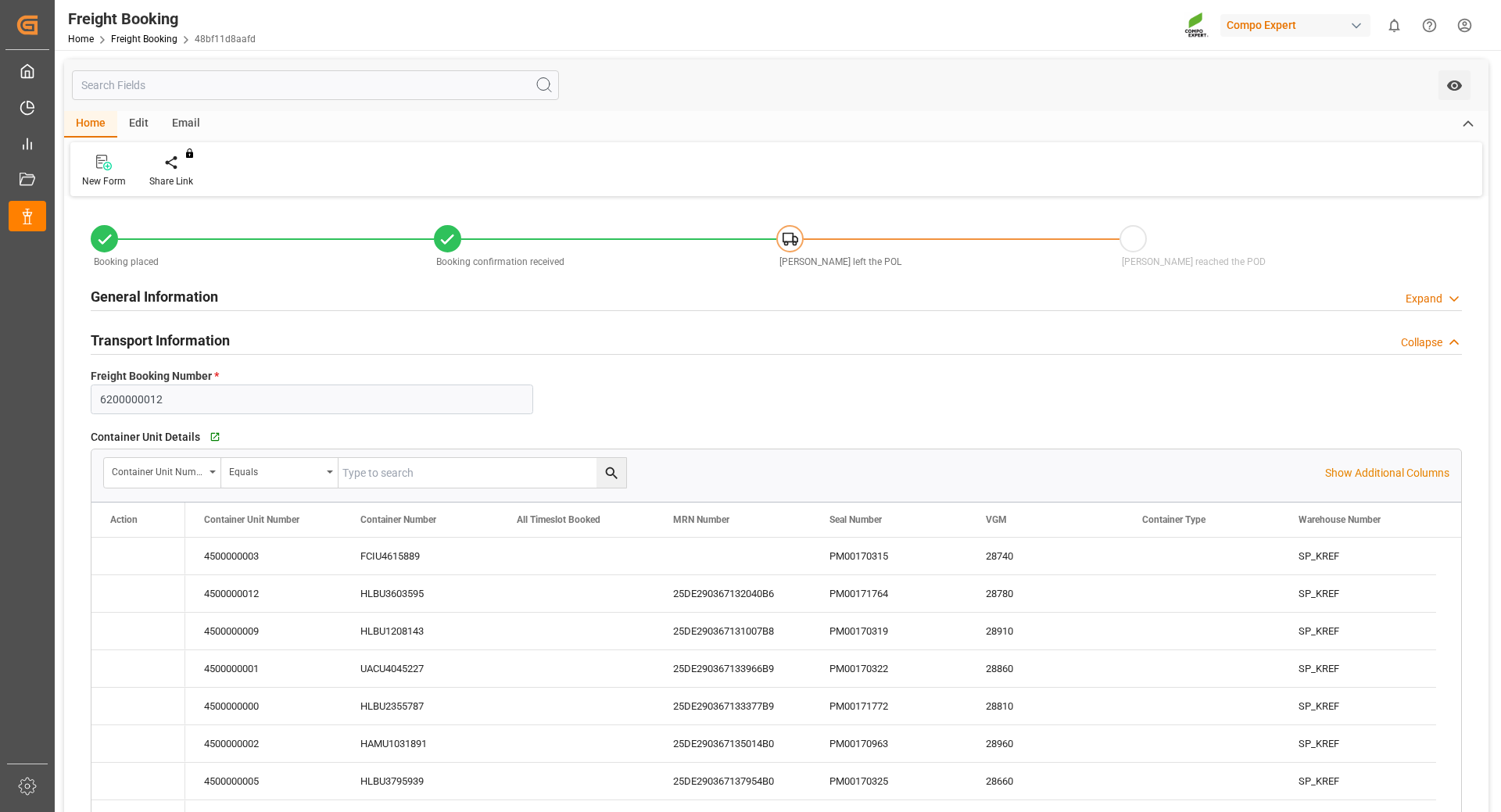
type input "05.08.2025 09:39"
type input "07.08.2025 10:52"
type input "Hapag [PERSON_NAME]"
type input "Hapag [PERSON_NAME] Aktiengesellschaft"
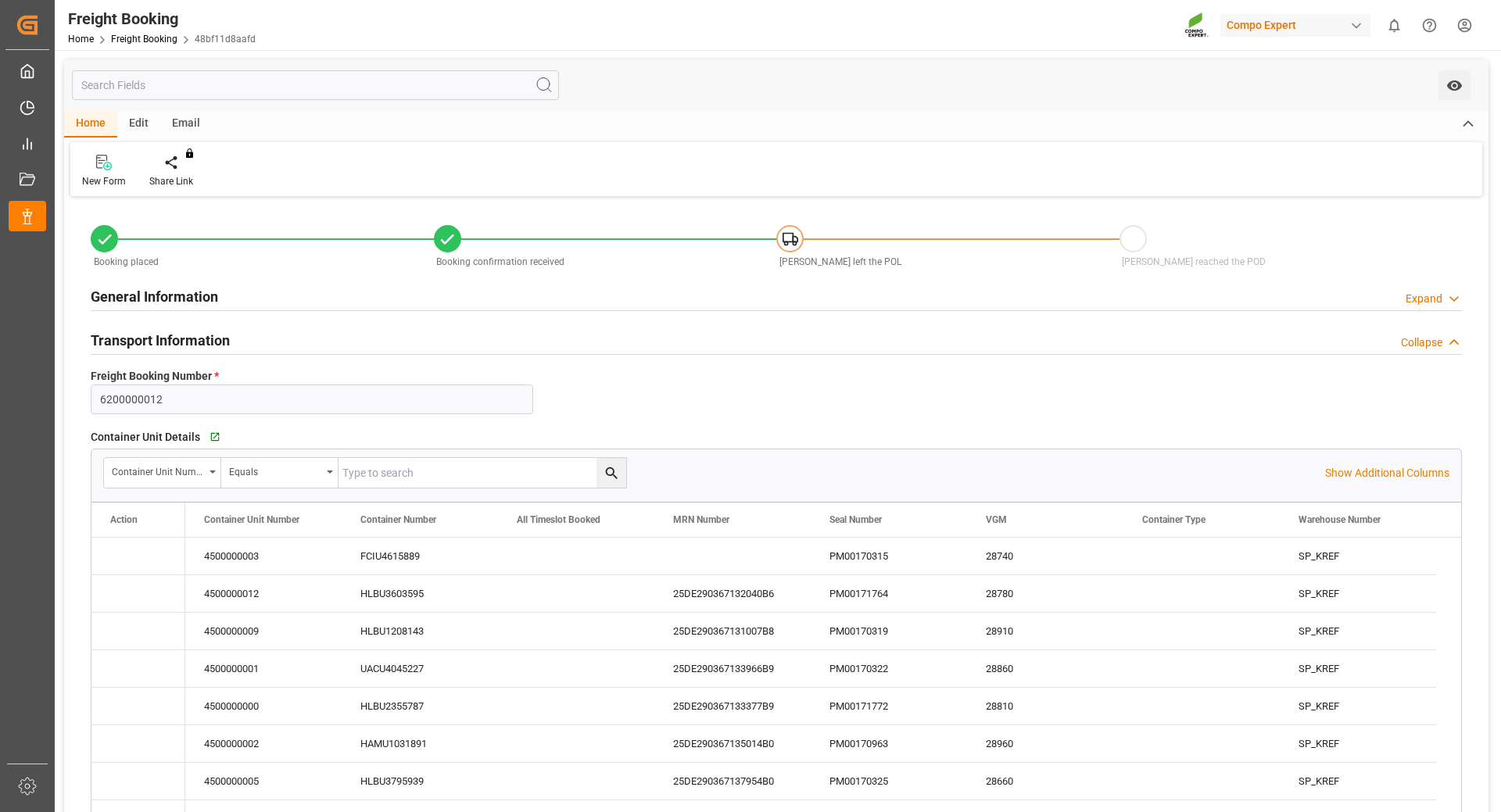
type input "9731949"
type input "BEANR"
type input "ECPSJ"
type input "0"
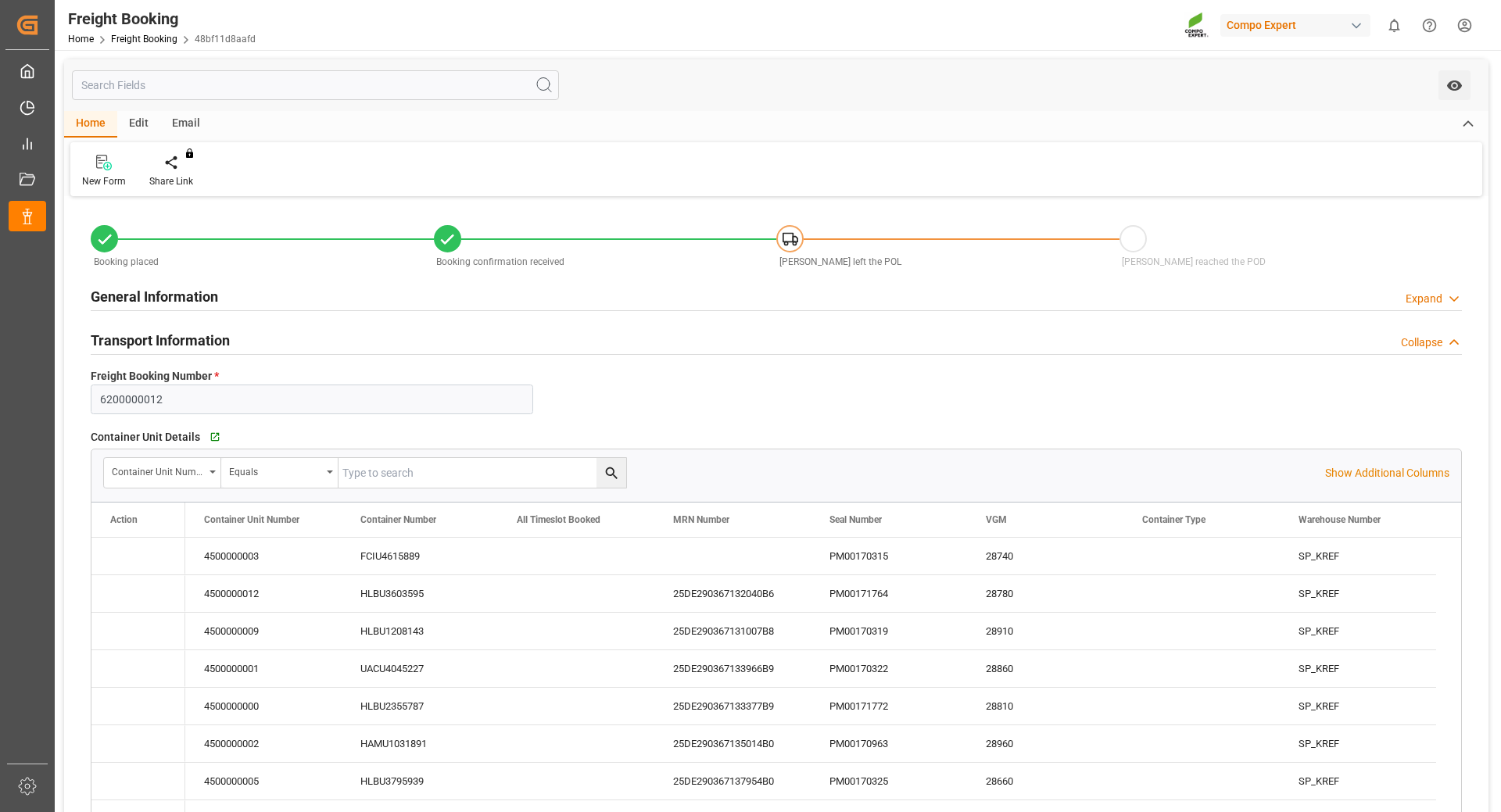
type input "1007000"
type input "21.08.2025 01:00"
type input "29.08.2025 00:00"
type input "22.09.2025 08:00"
type input "28.08.2025 22:00"
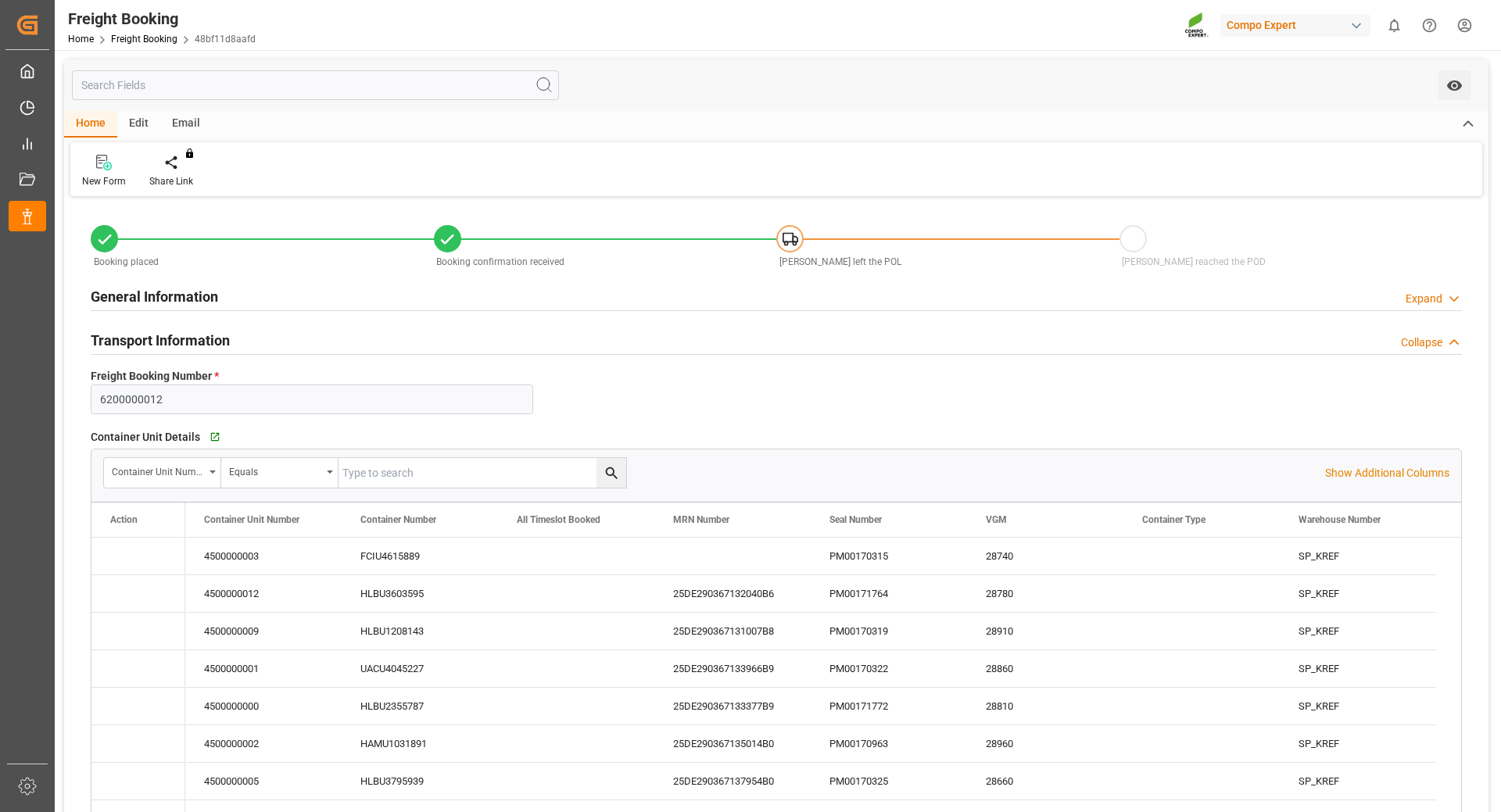
type input "22.09.2025 17:00"
type input "08.08.2025 18:14"
type input "05.08.2025 09:39"
type input "07.08.2025 10:52"
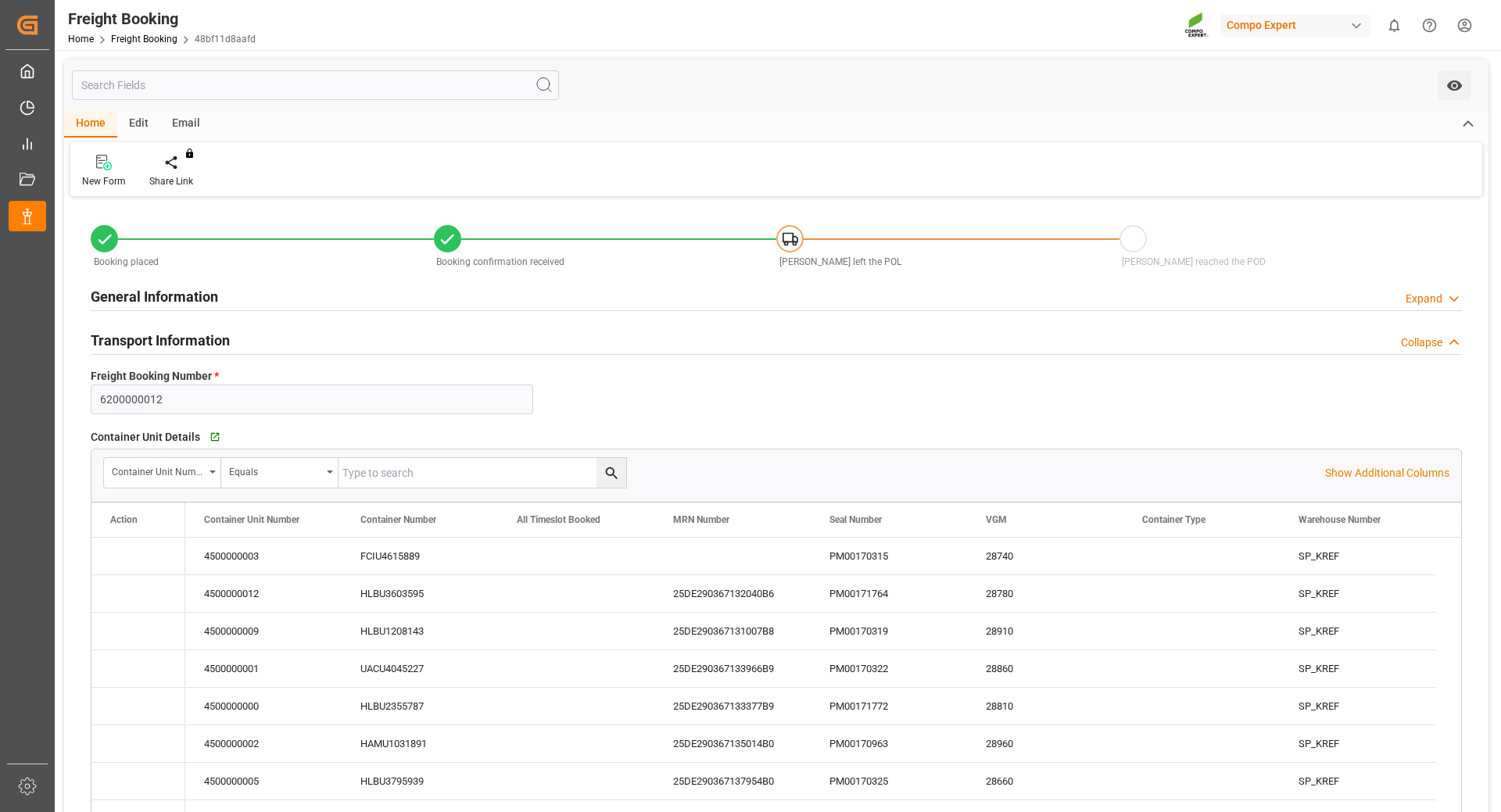
type input "07.08.2025 10:52"
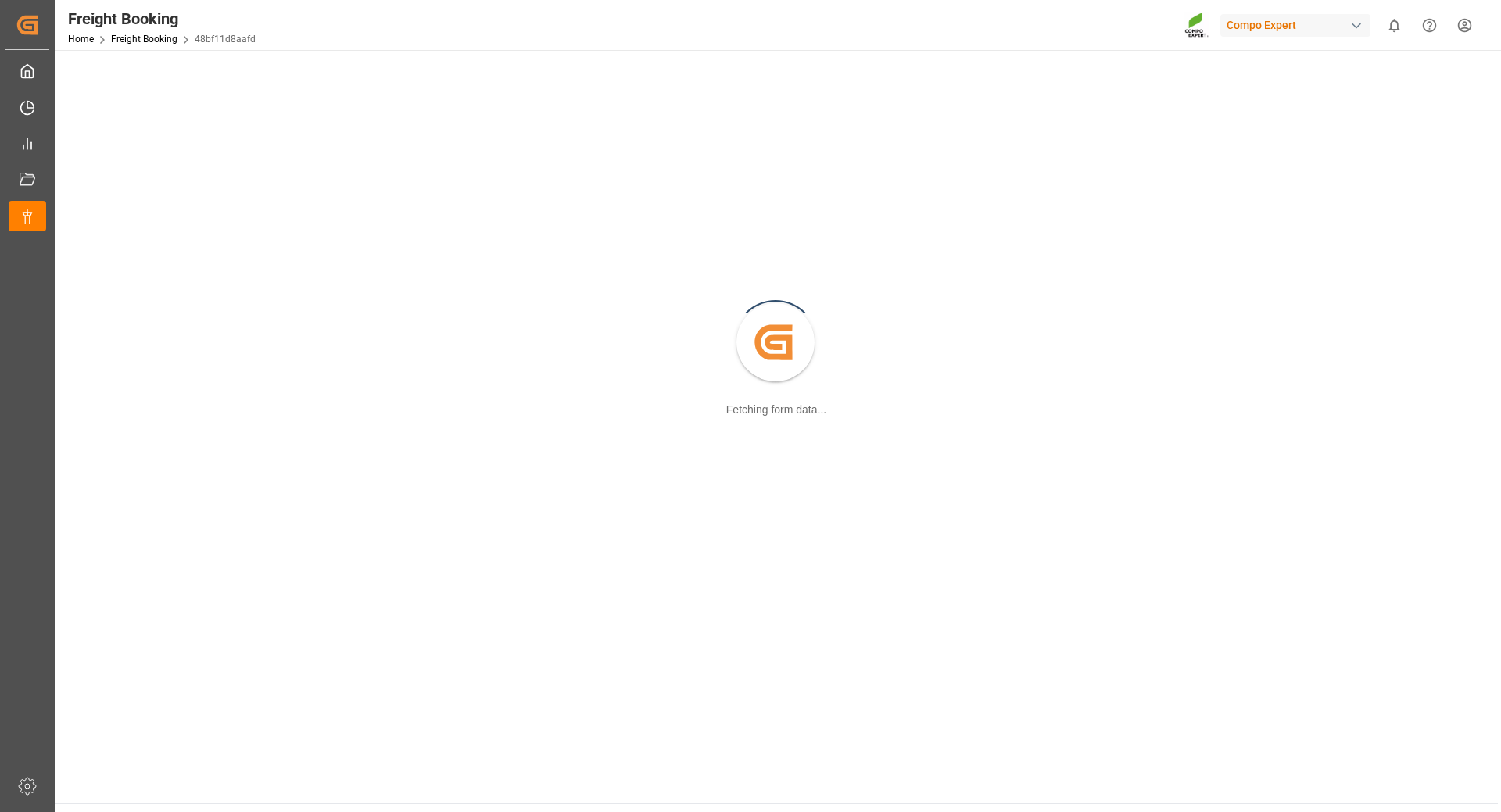
scroll to position [169, 0]
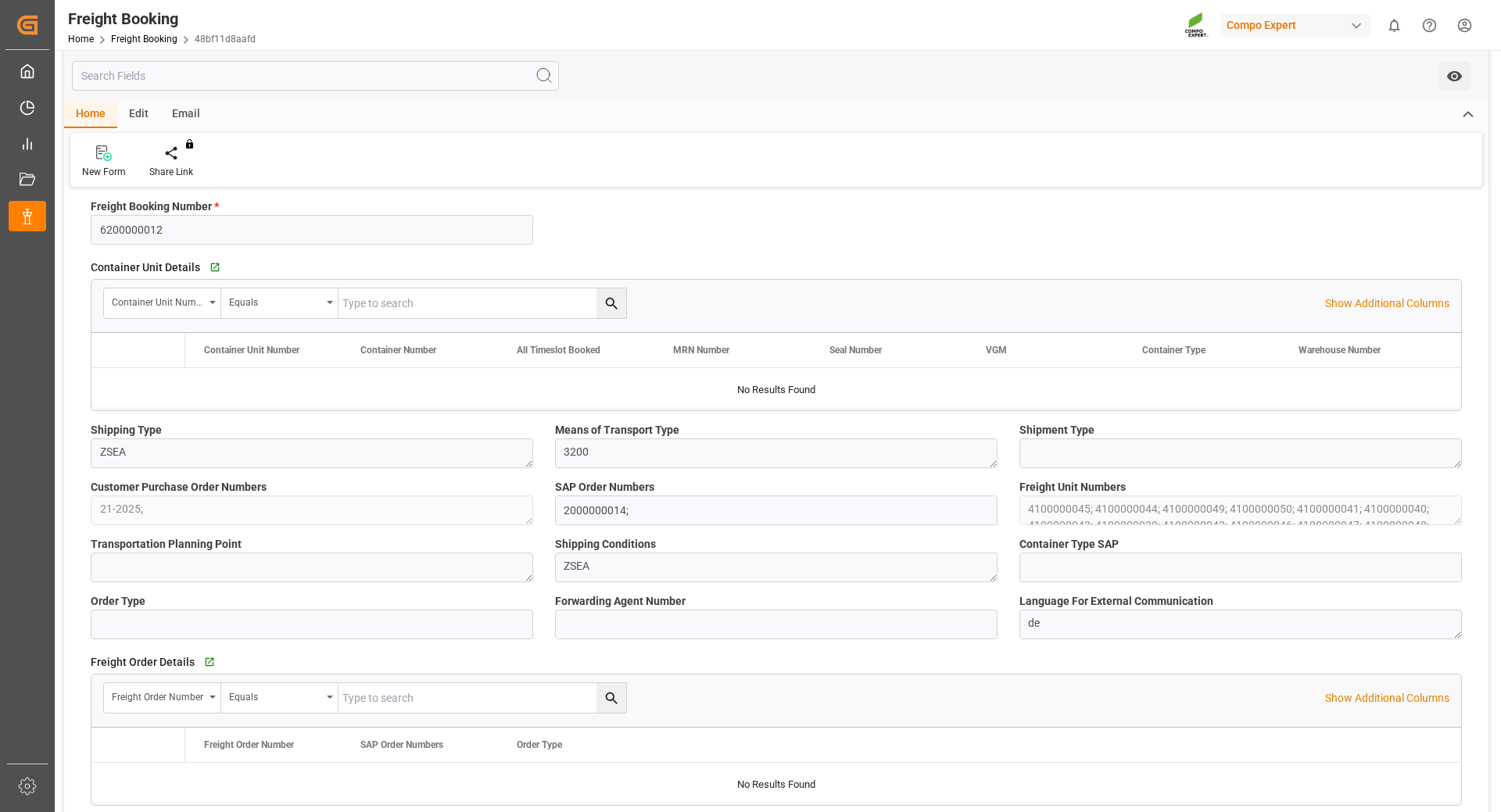
type input "Hapag [PERSON_NAME]"
type input "Hapag [PERSON_NAME] Aktiengesellschaft"
type input "9731949"
type input "BEANR"
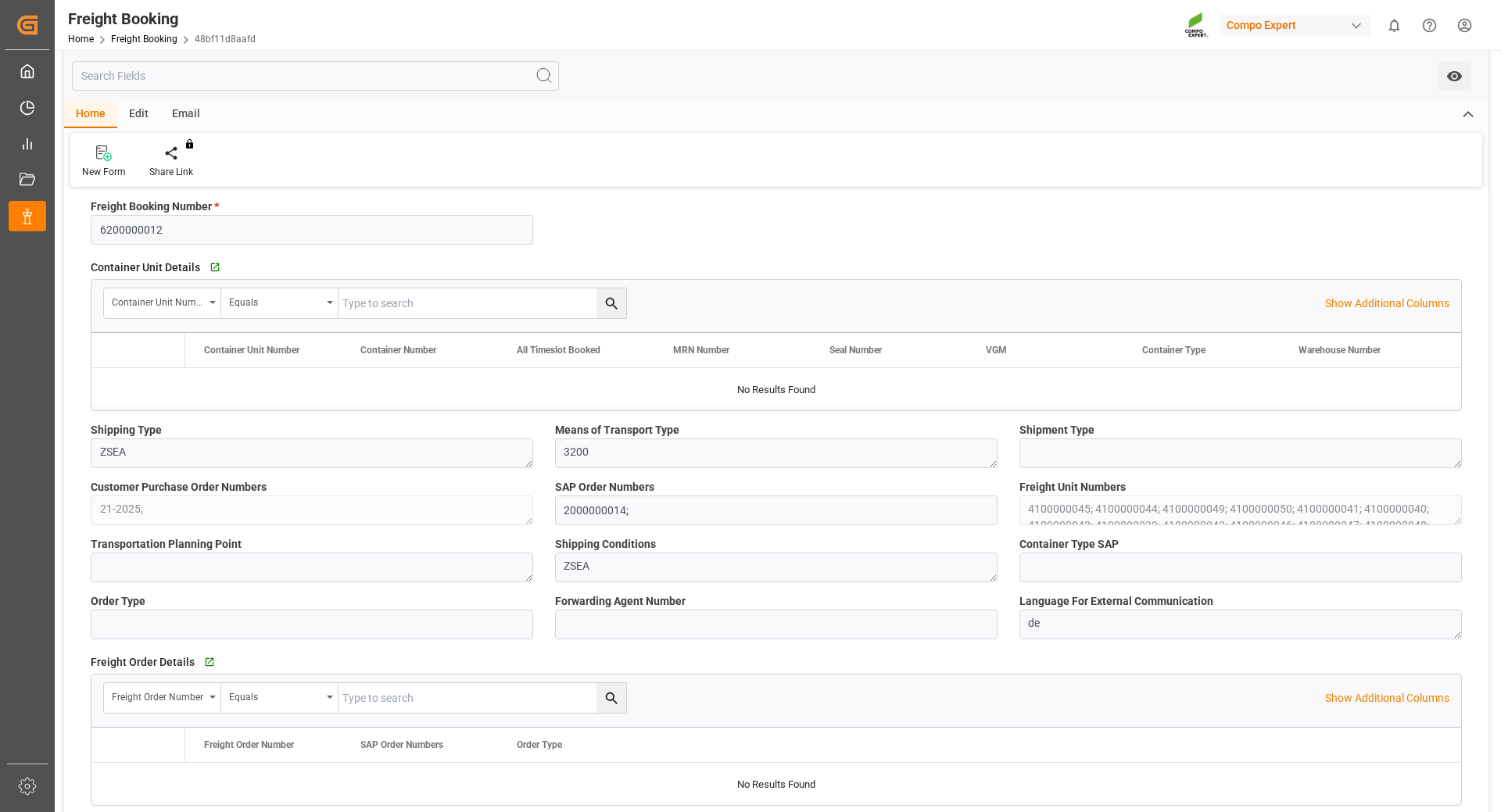
type input "ECPSJ"
type input "0"
type input "1007000"
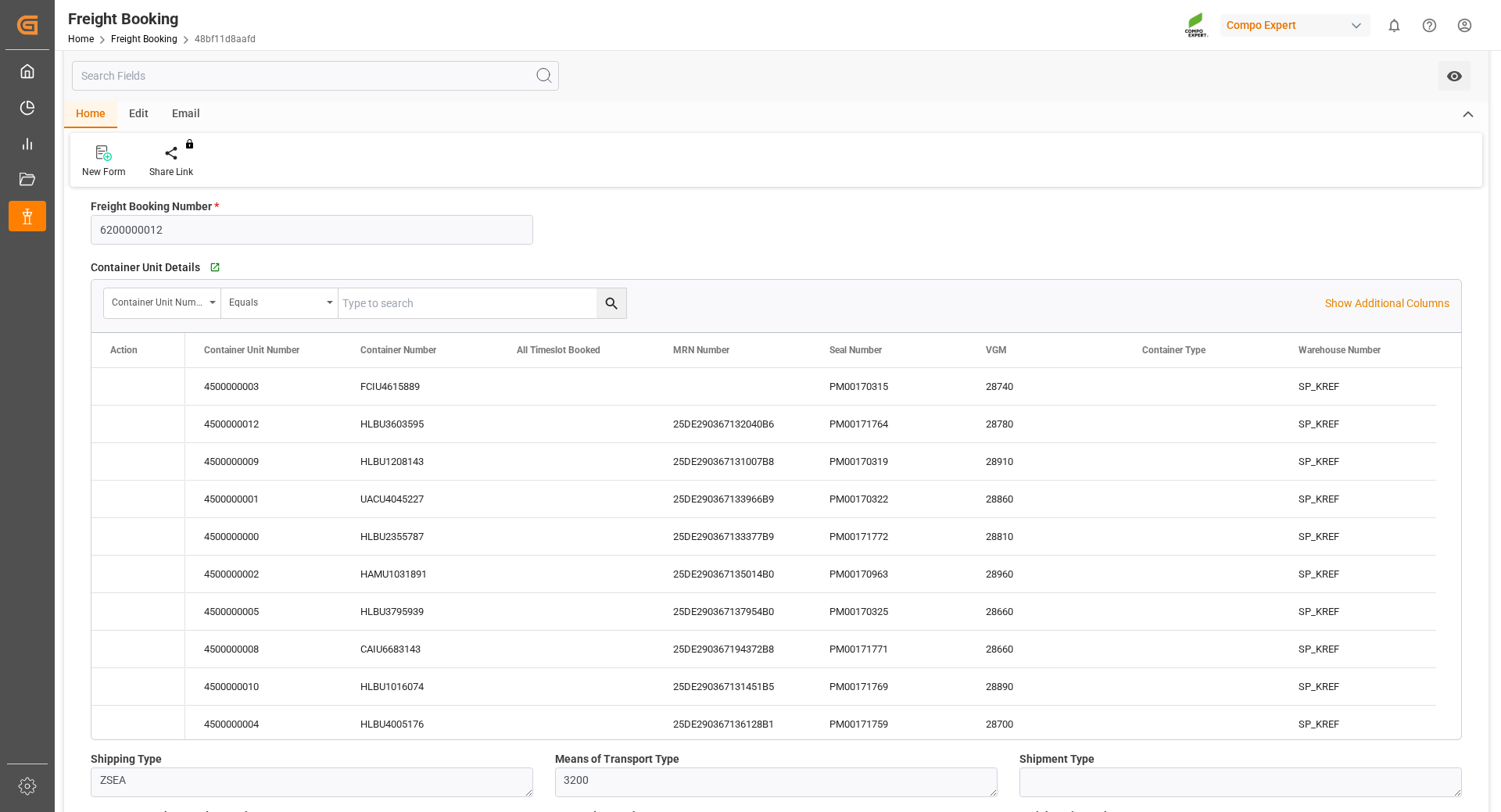
type input "[DATE] 01:00"
type input "[DATE] 00:00"
type input "[DATE] 08:00"
type input "[DATE] 22:00"
type input "[DATE] 17:00"
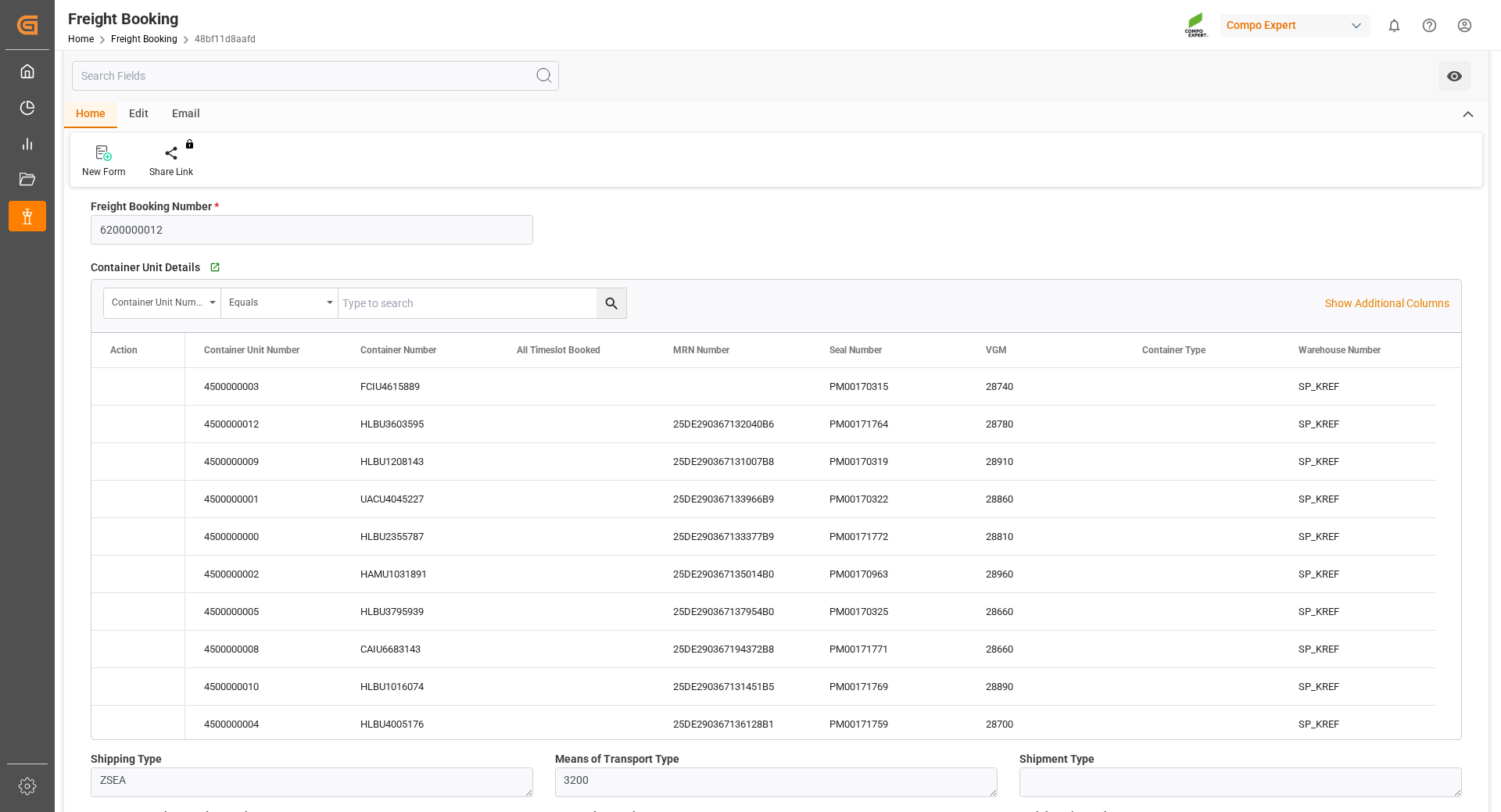
type input "[DATE] 18:14"
type input "[DATE] 09:39"
type input "[DATE] 10:52"
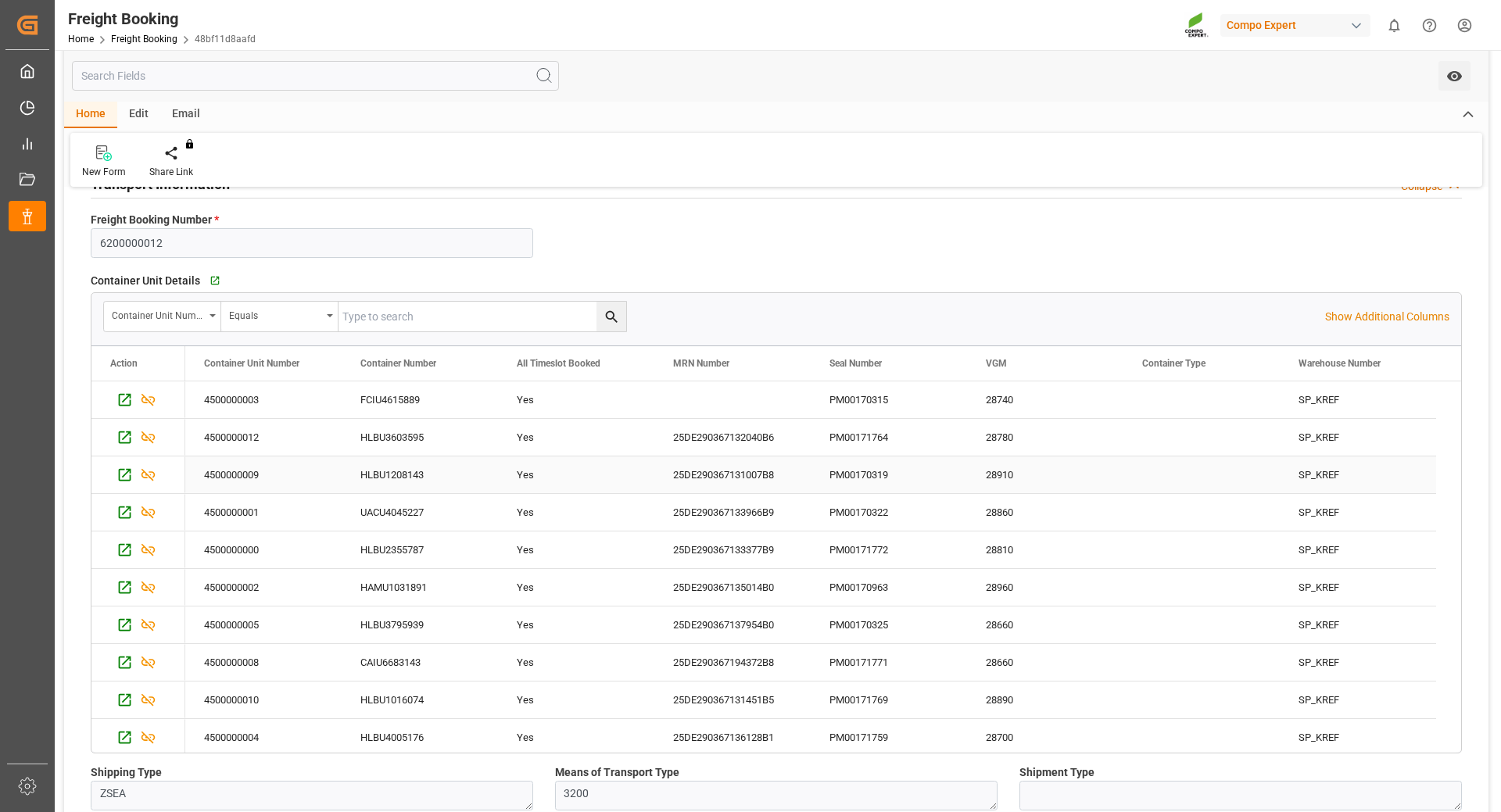
scroll to position [0, 0]
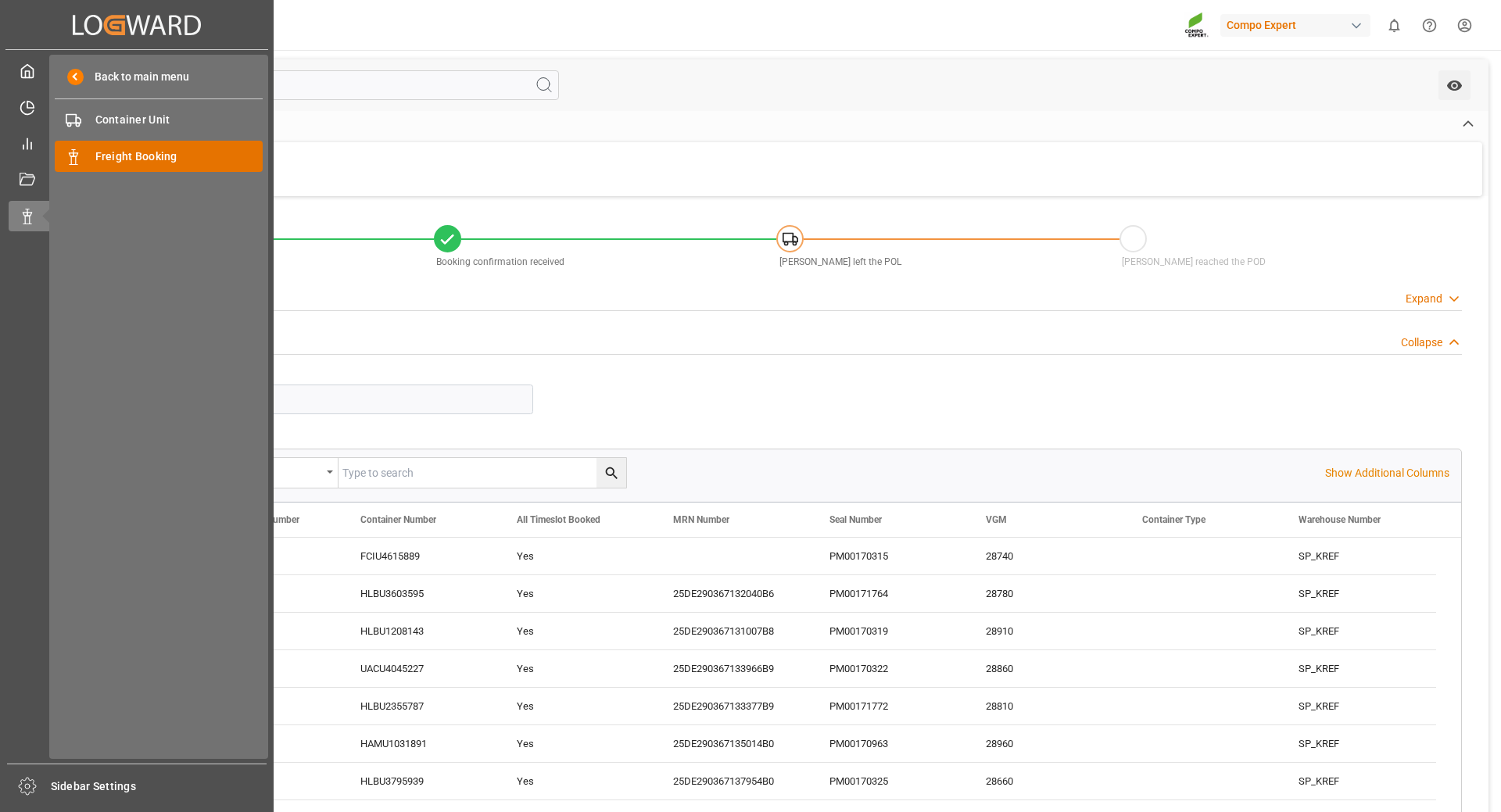
click at [102, 156] on span "Freight Booking" at bounding box center [180, 157] width 168 height 17
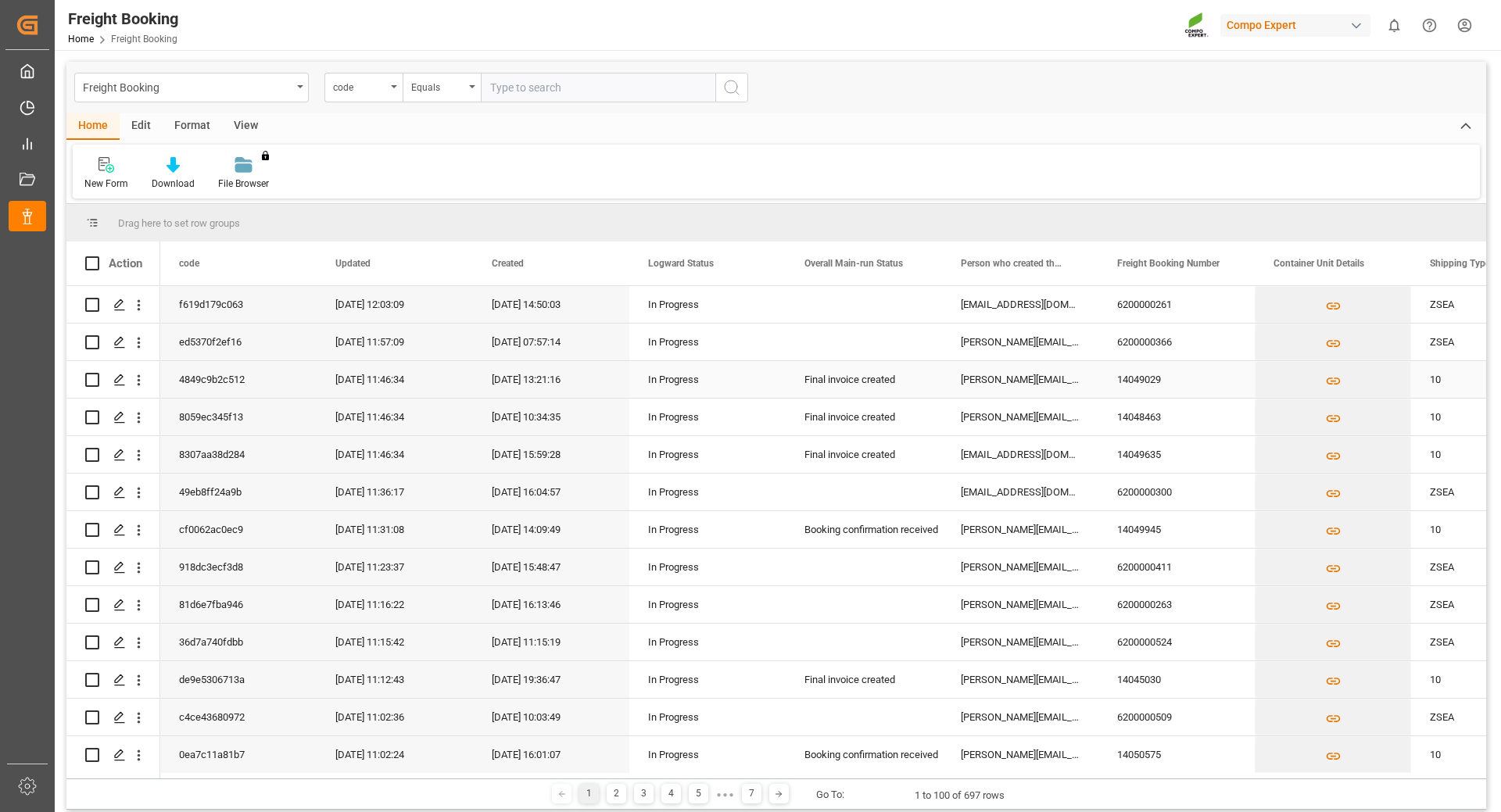
scroll to position [78, 0]
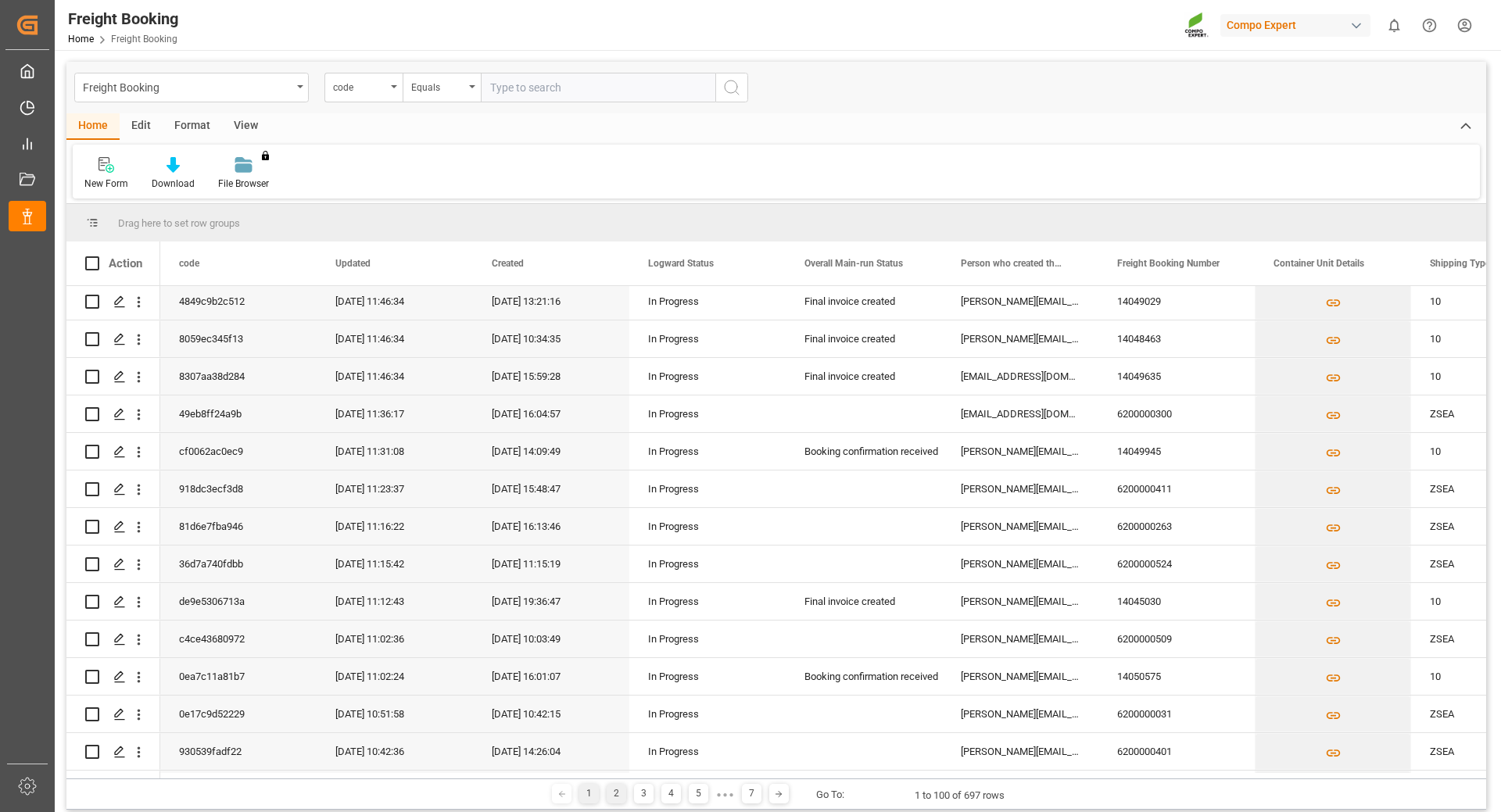
click at [612, 795] on div "2" at bounding box center [616, 793] width 20 height 20
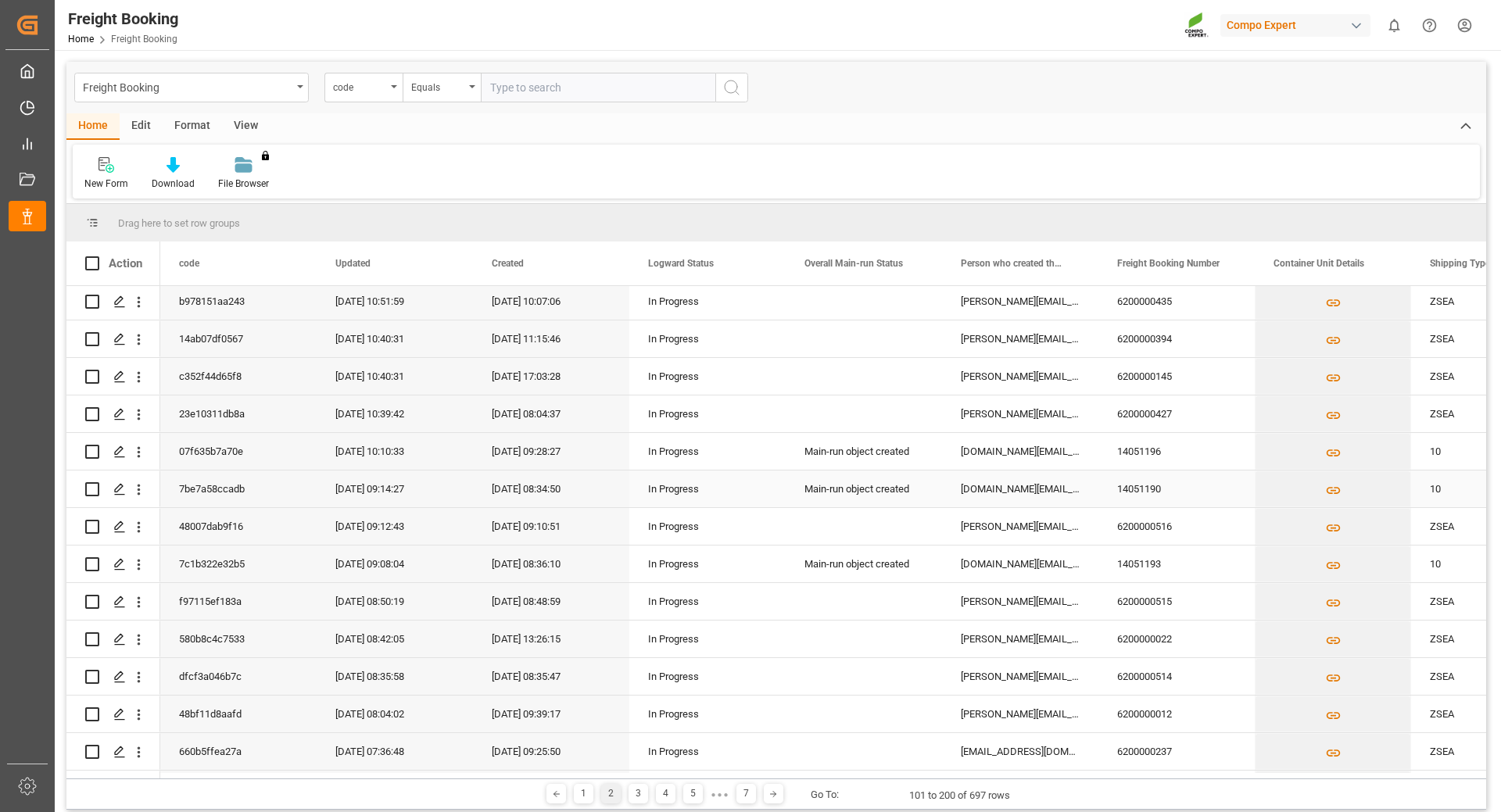
scroll to position [156, 0]
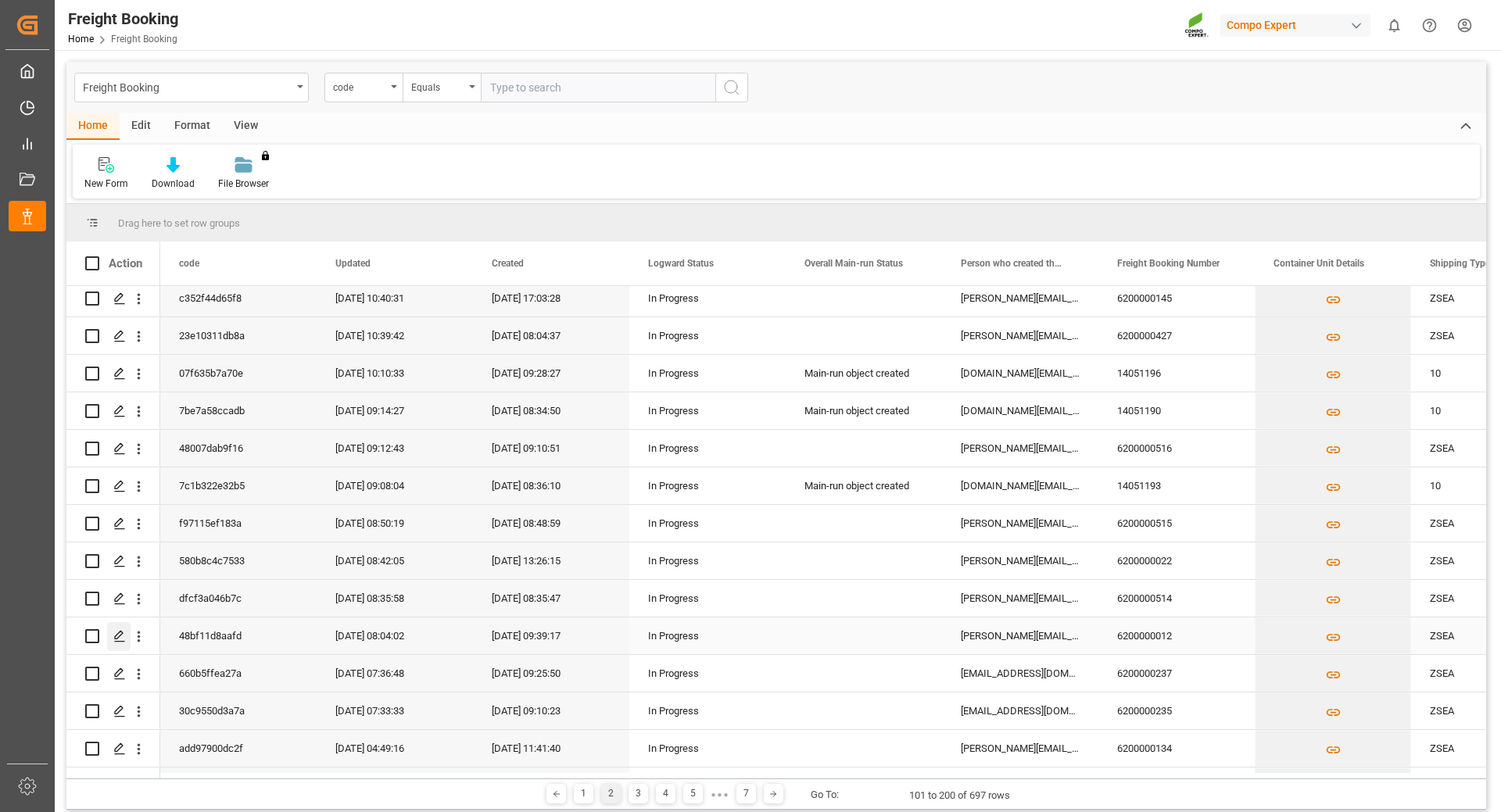
click at [119, 639] on icon "Press SPACE to select this row." at bounding box center [120, 636] width 12 height 12
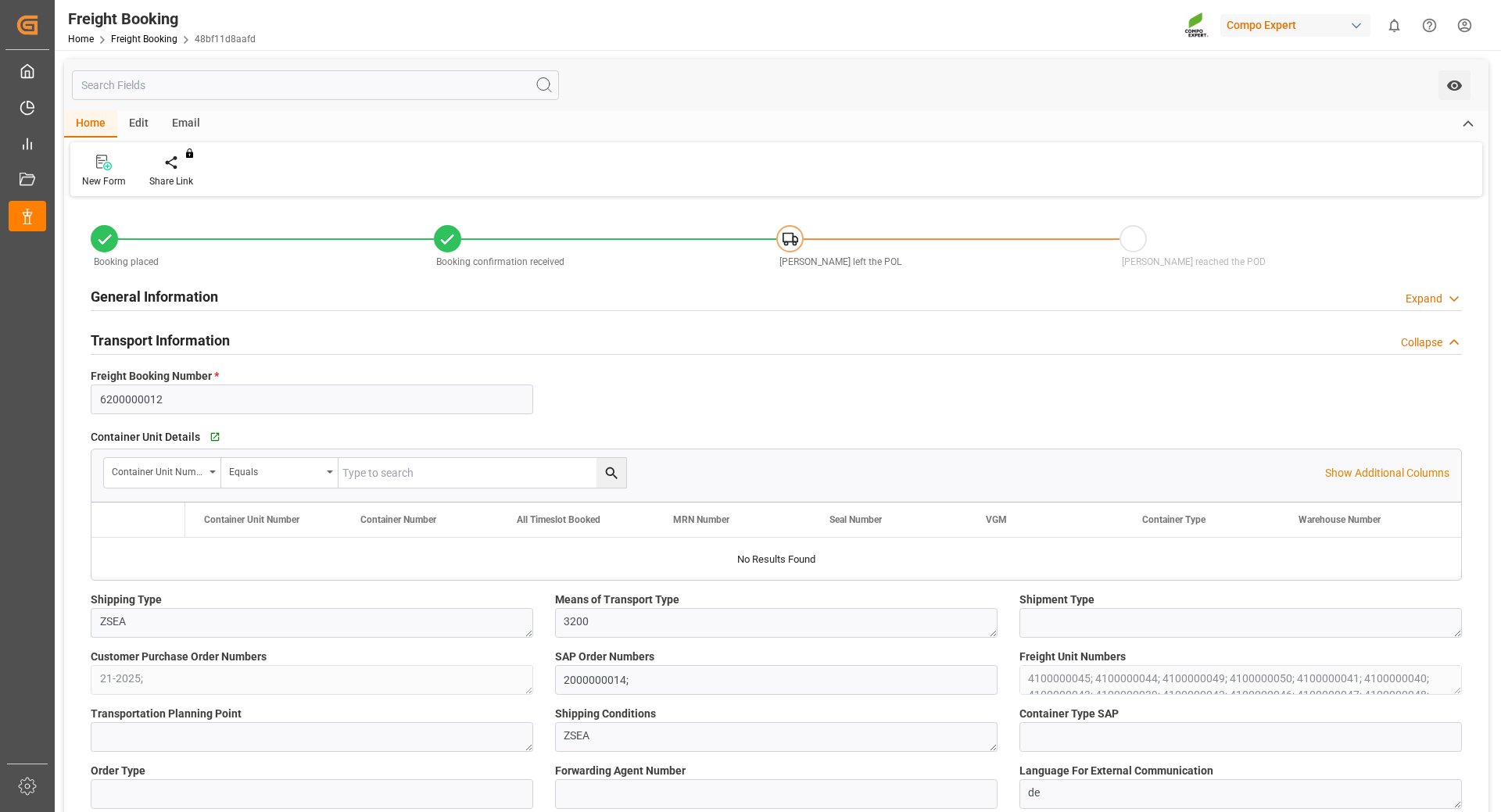
type input "Hapag [PERSON_NAME]"
type input "Hapag [PERSON_NAME] Aktiengesellschaft"
type input "9731949"
type input "BEANR"
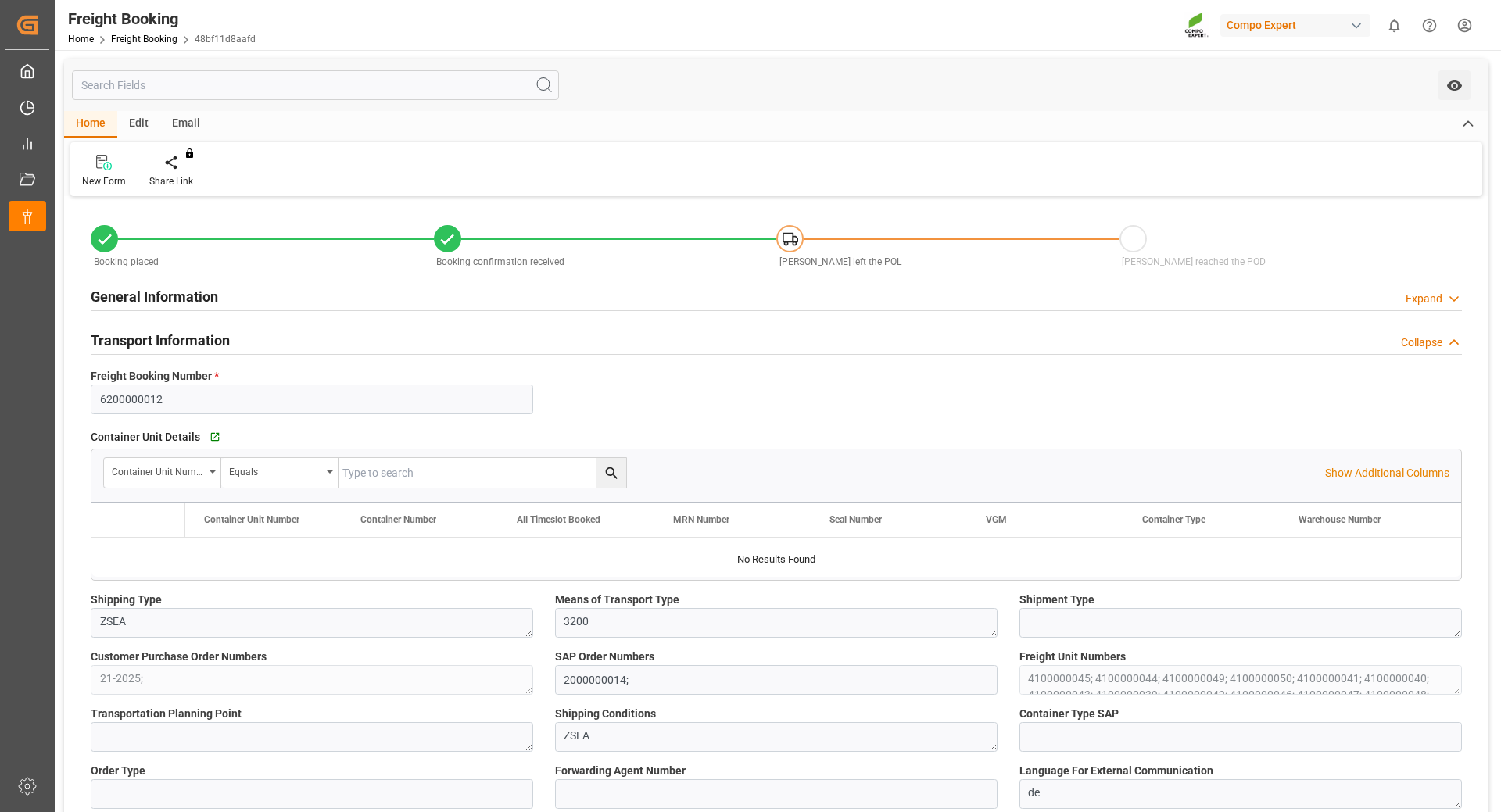
type input "ECPSJ"
type input "0"
type input "1007000"
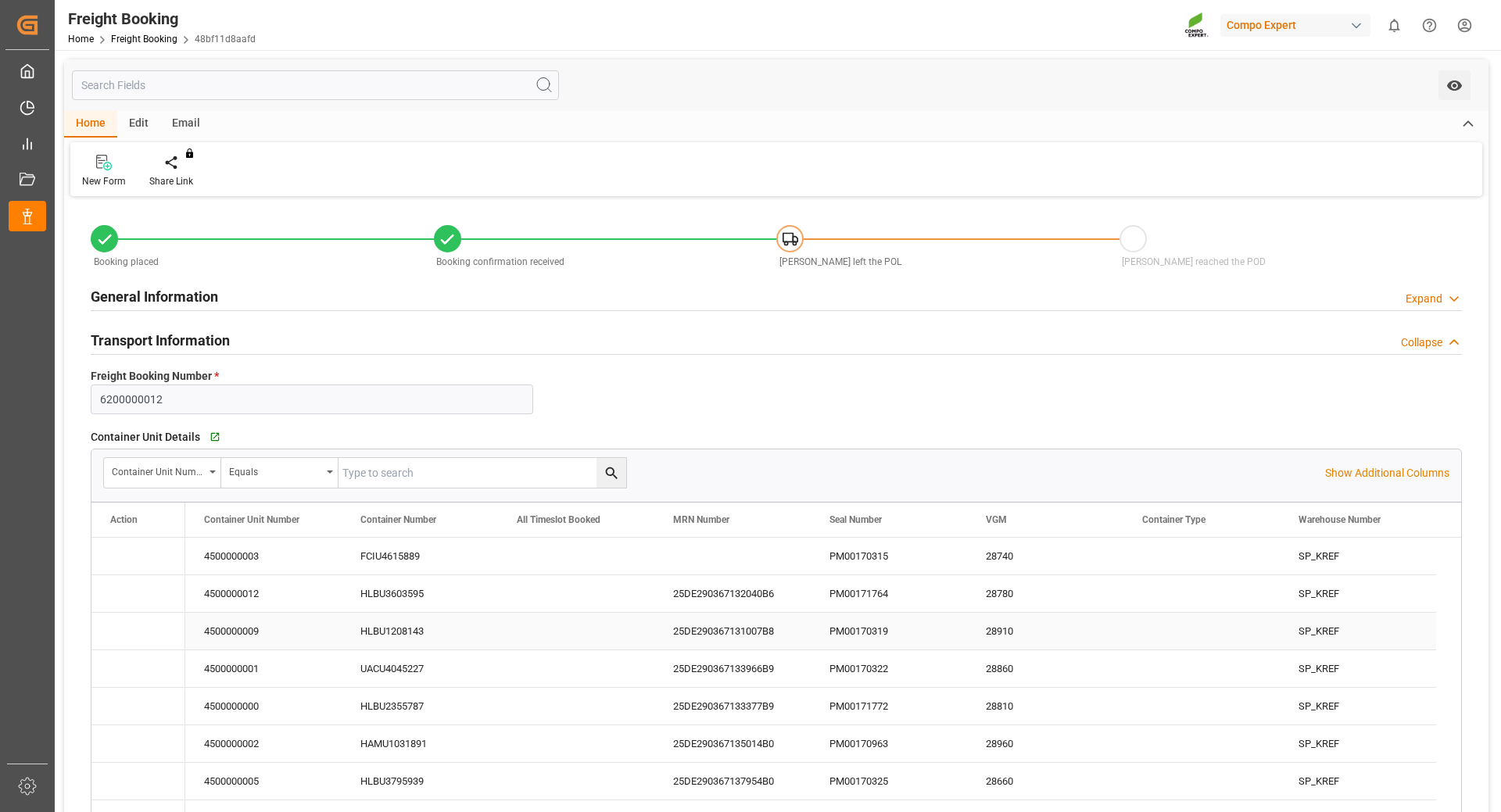
type input "[DATE] 01:00"
type input "[DATE] 00:00"
type input "[DATE] 08:00"
type input "[DATE] 22:00"
type input "[DATE] 17:00"
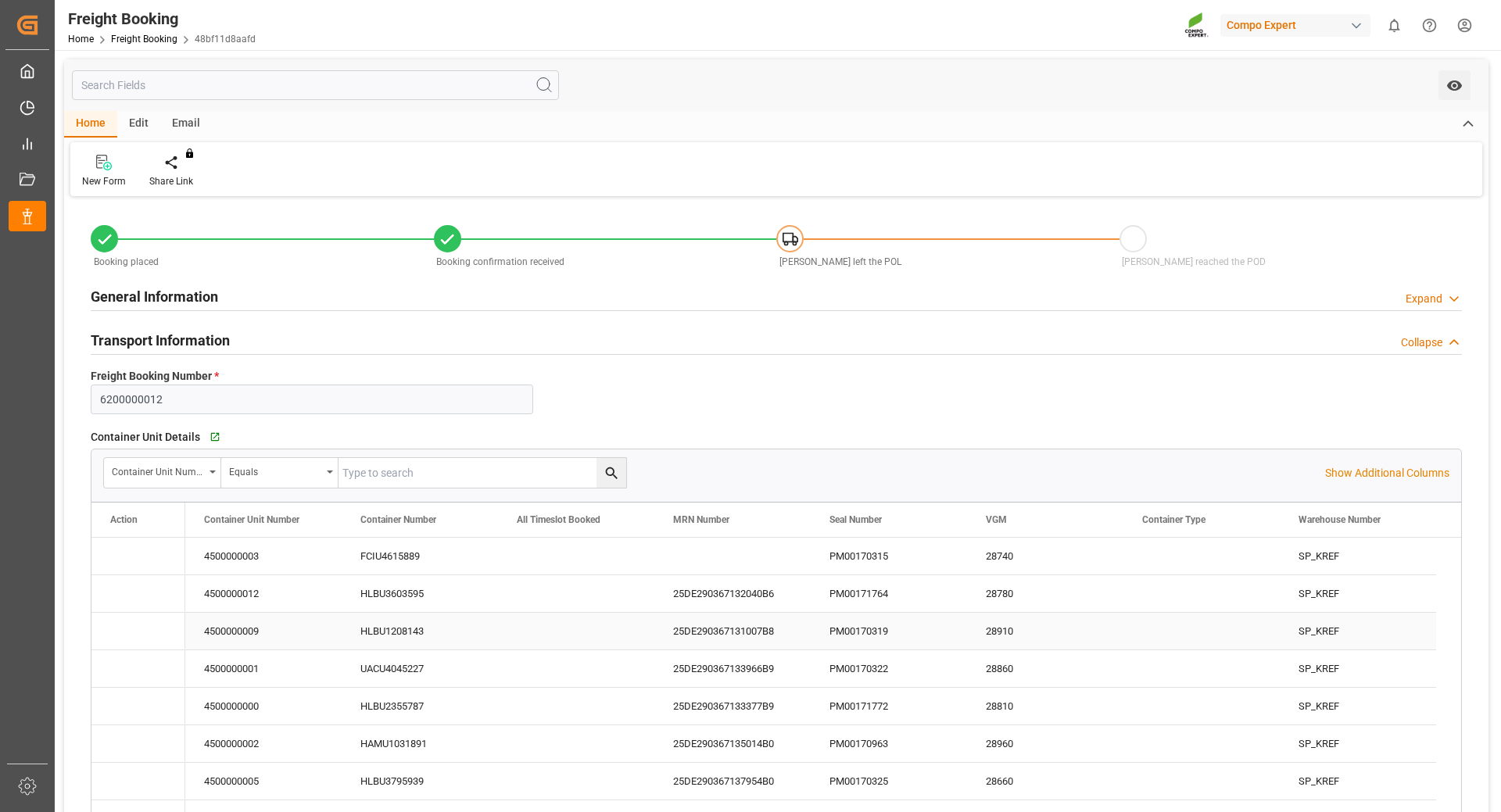
type input "[DATE] 18:14"
type input "[DATE] 09:39"
type input "[DATE] 10:52"
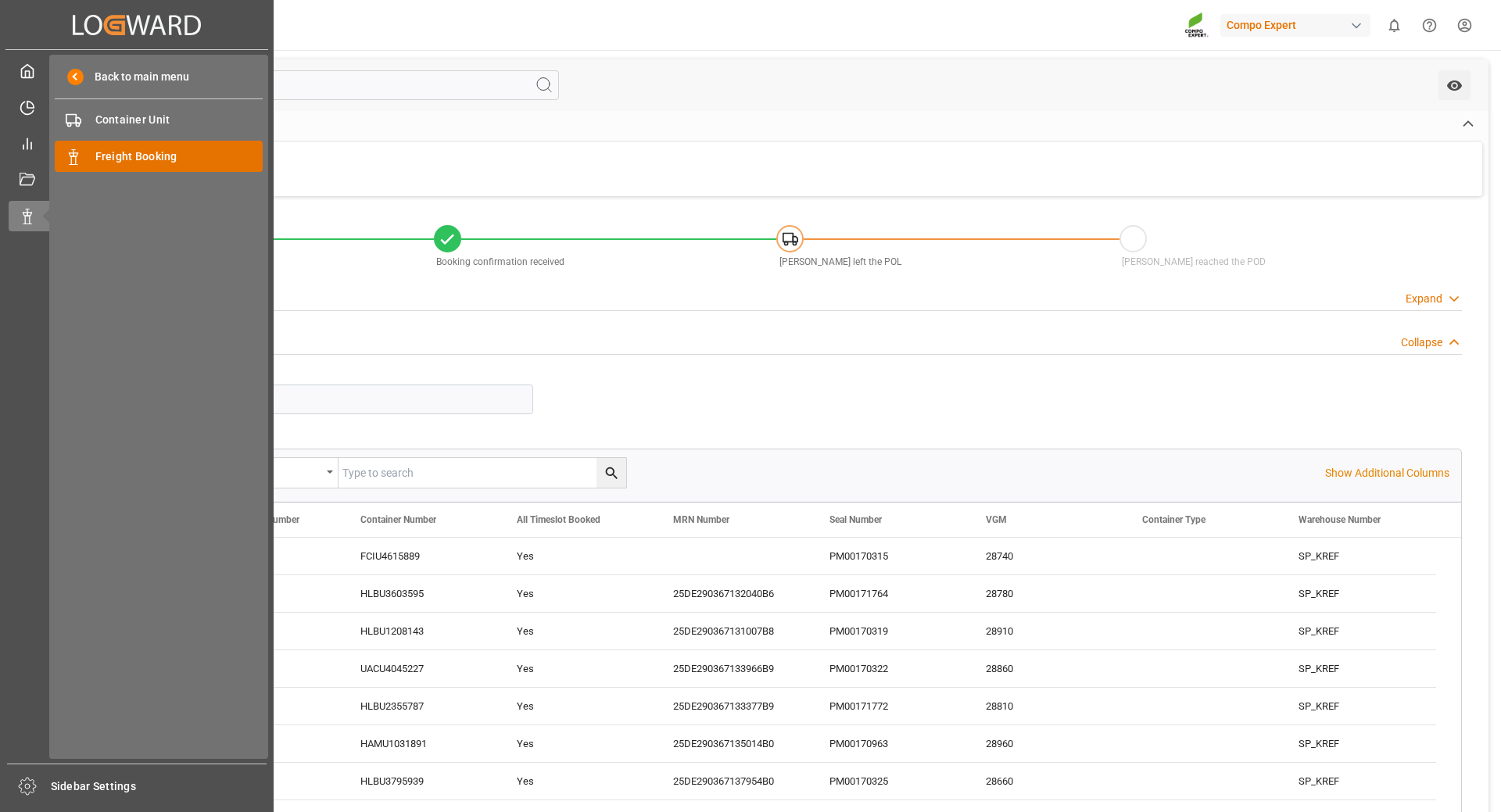
click at [117, 156] on span "Freight Booking" at bounding box center [180, 157] width 168 height 17
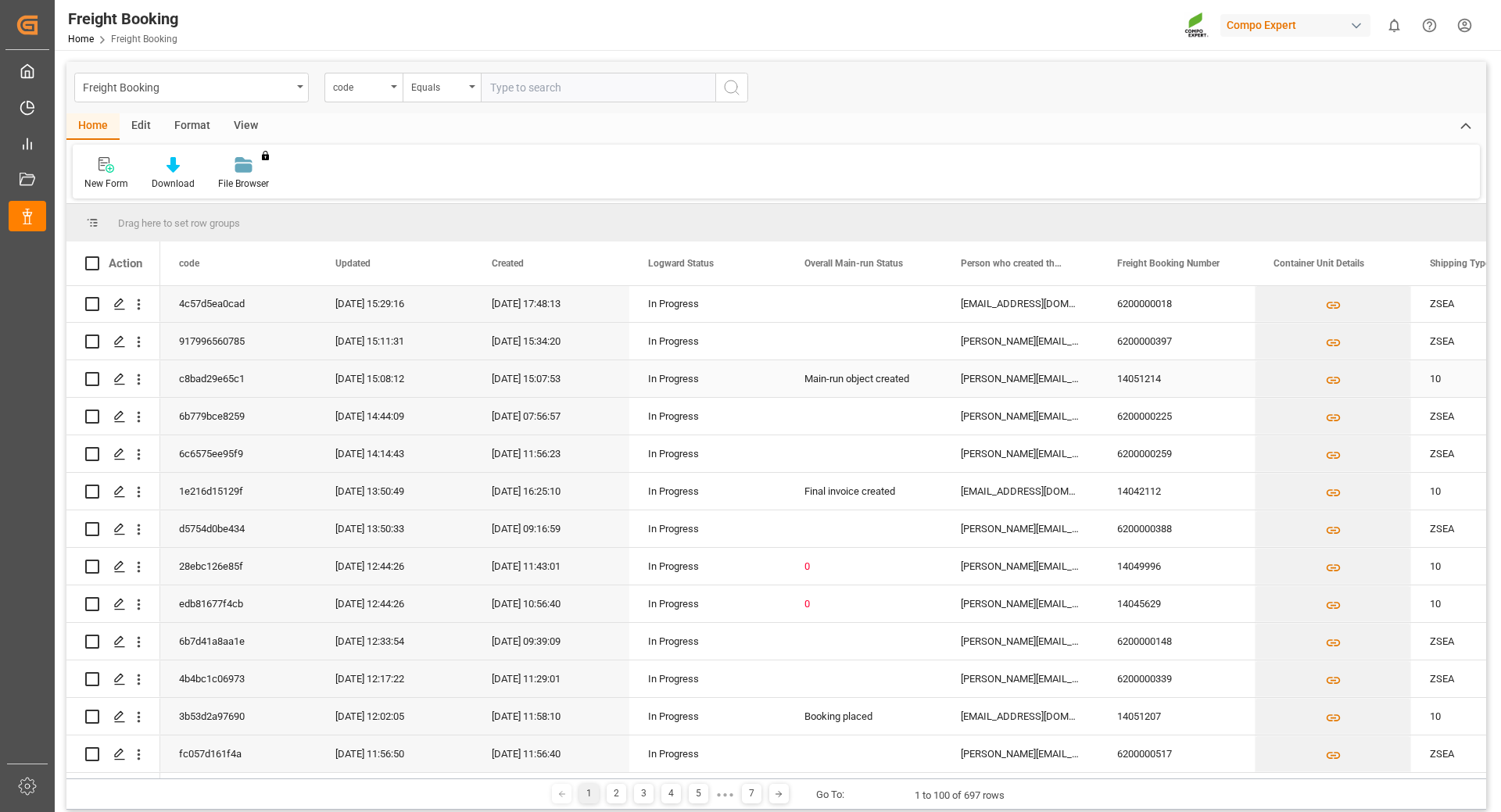
scroll to position [156, 0]
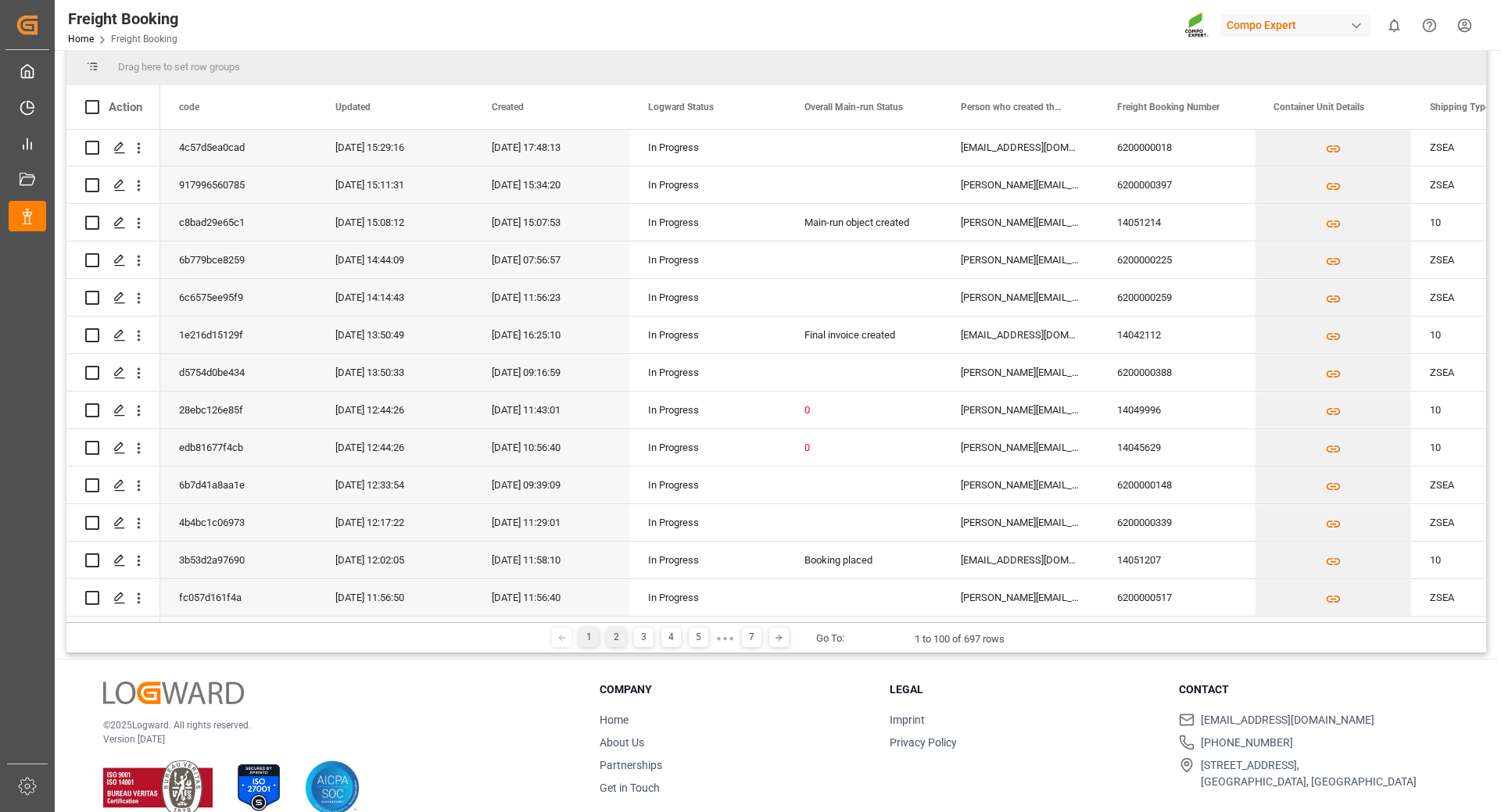
click at [614, 642] on div "2" at bounding box center [616, 637] width 20 height 20
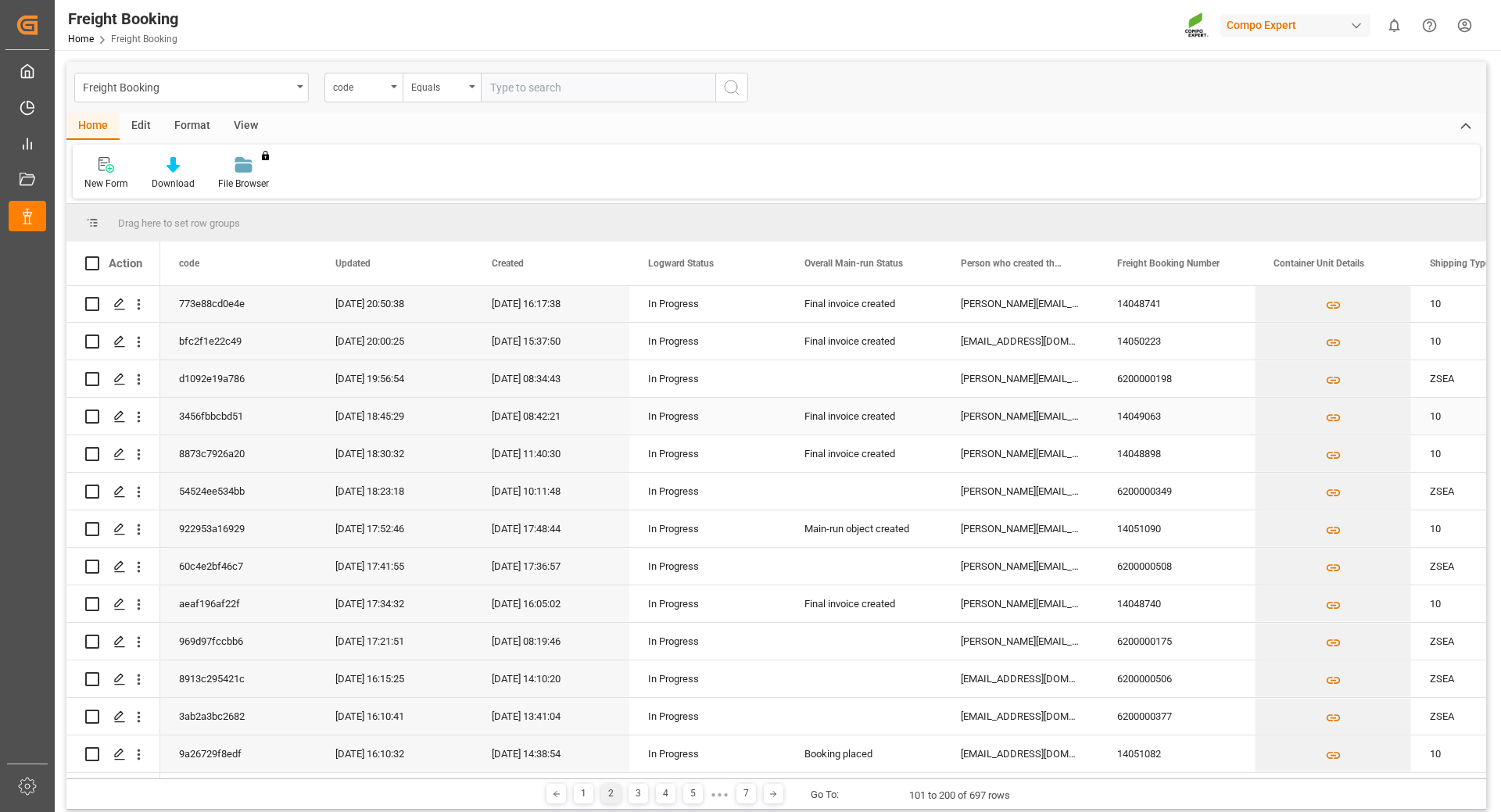
scroll to position [78, 0]
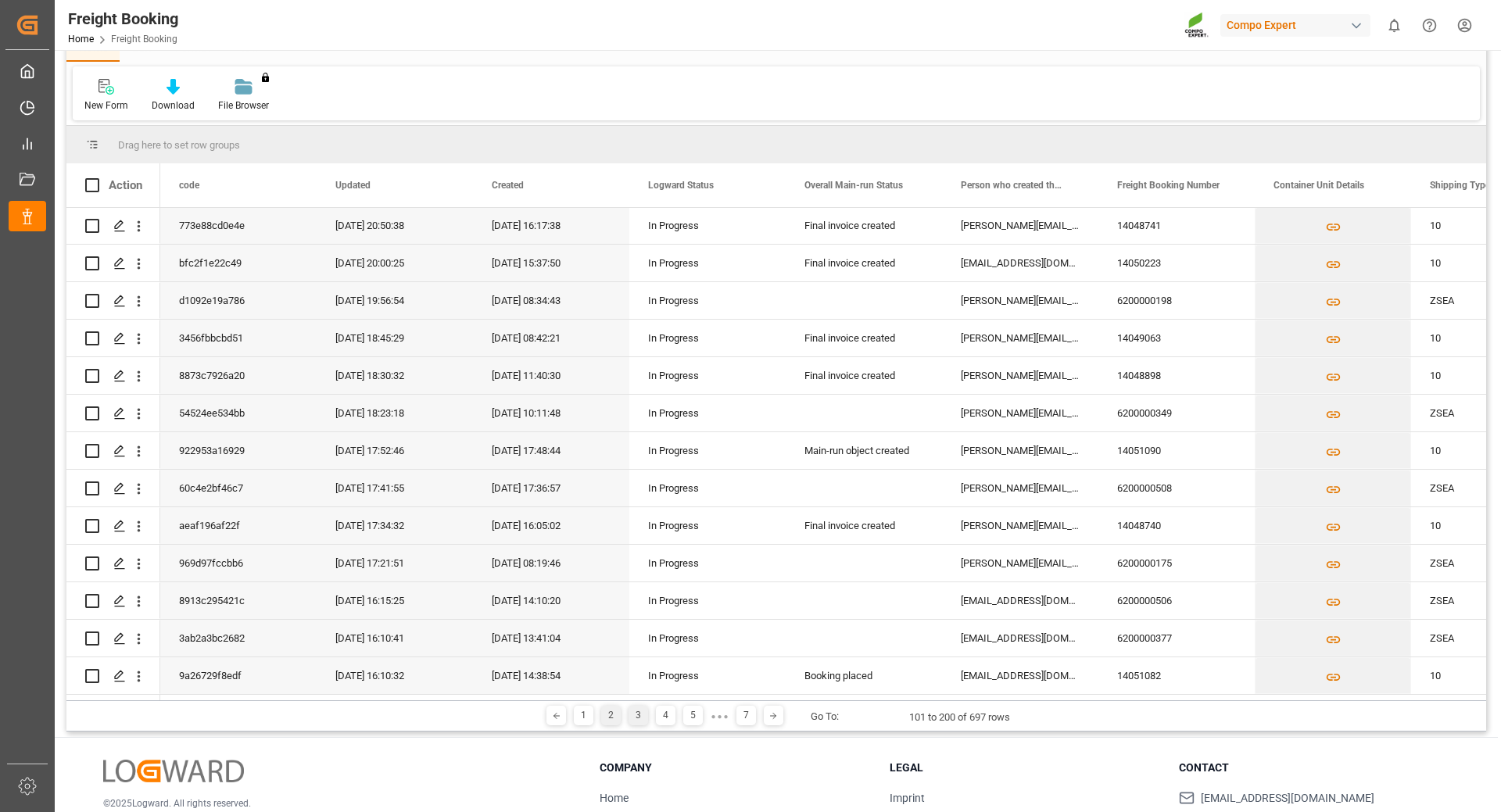
click at [632, 713] on div "3" at bounding box center [638, 715] width 20 height 20
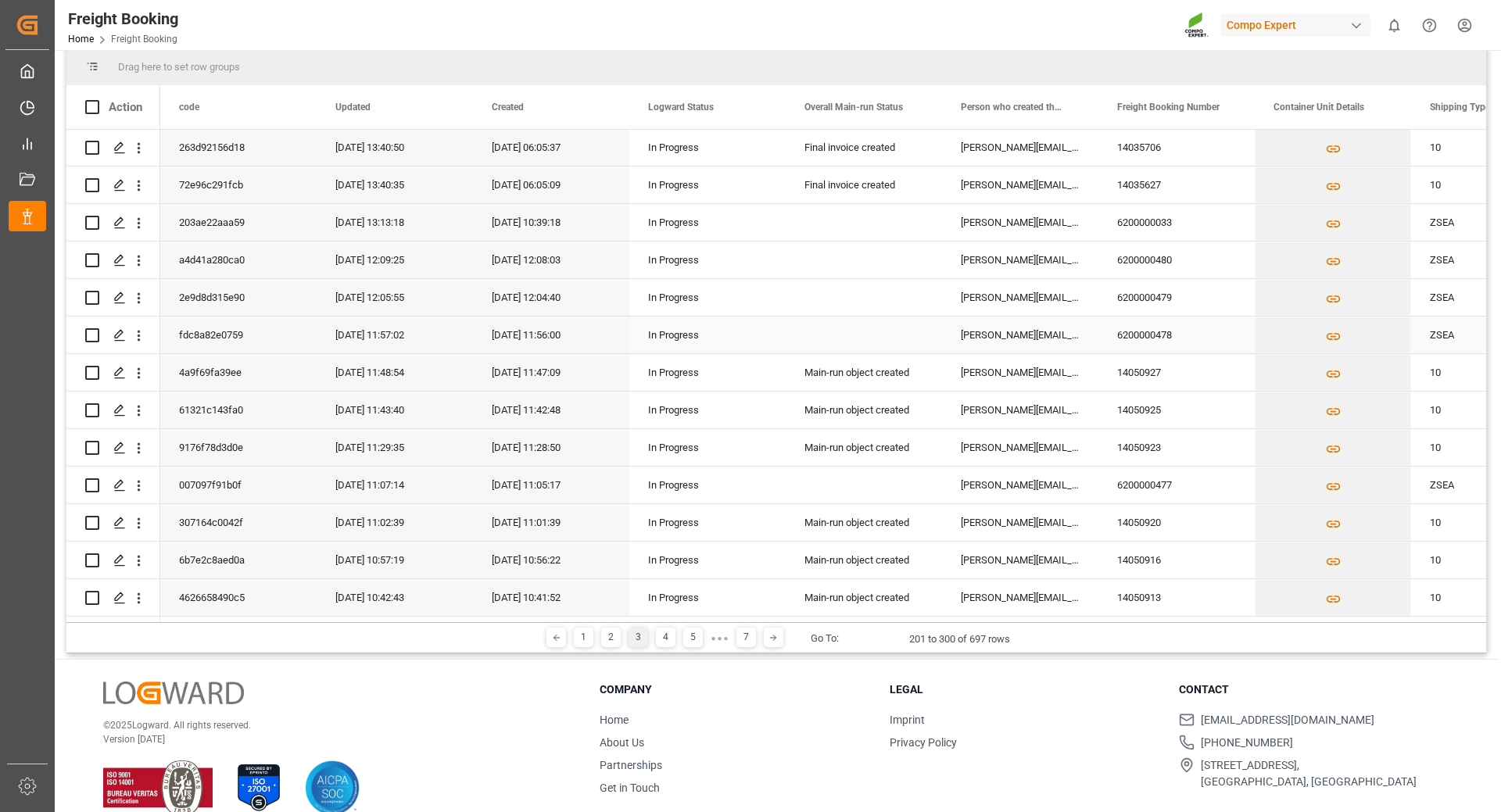
scroll to position [182, 0]
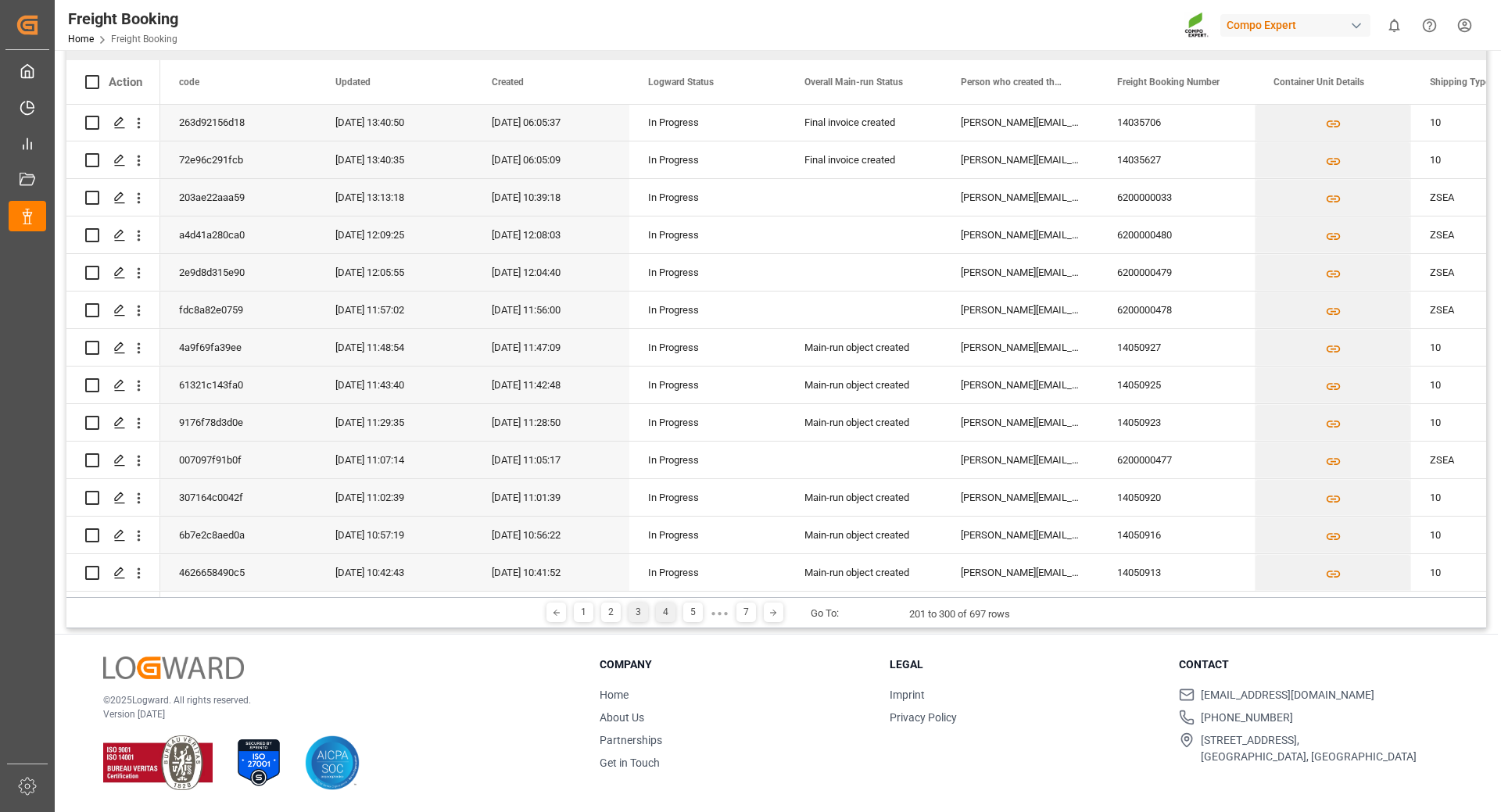
click at [663, 605] on div "4" at bounding box center [666, 613] width 20 height 20
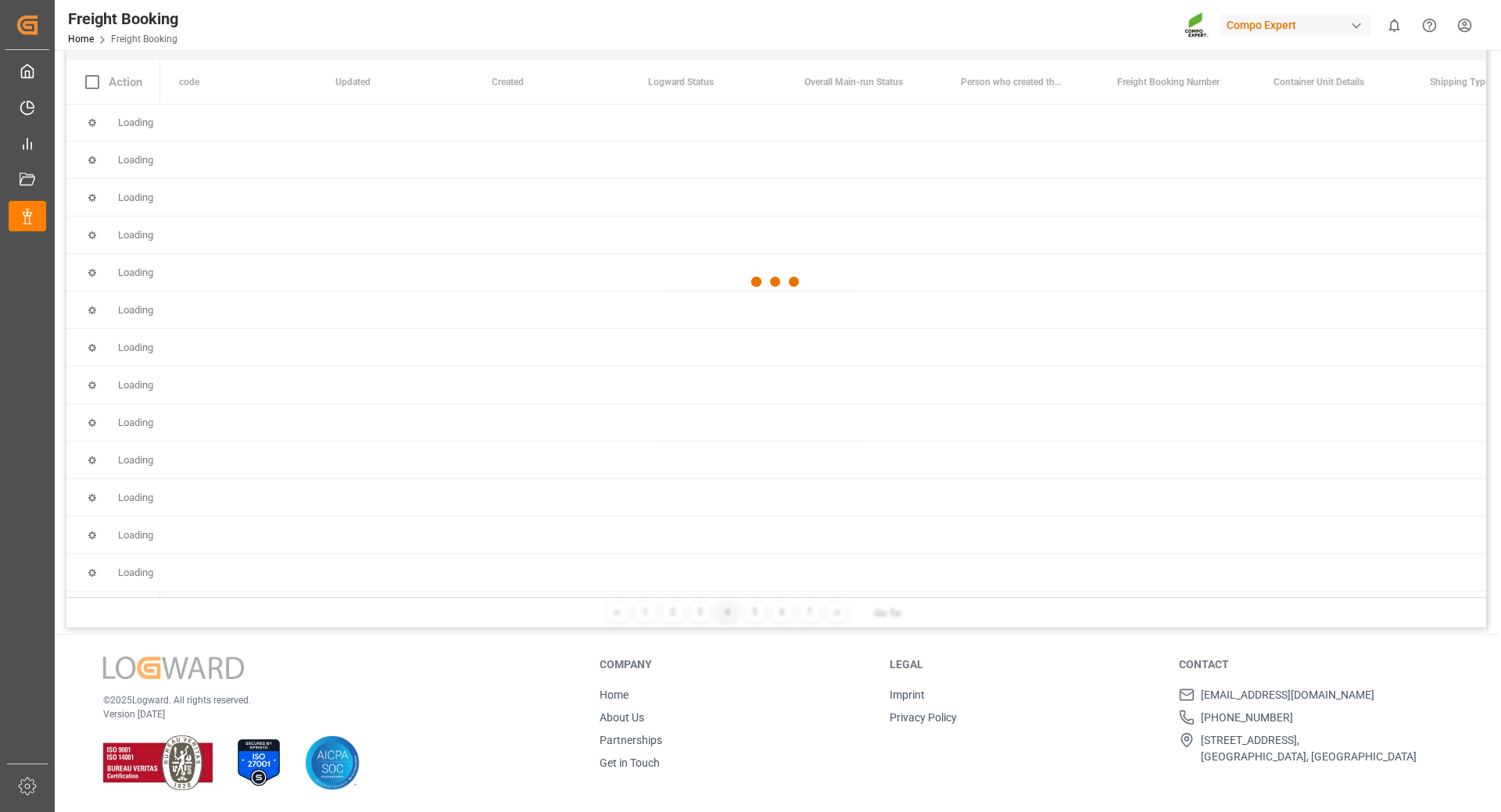
scroll to position [0, 0]
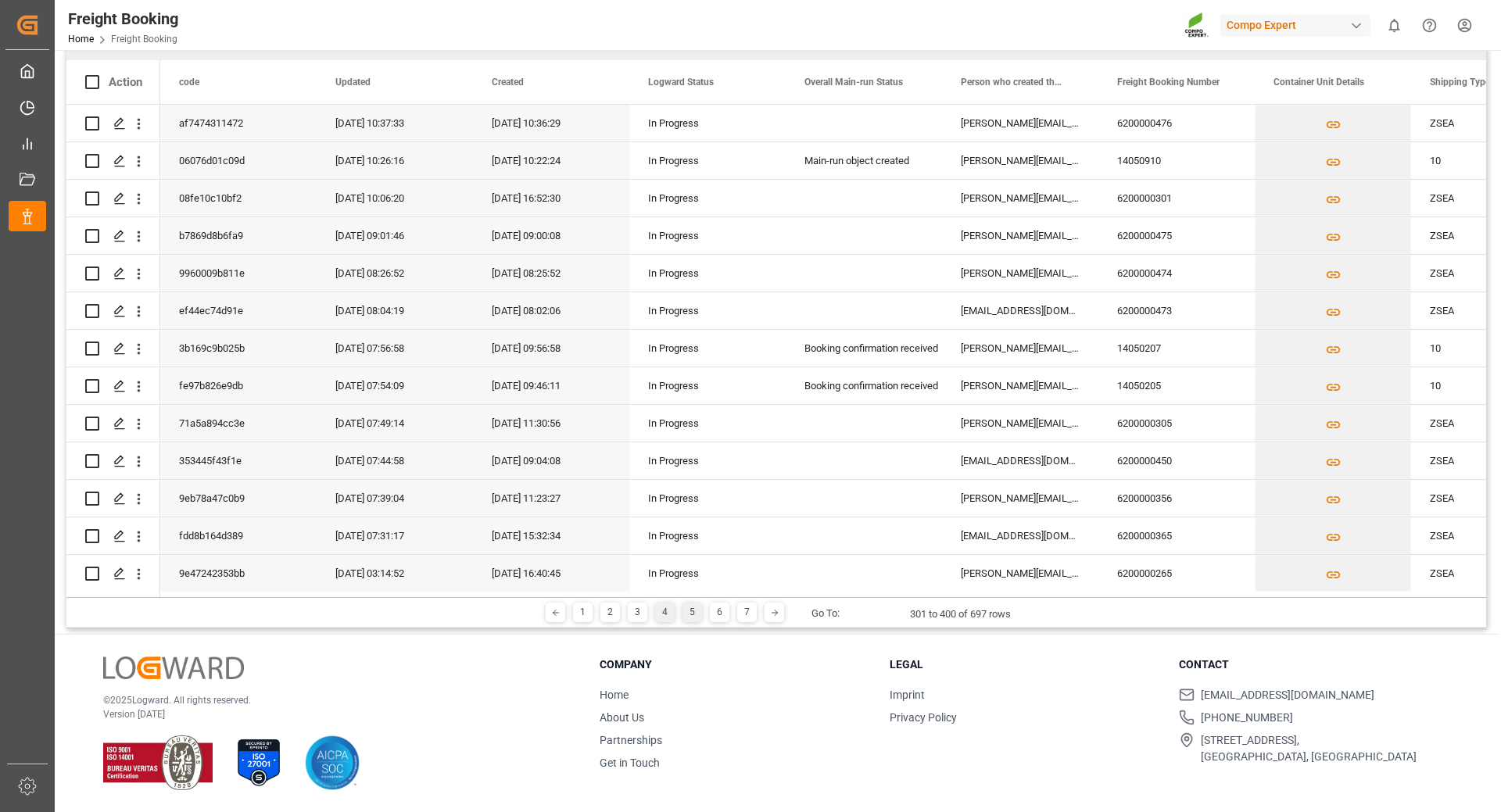
click at [690, 608] on div "5" at bounding box center [692, 613] width 20 height 20
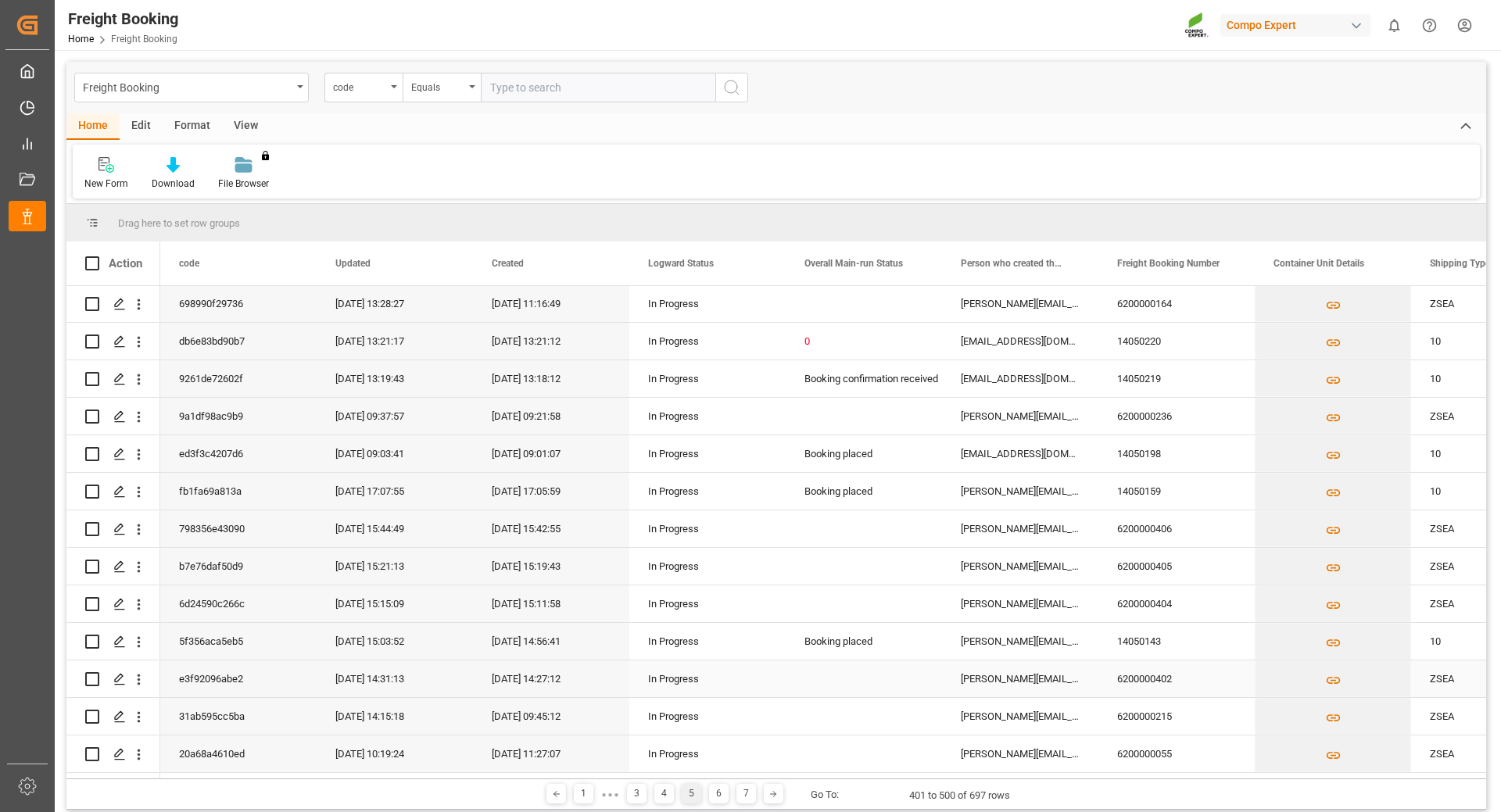
scroll to position [182, 0]
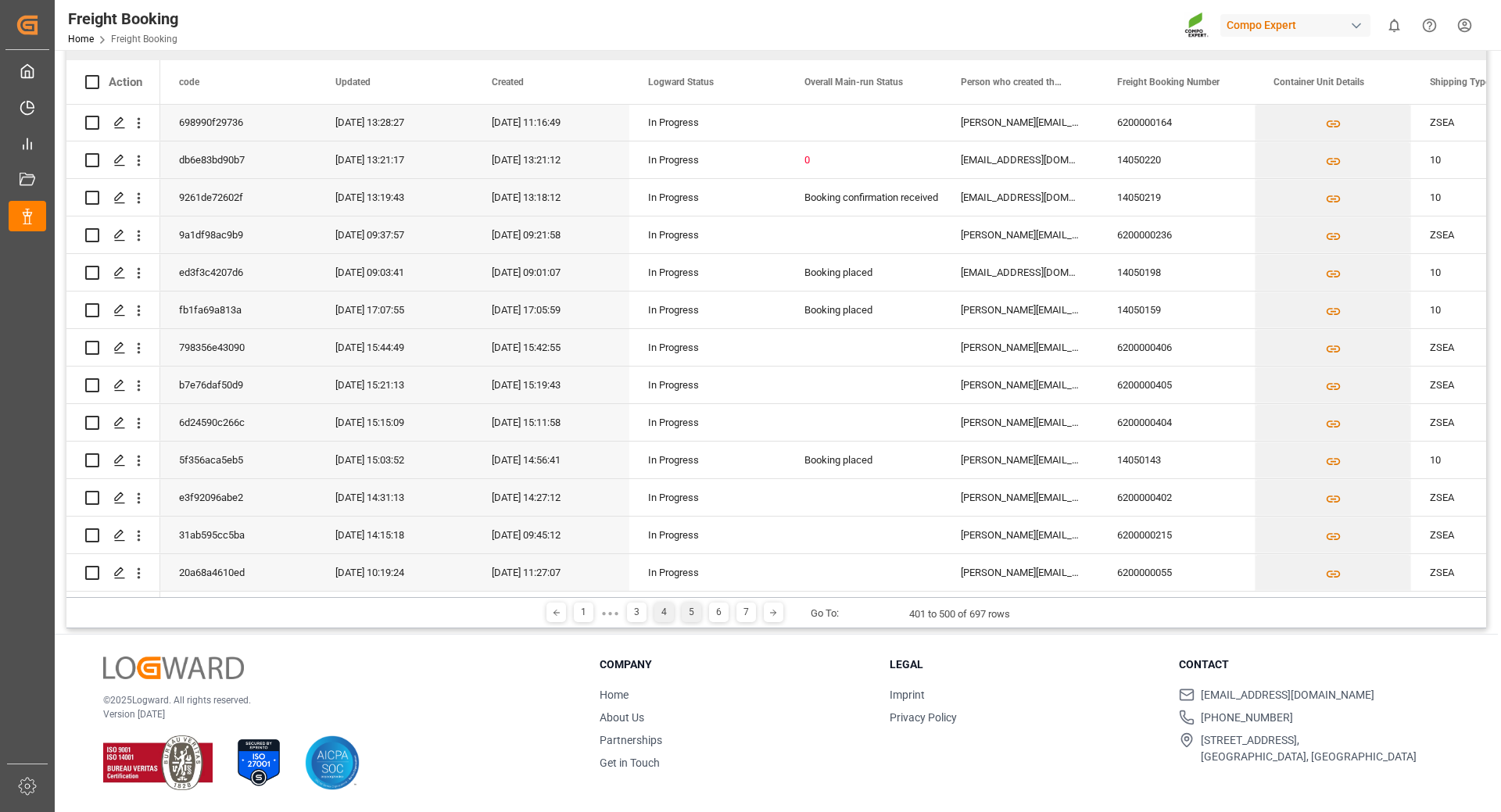
click at [661, 615] on div "4" at bounding box center [664, 613] width 20 height 20
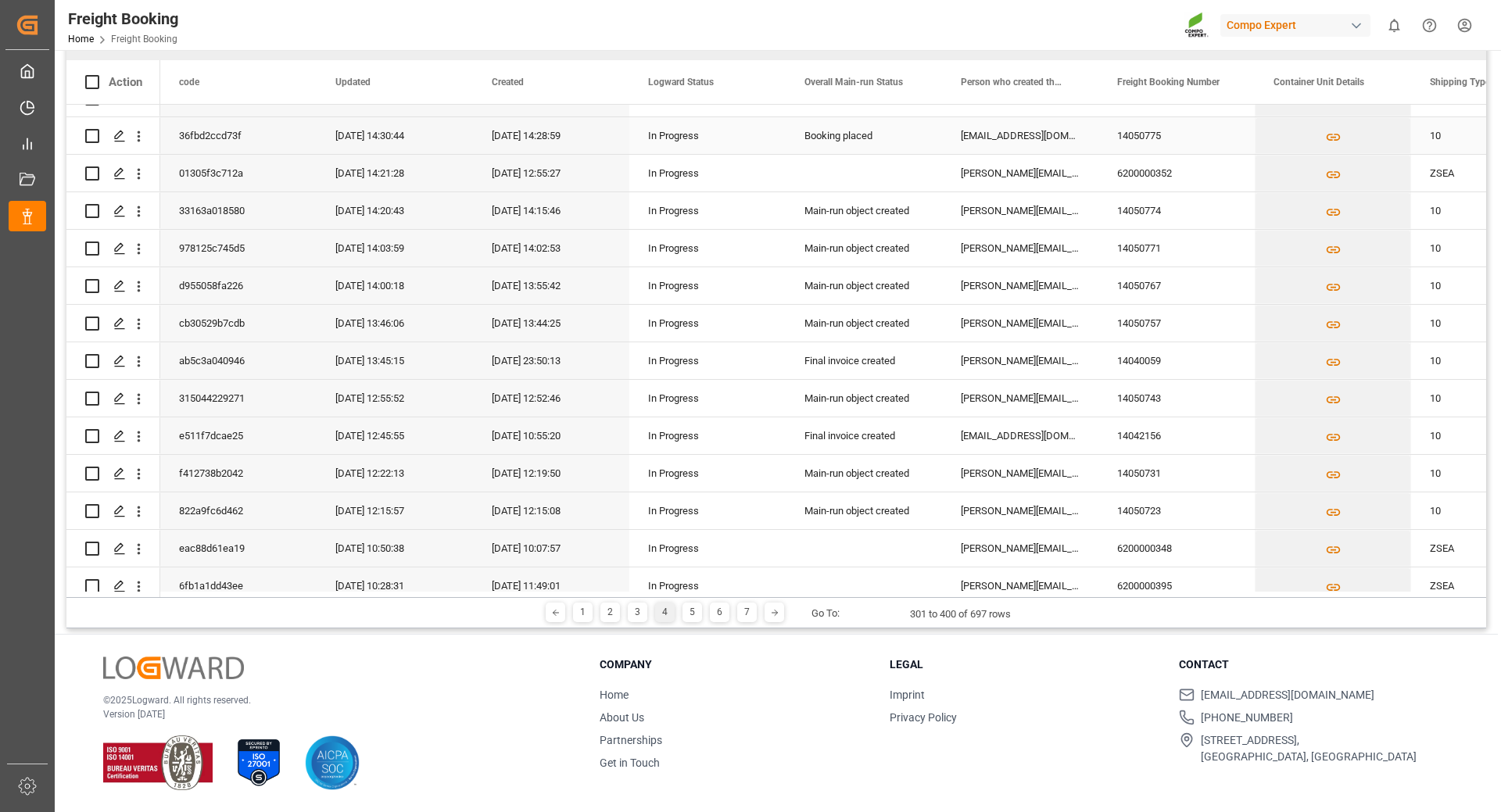
scroll to position [2580, 0]
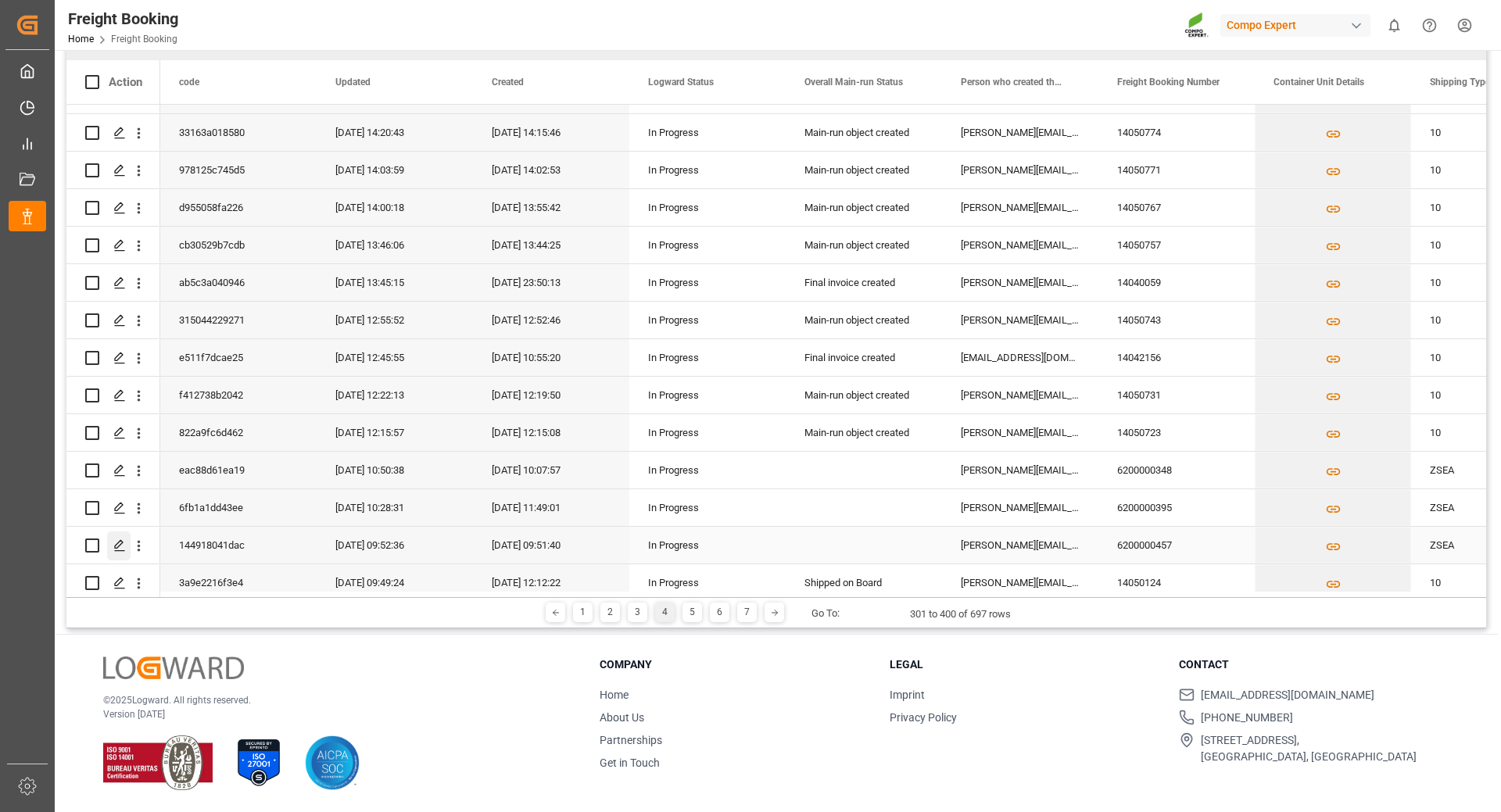
click at [118, 554] on div "Press SPACE to select this row." at bounding box center [119, 546] width 23 height 29
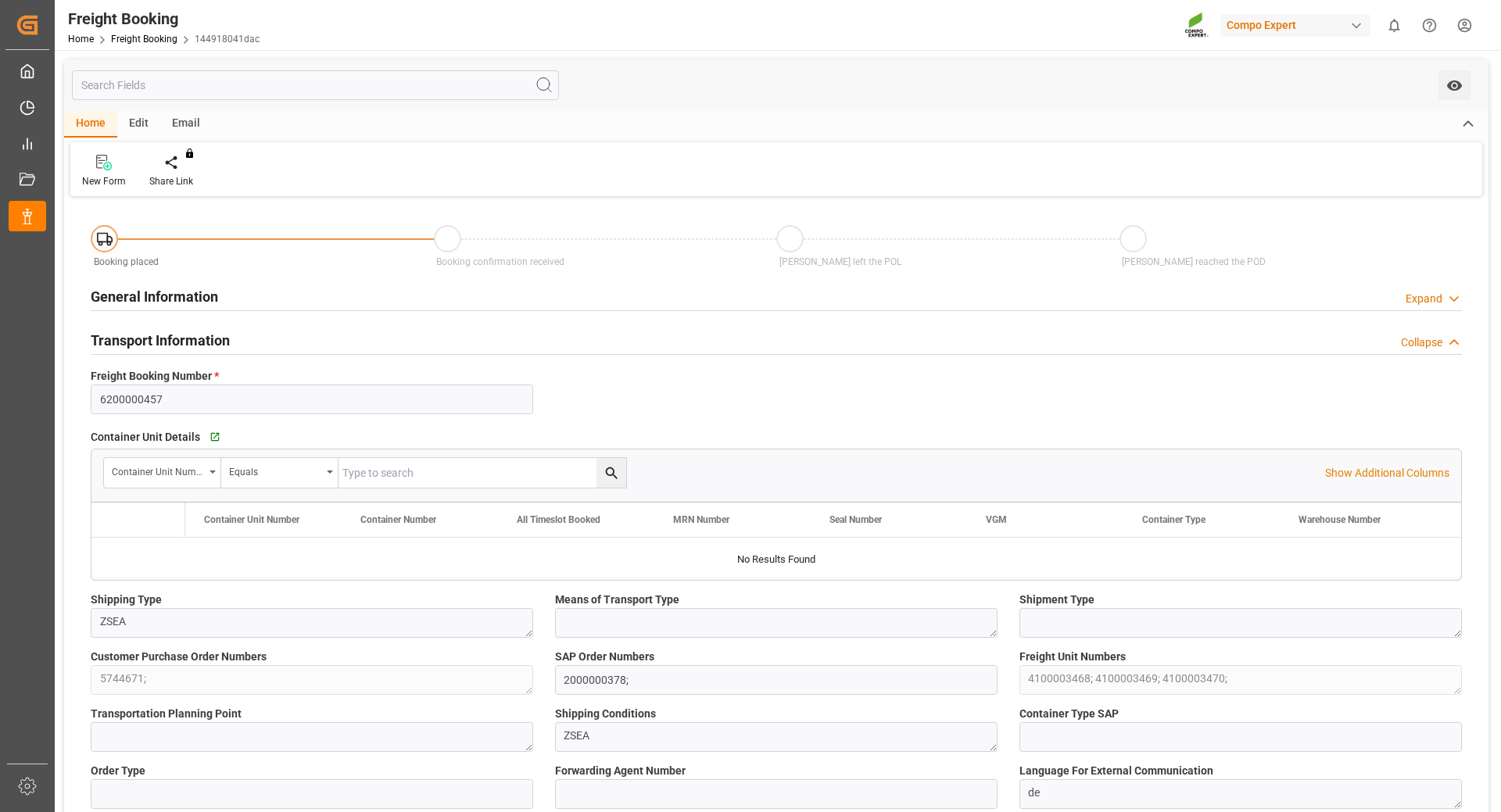
type input "ARZAE"
type input "0"
type input "63652.5"
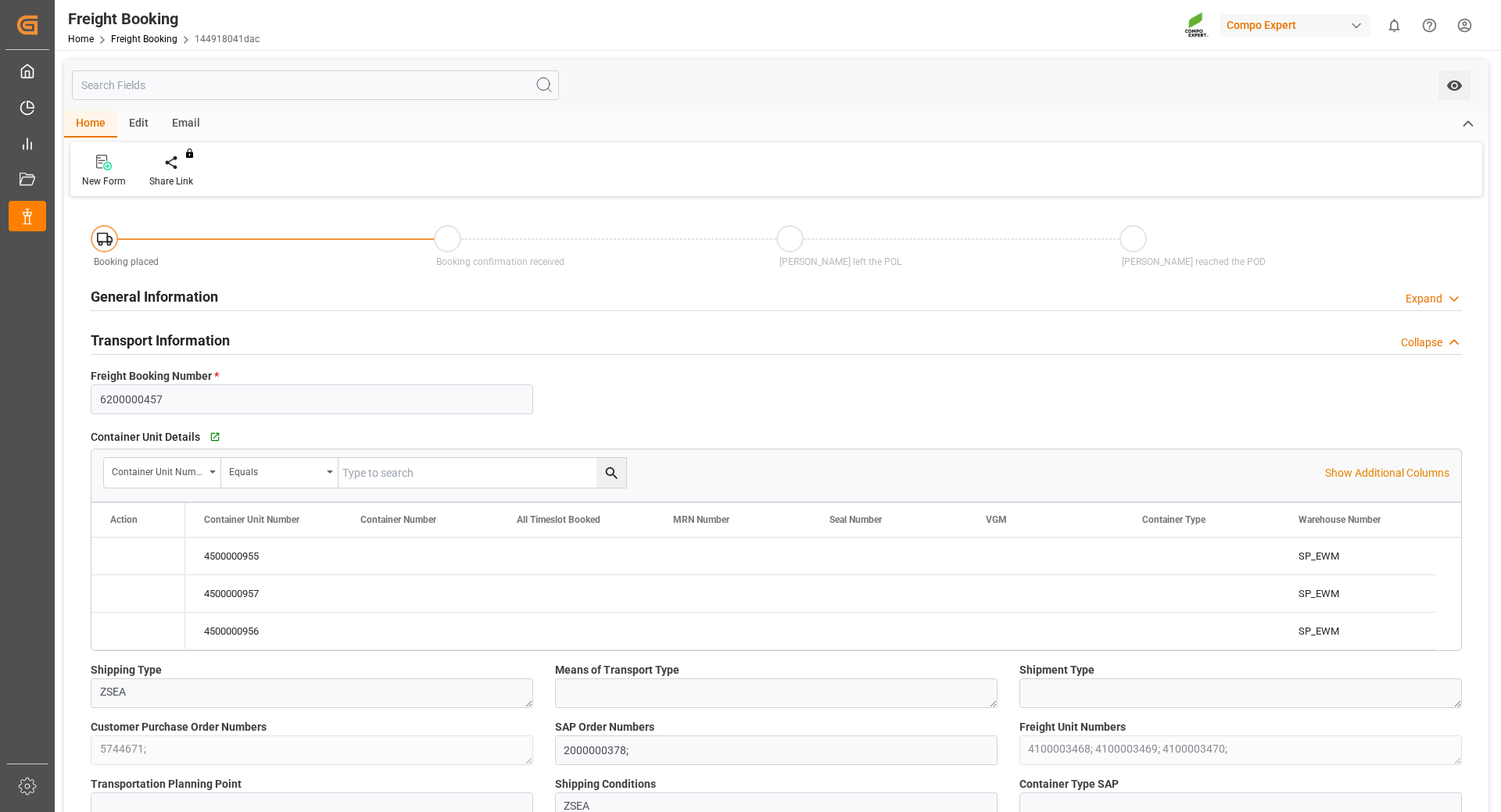
type input "[DATE] 01:00"
type input "[DATE] 09:51"
click at [135, 122] on div "Edit" at bounding box center [138, 124] width 43 height 27
click at [95, 122] on div "Home" at bounding box center [90, 124] width 53 height 27
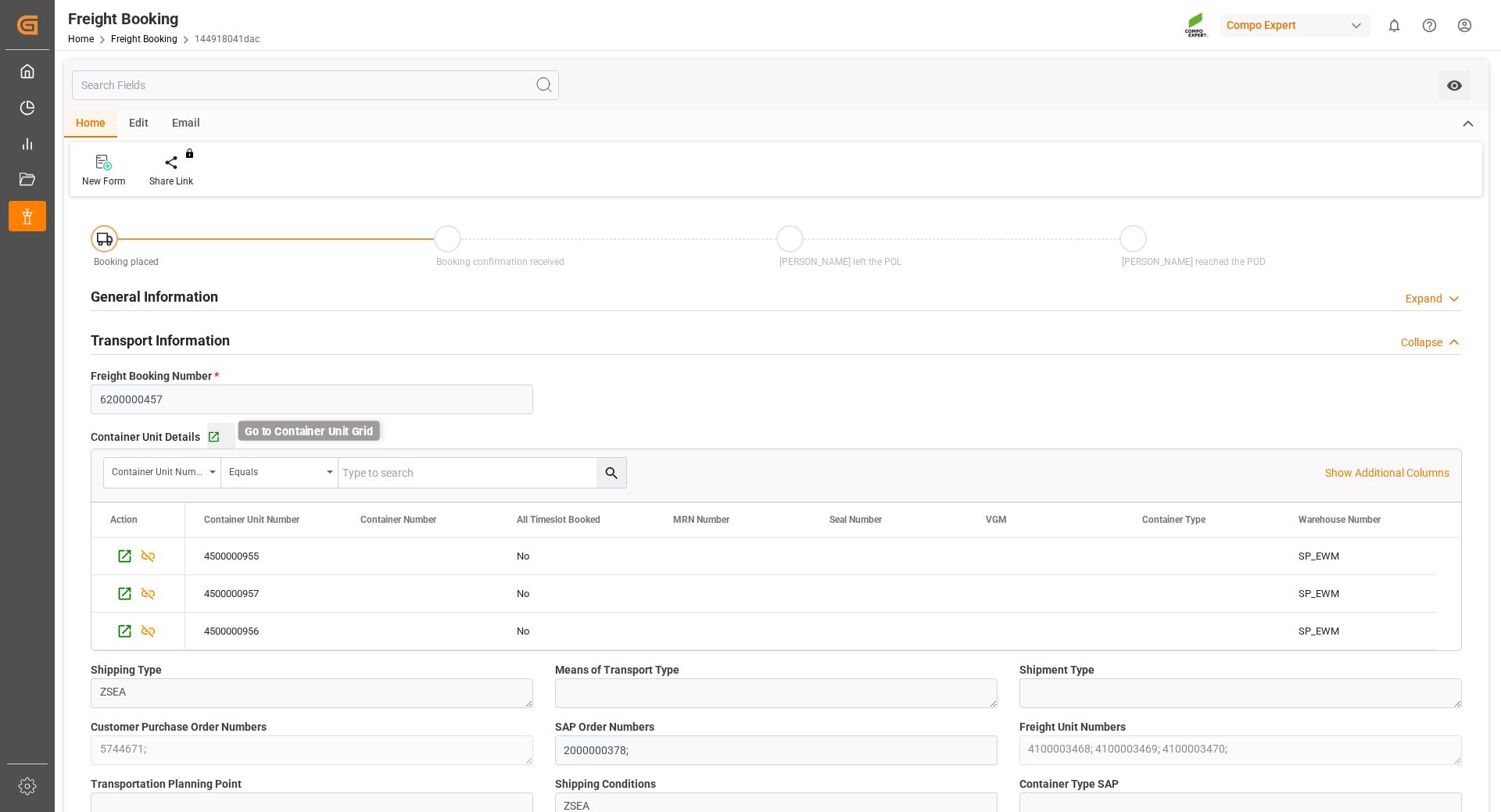
click at [211, 438] on icon "button" at bounding box center [214, 437] width 13 height 13
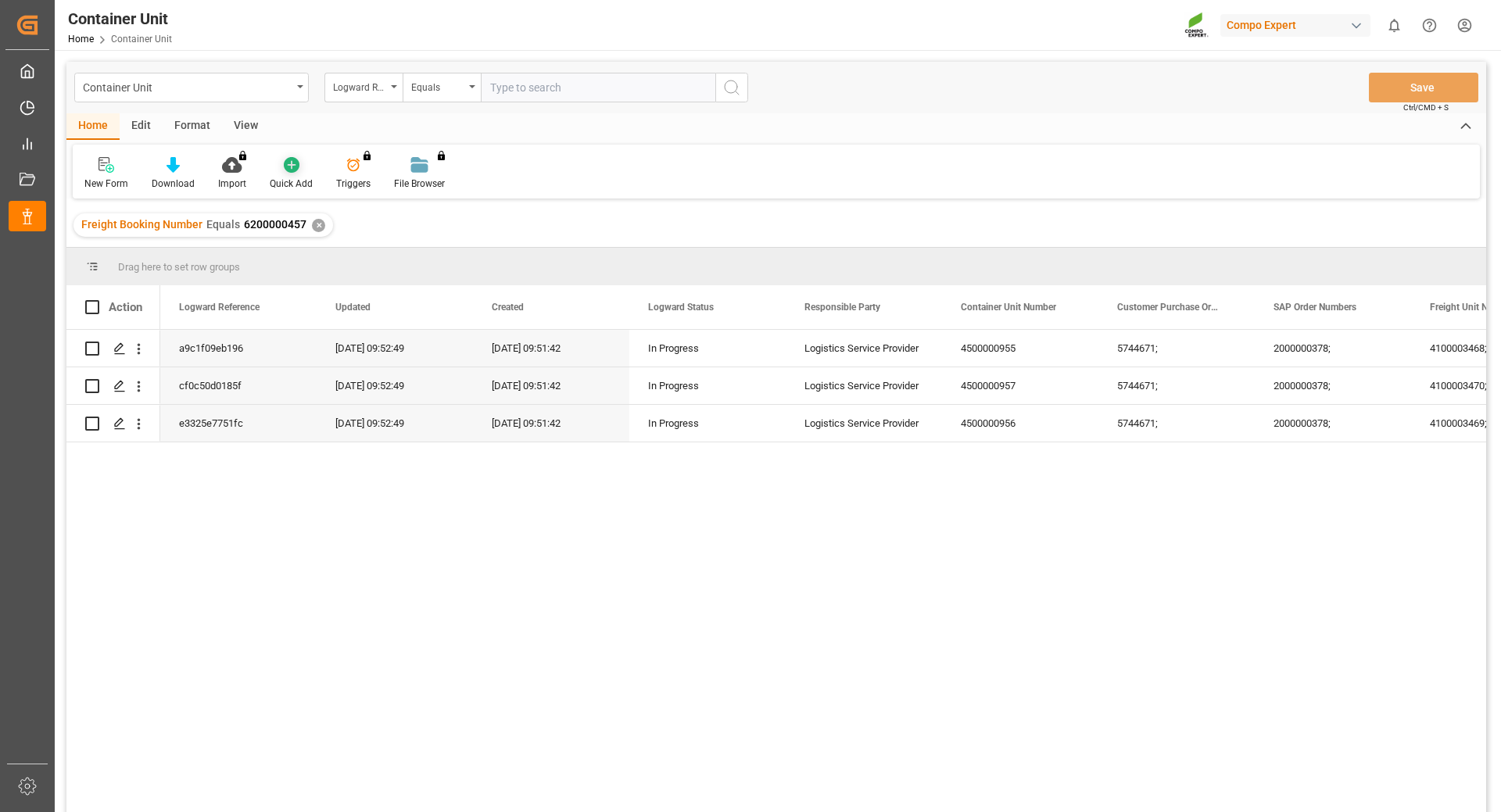
click at [280, 176] on div "Quick Add" at bounding box center [291, 183] width 43 height 14
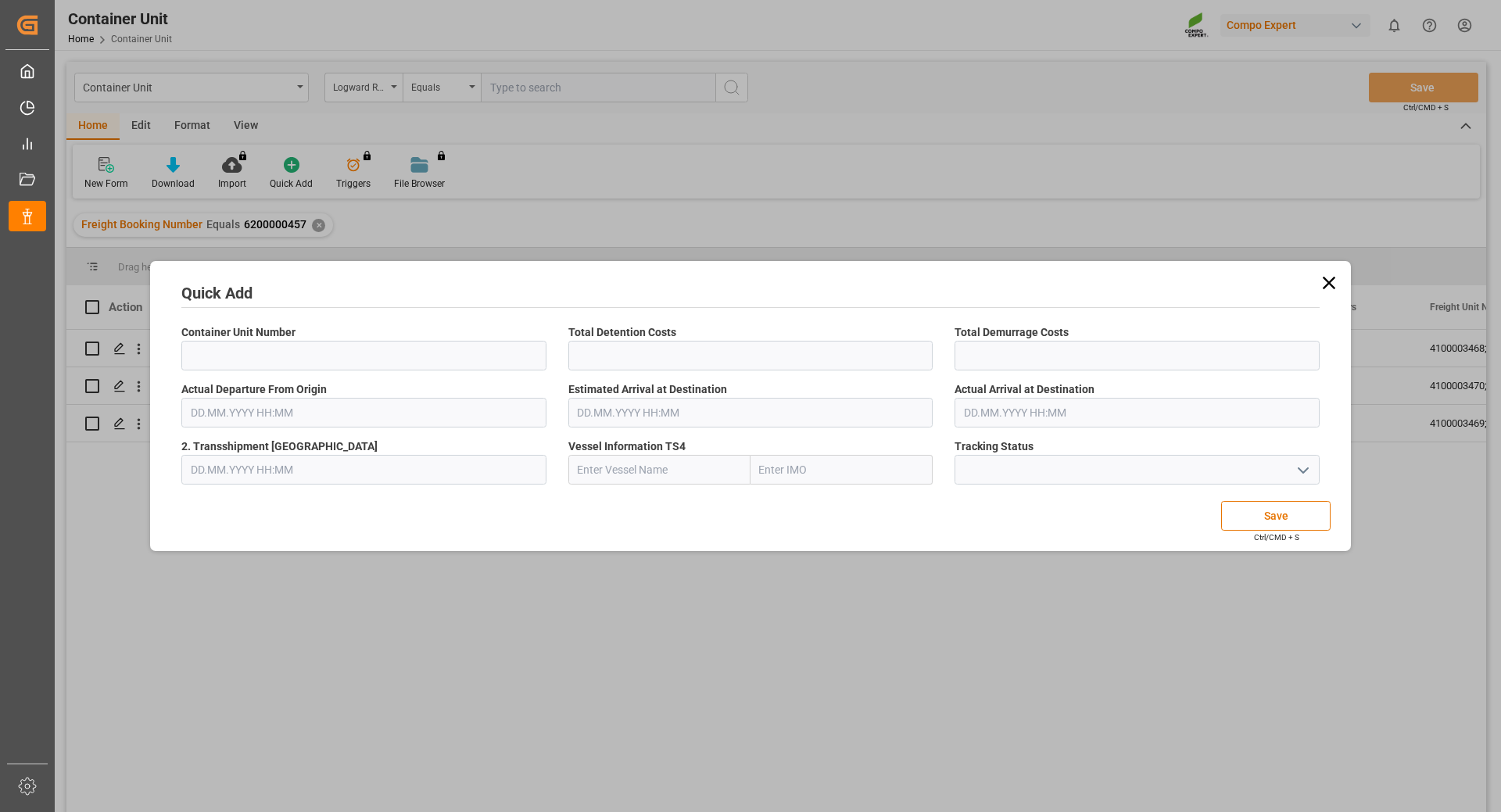
click at [1332, 286] on icon at bounding box center [1329, 283] width 12 height 12
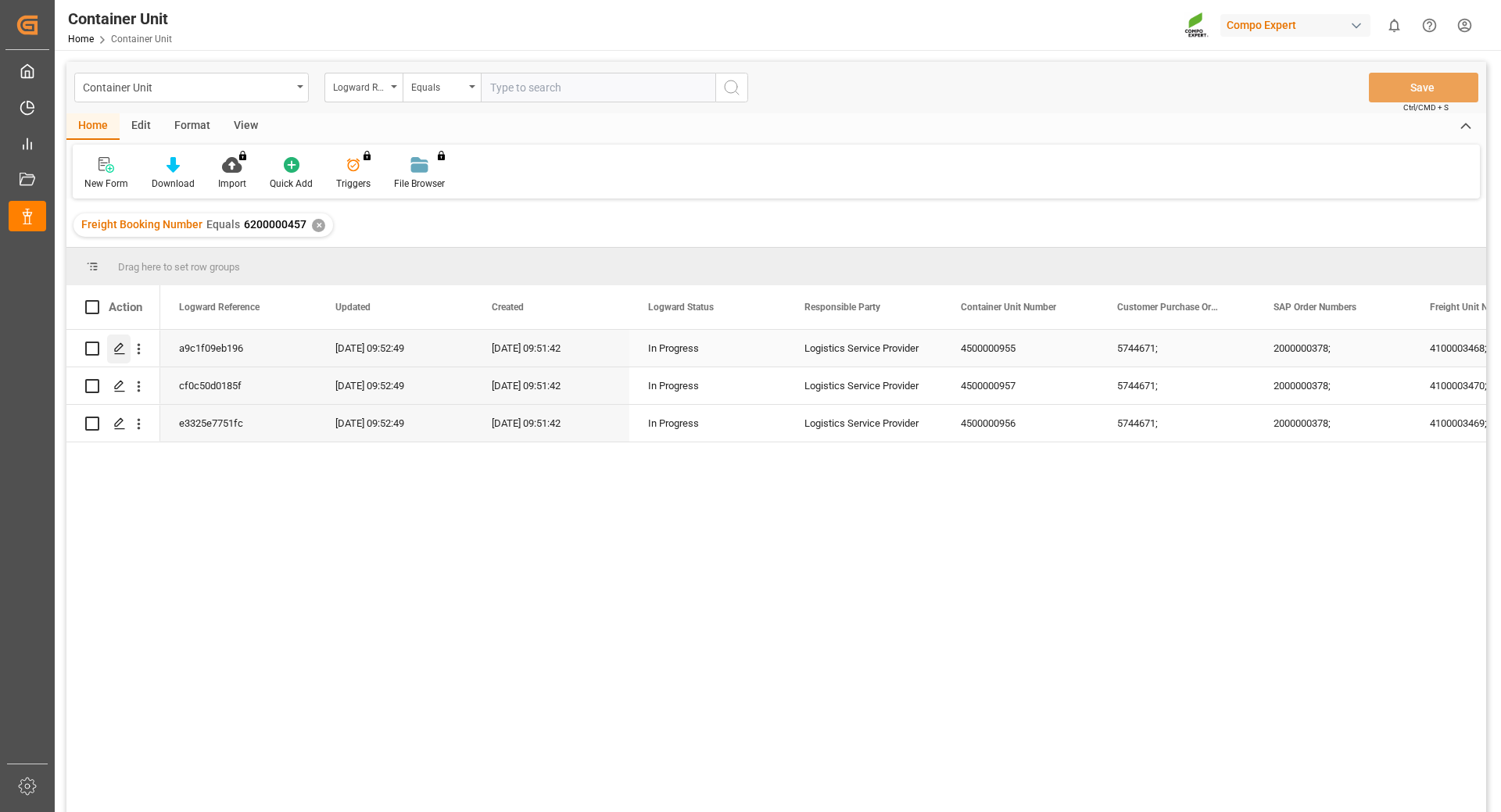
click at [120, 352] on icon "Press SPACE to select this row." at bounding box center [120, 348] width 12 height 12
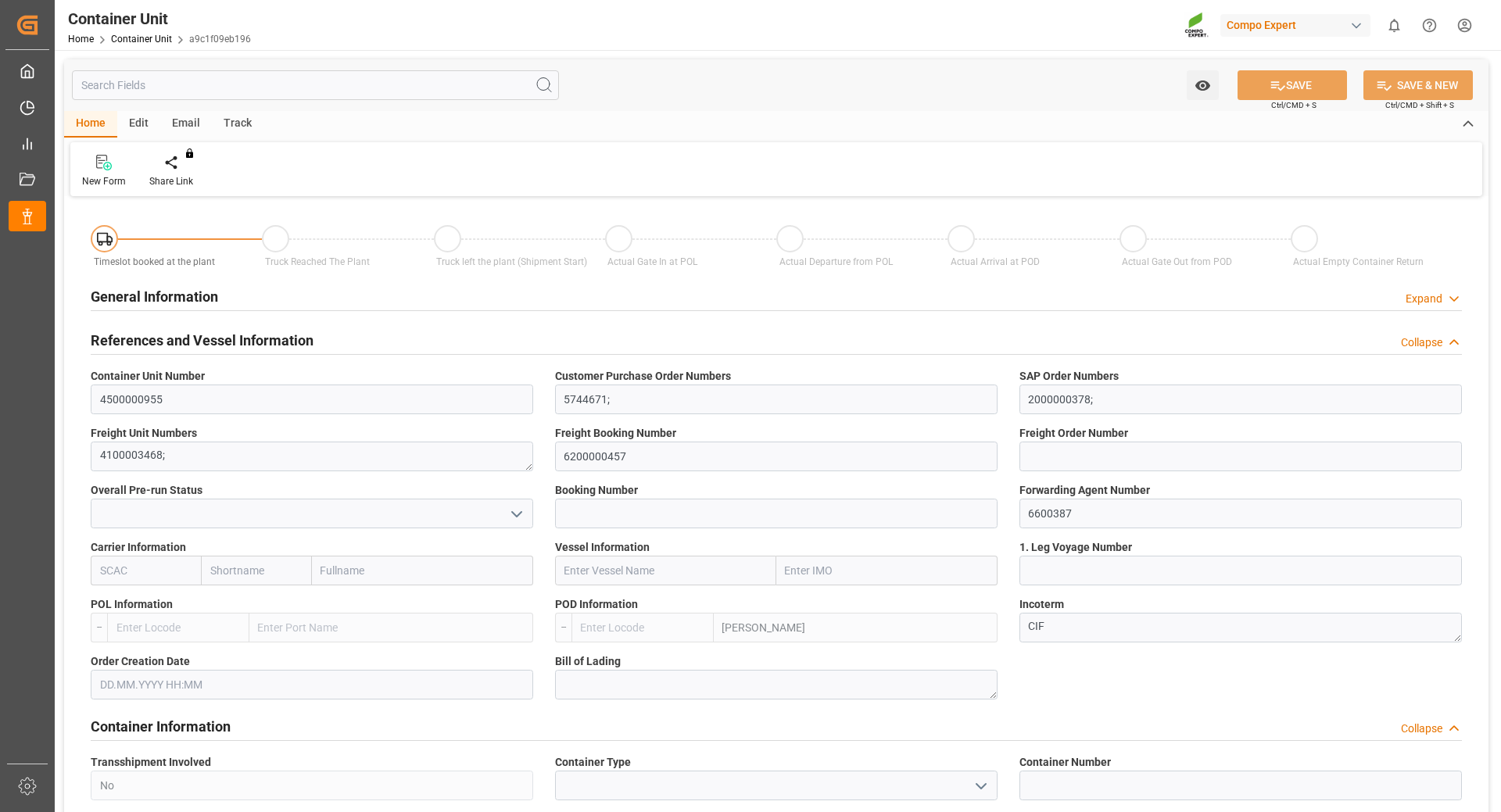
type input "4500000955"
type input "5744671;"
type input "2000000378;"
type textarea "4100003468;"
type input "6200000457"
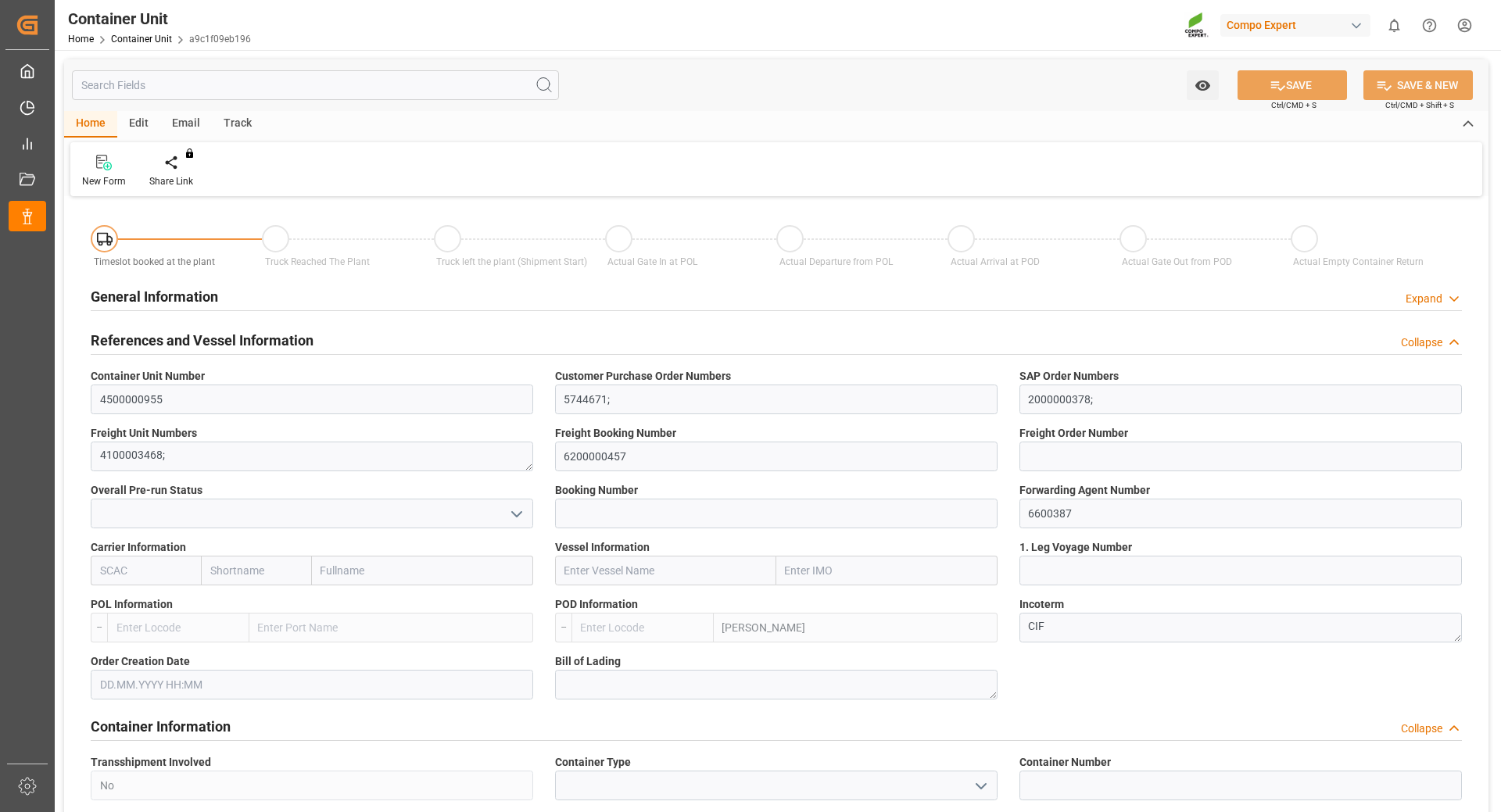
type input "6600387"
type input "[PERSON_NAME]"
type textarea "CIF"
type input "No"
type input "2"
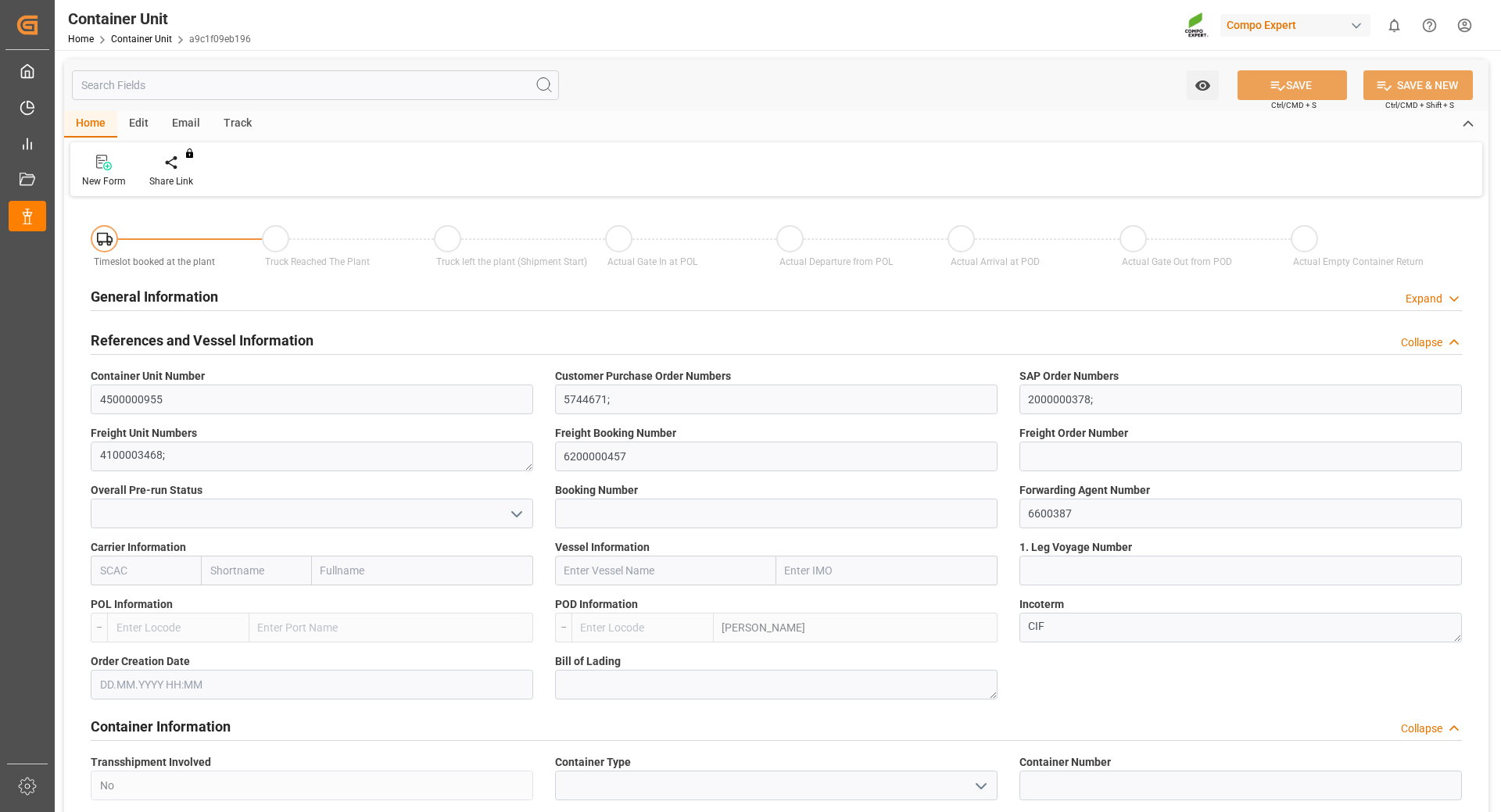
type textarea "ZSEA"
type textarea "1429"
type input "[GEOGRAPHIC_DATA]"
type input "EUR"
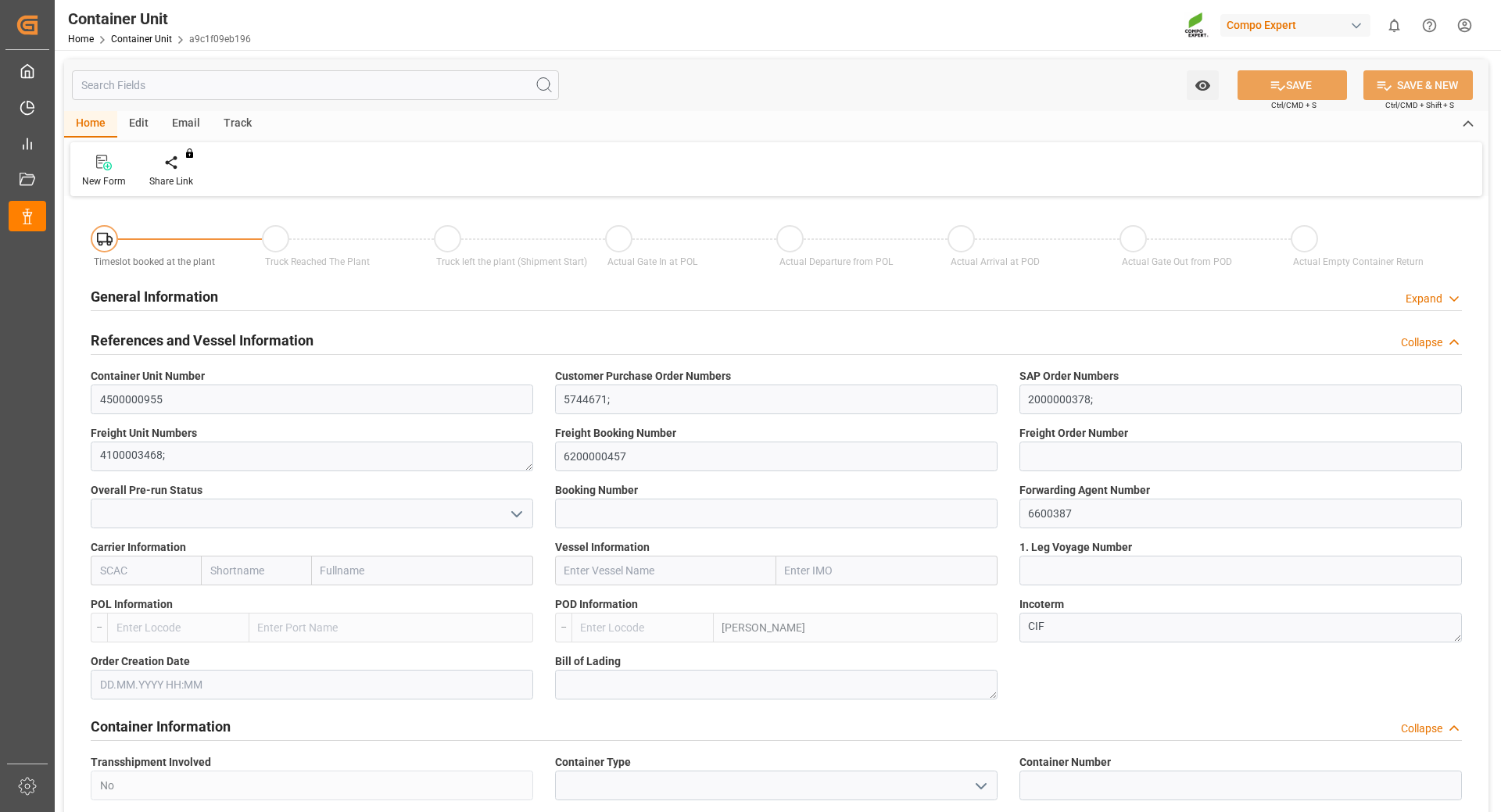
type textarea "EST TE-MAX 11-48 20kg (x45) ES, PT MTO;"
type textarea "4306902899;"
type input "ARZAE"
type input "0"
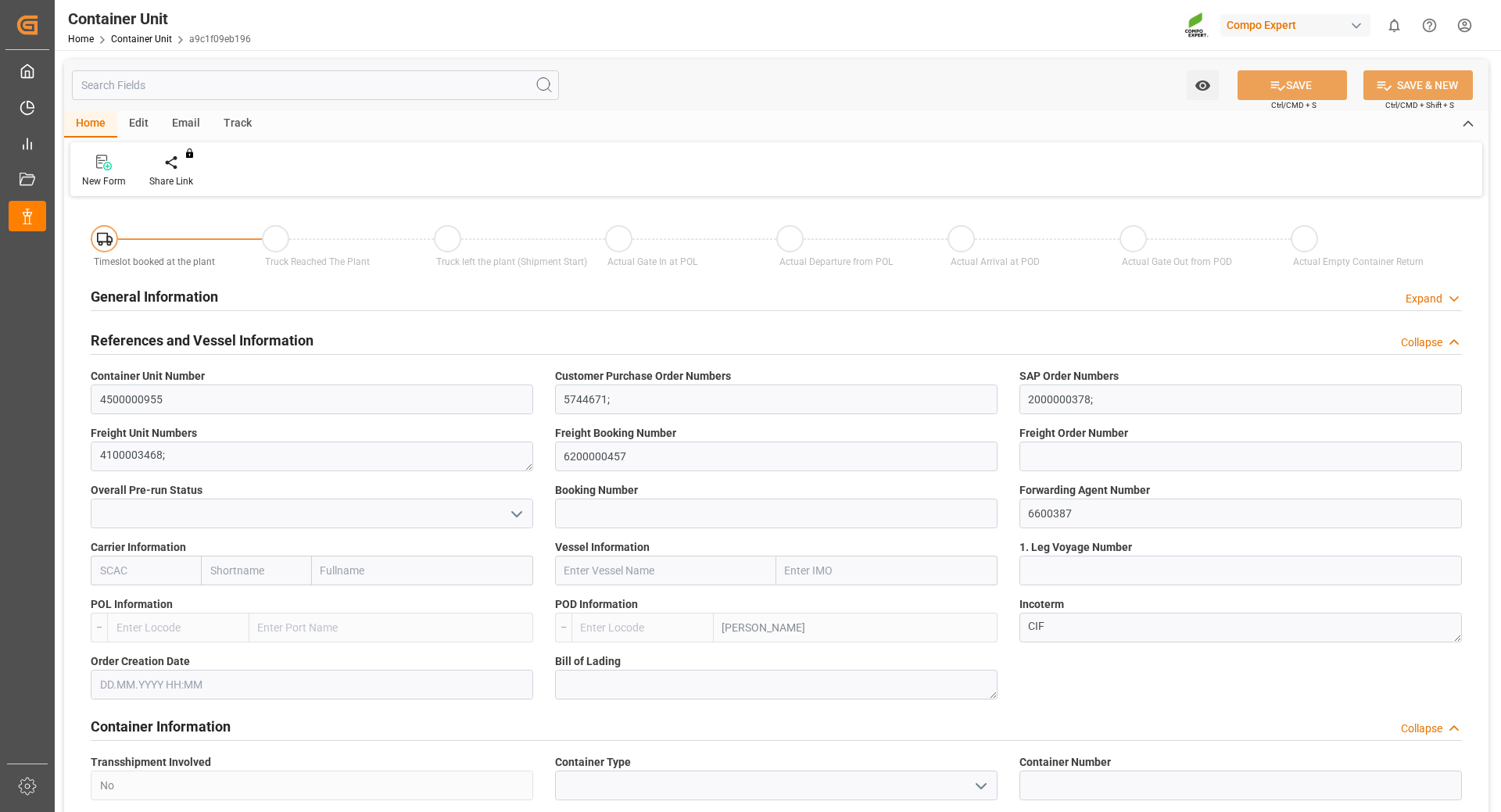
type input "0"
type input "21217.5"
type input "[DATE]"
click at [176, 176] on div "Create Timeslot" at bounding box center [182, 182] width 66 height 14
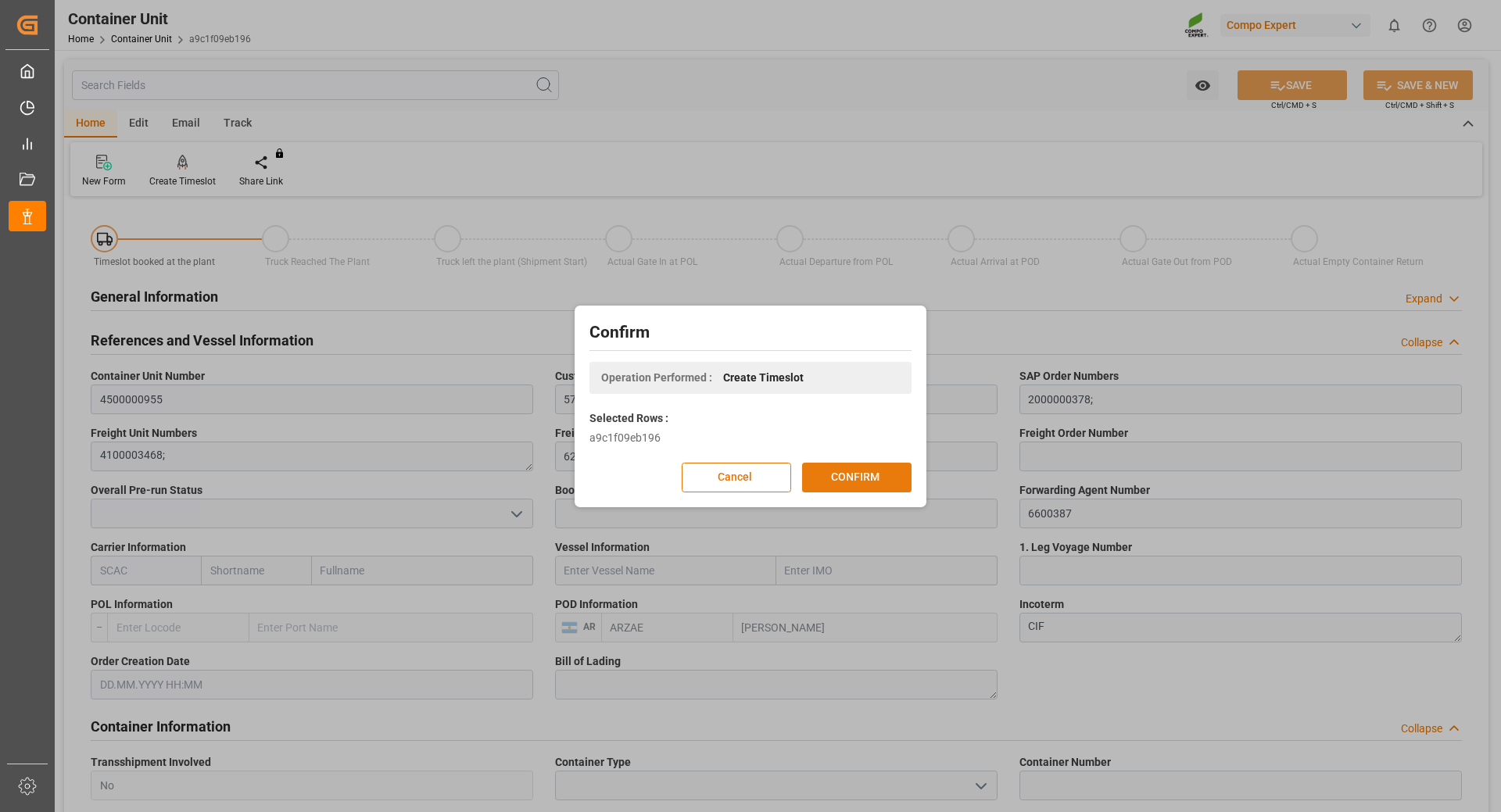
click at [864, 472] on button "CONFIRM" at bounding box center [856, 478] width 109 height 30
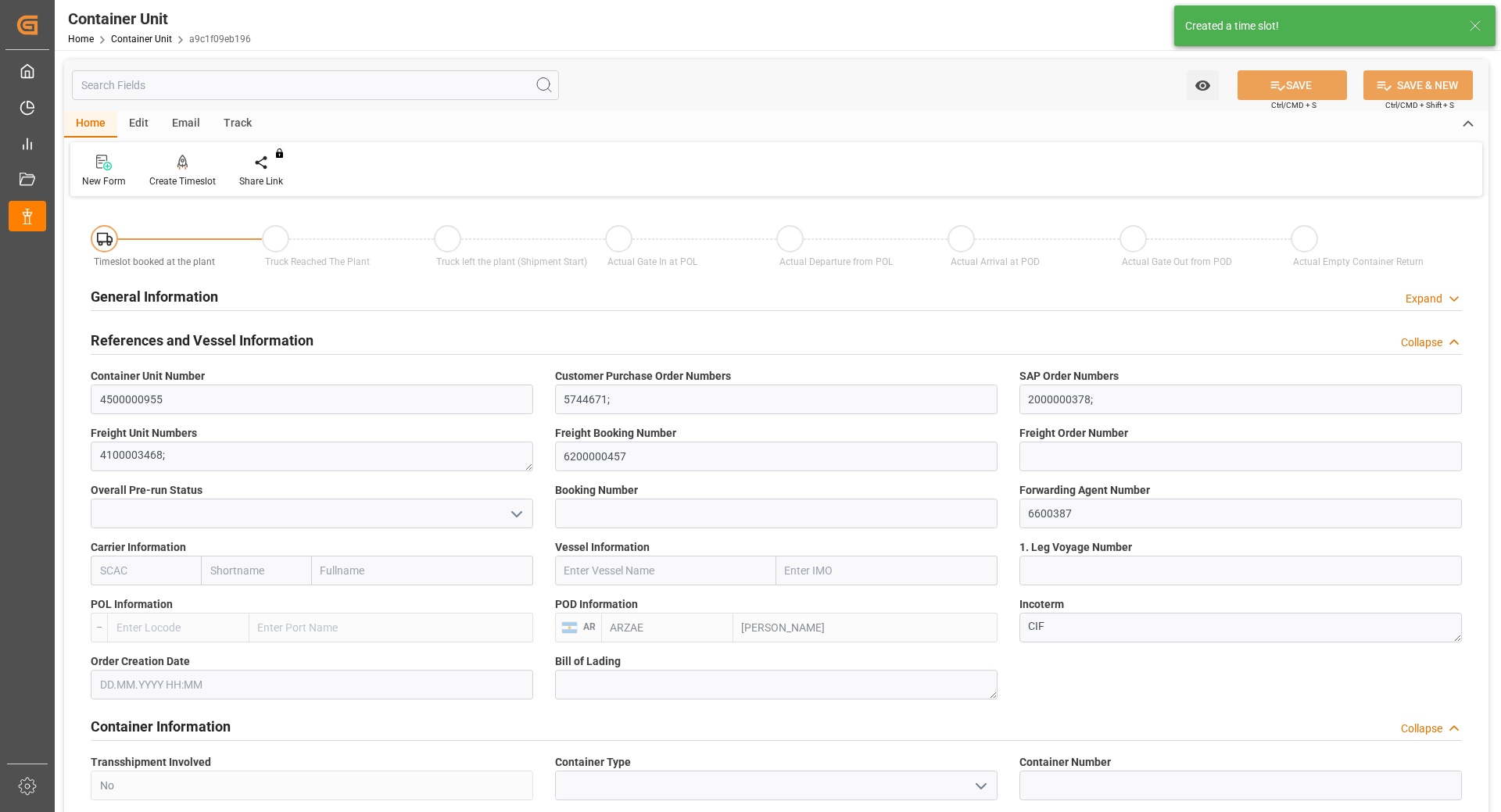
type input "ARZAE"
type input "0"
type input "21217.5"
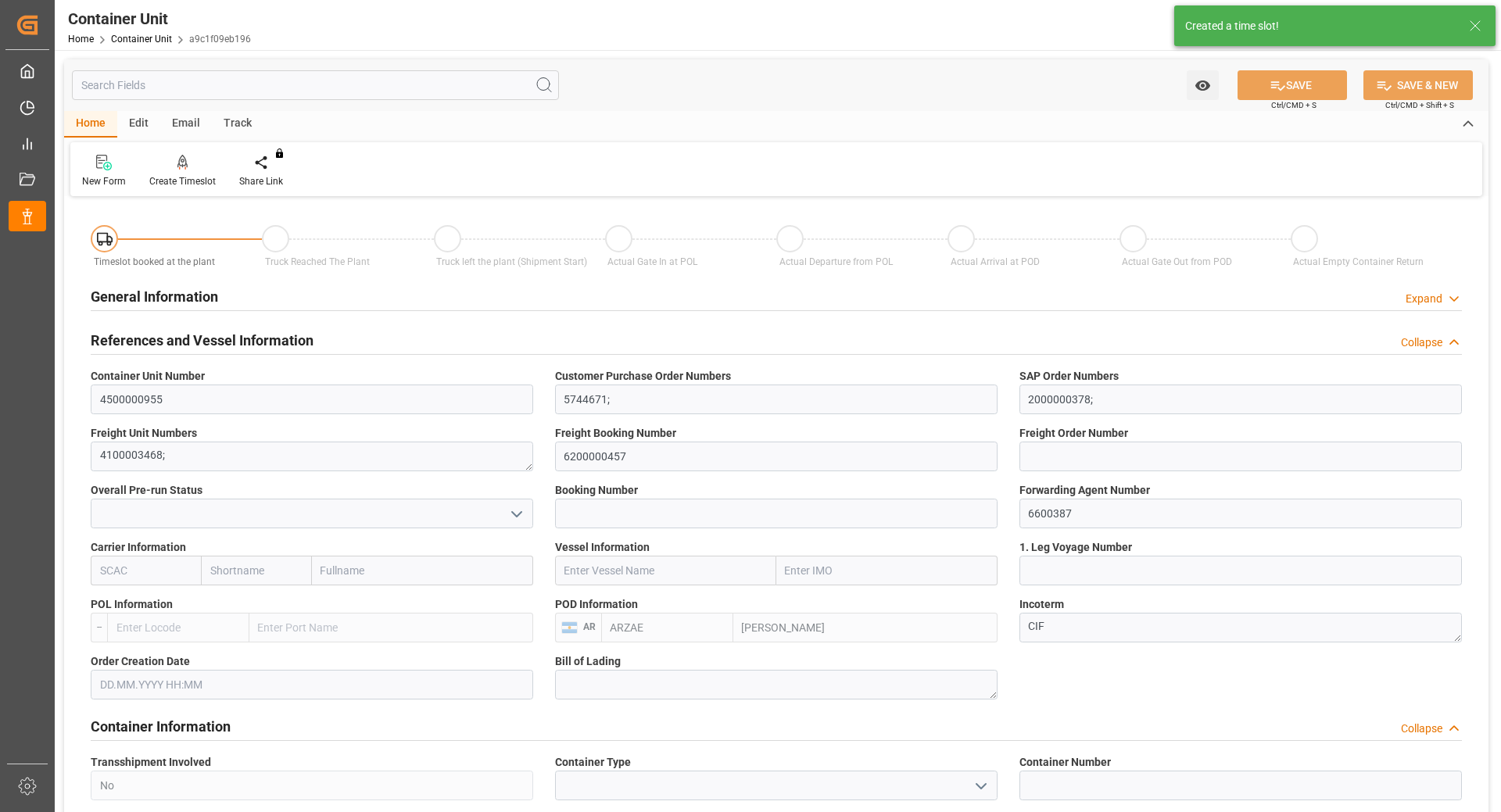
type input "[DATE]"
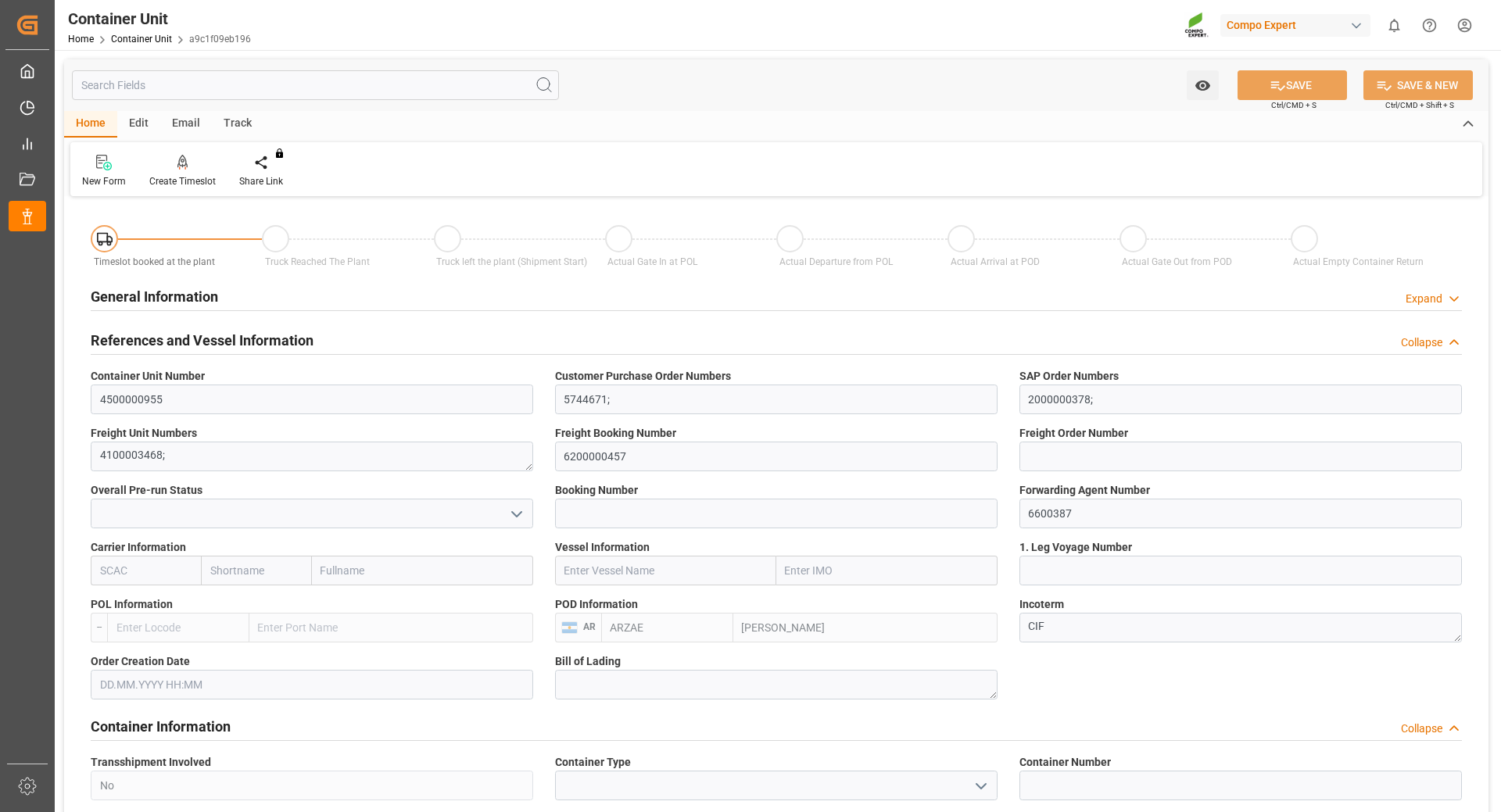
click at [136, 122] on div "Edit" at bounding box center [138, 124] width 43 height 27
click at [96, 123] on div "Home" at bounding box center [90, 124] width 53 height 27
click at [236, 122] on div "Track" at bounding box center [238, 124] width 51 height 27
click at [92, 125] on div "Home" at bounding box center [90, 124] width 53 height 27
click at [177, 176] on div "Create Timeslot" at bounding box center [182, 182] width 66 height 14
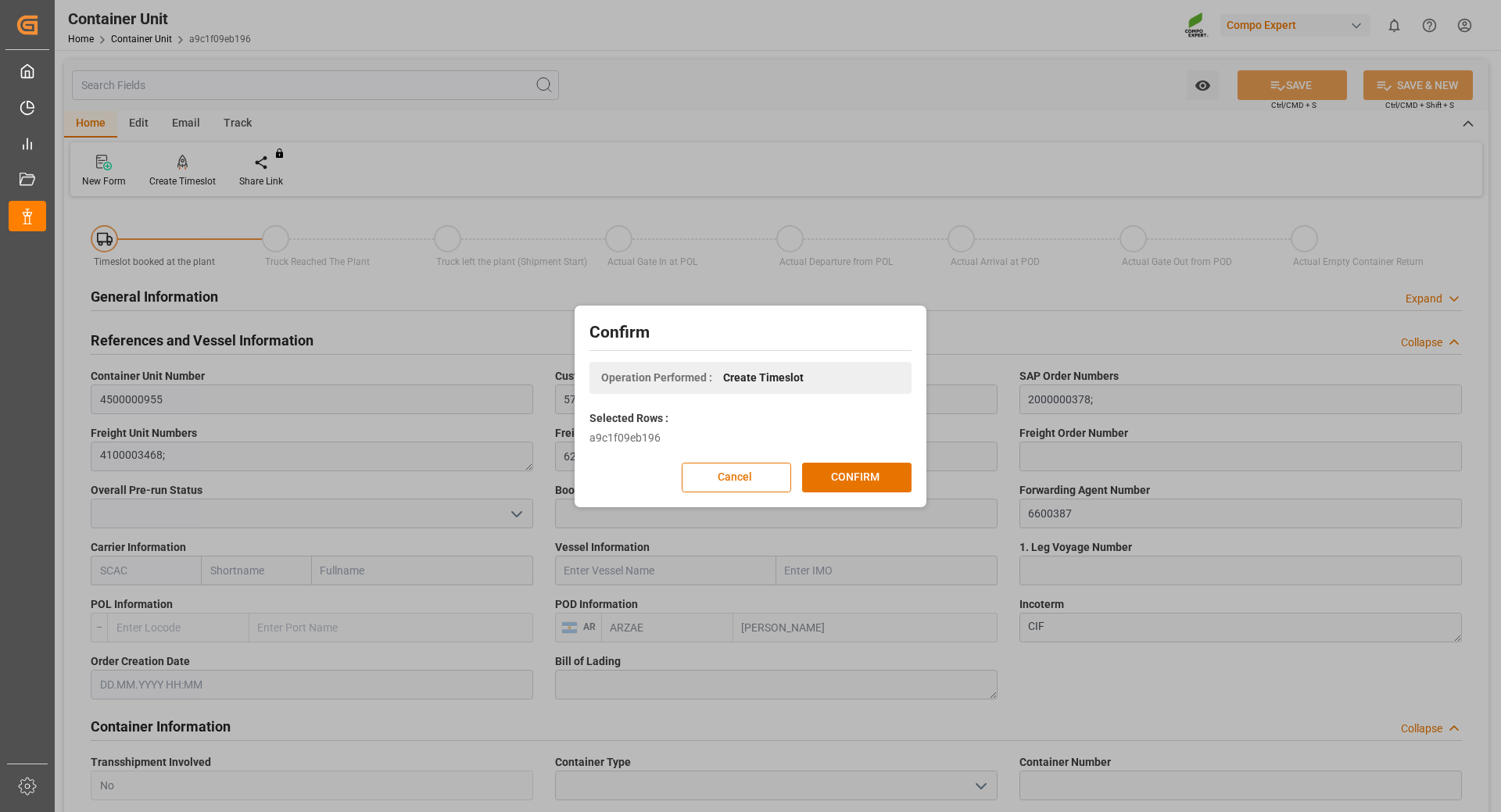
click at [751, 371] on span "Create Timeslot" at bounding box center [763, 378] width 81 height 17
click at [723, 486] on button "Cancel" at bounding box center [736, 478] width 109 height 30
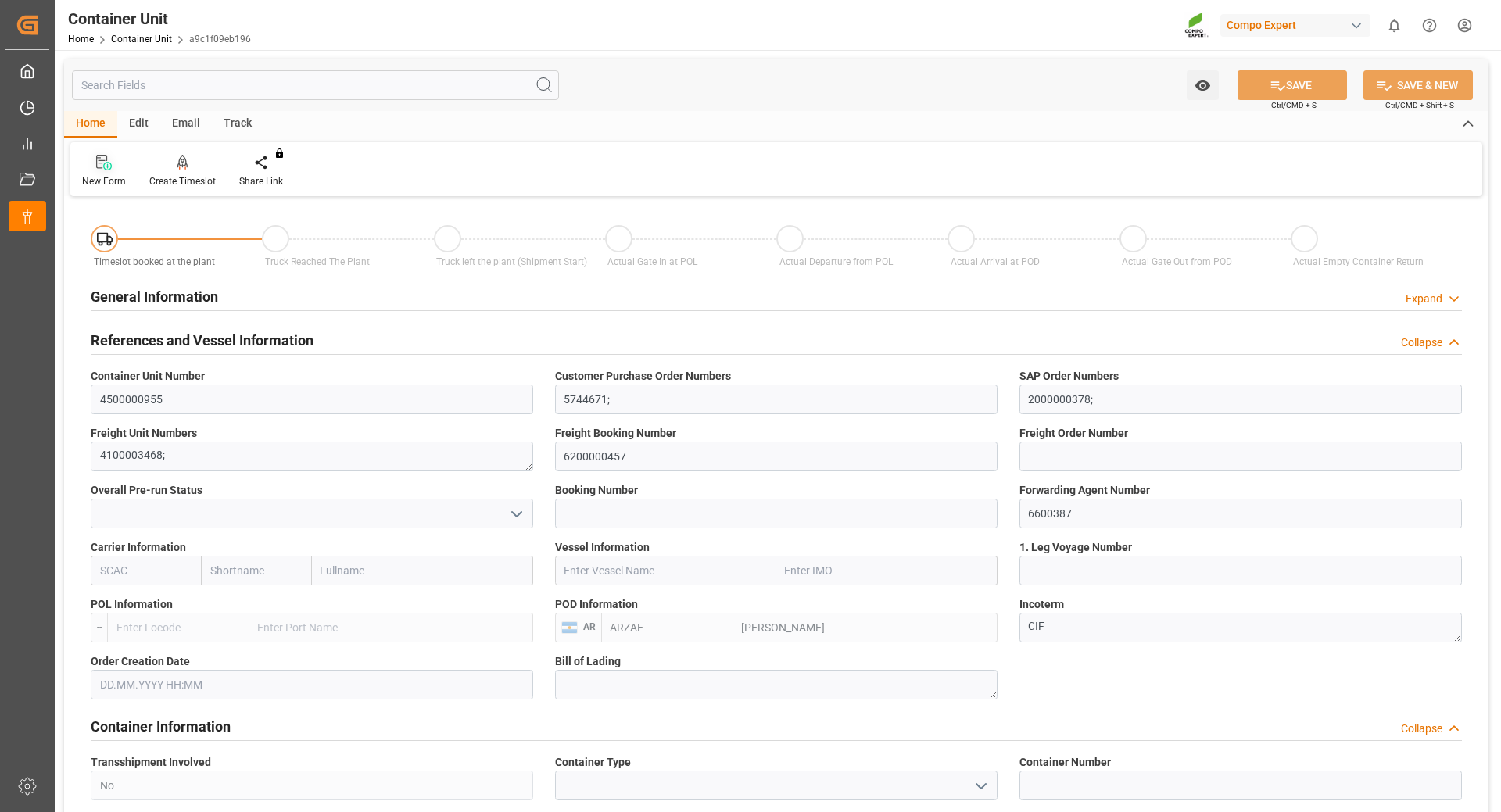
click at [107, 182] on div "New Form" at bounding box center [104, 182] width 43 height 14
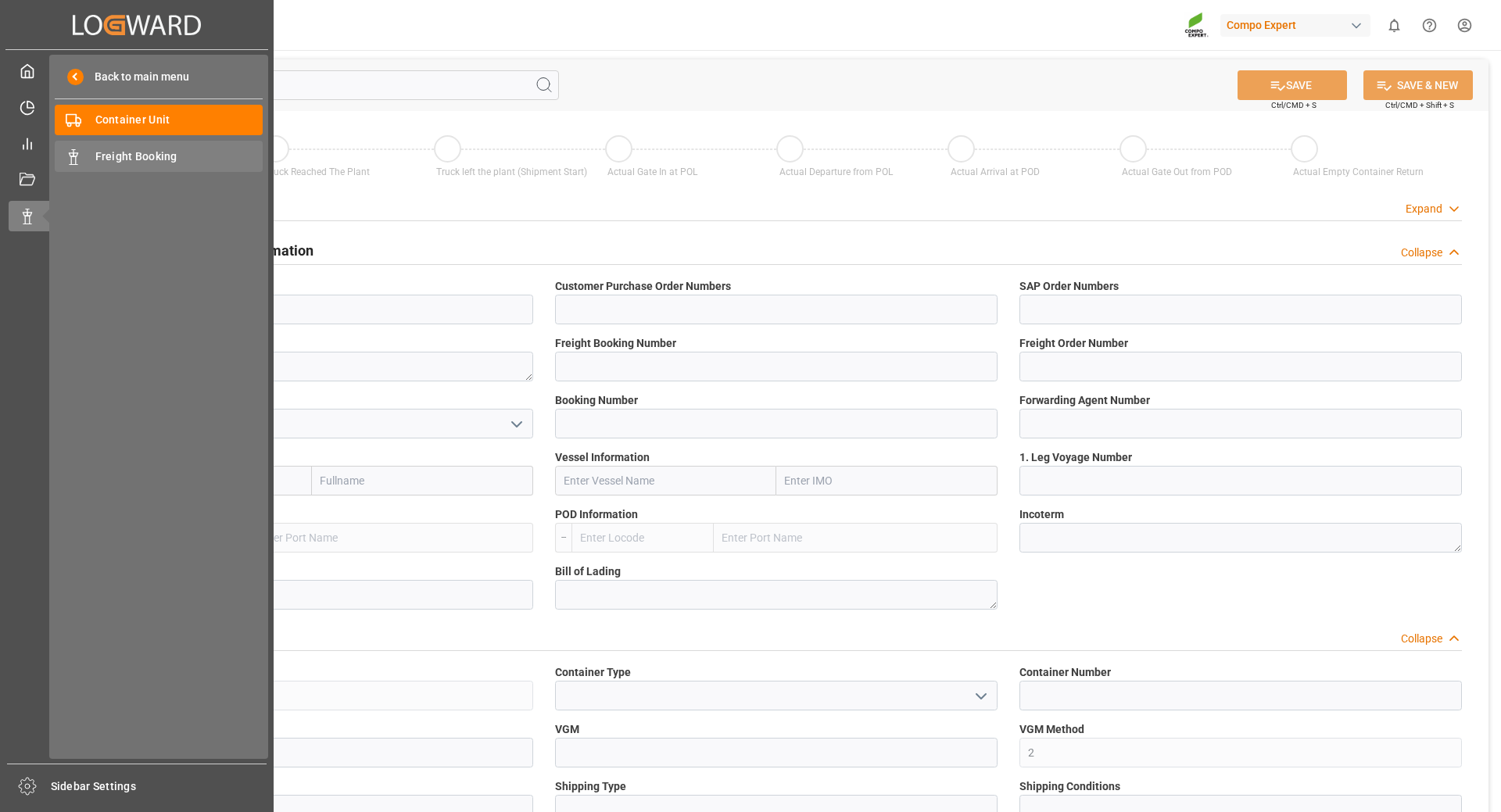
click at [122, 156] on span "Freight Booking" at bounding box center [180, 157] width 168 height 17
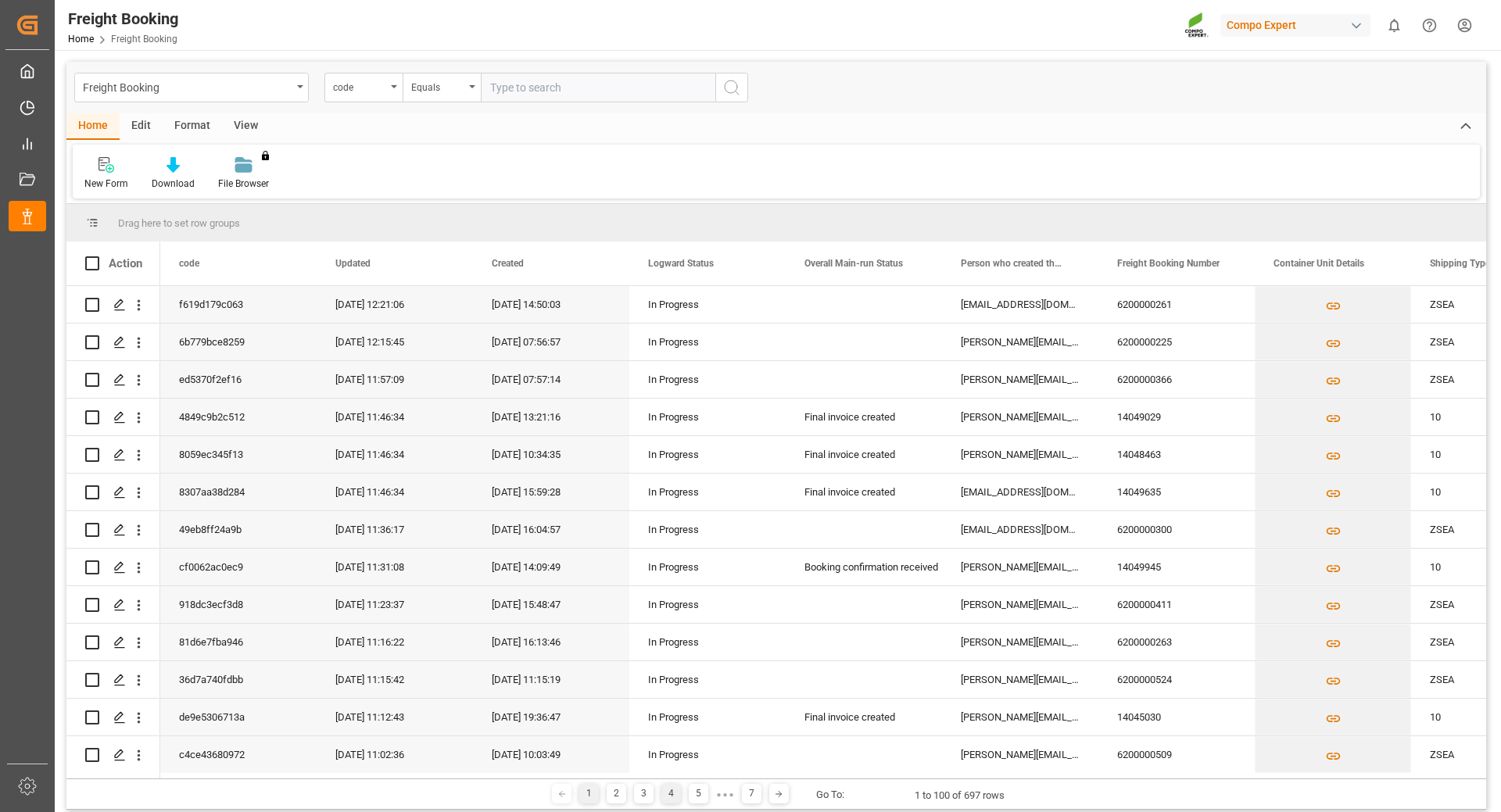
click at [668, 792] on div "4" at bounding box center [671, 793] width 20 height 20
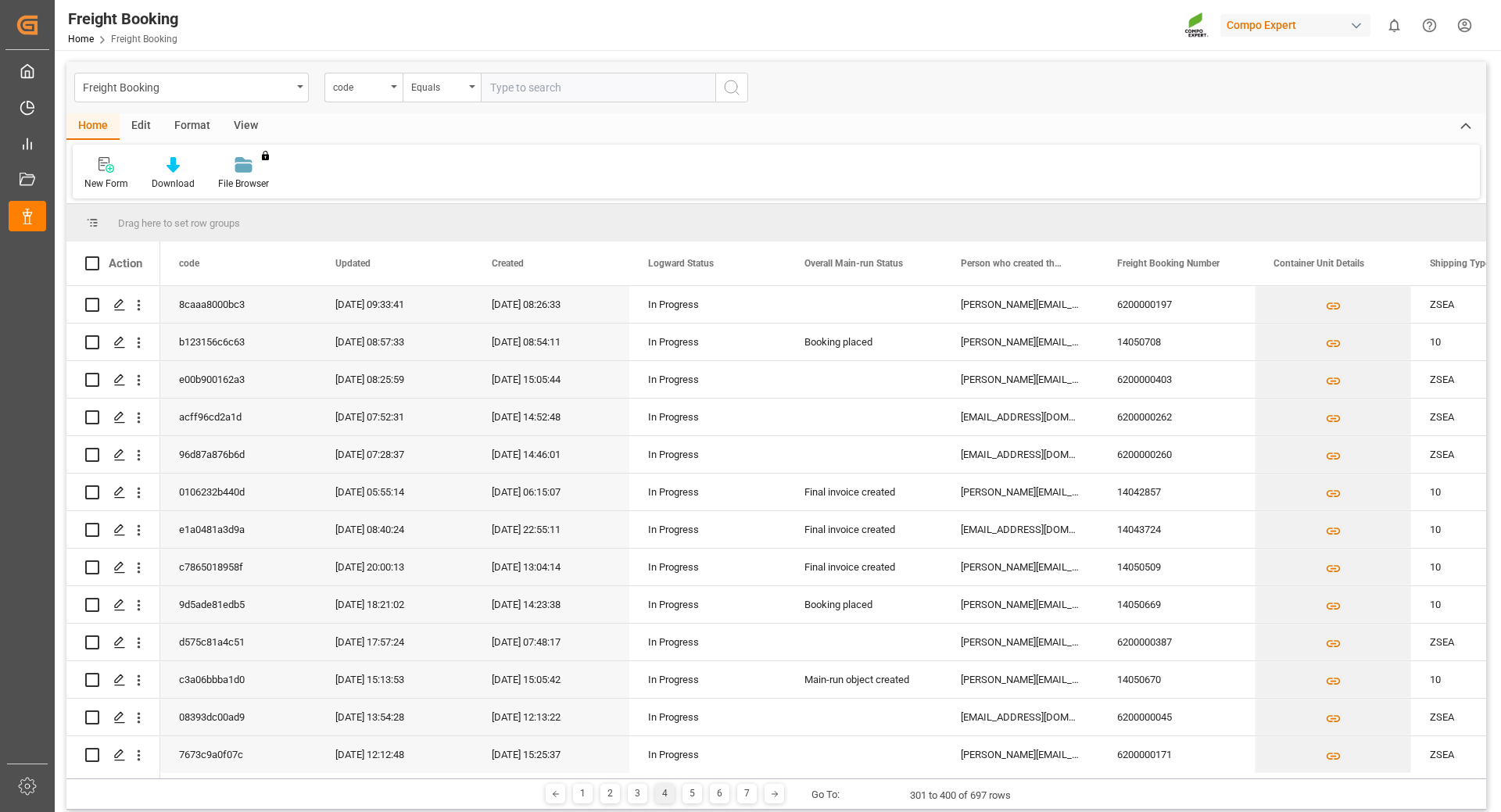
scroll to position [2801, 0]
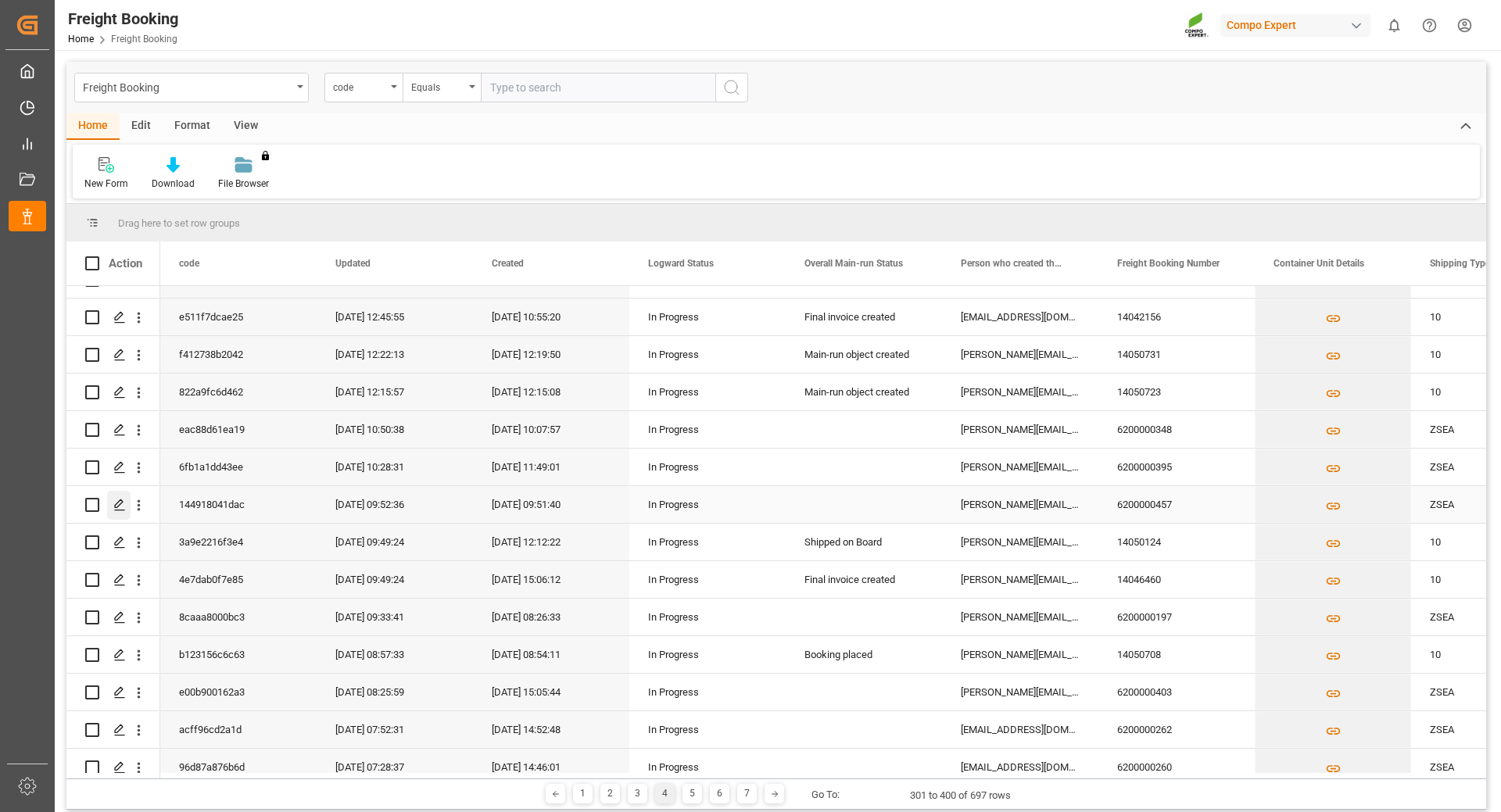
click at [112, 507] on div "Press SPACE to select this row." at bounding box center [119, 505] width 23 height 29
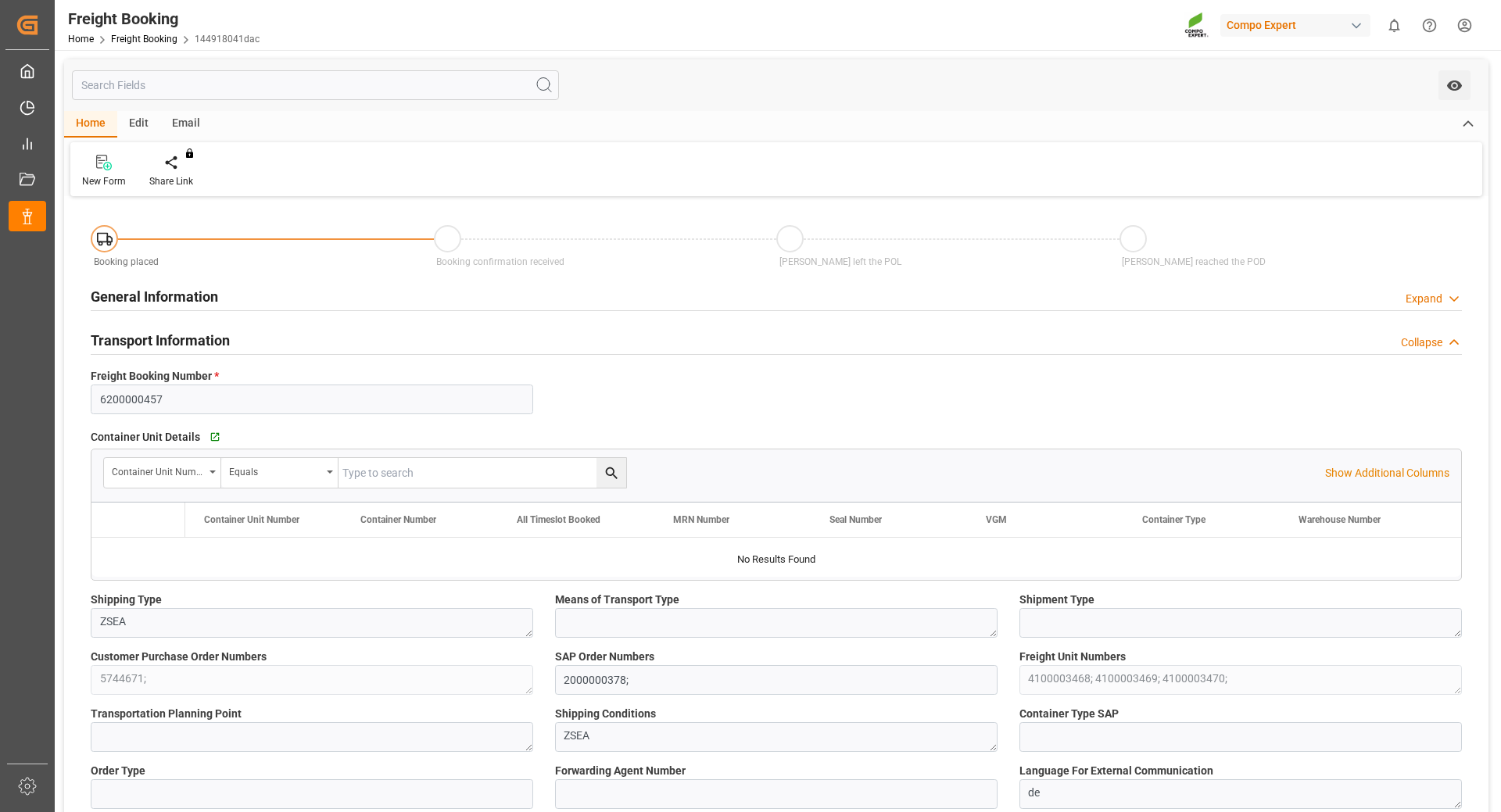
type input "ARZAE"
type input "0"
type input "63652.5"
type input "19.08.2025 01:00"
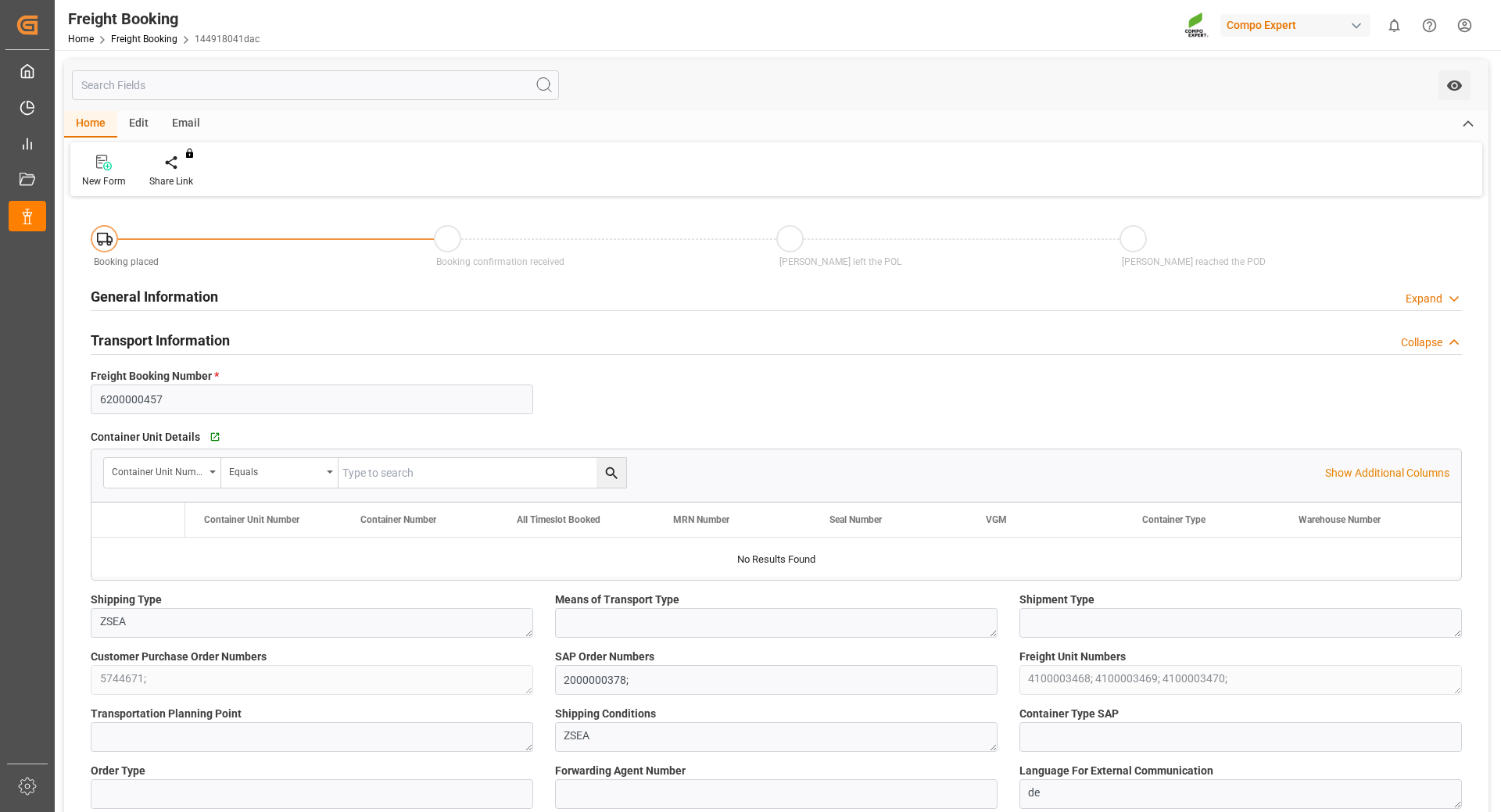
type input "11.08.2025 09:51"
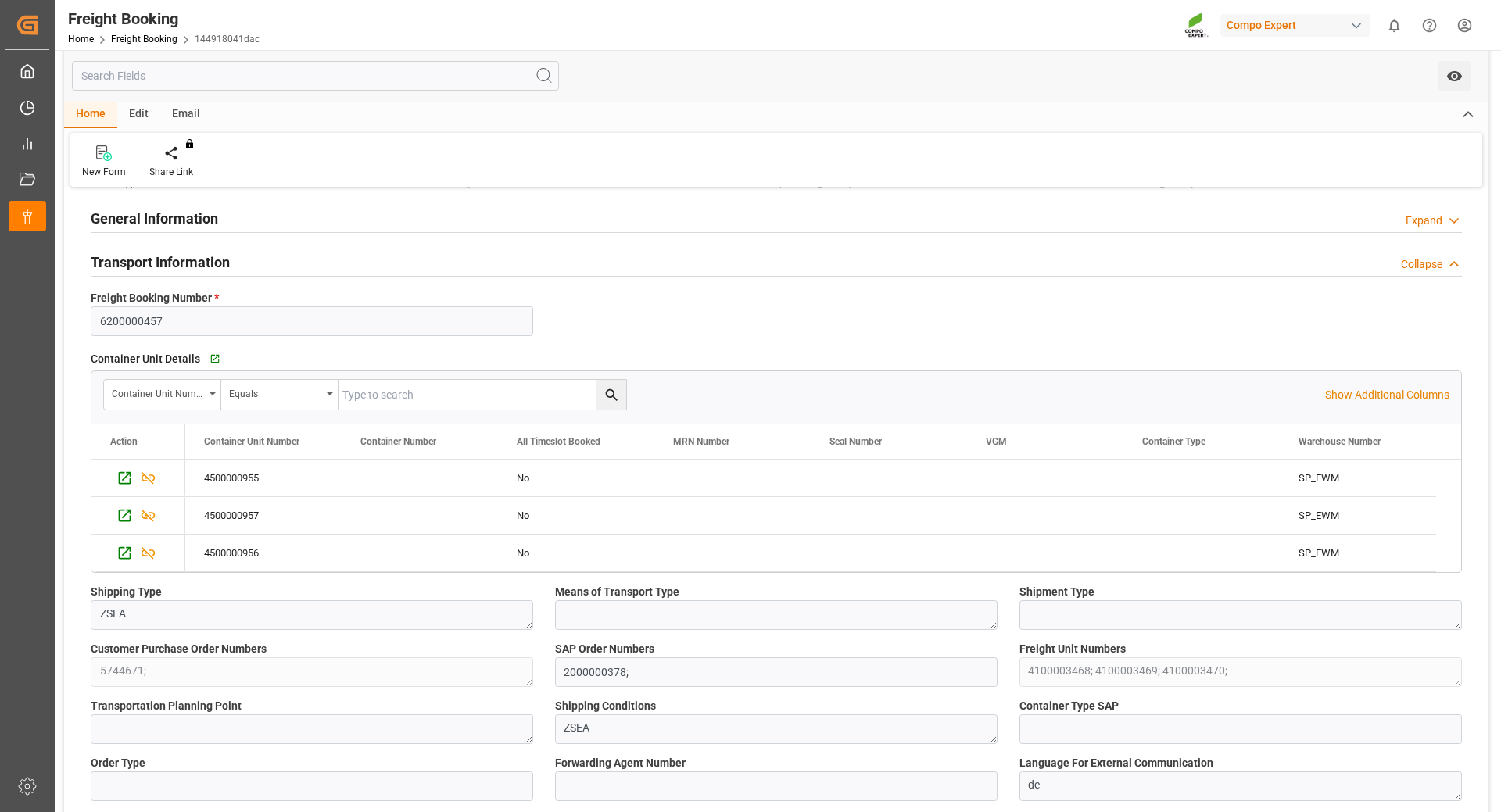
scroll to position [156, 0]
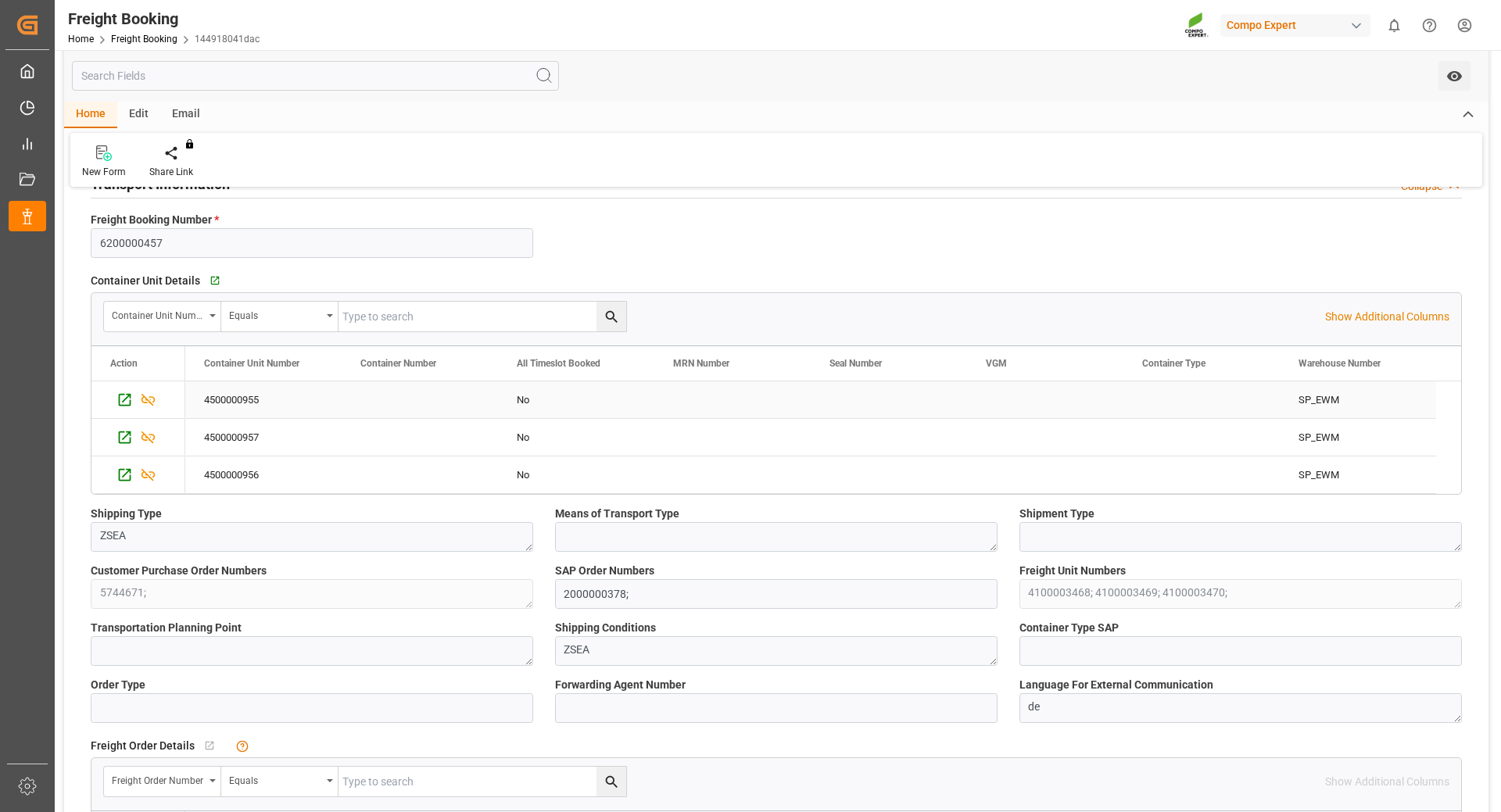
click at [527, 394] on div "No" at bounding box center [576, 400] width 119 height 36
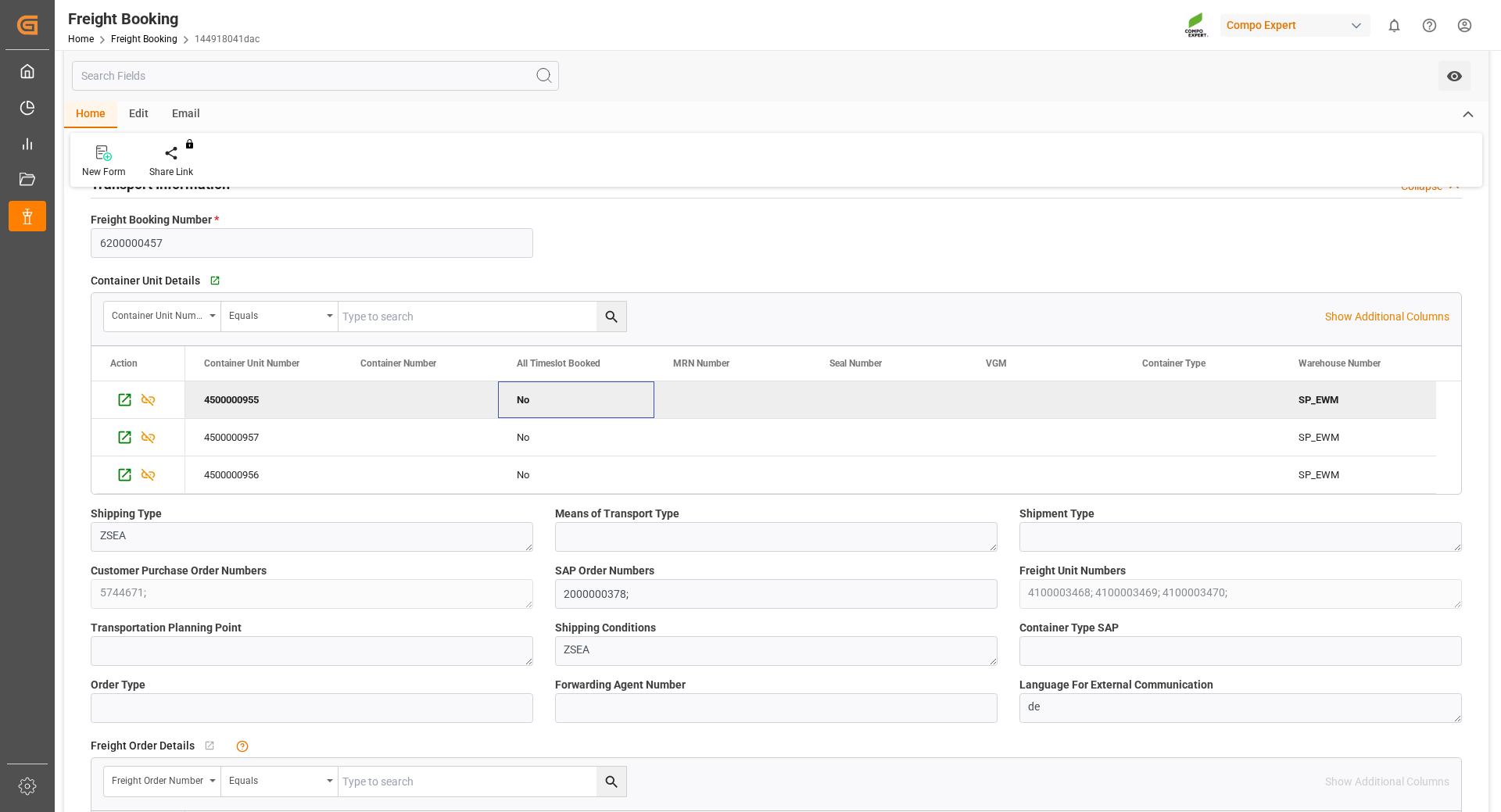
click at [615, 395] on div "No" at bounding box center [576, 400] width 119 height 36
click at [592, 359] on span "All Timeslot Booked" at bounding box center [559, 363] width 83 height 11
click at [623, 360] on span at bounding box center [629, 363] width 14 height 14
click at [623, 360] on span "general" at bounding box center [658, 367] width 88 height 28
click at [698, 295] on div "Container Unit Number Equals Show Additional Columns" at bounding box center [776, 316] width 1370 height 47
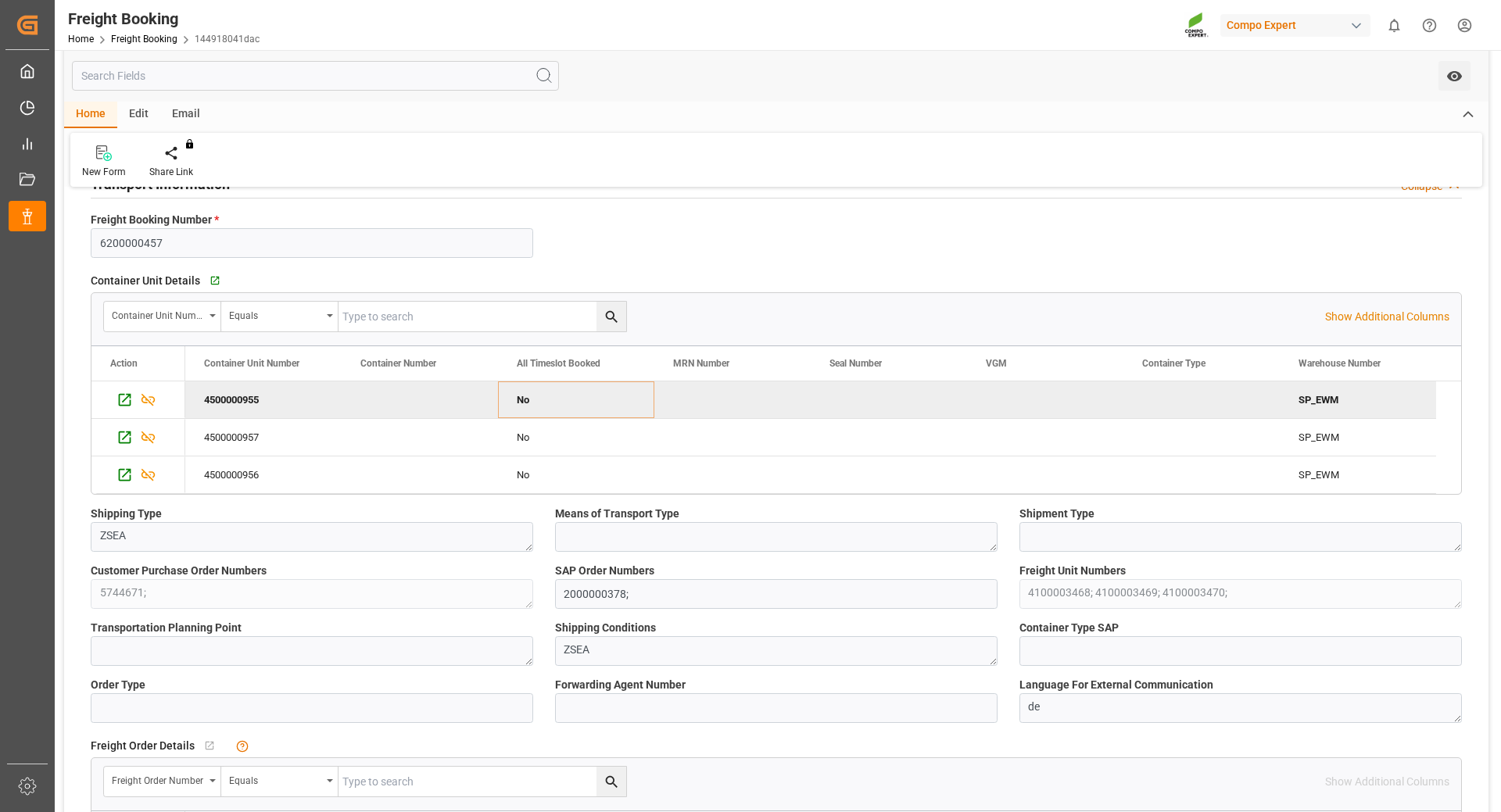
click at [696, 312] on div "Container Unit Number Equals" at bounding box center [714, 316] width 1222 height 31
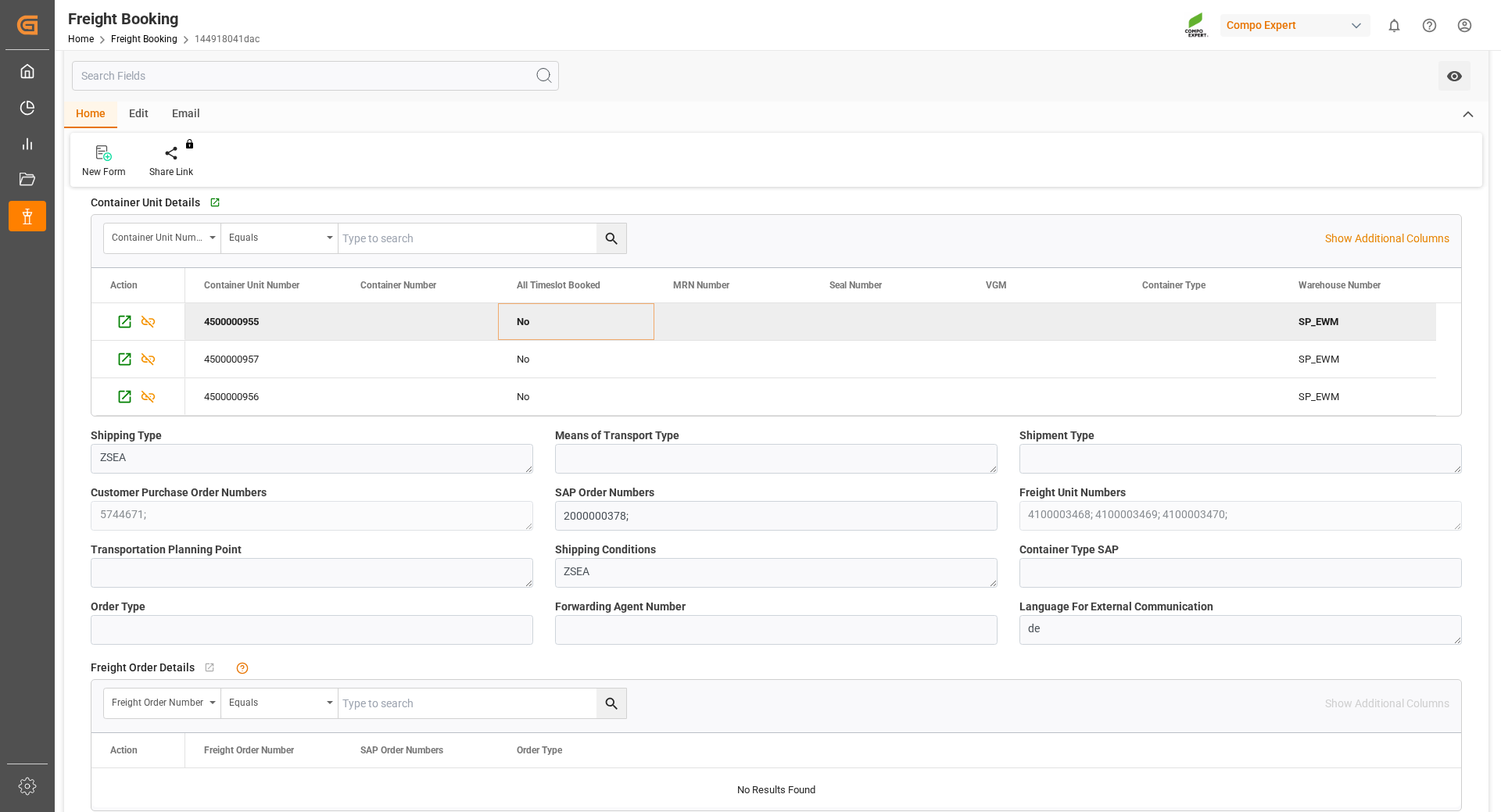
scroll to position [0, 0]
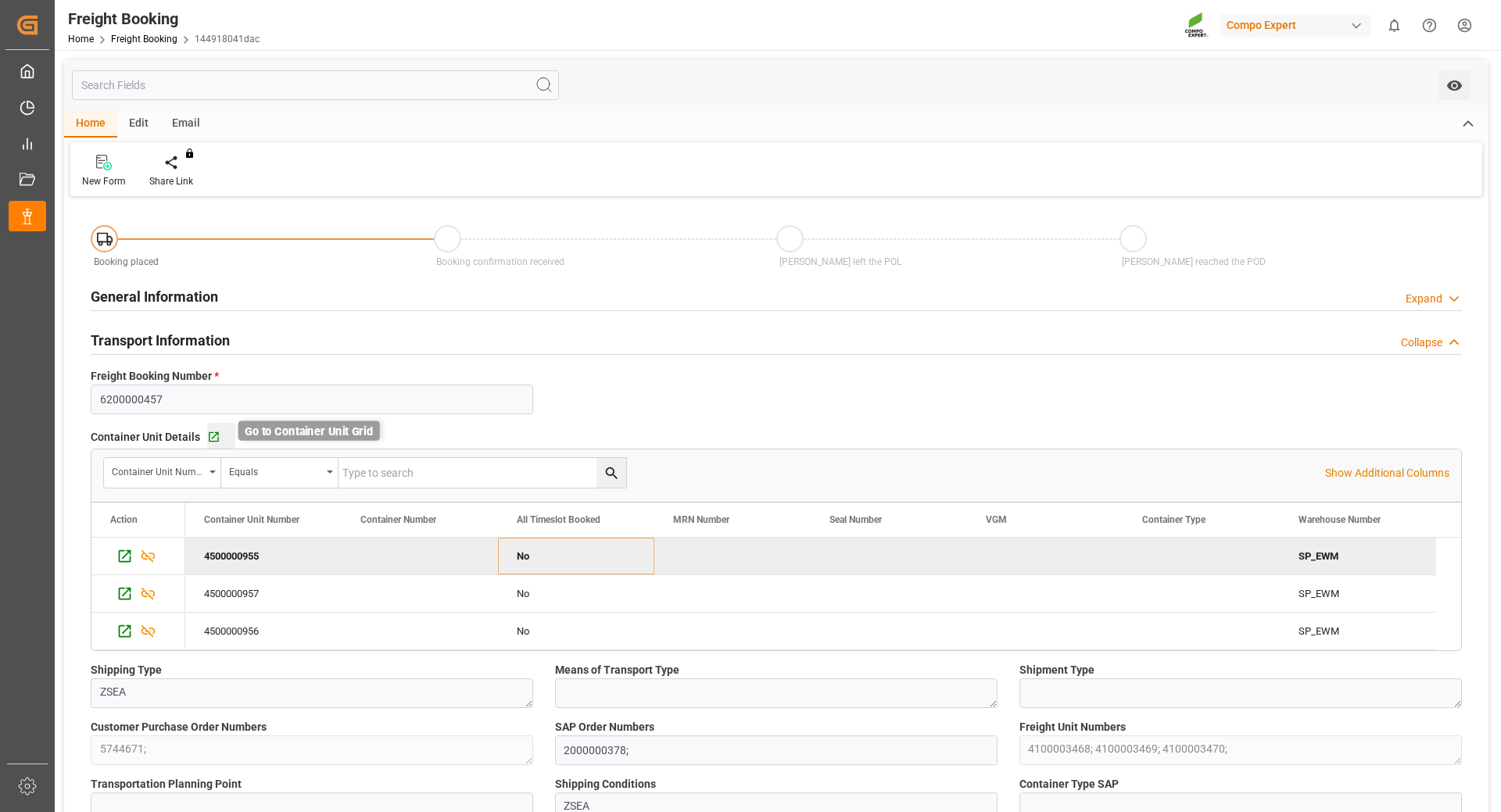
click at [209, 433] on icon "button" at bounding box center [214, 437] width 13 height 13
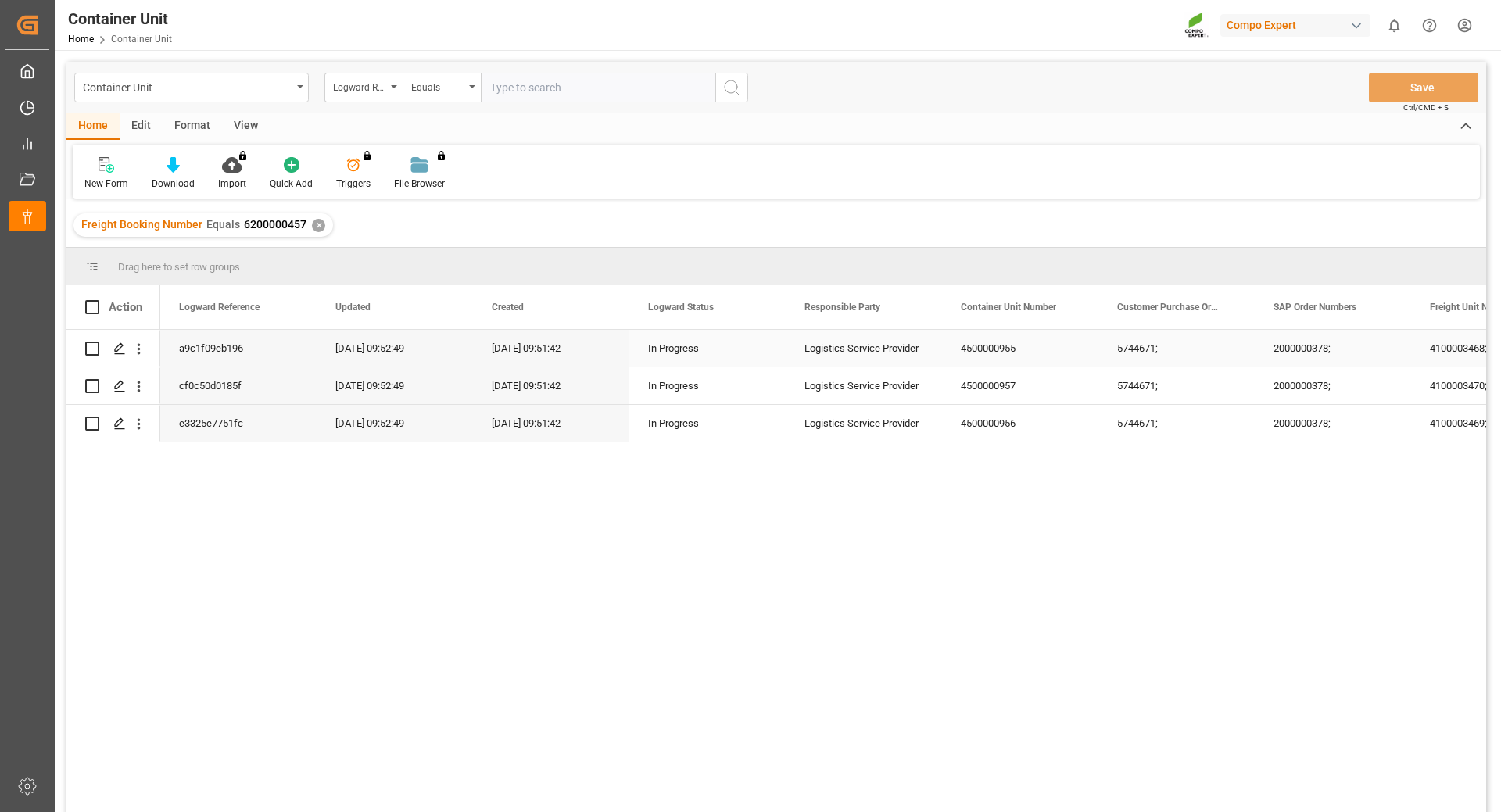
click at [94, 347] on input "Press Space to toggle row selection (unchecked)" at bounding box center [92, 348] width 14 height 14
checkbox input "true"
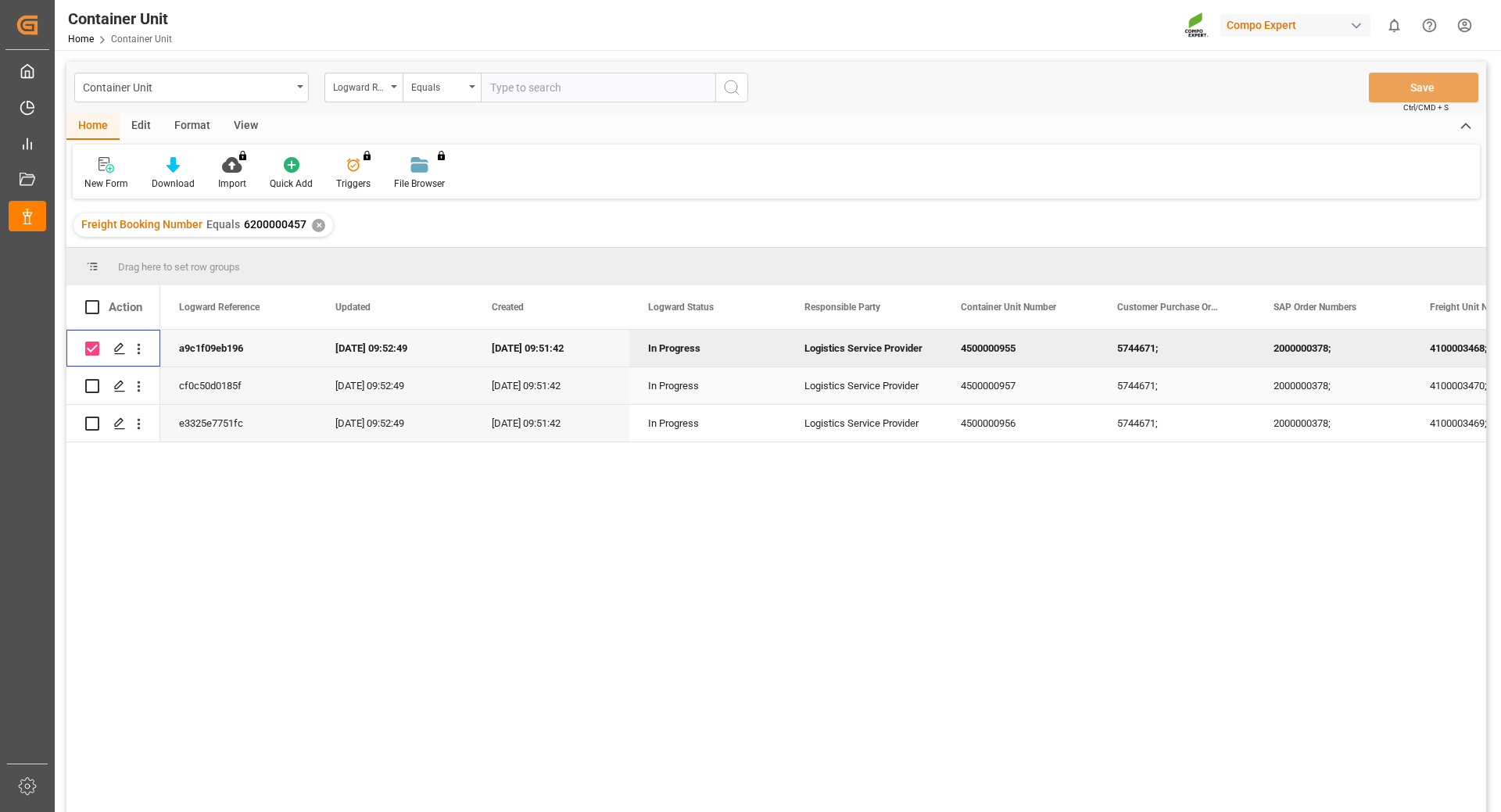
click at [82, 385] on div "Press SPACE to select this row." at bounding box center [113, 385] width 94 height 36
click at [87, 386] on input "Press Space to toggle row selection (unchecked)" at bounding box center [92, 386] width 14 height 14
checkbox input "true"
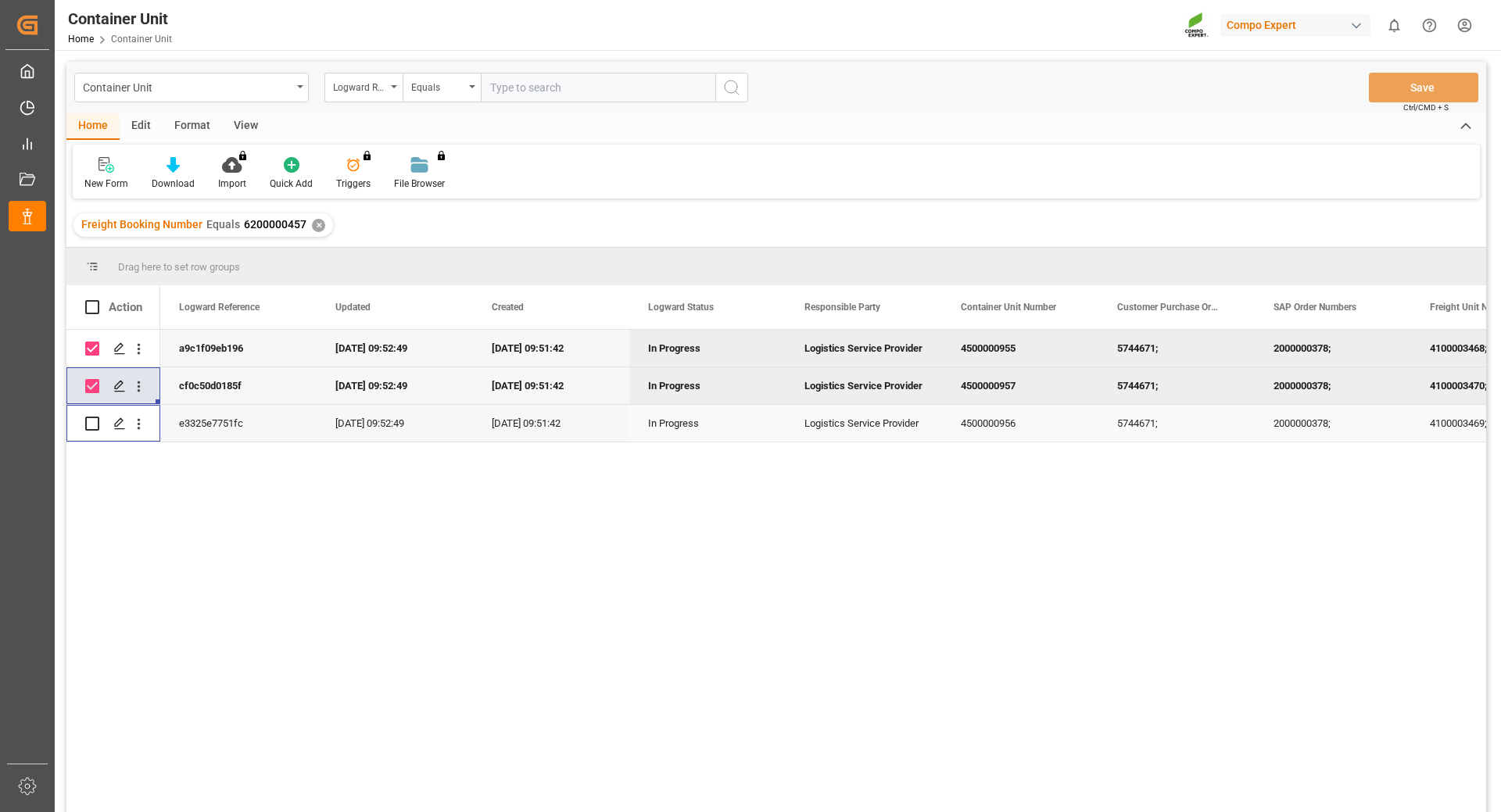
click at [90, 420] on input "Press Space to toggle row selection (unchecked)" at bounding box center [92, 424] width 14 height 14
checkbox input "true"
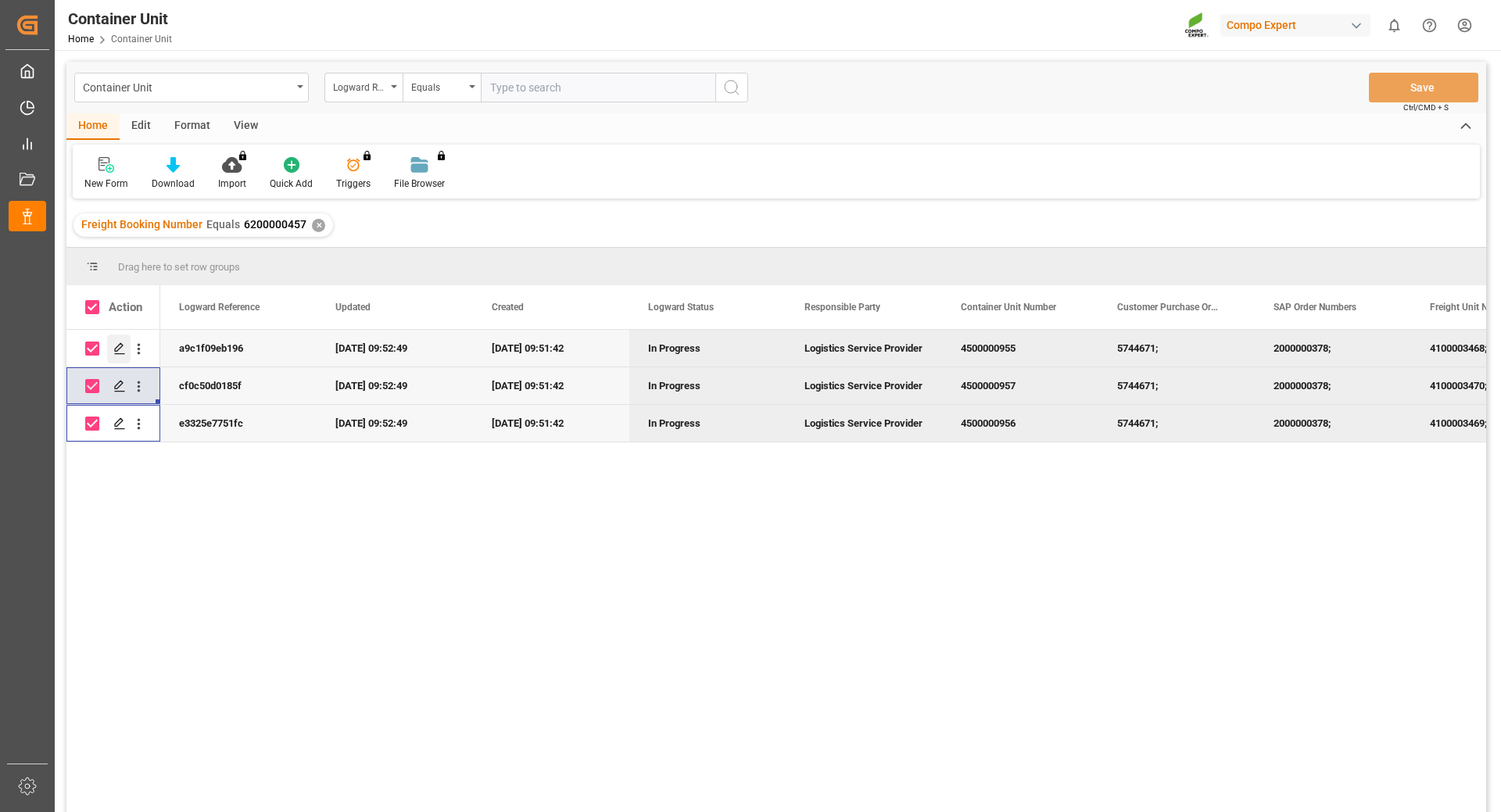
click at [117, 348] on icon "Press SPACE to deselect this row." at bounding box center [120, 348] width 12 height 12
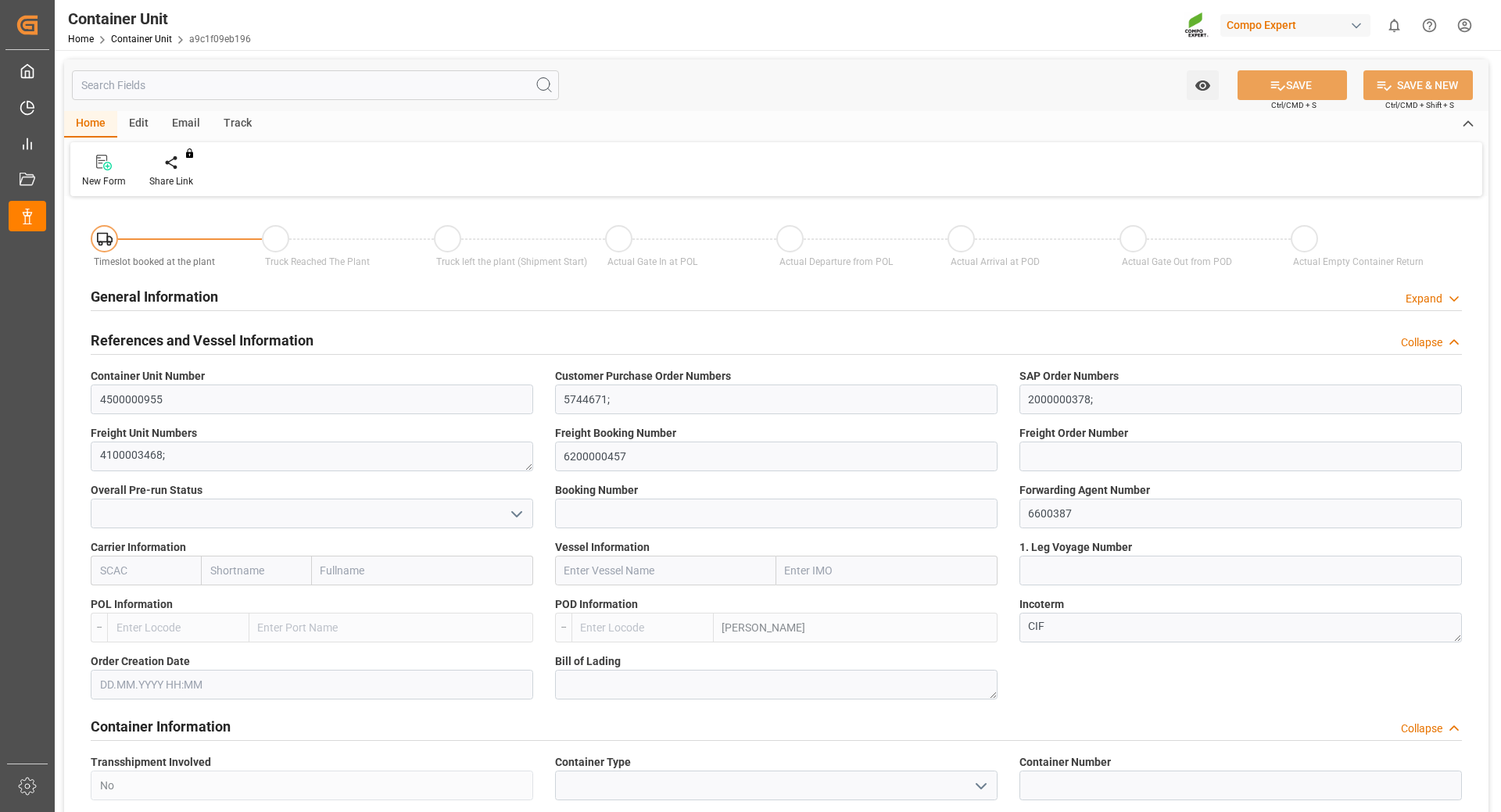
type input "ARZAE"
type input "0"
type input "21217.5"
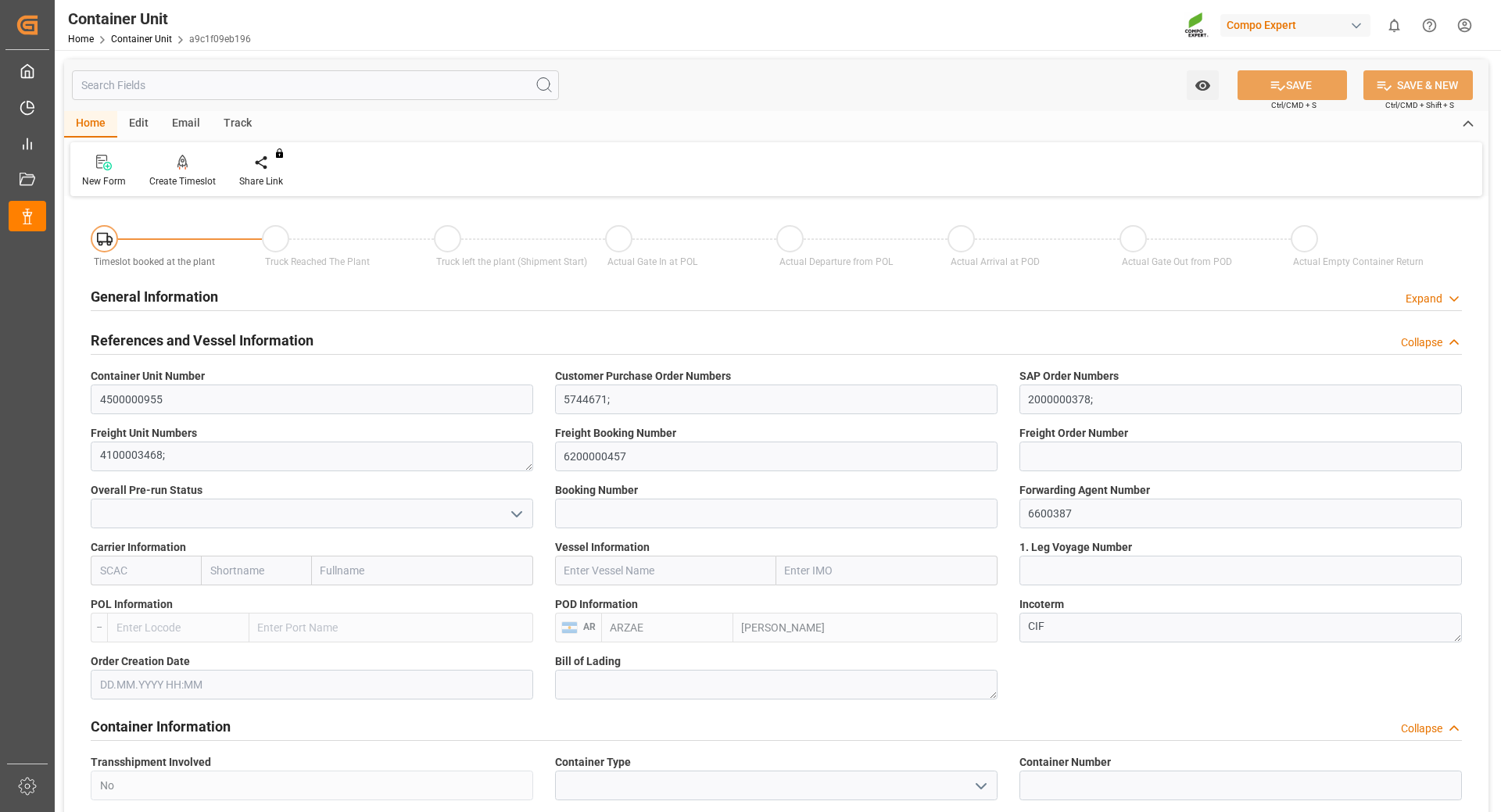
type input "[DATE]"
click at [184, 176] on div "Create Timeslot" at bounding box center [182, 182] width 66 height 14
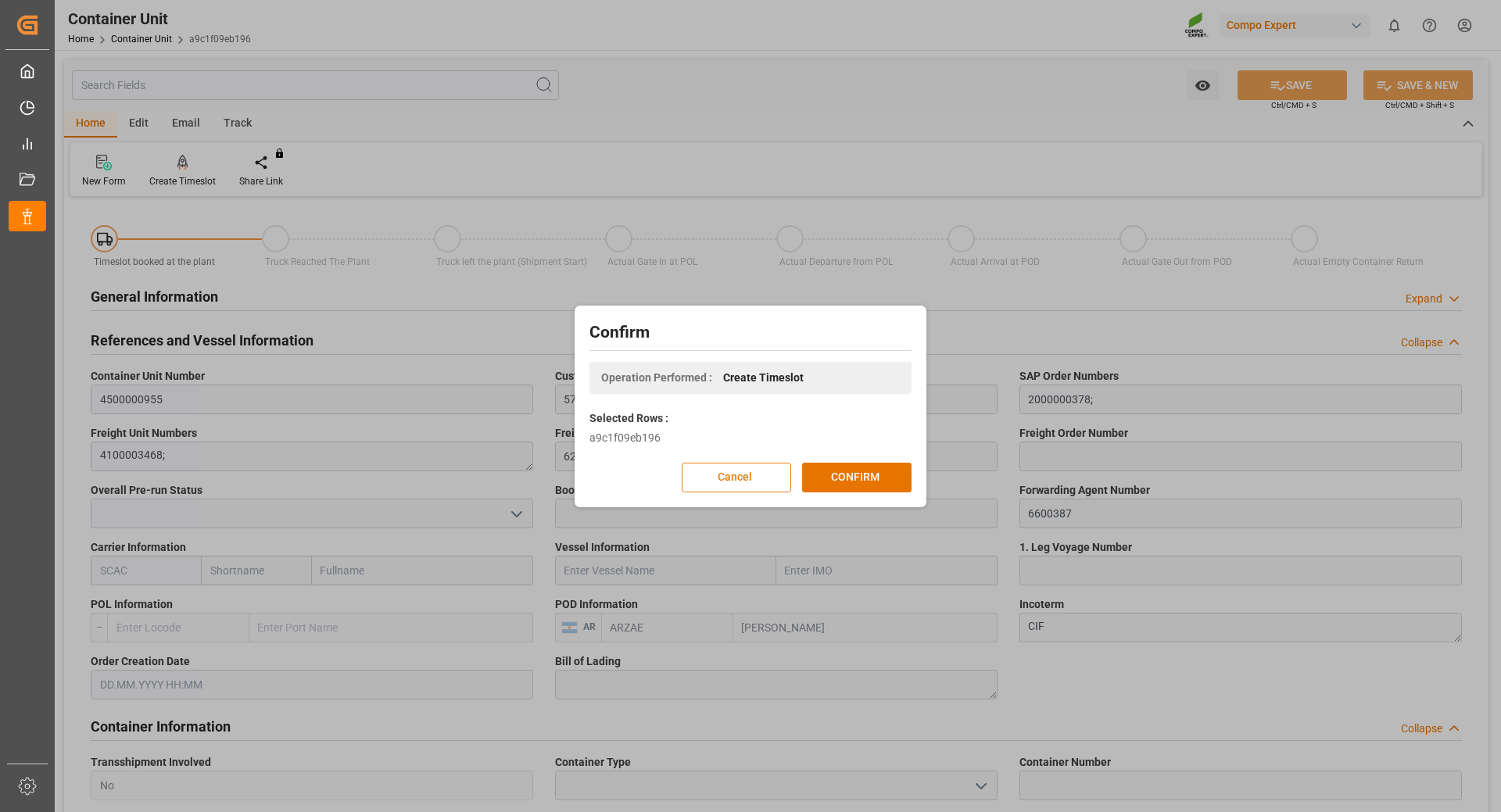
click at [721, 466] on button "Cancel" at bounding box center [736, 478] width 109 height 30
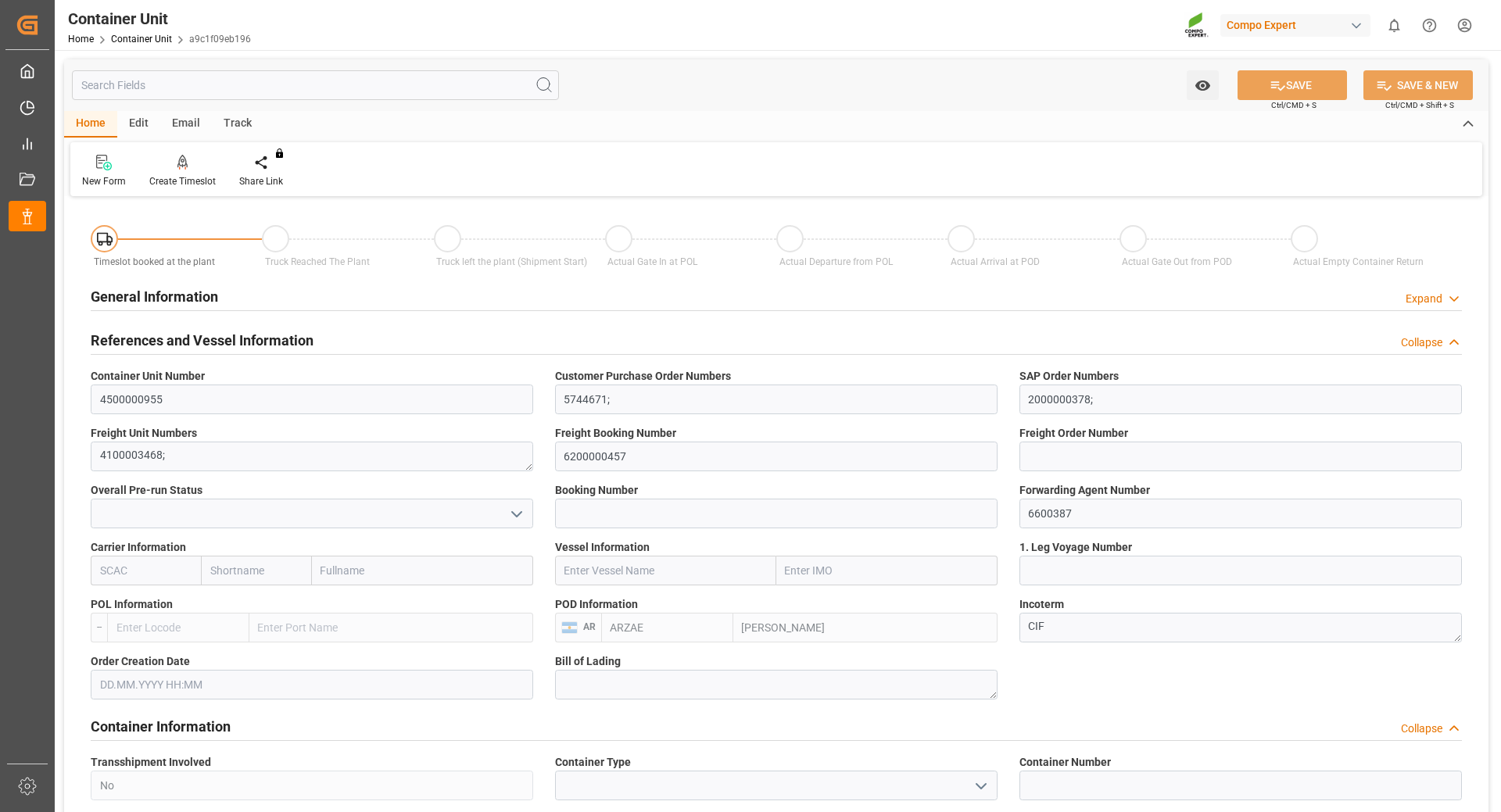
click at [1452, 295] on icon at bounding box center [1454, 299] width 16 height 17
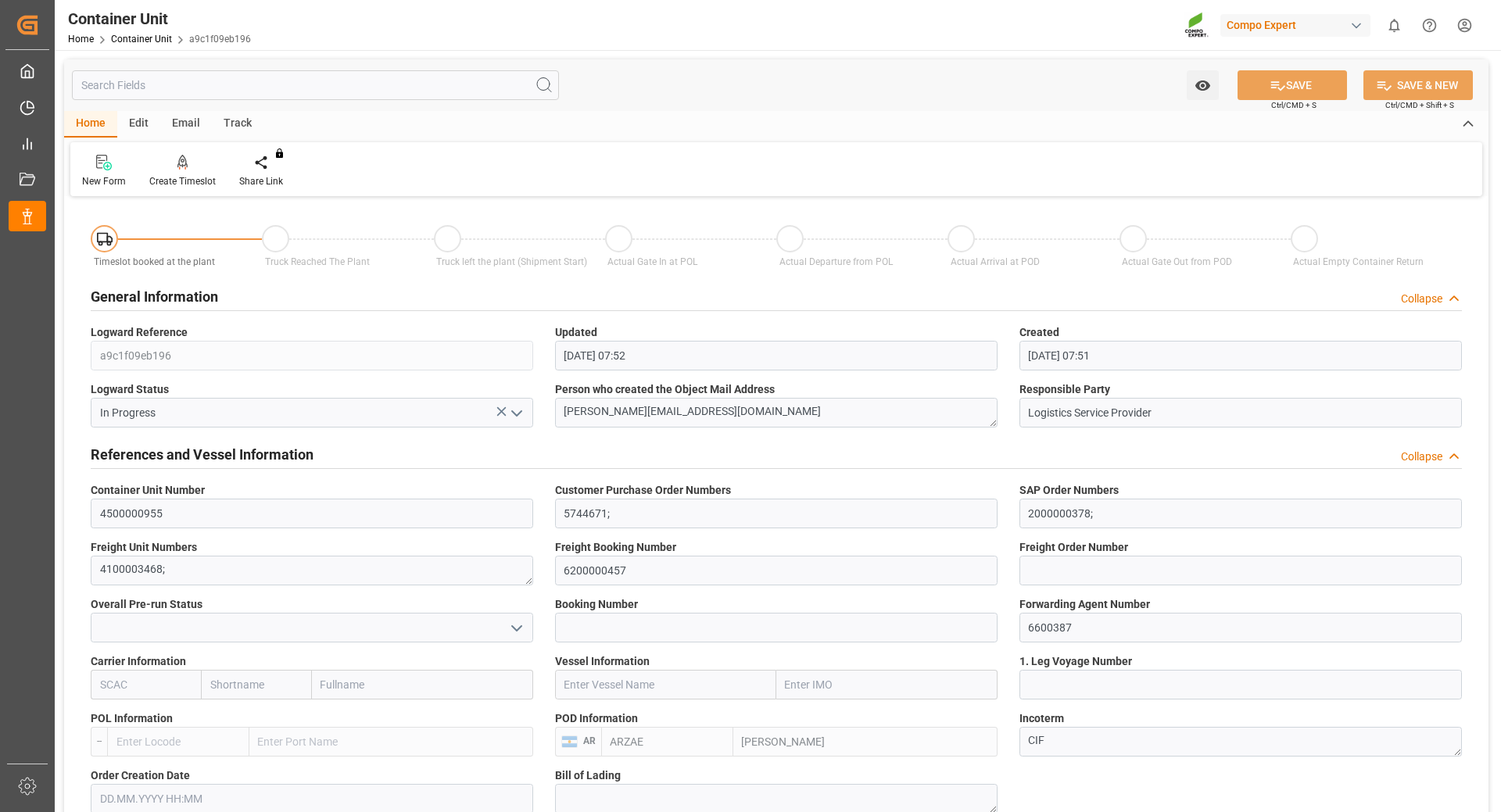
click at [1452, 295] on icon at bounding box center [1454, 299] width 16 height 17
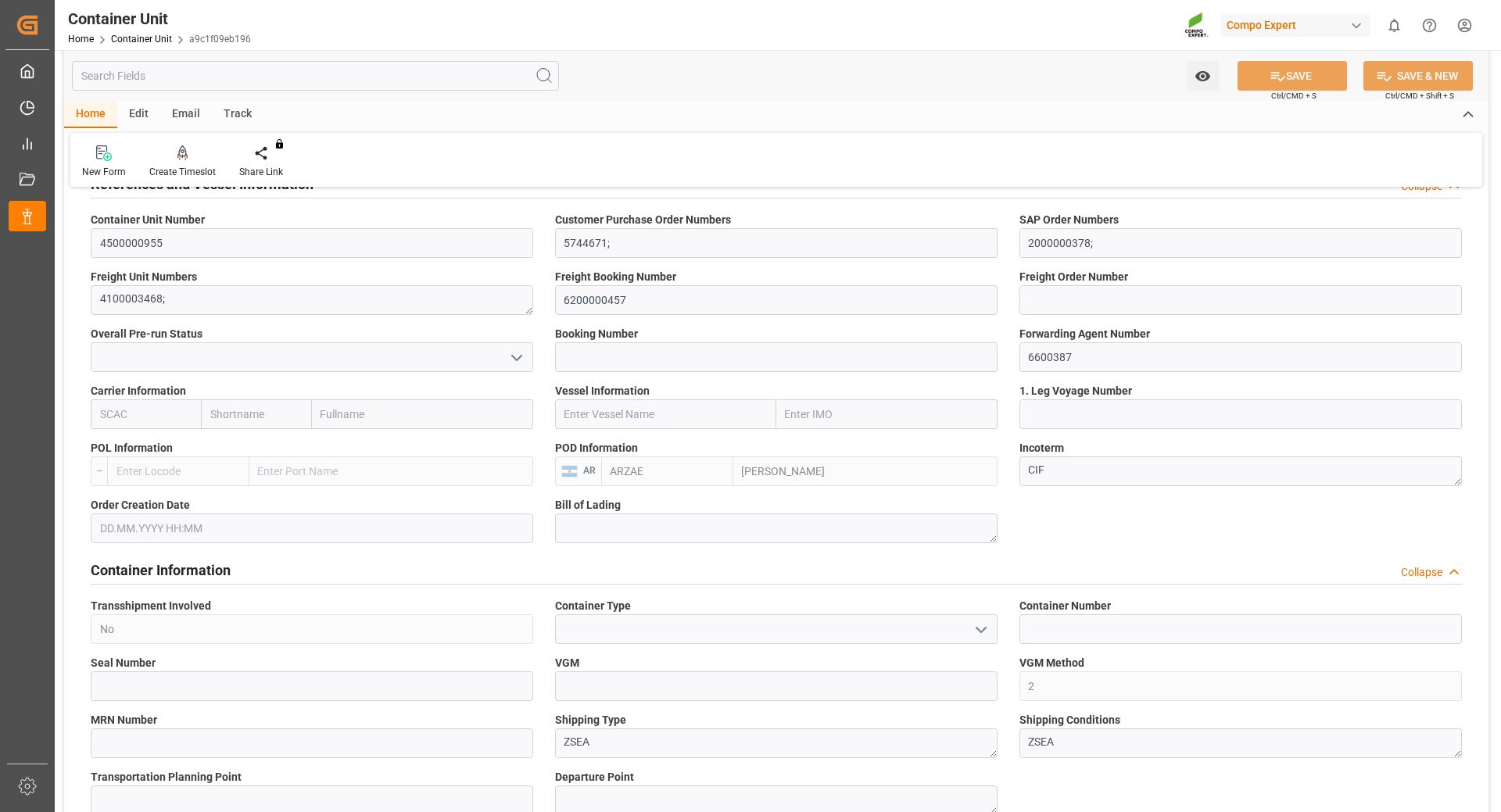
scroll to position [547, 0]
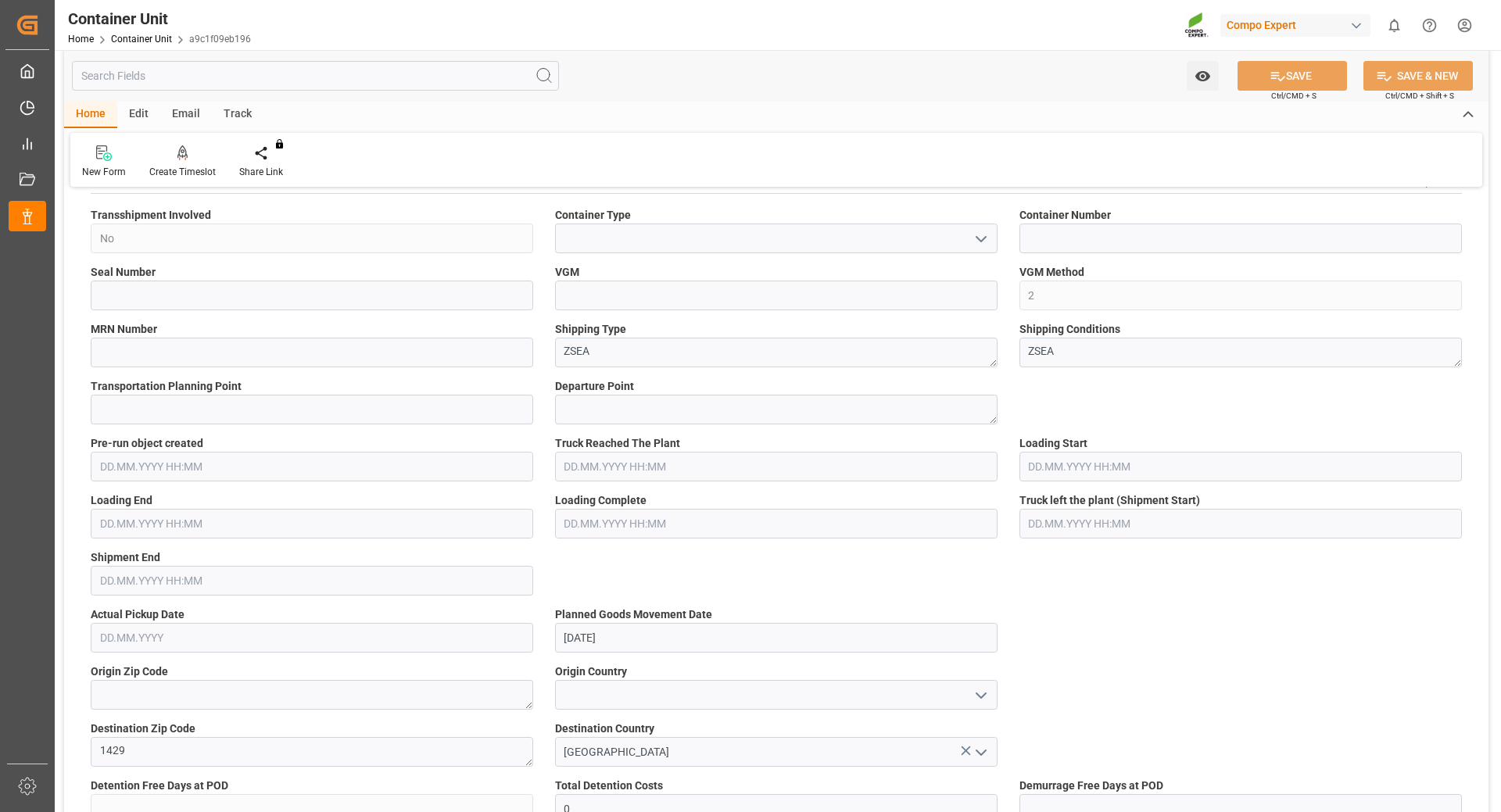
click at [274, 464] on input "text" at bounding box center [311, 467] width 442 height 30
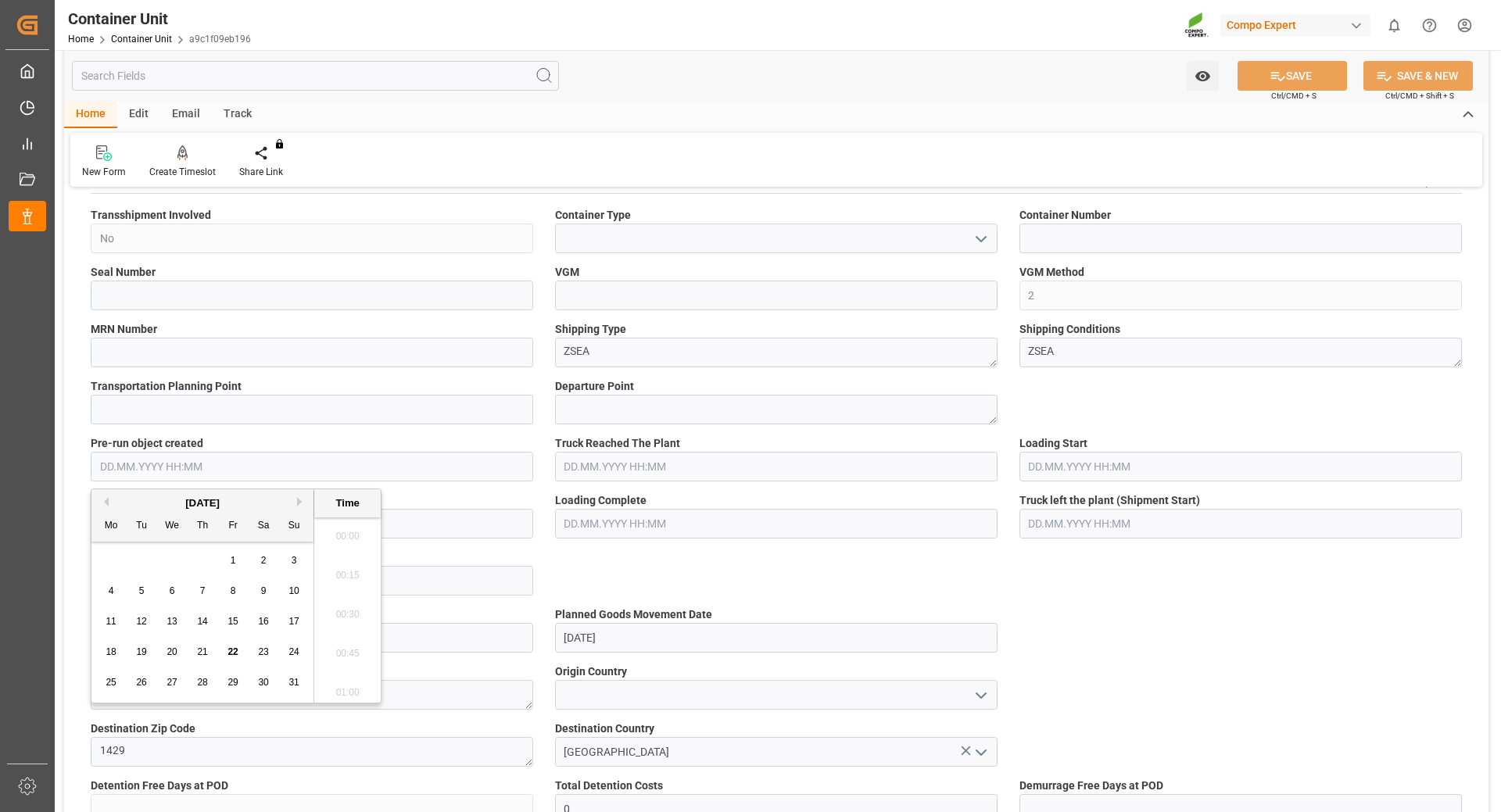
scroll to position [1842, 0]
click at [274, 464] on input "text" at bounding box center [311, 467] width 442 height 30
click at [294, 425] on div "Transportation Planning Point" at bounding box center [312, 402] width 465 height 57
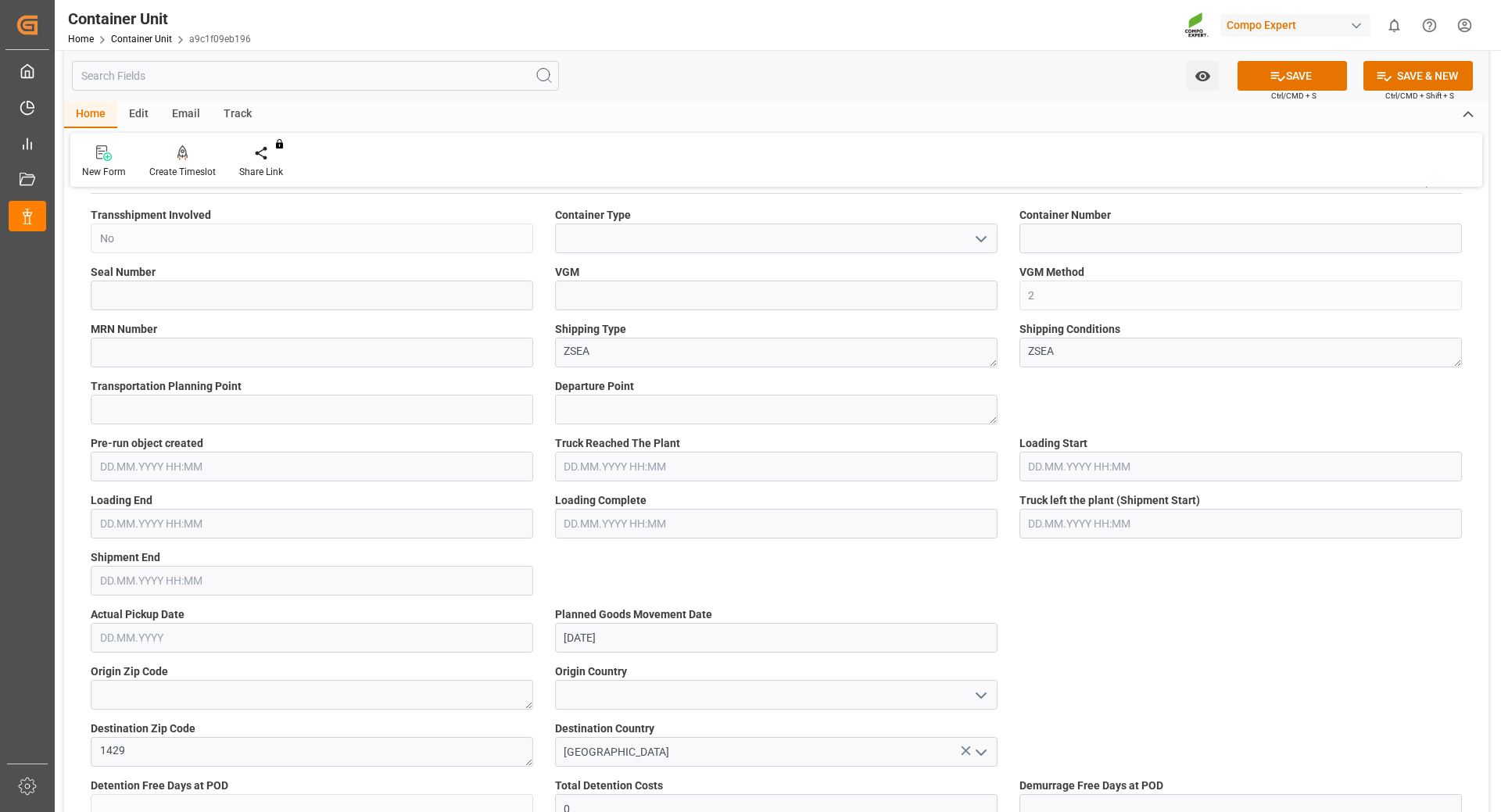
click at [293, 437] on label "Pre-run object created" at bounding box center [311, 443] width 442 height 17
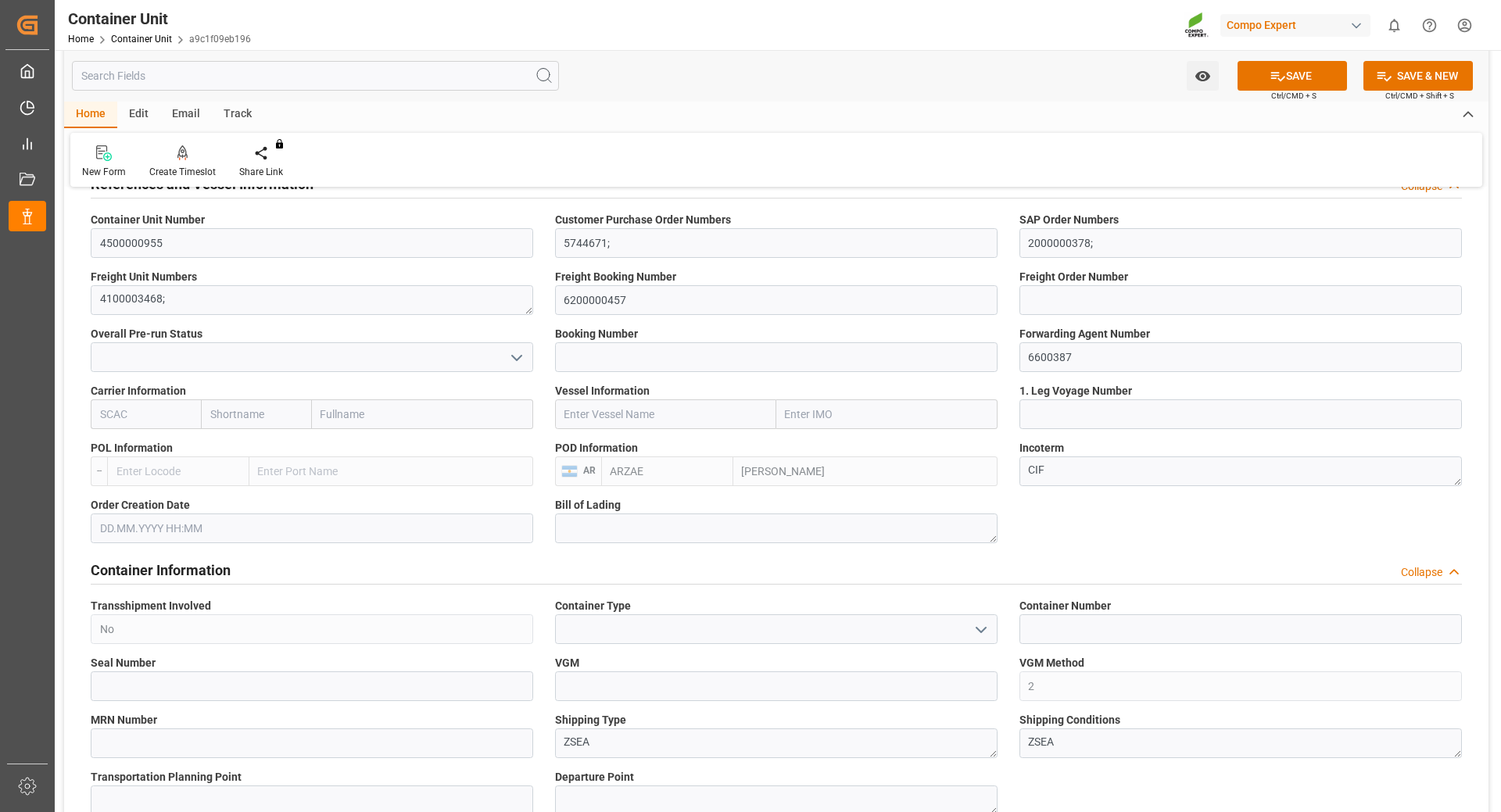
scroll to position [0, 0]
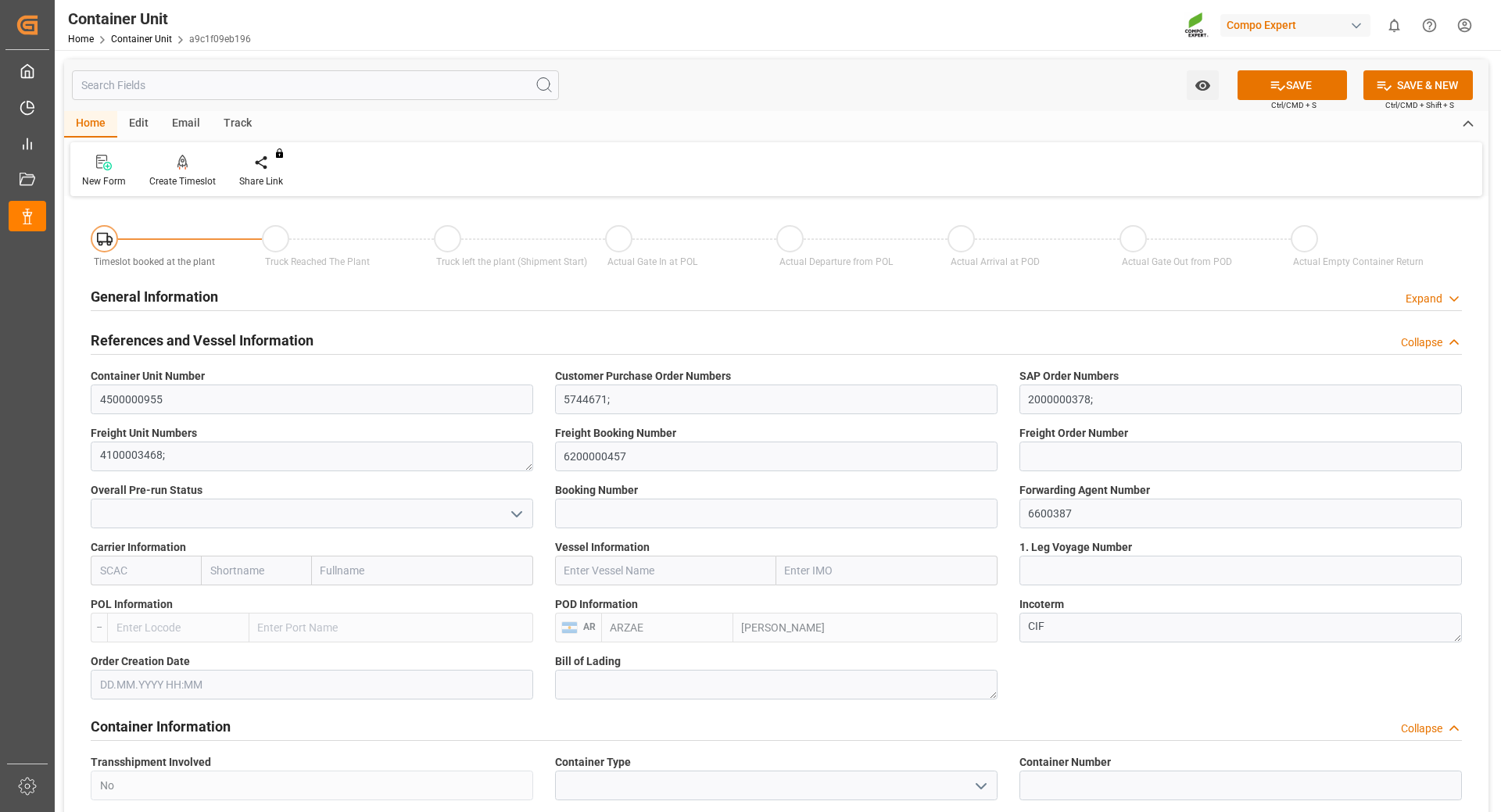
click at [138, 122] on div "Edit" at bounding box center [138, 124] width 43 height 27
click at [178, 120] on div "Email" at bounding box center [186, 124] width 51 height 27
click at [91, 122] on div "Home" at bounding box center [90, 124] width 53 height 27
click at [135, 35] on link "Container Unit" at bounding box center [141, 39] width 61 height 11
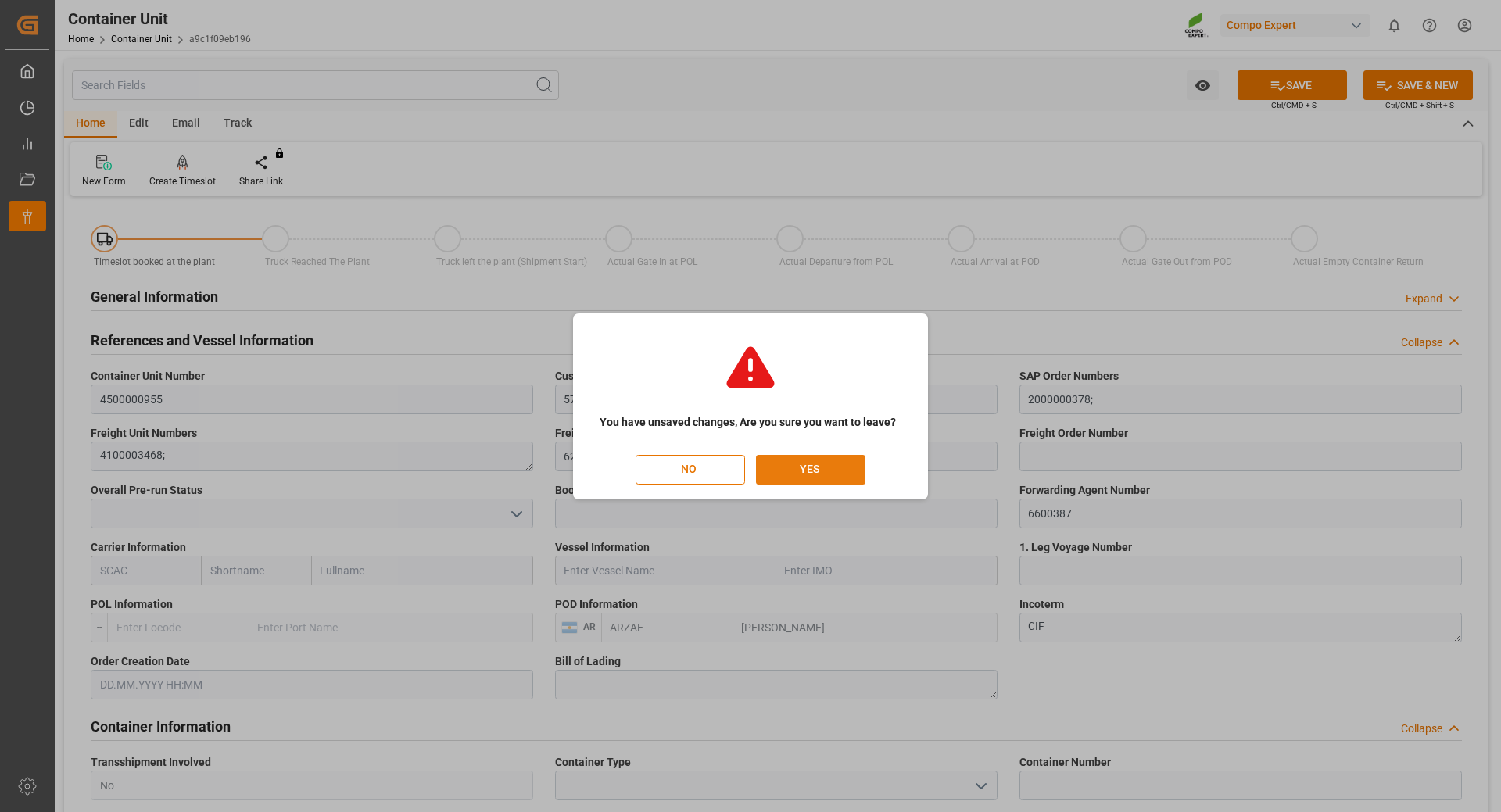
click at [795, 471] on button "YES" at bounding box center [810, 470] width 109 height 30
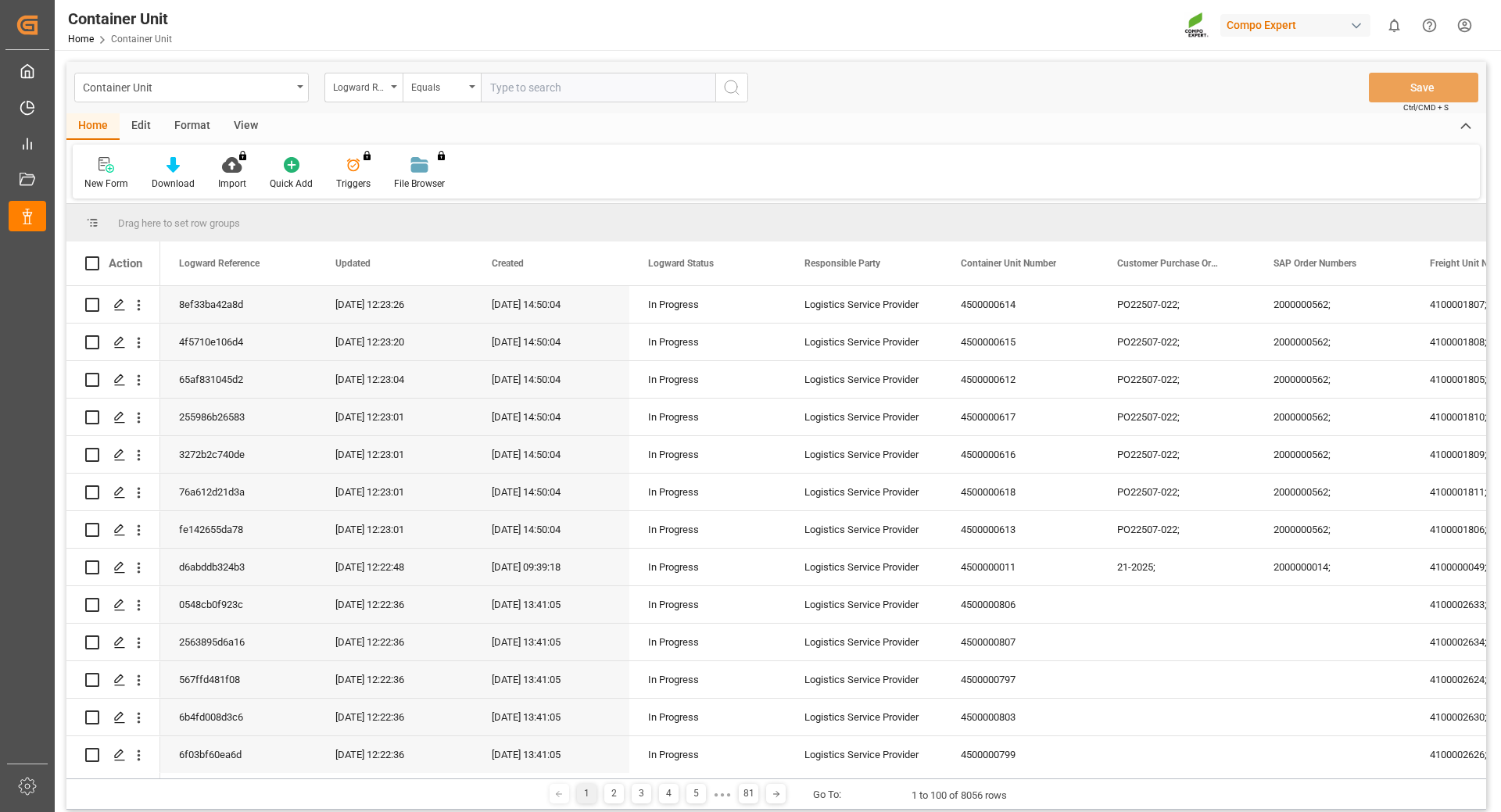
click at [673, 417] on div "In Progress" at bounding box center [708, 418] width 119 height 36
